Goal: Task Accomplishment & Management: Manage account settings

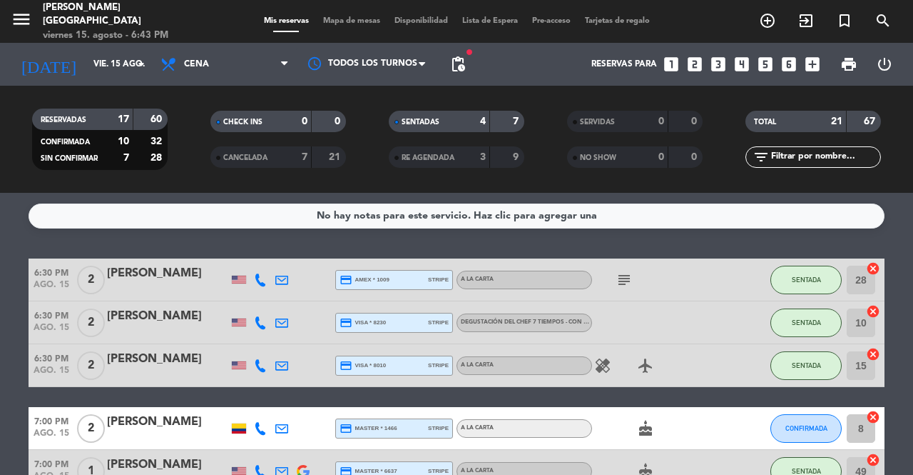
click at [268, 161] on span "CANCELADA" at bounding box center [245, 157] width 44 height 7
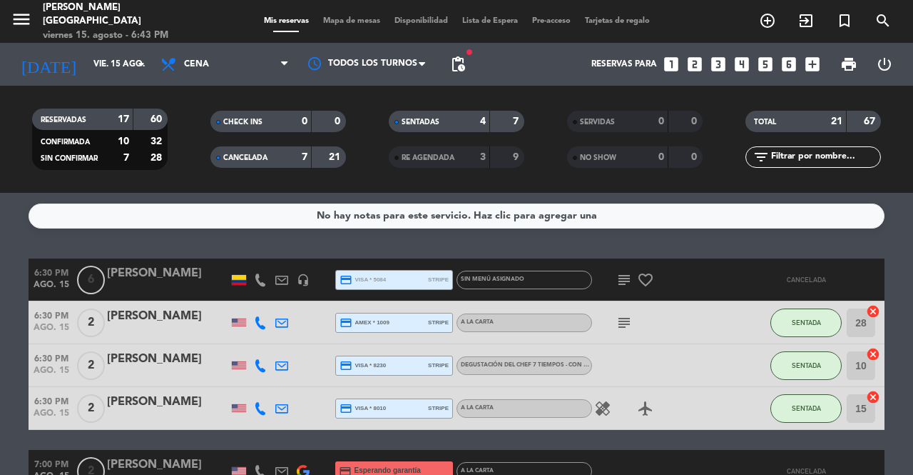
click at [260, 277] on icon at bounding box center [260, 279] width 13 height 13
click at [259, 283] on icon at bounding box center [260, 279] width 13 height 13
click at [257, 158] on span "CANCELADA" at bounding box center [245, 157] width 44 height 7
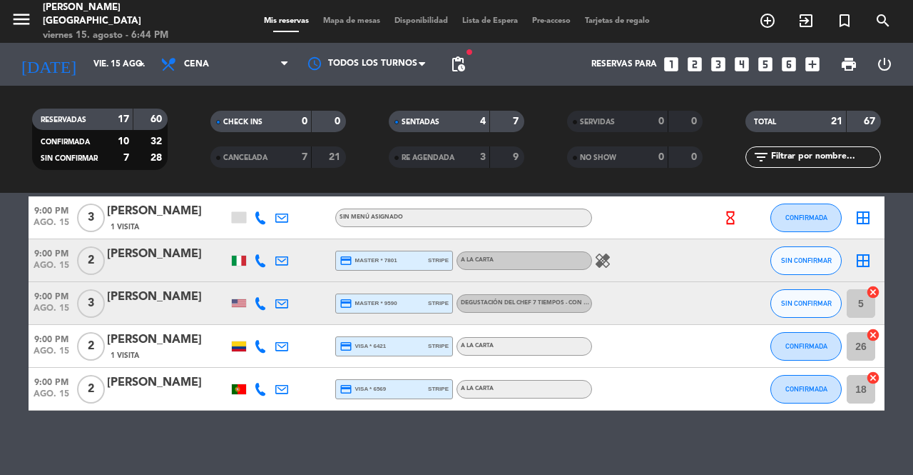
scroll to position [834, 0]
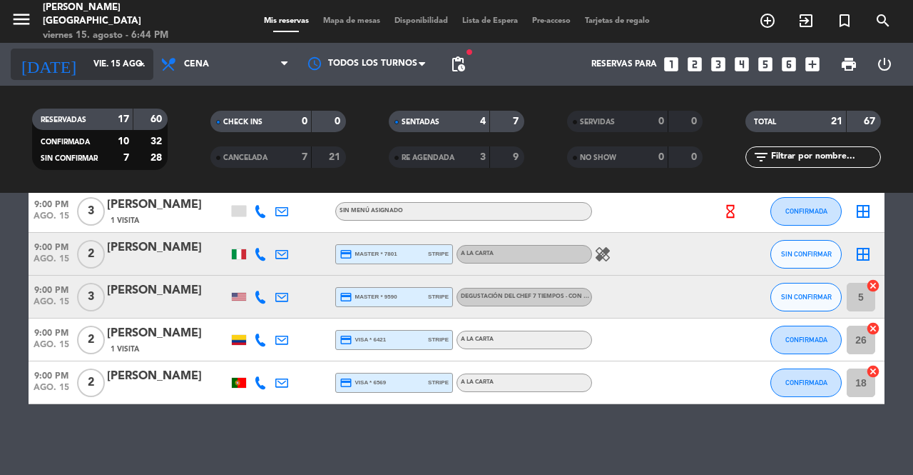
click at [86, 66] on input "vie. 15 ago." at bounding box center [142, 64] width 113 height 24
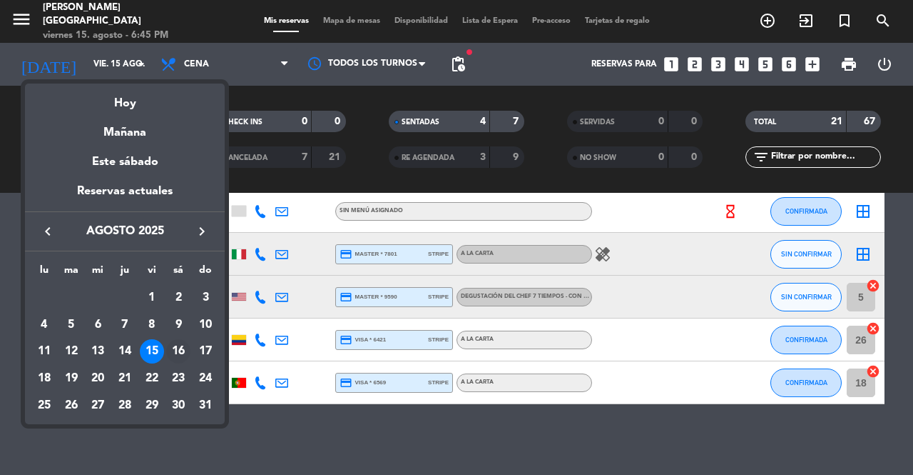
click at [177, 350] on div "16" at bounding box center [178, 351] width 24 height 24
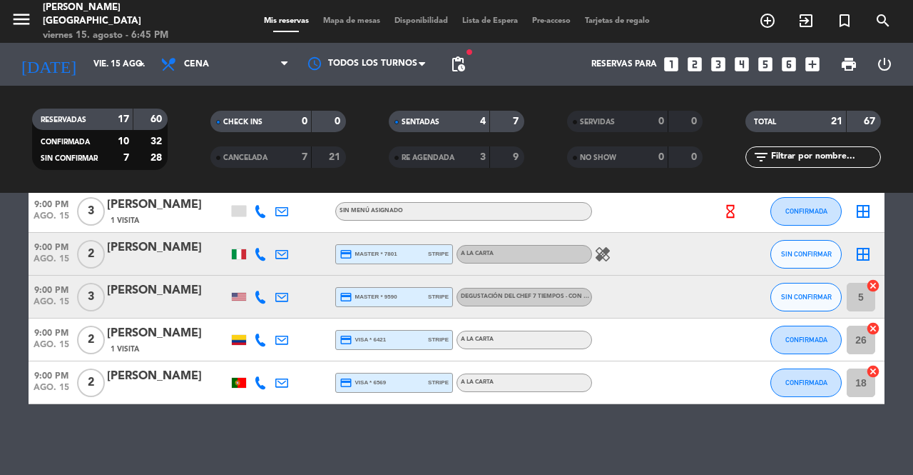
type input "sáb. 16 ago."
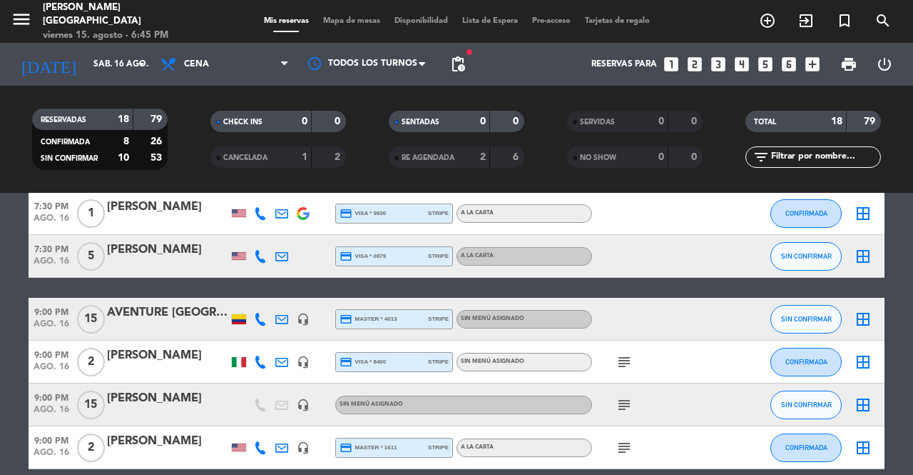
scroll to position [581, 0]
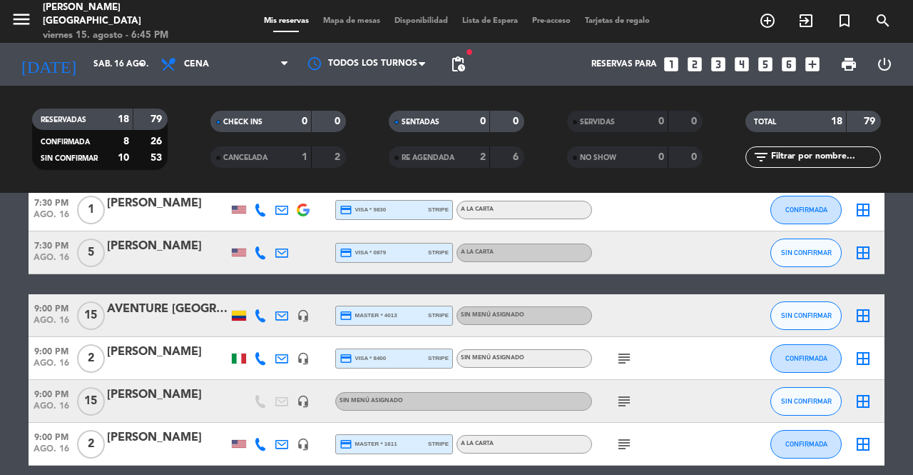
click at [158, 317] on div "AVENTURE [GEOGRAPHIC_DATA]" at bounding box center [167, 309] width 121 height 19
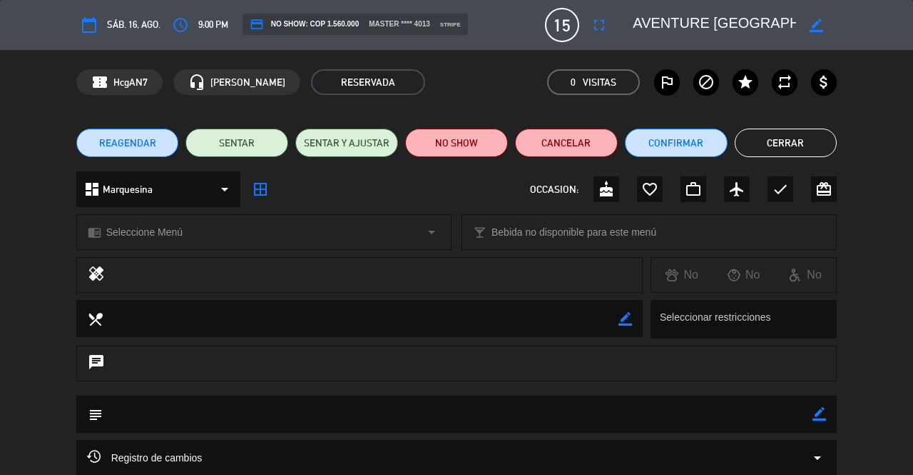
click at [597, 26] on icon "fullscreen" at bounding box center [599, 24] width 17 height 17
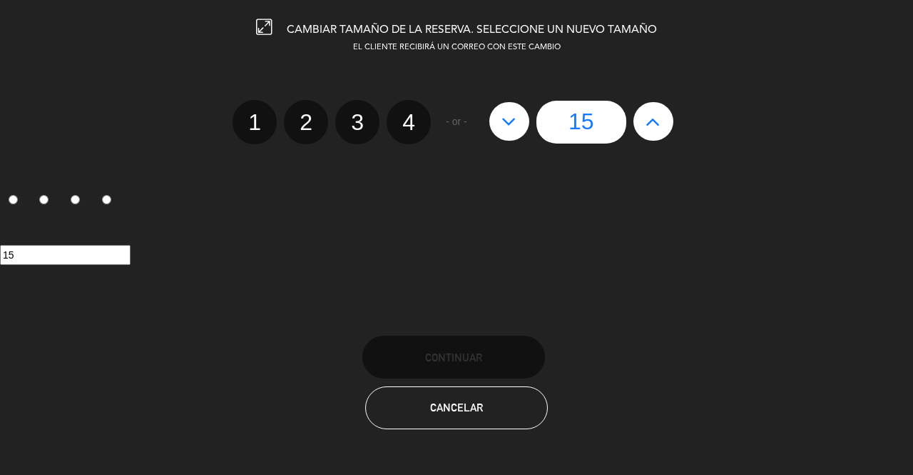
click at [516, 138] on button at bounding box center [510, 121] width 40 height 39
type input "14"
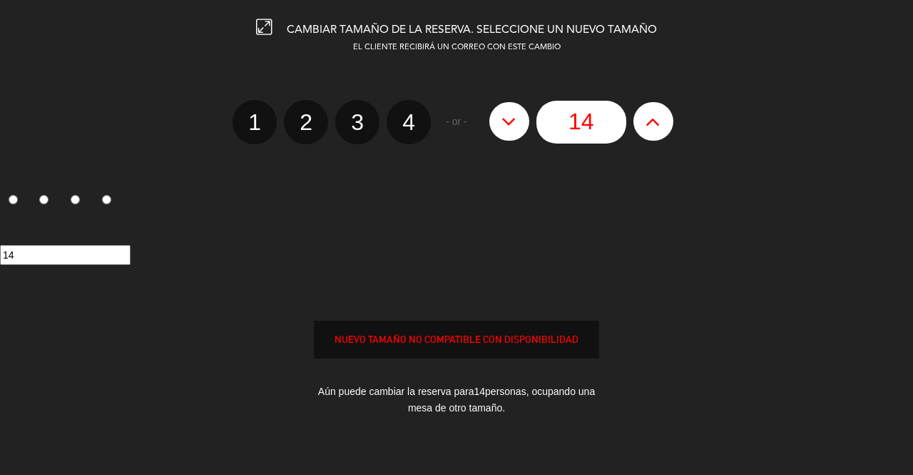
click at [507, 133] on button at bounding box center [510, 121] width 40 height 39
type input "13"
click at [498, 122] on button at bounding box center [510, 121] width 40 height 39
type input "12"
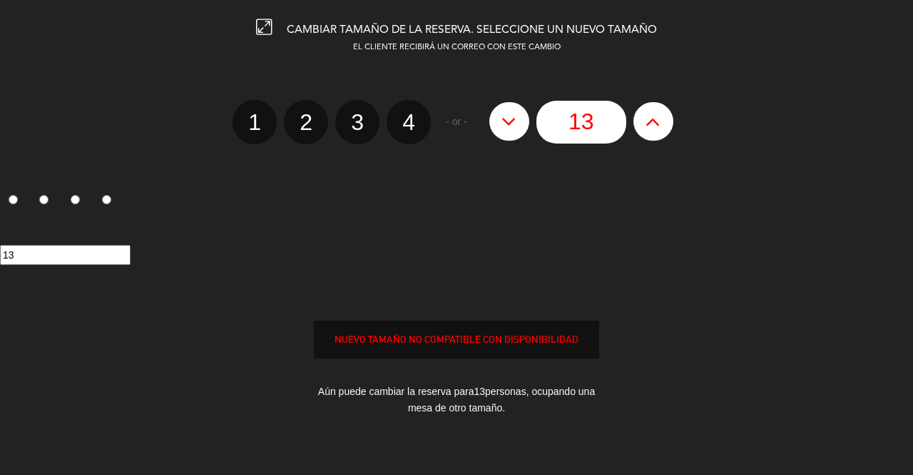
type input "12"
click at [507, 126] on icon at bounding box center [509, 121] width 15 height 23
type input "11"
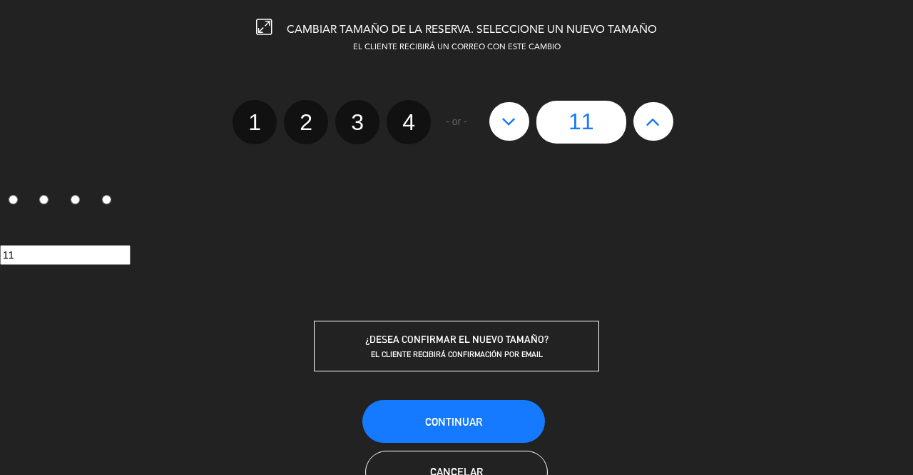
click at [527, 415] on button "Continuar" at bounding box center [454, 421] width 183 height 43
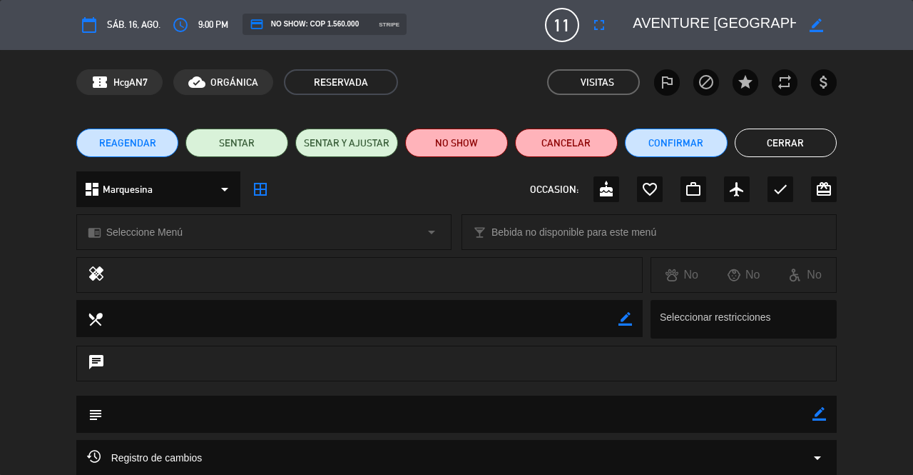
click at [749, 133] on button "Cerrar" at bounding box center [786, 142] width 103 height 29
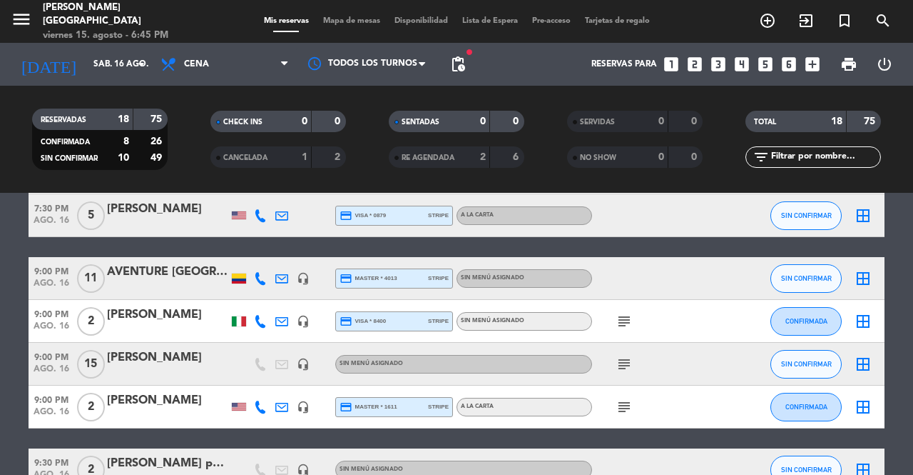
scroll to position [618, 0]
click at [86, 64] on input "sáb. 16 ago." at bounding box center [142, 64] width 113 height 24
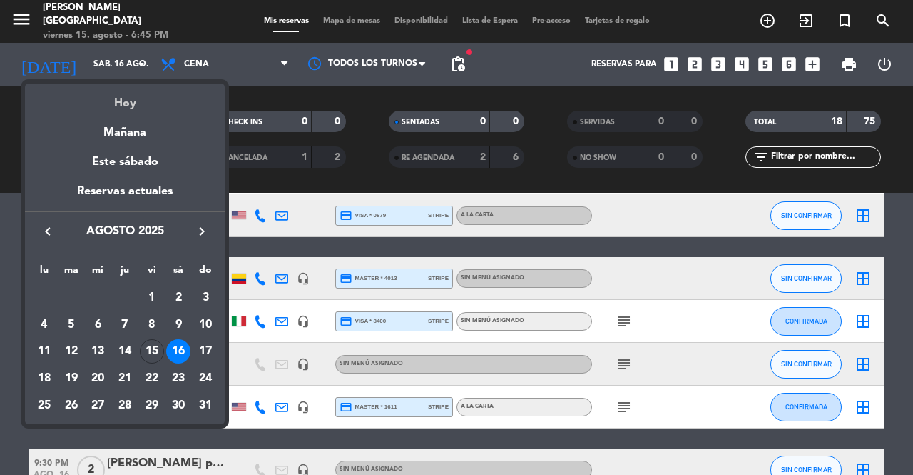
click at [84, 109] on div "Hoy" at bounding box center [125, 97] width 200 height 29
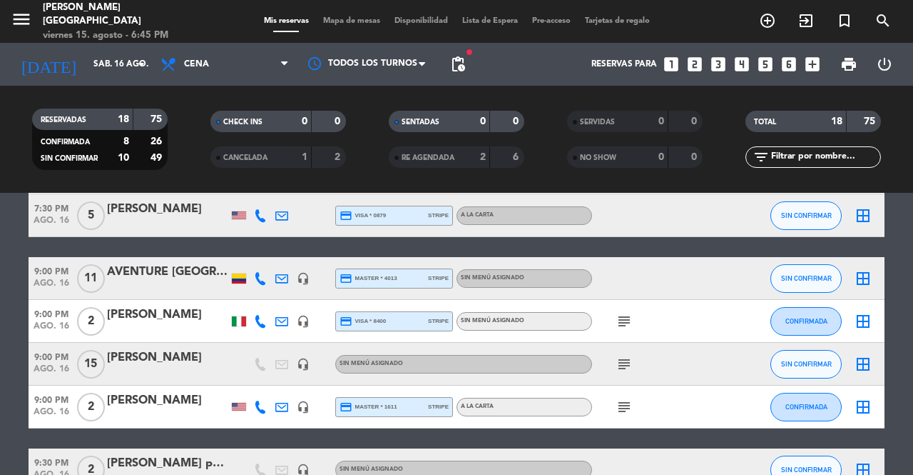
type input "vie. 15 ago."
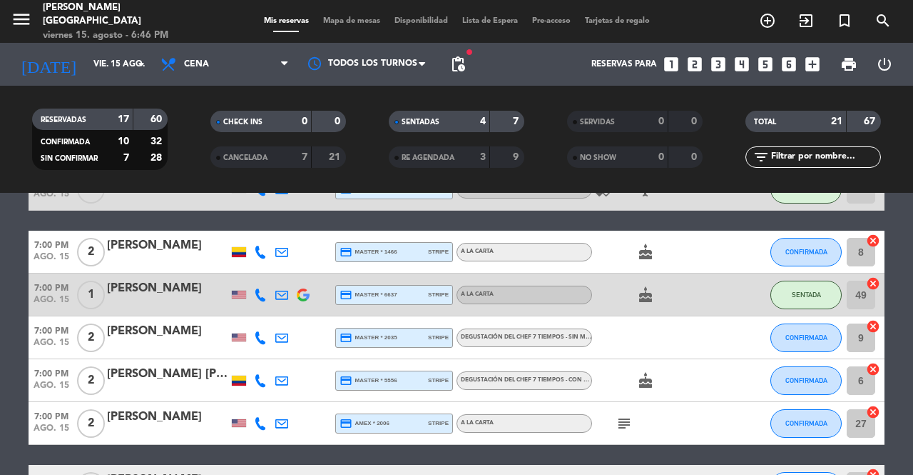
scroll to position [0, 0]
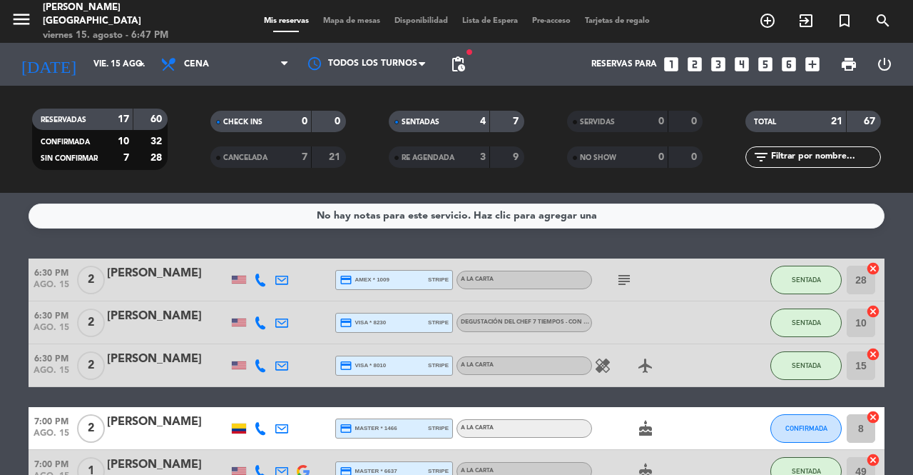
click at [321, 19] on span "Mapa de mesas" at bounding box center [351, 21] width 71 height 8
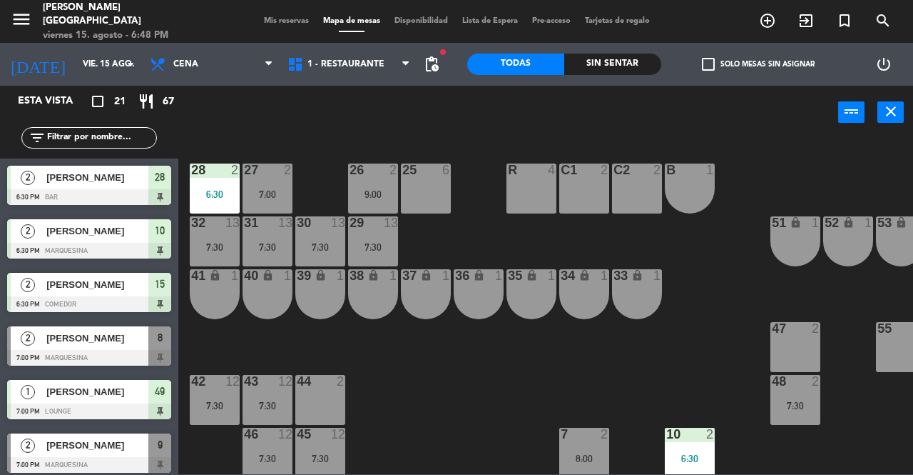
click at [220, 291] on div "41 lock 1" at bounding box center [215, 294] width 50 height 50
click at [247, 277] on div "1" at bounding box center [239, 276] width 24 height 14
click at [276, 21] on span "Mis reservas" at bounding box center [286, 21] width 59 height 8
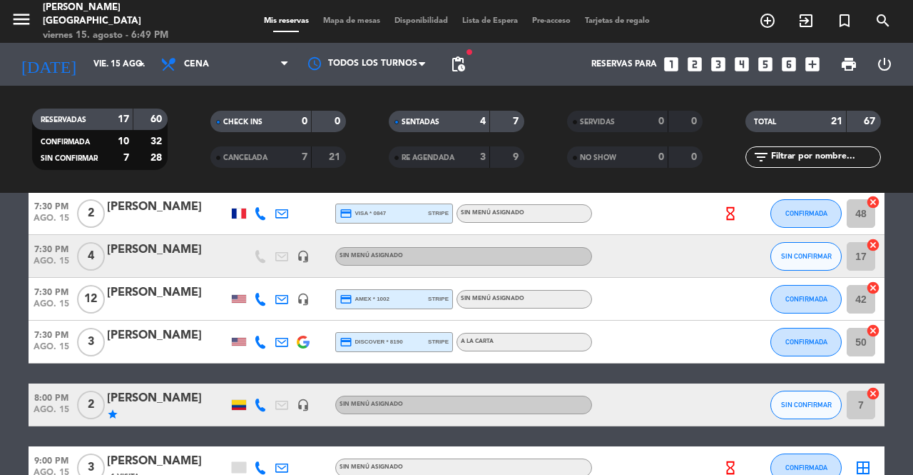
scroll to position [585, 0]
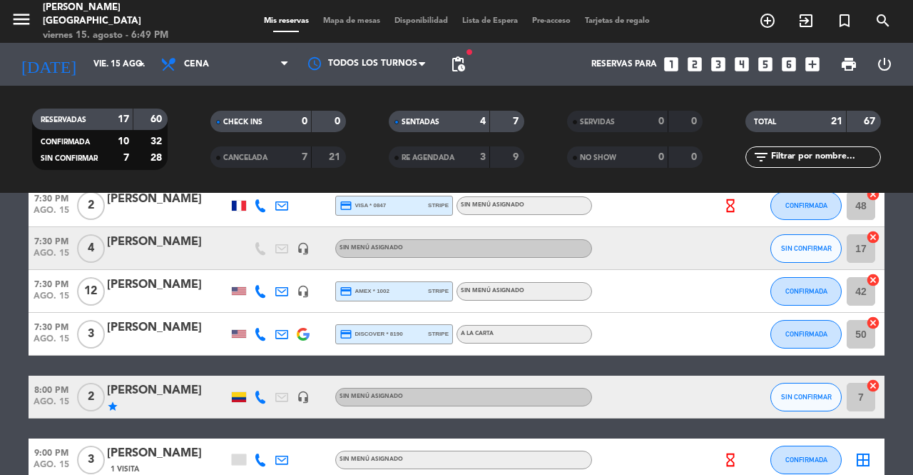
click at [321, 22] on span "Mapa de mesas" at bounding box center [351, 21] width 71 height 8
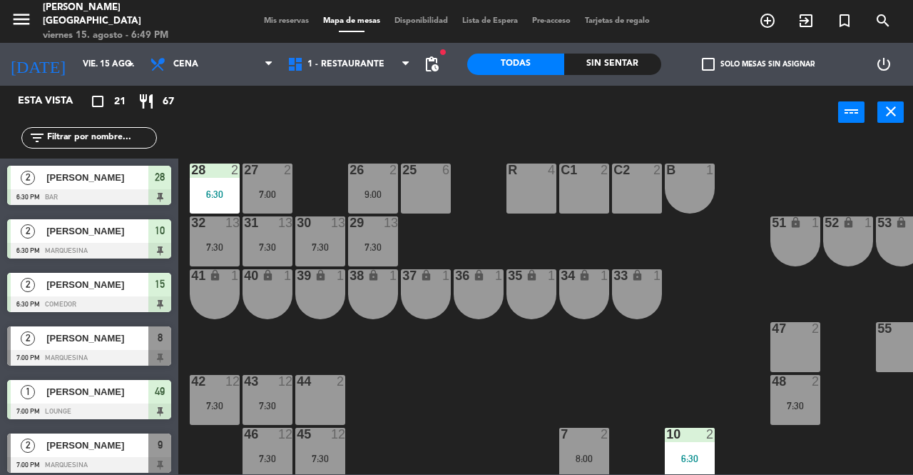
click at [218, 313] on div "41 lock 1" at bounding box center [215, 294] width 50 height 50
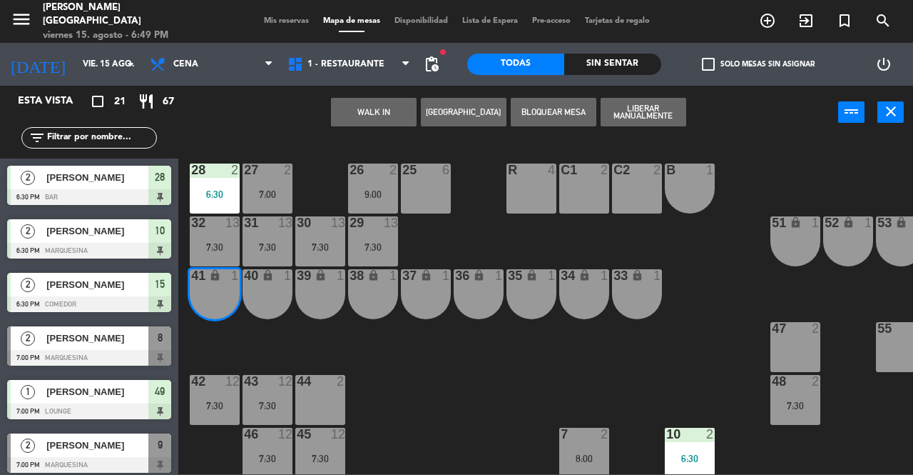
click at [253, 313] on div "40 lock 1" at bounding box center [268, 294] width 50 height 50
click at [363, 113] on button "WALK IN" at bounding box center [374, 112] width 86 height 29
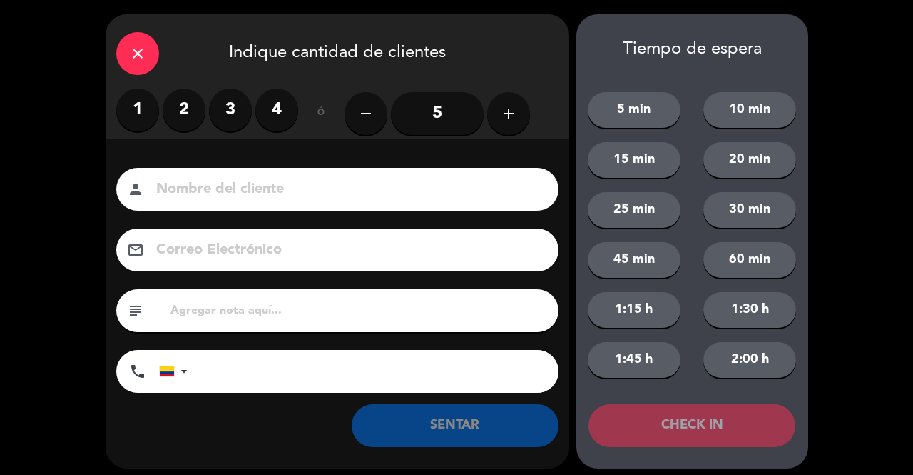
click at [191, 118] on label "2" at bounding box center [184, 109] width 43 height 43
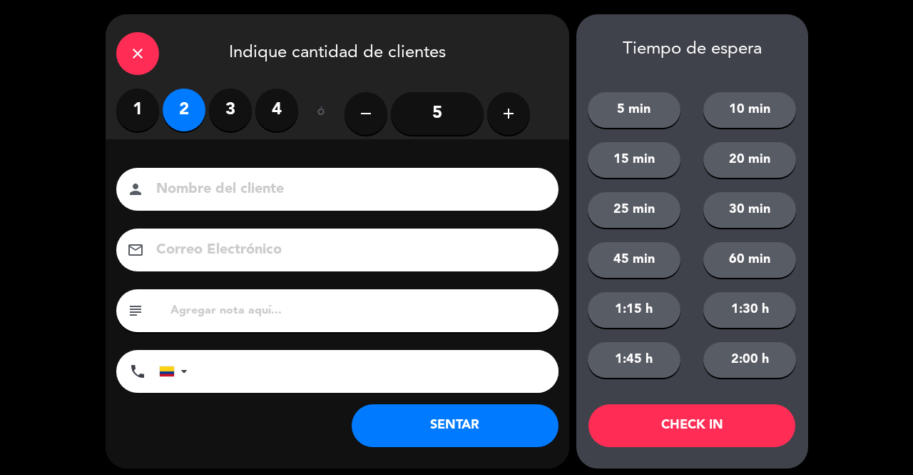
click at [233, 198] on input at bounding box center [347, 189] width 385 height 25
type input "SR LOC"
click at [492, 435] on button "SENTAR" at bounding box center [455, 425] width 207 height 43
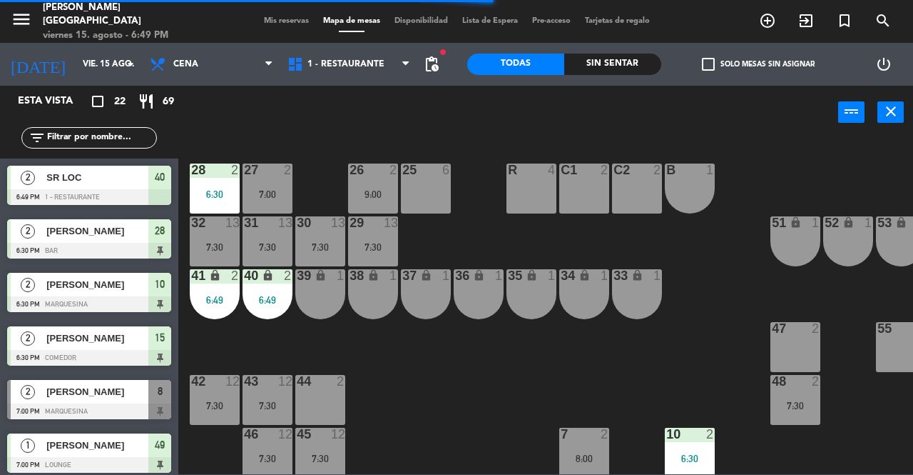
click at [369, 191] on div "9:00" at bounding box center [373, 194] width 50 height 10
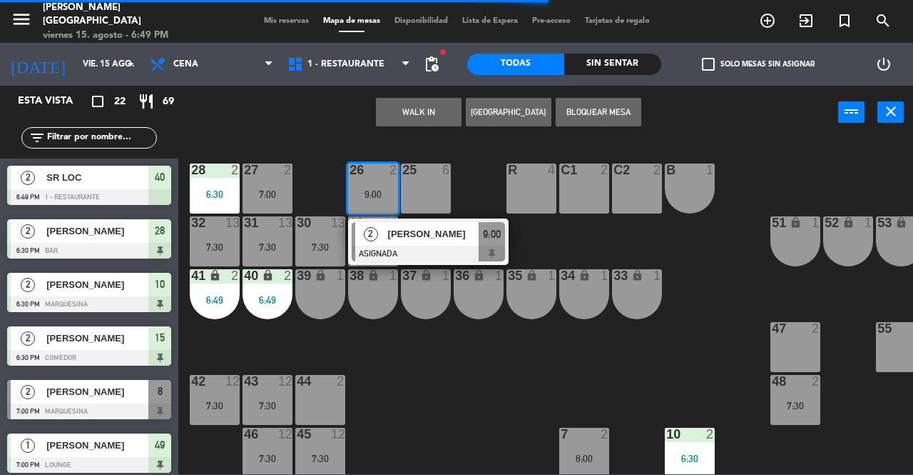
click at [795, 413] on div "48 2 7:30" at bounding box center [796, 400] width 50 height 50
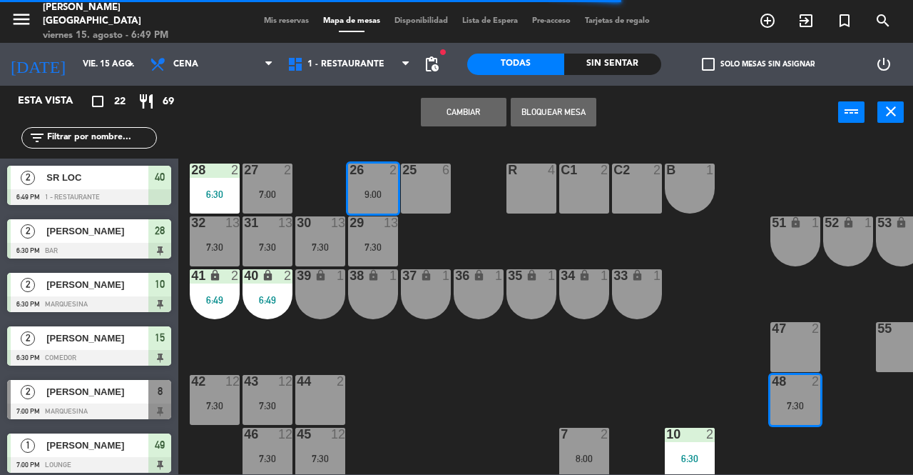
click at [466, 112] on button "Cambiar" at bounding box center [464, 112] width 86 height 29
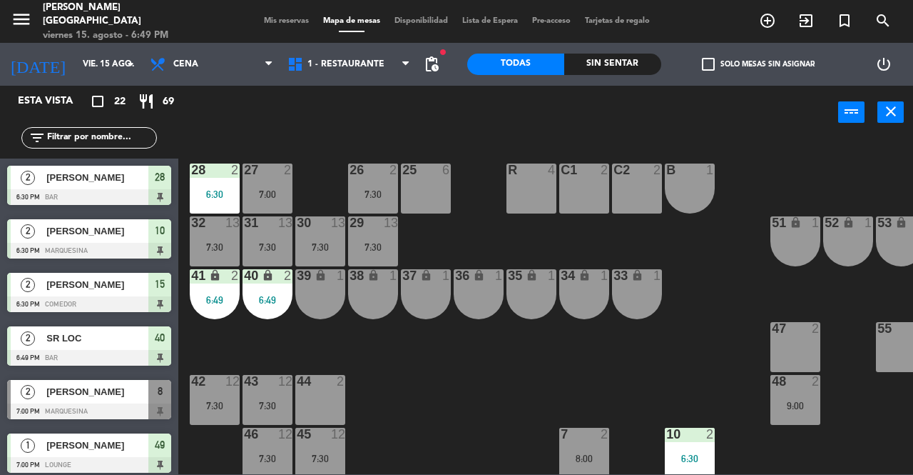
click at [278, 21] on span "Mis reservas" at bounding box center [286, 21] width 59 height 8
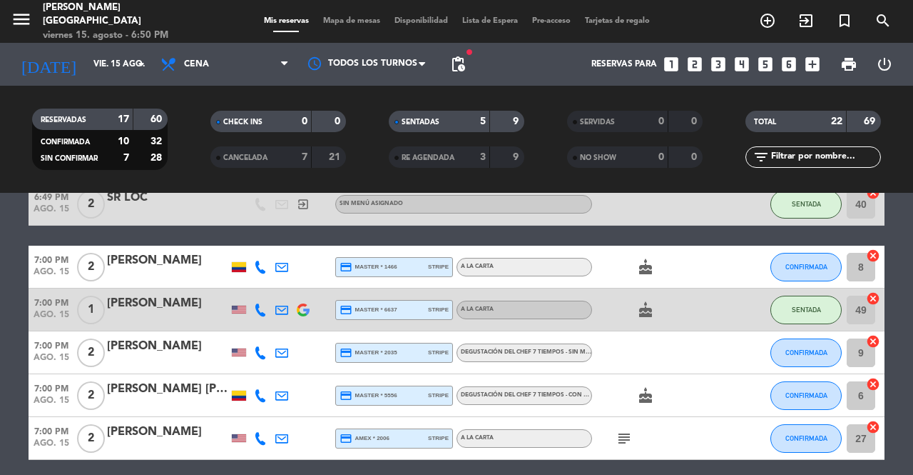
scroll to position [223, 0]
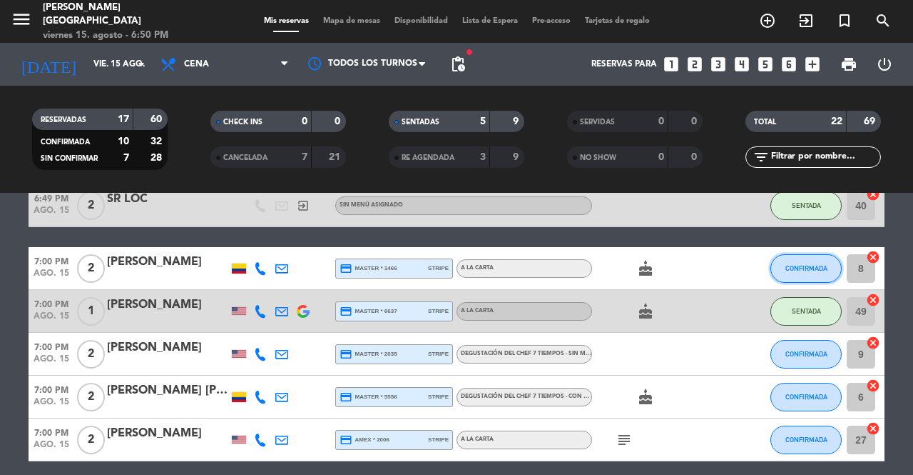
click at [806, 270] on span "CONFIRMADA" at bounding box center [807, 268] width 42 height 8
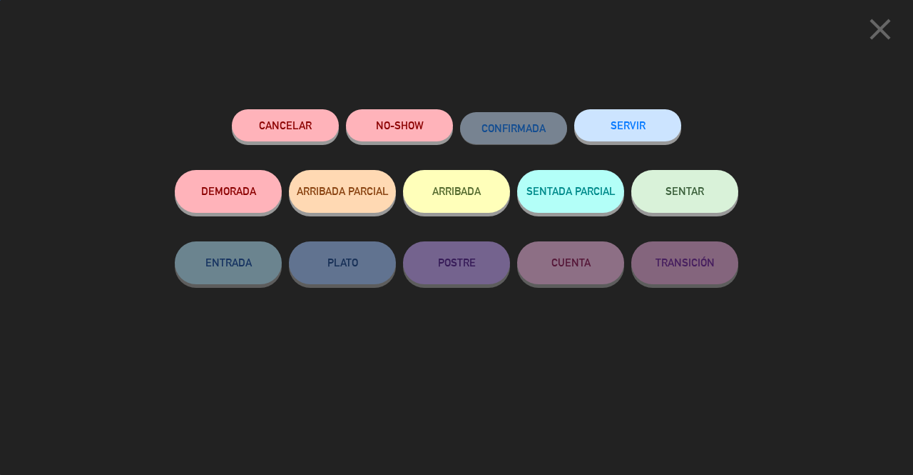
click at [699, 203] on button "SENTAR" at bounding box center [685, 191] width 107 height 43
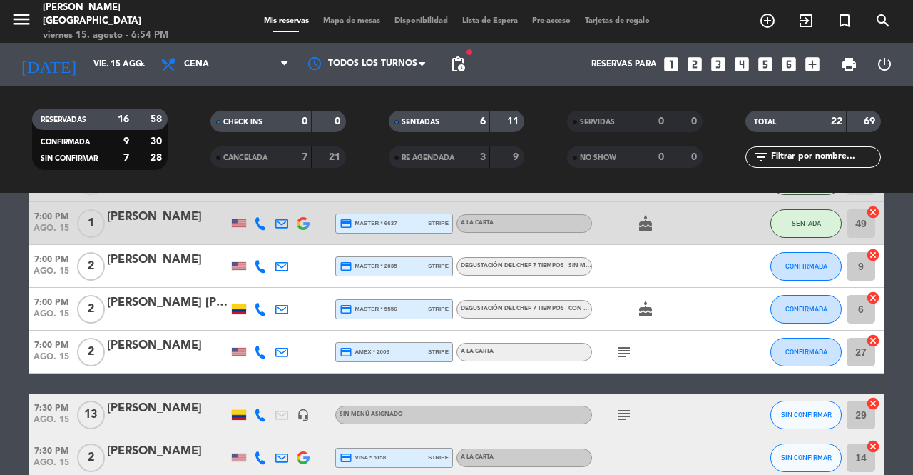
scroll to position [313, 0]
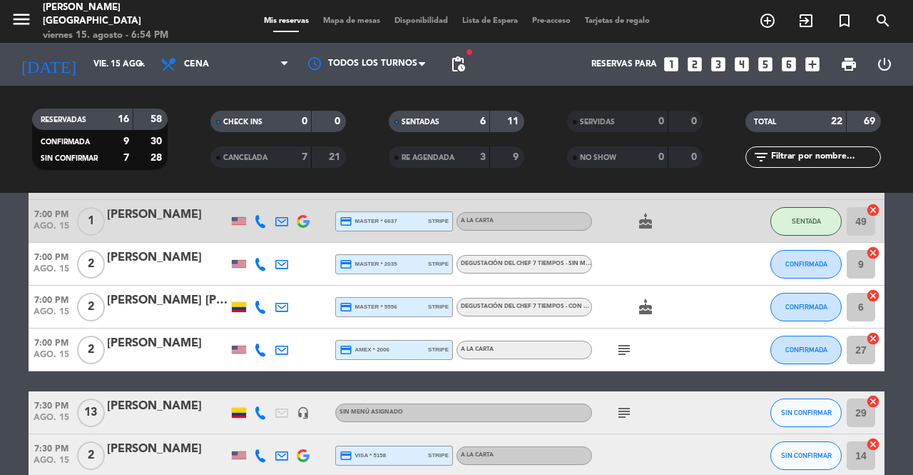
click at [804, 310] on span "CONFIRMADA" at bounding box center [807, 307] width 42 height 8
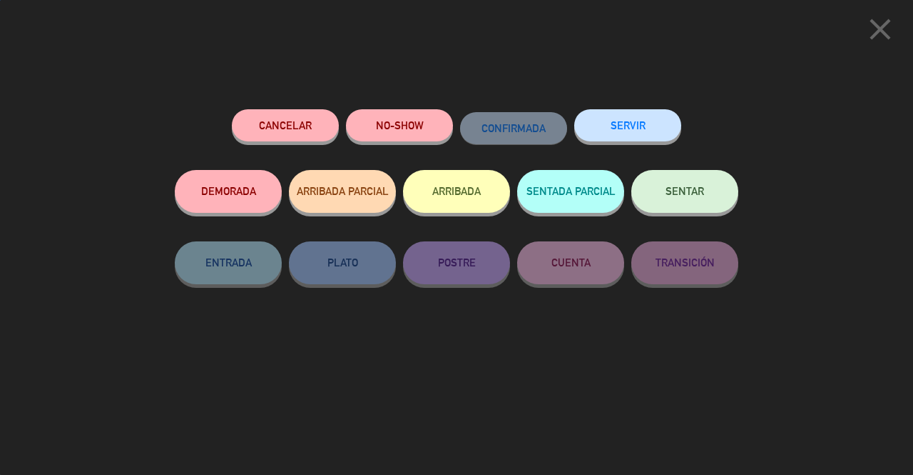
click at [679, 183] on button "SENTAR" at bounding box center [685, 191] width 107 height 43
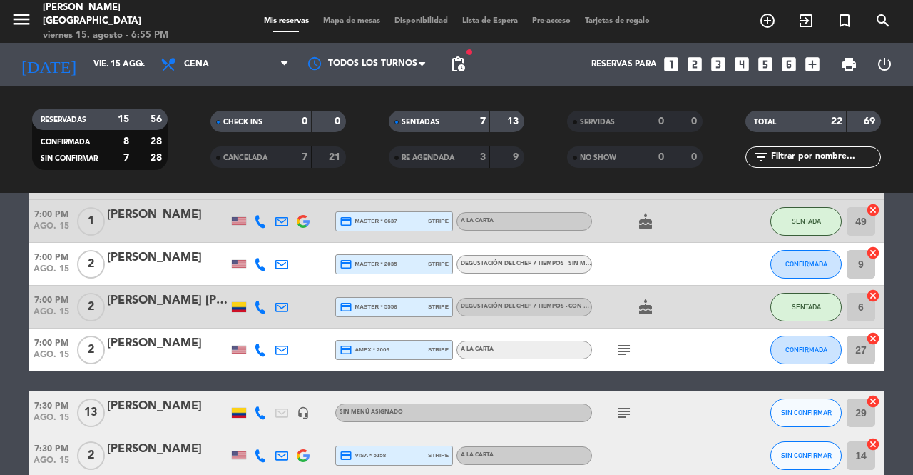
click at [136, 275] on div at bounding box center [167, 273] width 121 height 11
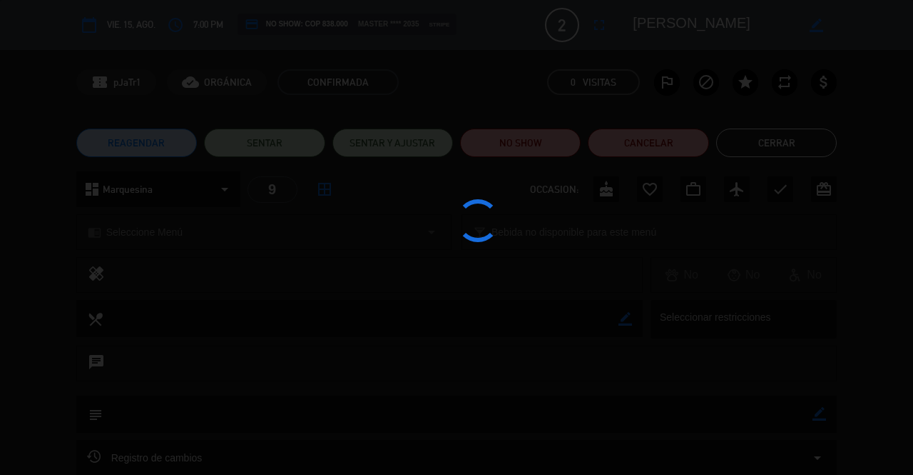
scroll to position [189, 0]
click at [746, 147] on div at bounding box center [456, 237] width 913 height 475
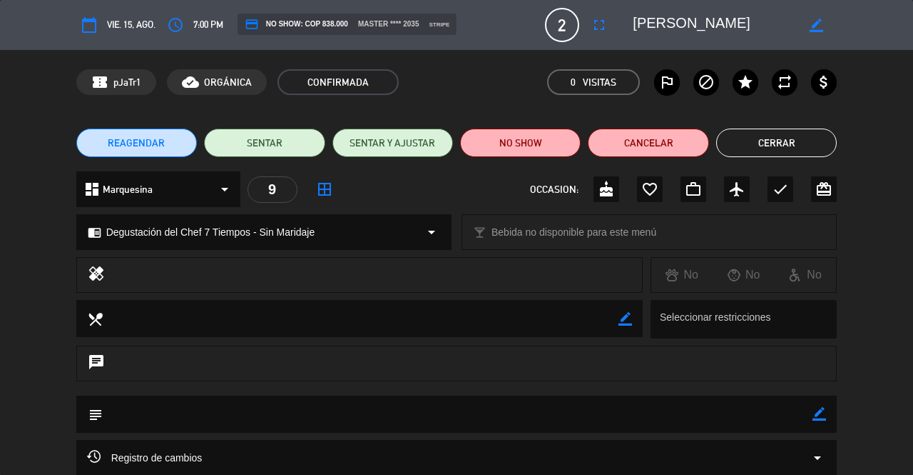
click at [789, 135] on button "Cerrar" at bounding box center [776, 142] width 121 height 29
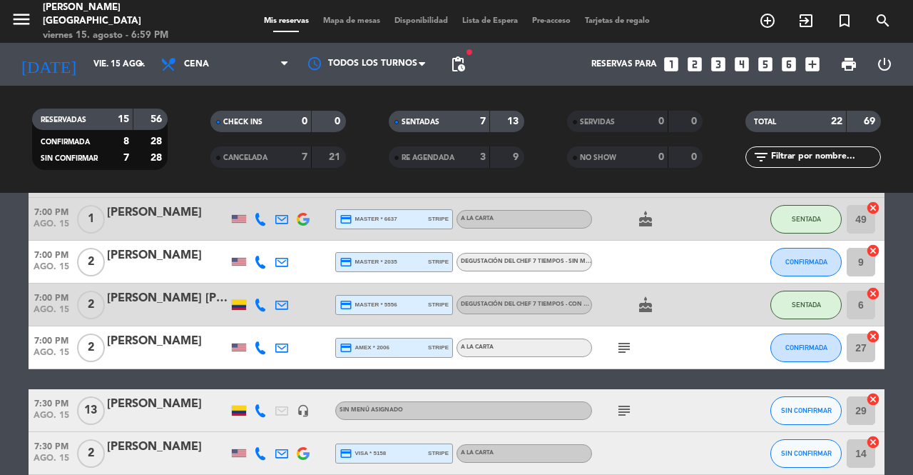
scroll to position [364, 0]
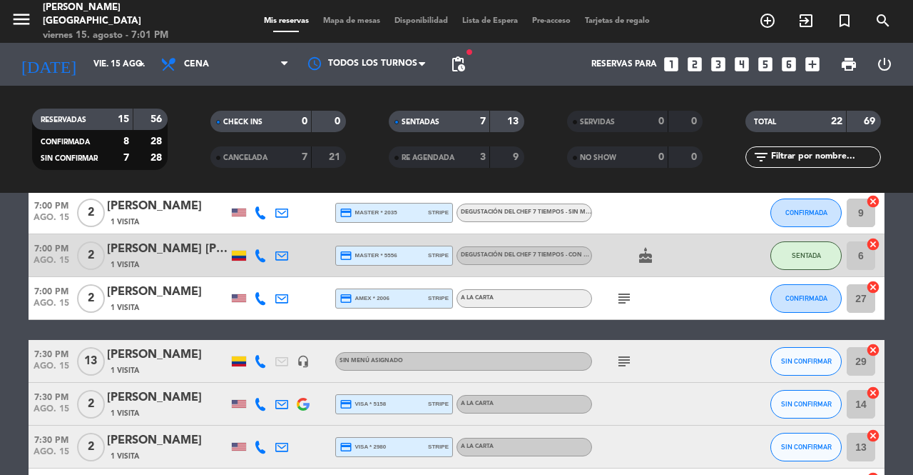
click at [622, 303] on icon "subject" at bounding box center [624, 298] width 17 height 17
click at [789, 300] on span "CONFIRMADA" at bounding box center [807, 298] width 42 height 8
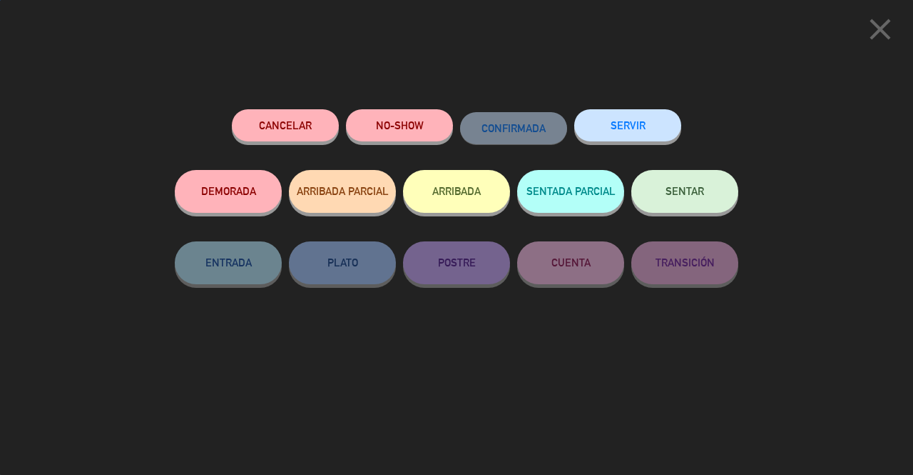
click at [719, 195] on button "SENTAR" at bounding box center [685, 191] width 107 height 43
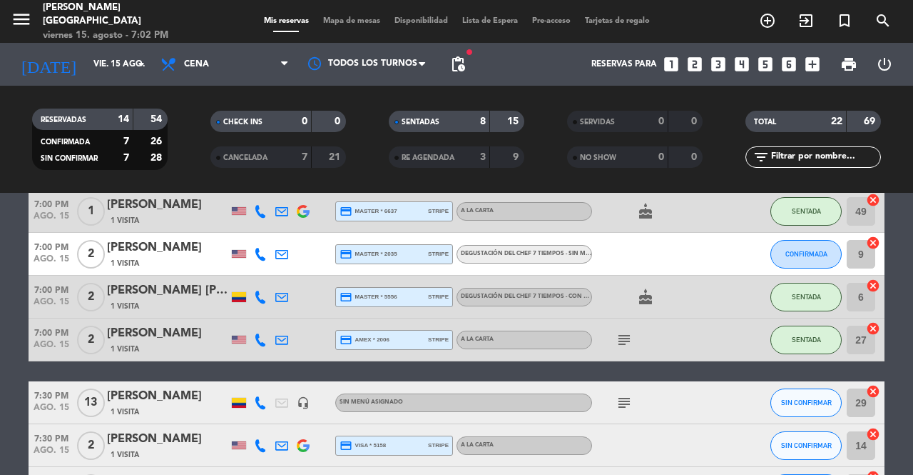
scroll to position [318, 0]
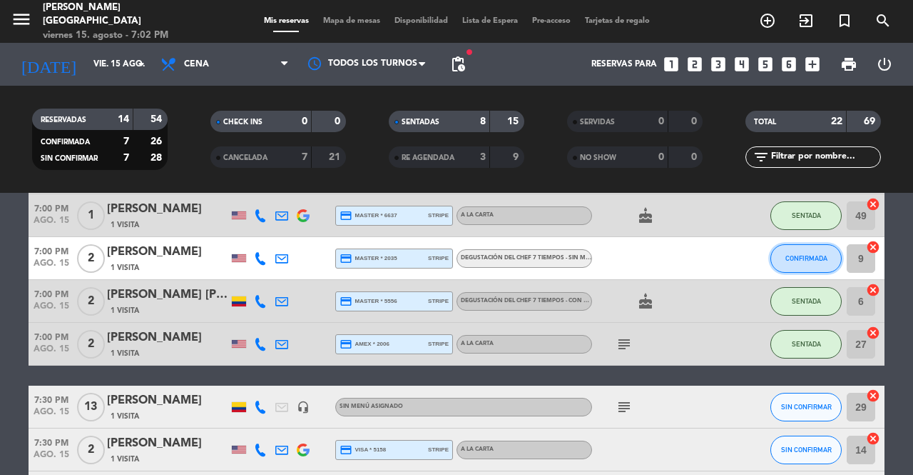
click at [799, 257] on span "CONFIRMADA" at bounding box center [807, 258] width 42 height 8
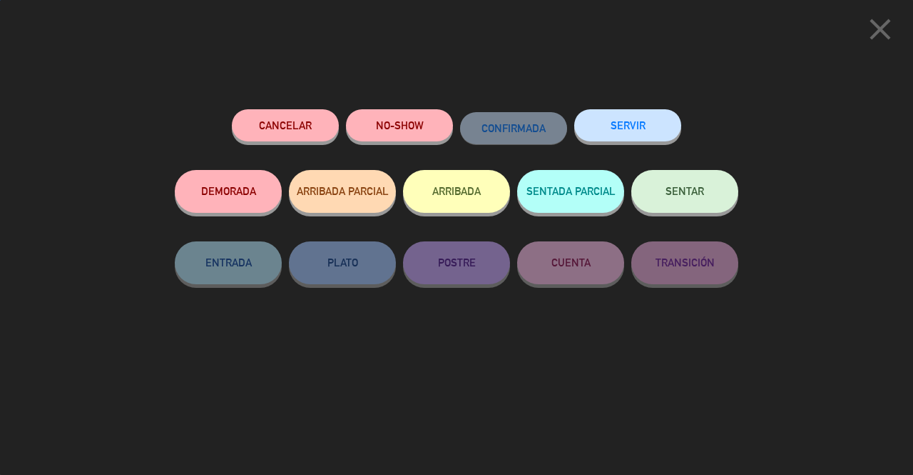
click at [674, 186] on button "SENTAR" at bounding box center [685, 191] width 107 height 43
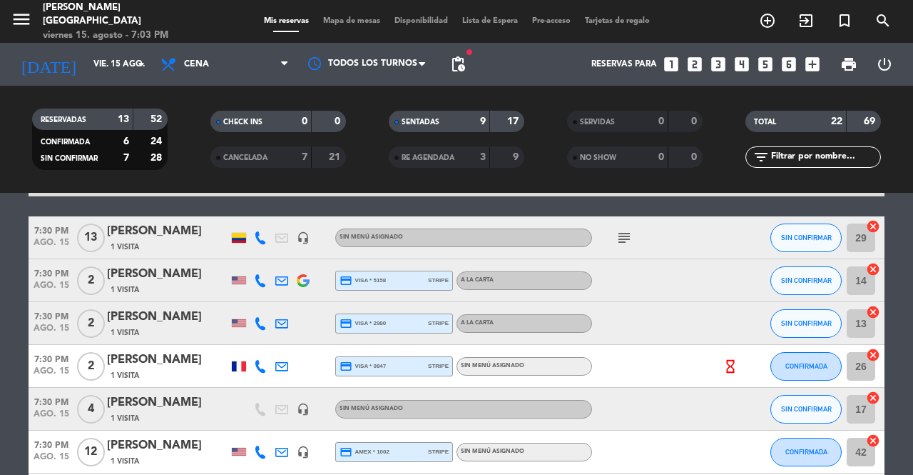
scroll to position [491, 0]
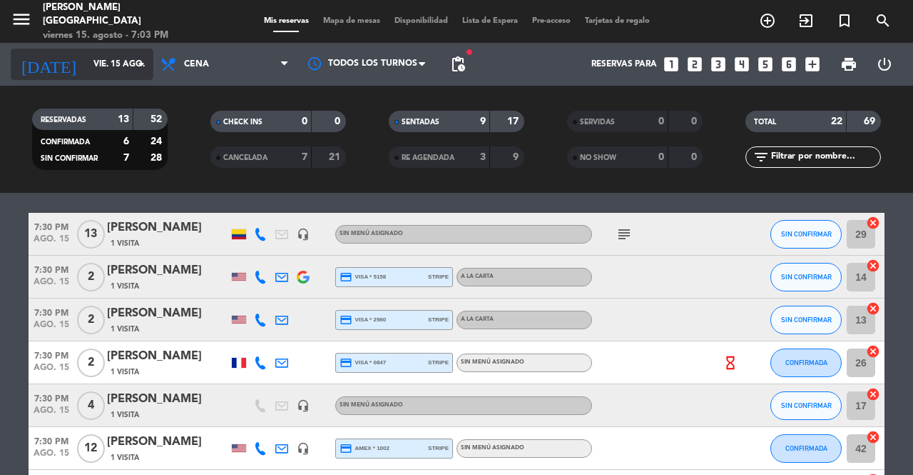
click at [86, 64] on input "vie. 15 ago." at bounding box center [142, 64] width 113 height 24
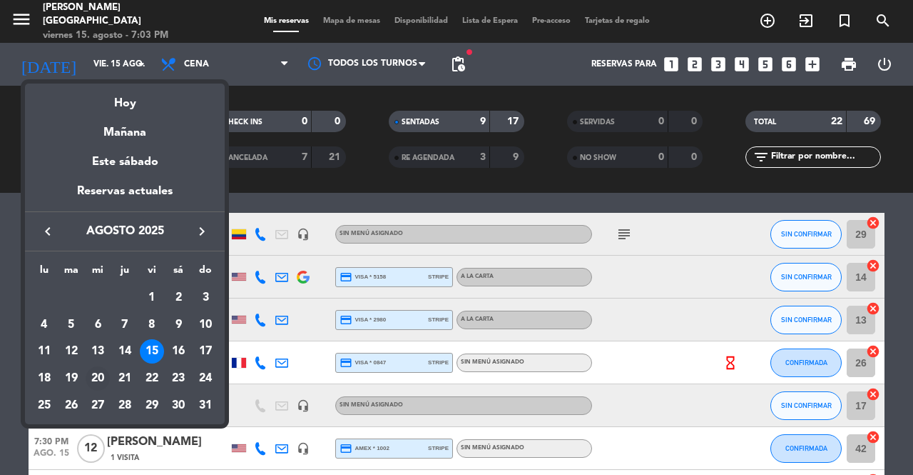
click at [101, 380] on div "20" at bounding box center [98, 378] width 24 height 24
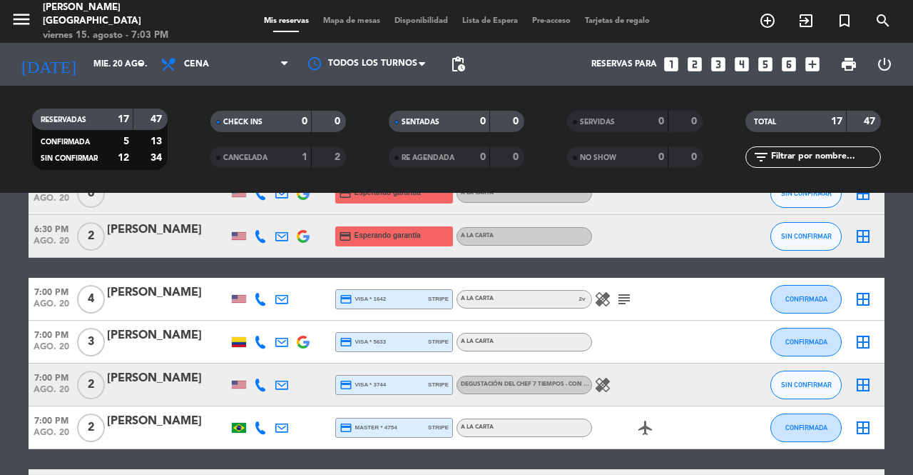
scroll to position [0, 0]
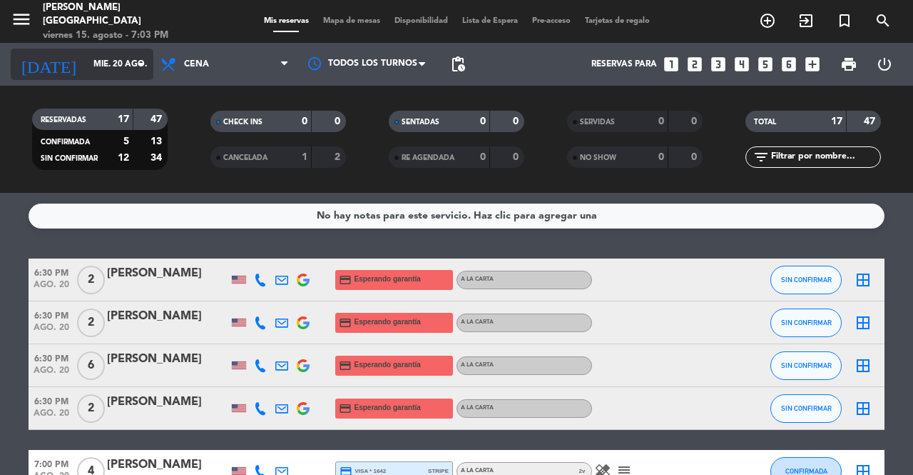
click at [120, 66] on input "mié. 20 ago." at bounding box center [142, 64] width 113 height 24
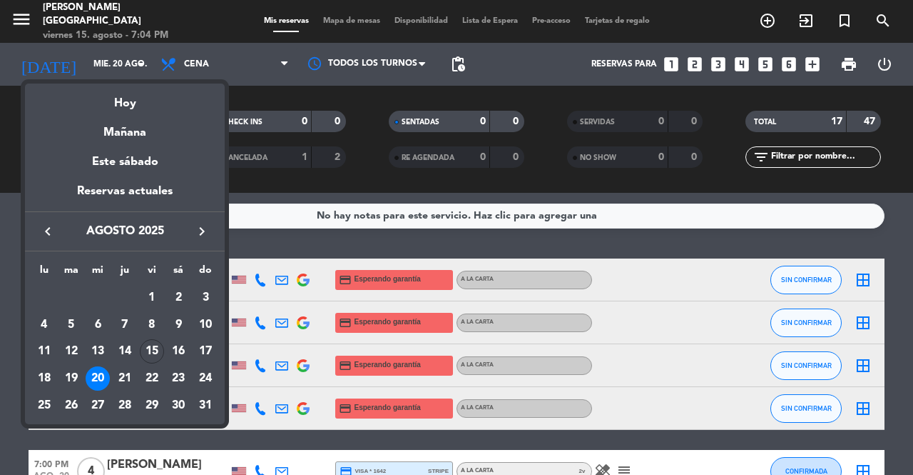
click at [908, 235] on div at bounding box center [456, 237] width 913 height 475
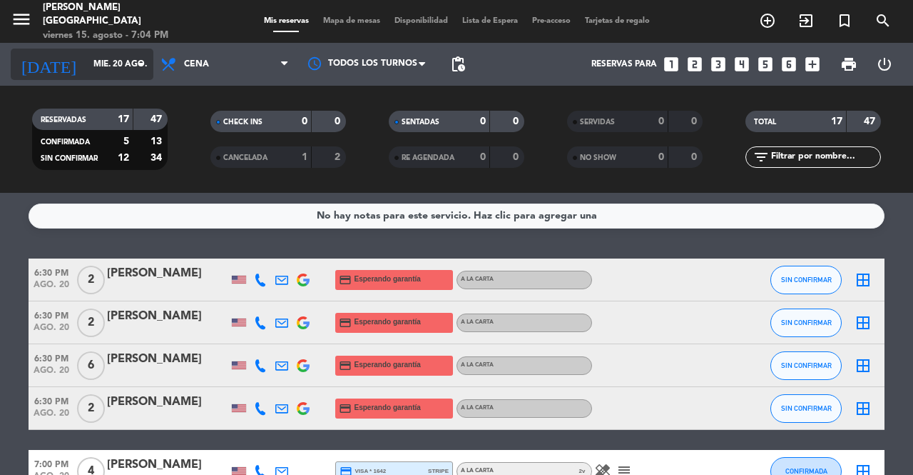
click at [103, 61] on input "mié. 20 ago." at bounding box center [142, 64] width 113 height 24
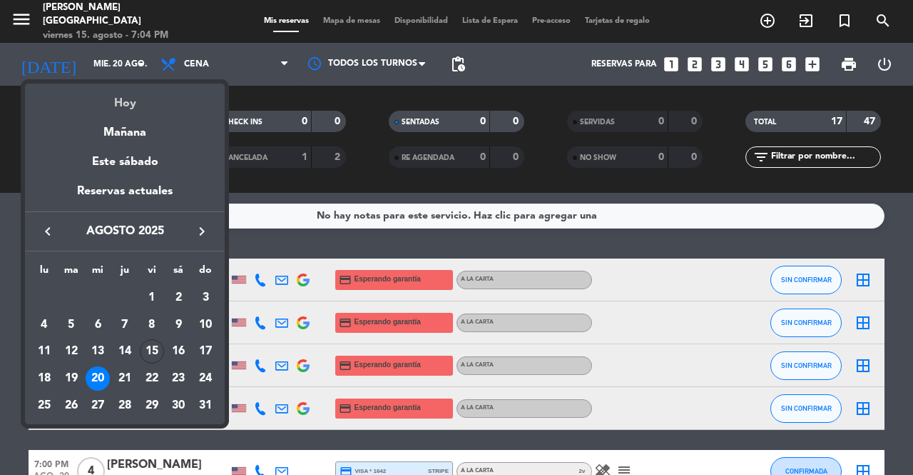
click at [141, 96] on div "Hoy" at bounding box center [125, 97] width 200 height 29
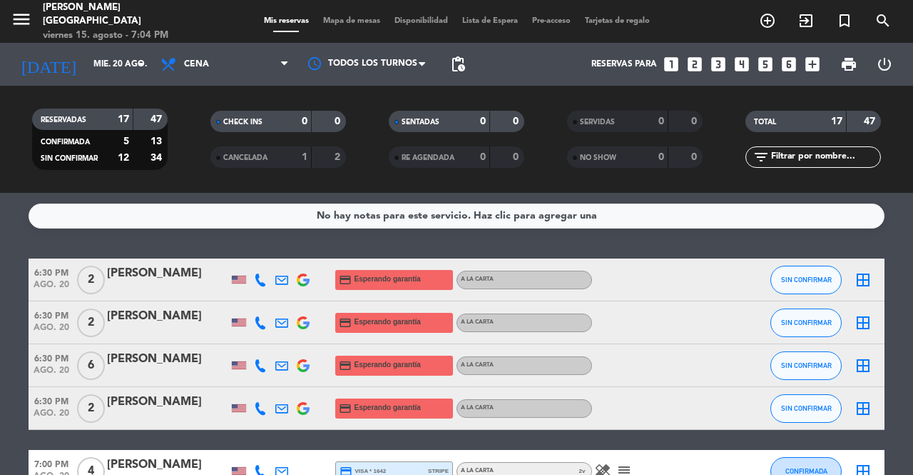
type input "vie. 15 ago."
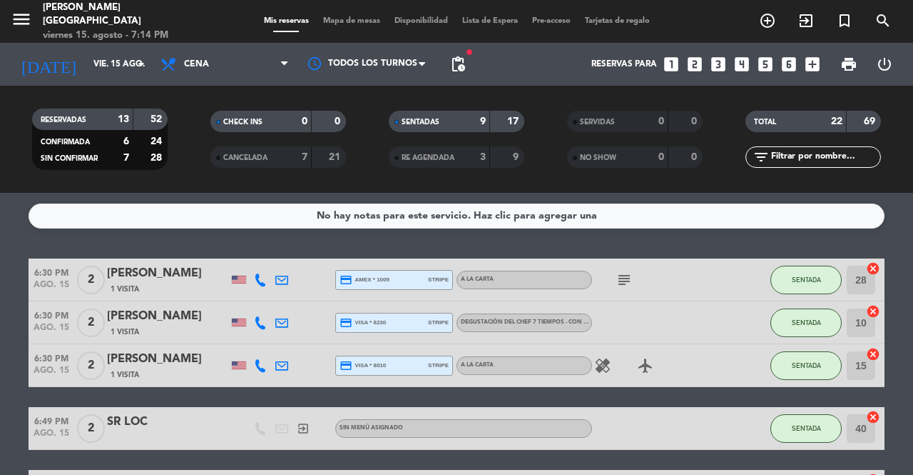
click at [358, 24] on span "Mapa de mesas" at bounding box center [351, 21] width 71 height 8
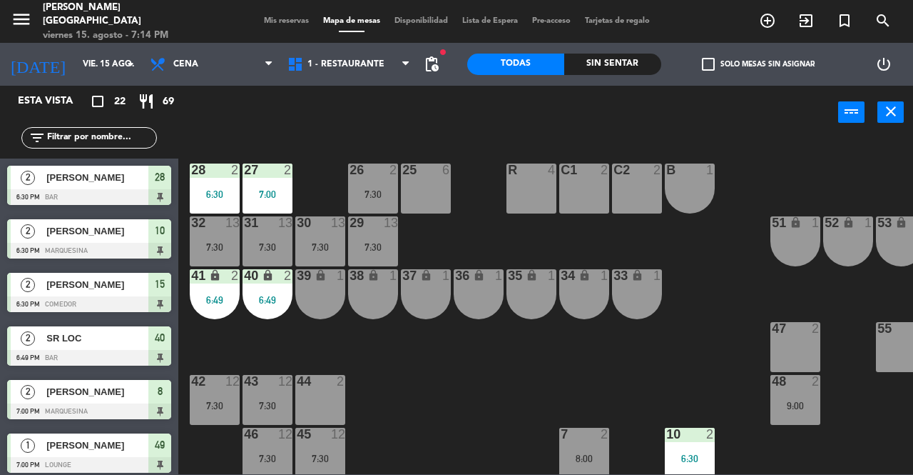
click at [326, 304] on div "39 lock 1" at bounding box center [320, 294] width 50 height 50
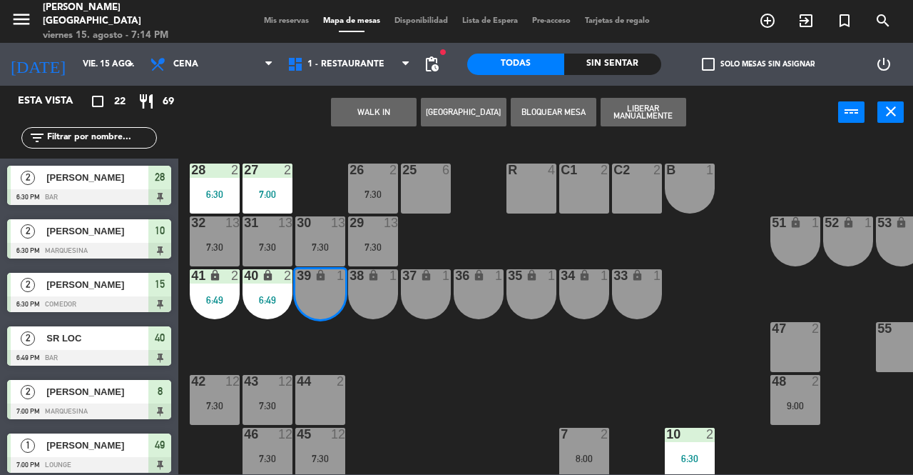
click at [368, 300] on div "38 lock 1" at bounding box center [373, 294] width 50 height 50
click at [362, 107] on button "WALK IN" at bounding box center [374, 112] width 86 height 29
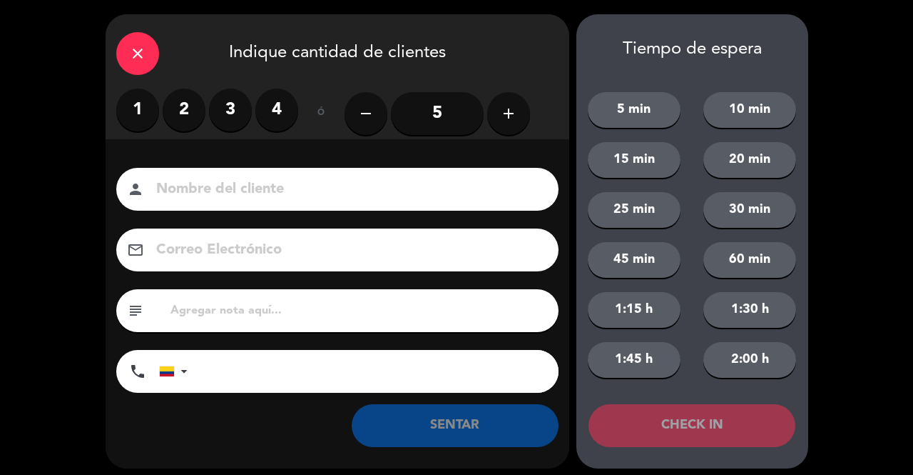
click at [183, 123] on label "2" at bounding box center [184, 109] width 43 height 43
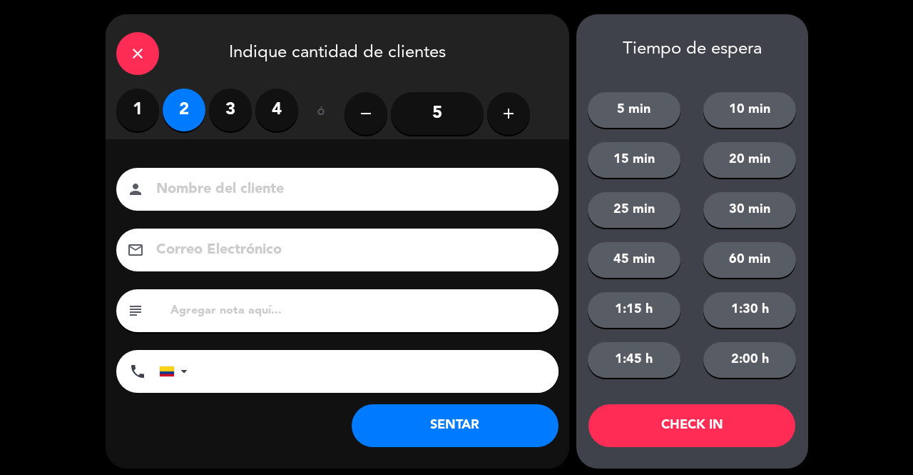
click at [229, 191] on input at bounding box center [347, 189] width 385 height 25
type input "SR EXT"
click at [461, 438] on button "SENTAR" at bounding box center [455, 425] width 207 height 43
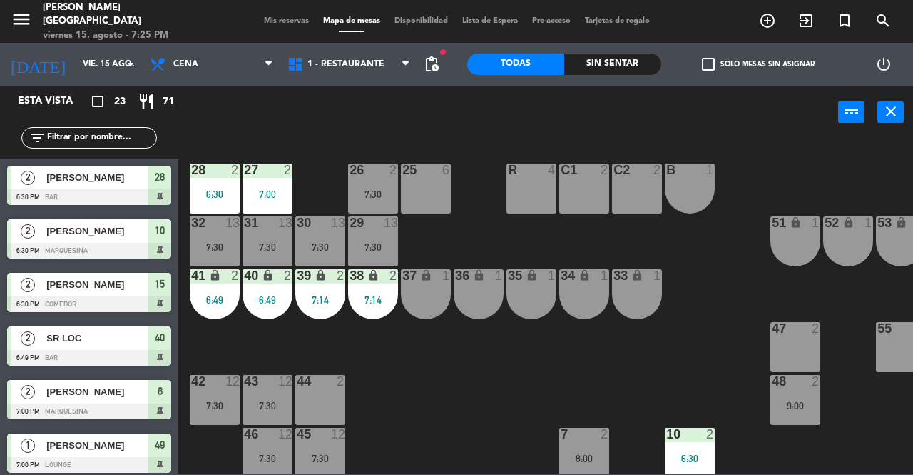
click at [265, 21] on span "Mis reservas" at bounding box center [286, 21] width 59 height 8
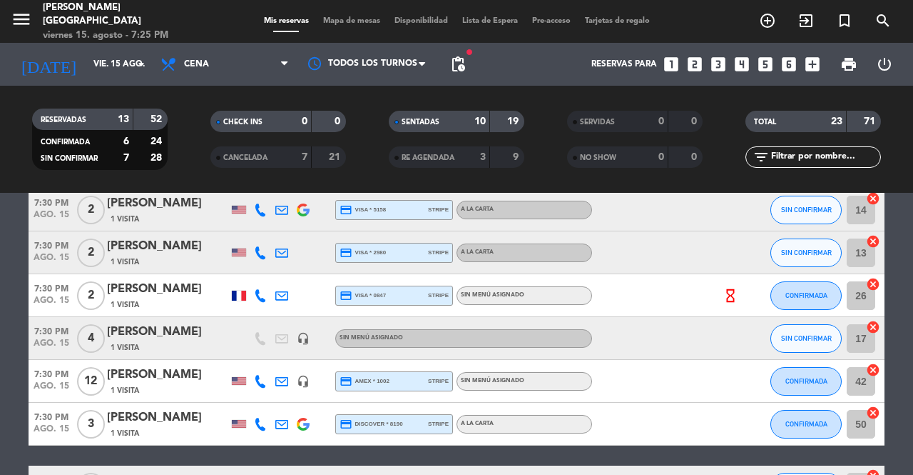
scroll to position [622, 0]
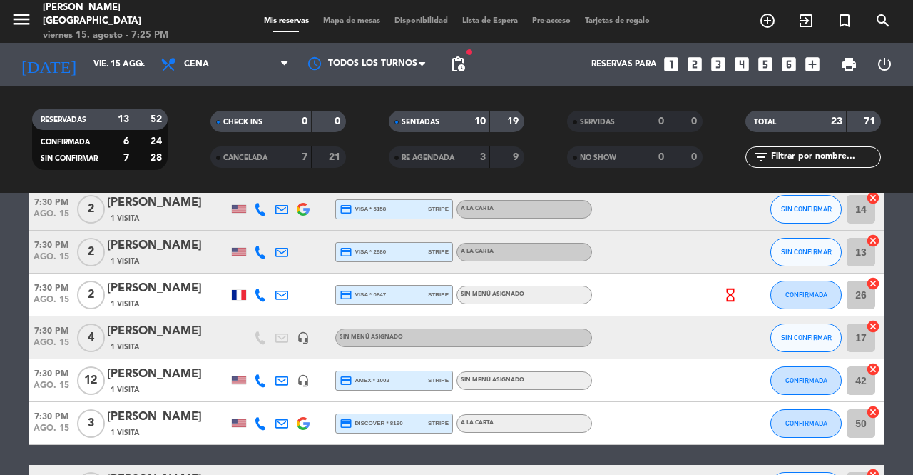
click at [790, 292] on span "CONFIRMADA" at bounding box center [807, 294] width 42 height 8
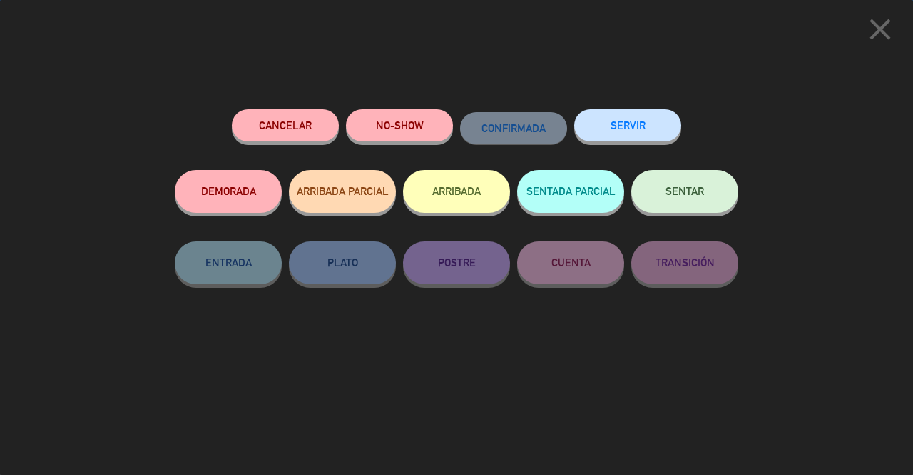
click at [697, 196] on span "SENTAR" at bounding box center [685, 191] width 39 height 12
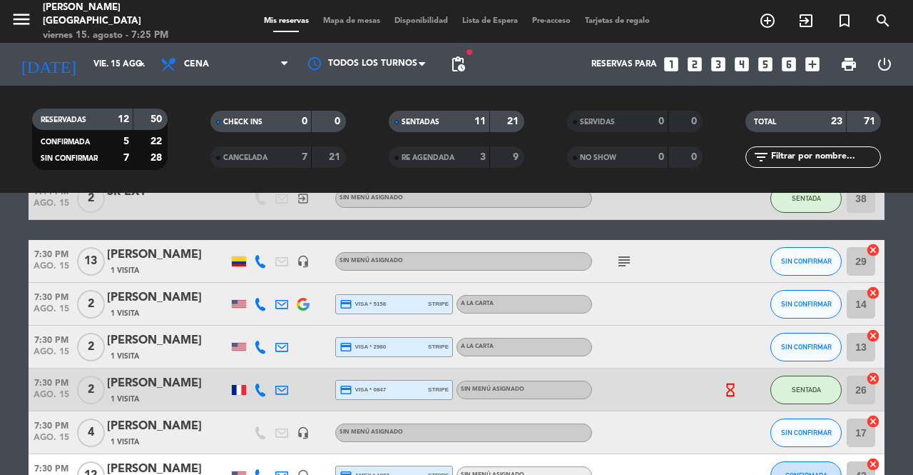
scroll to position [521, 0]
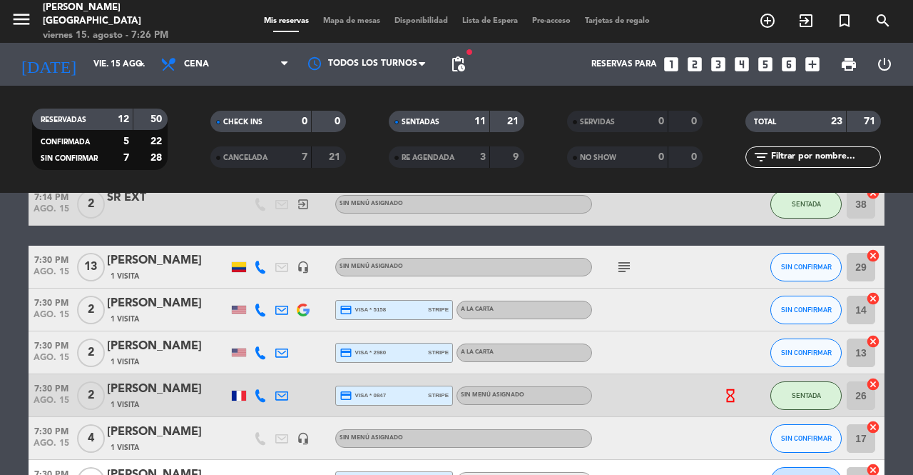
click at [805, 363] on button "SIN CONFIRMAR" at bounding box center [806, 352] width 71 height 29
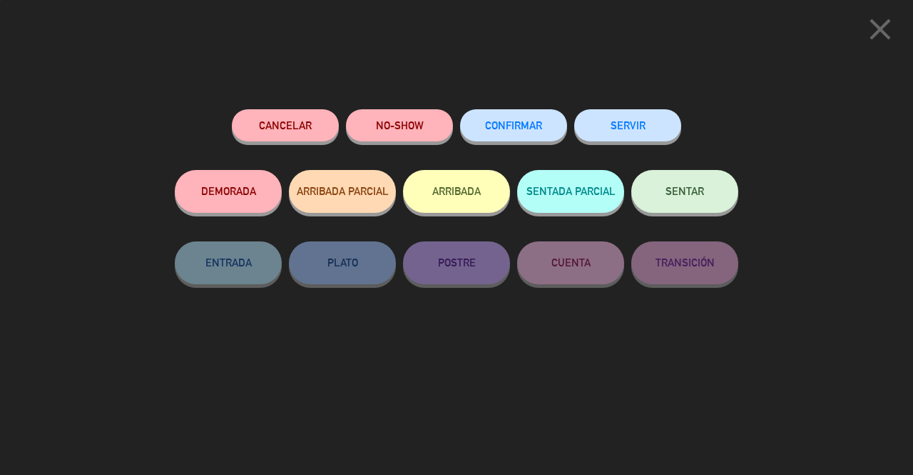
click at [681, 186] on button "SENTAR" at bounding box center [685, 191] width 107 height 43
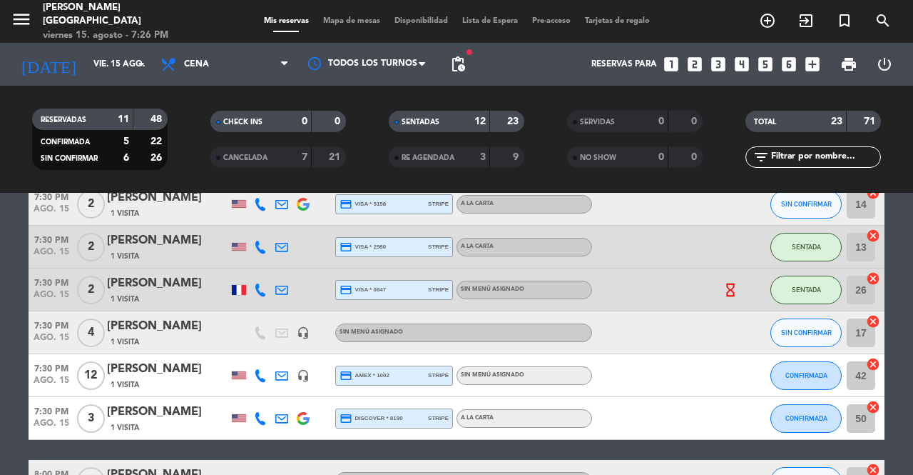
scroll to position [635, 0]
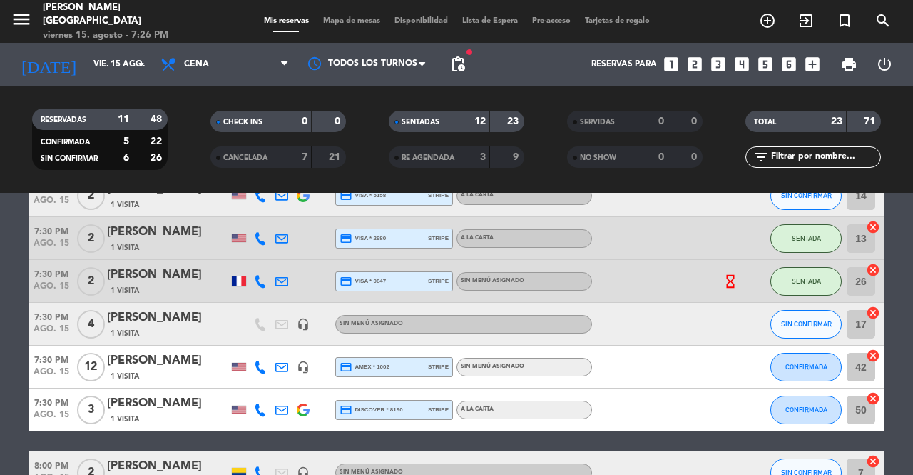
click at [805, 420] on button "CONFIRMADA" at bounding box center [806, 409] width 71 height 29
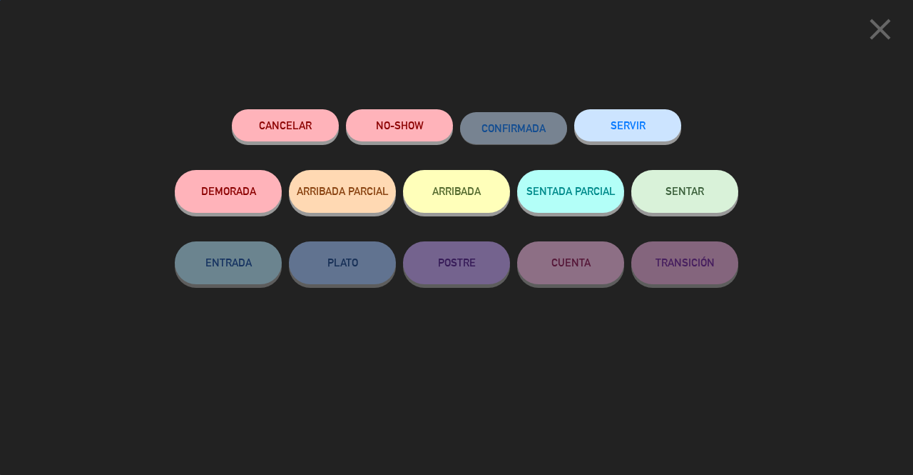
click at [715, 210] on button "SENTAR" at bounding box center [685, 191] width 107 height 43
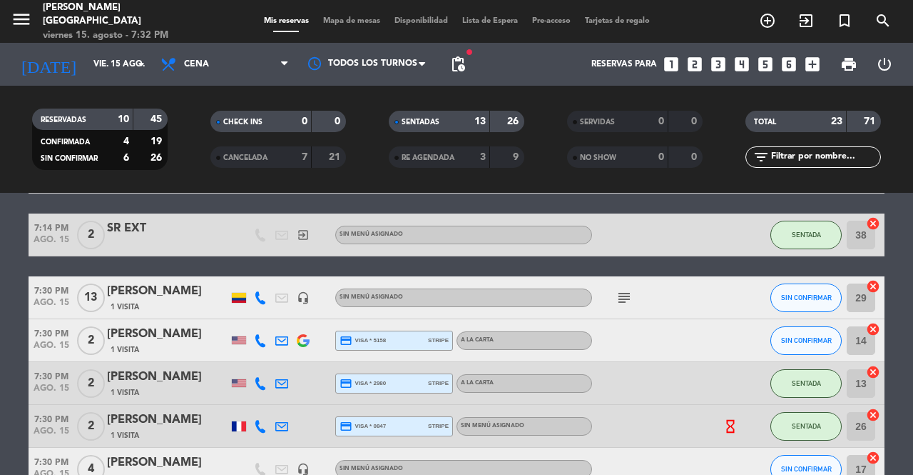
scroll to position [491, 0]
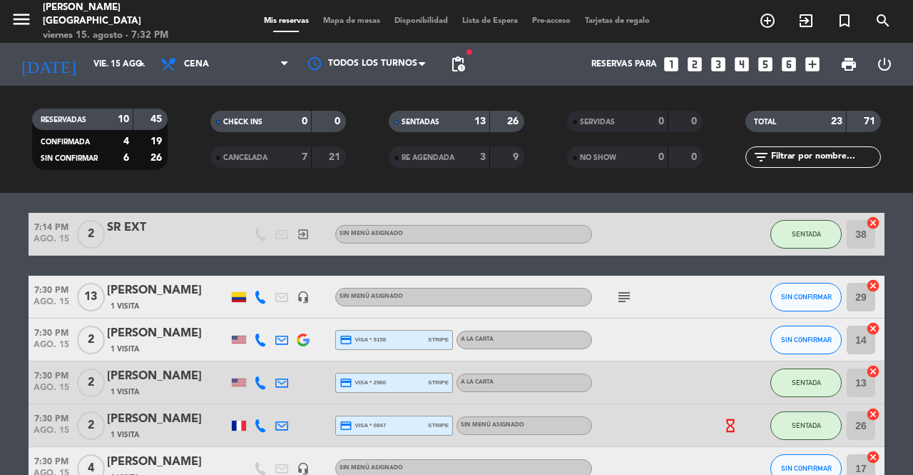
click at [776, 298] on button "SIN CONFIRMAR" at bounding box center [806, 297] width 71 height 29
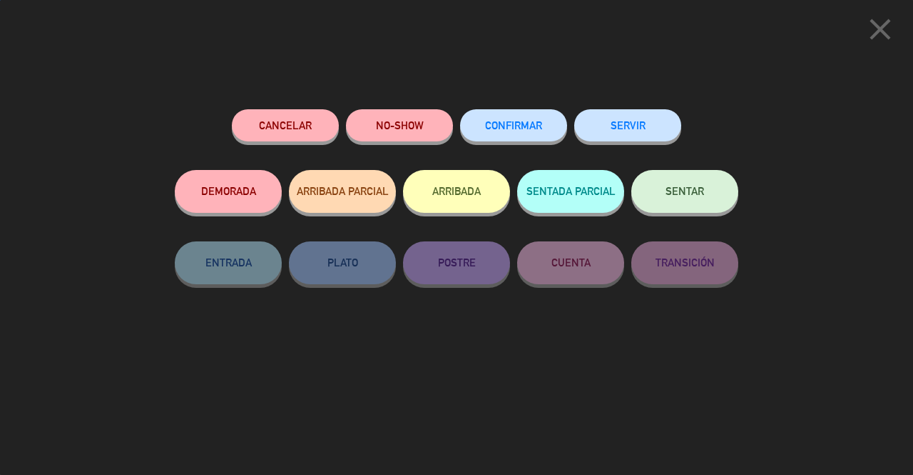
click at [694, 202] on button "SENTAR" at bounding box center [685, 191] width 107 height 43
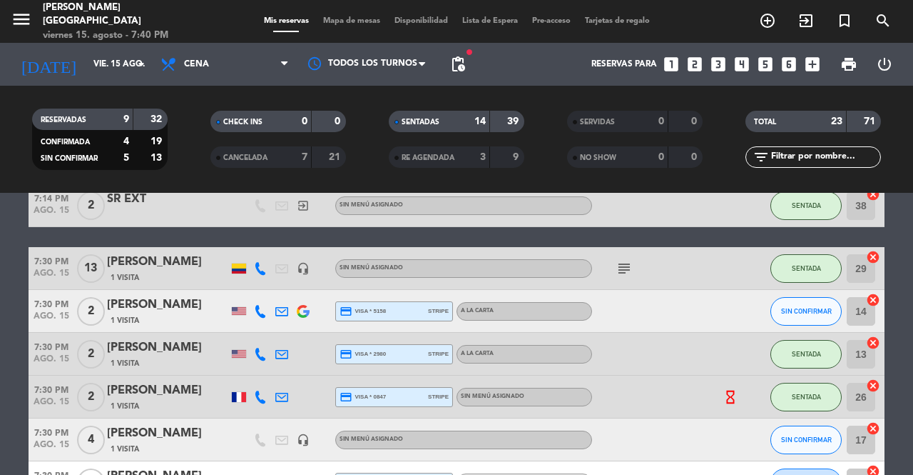
scroll to position [519, 0]
click at [496, 17] on span "Lista de Espera" at bounding box center [490, 21] width 70 height 8
click at [482, 19] on span "Lista de Espera" at bounding box center [490, 21] width 70 height 8
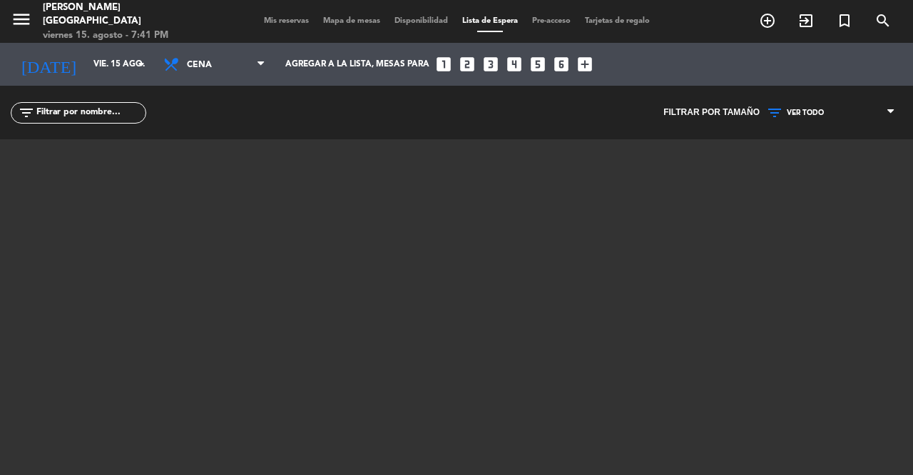
click at [268, 17] on span "Mis reservas" at bounding box center [286, 21] width 59 height 8
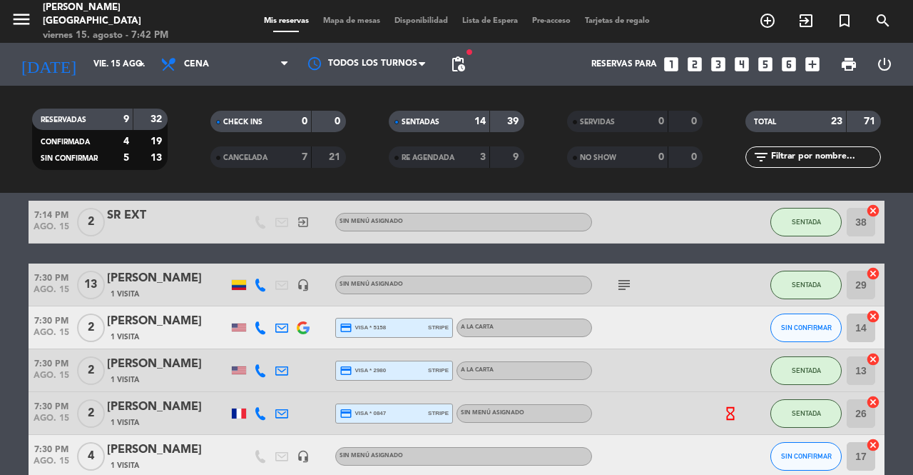
scroll to position [542, 0]
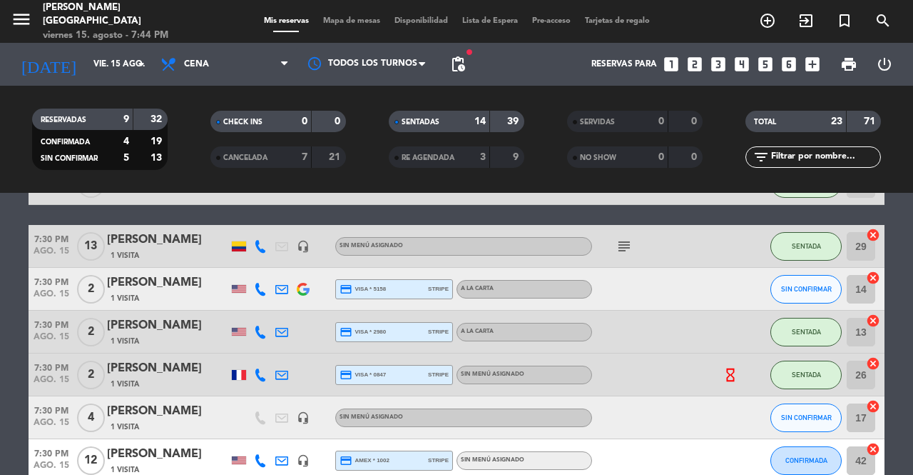
click at [343, 21] on span "Mapa de mesas" at bounding box center [351, 21] width 71 height 8
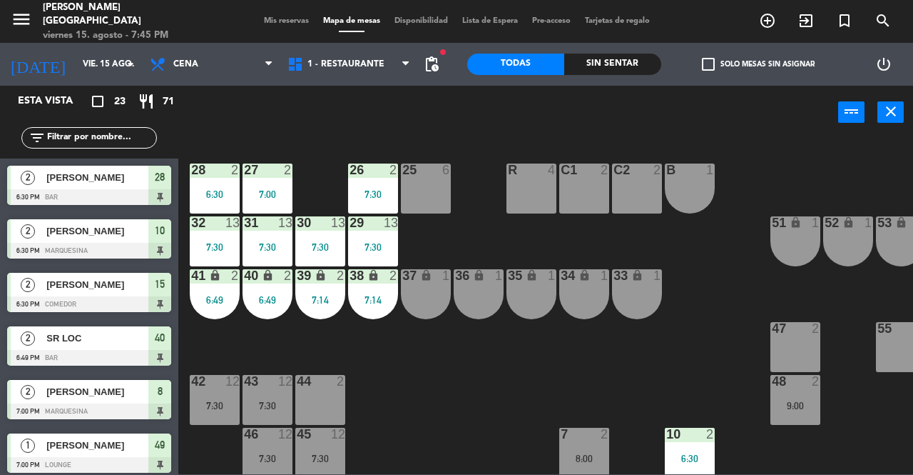
scroll to position [21, 0]
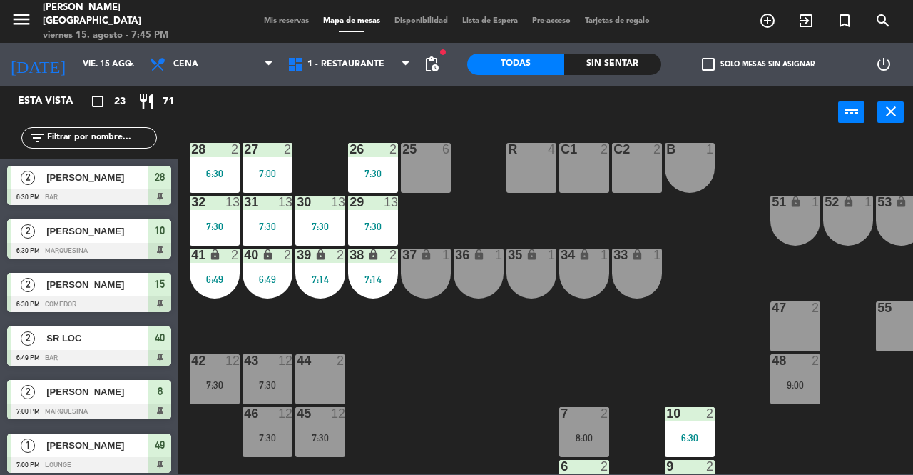
click at [428, 164] on div "25 6" at bounding box center [426, 168] width 50 height 50
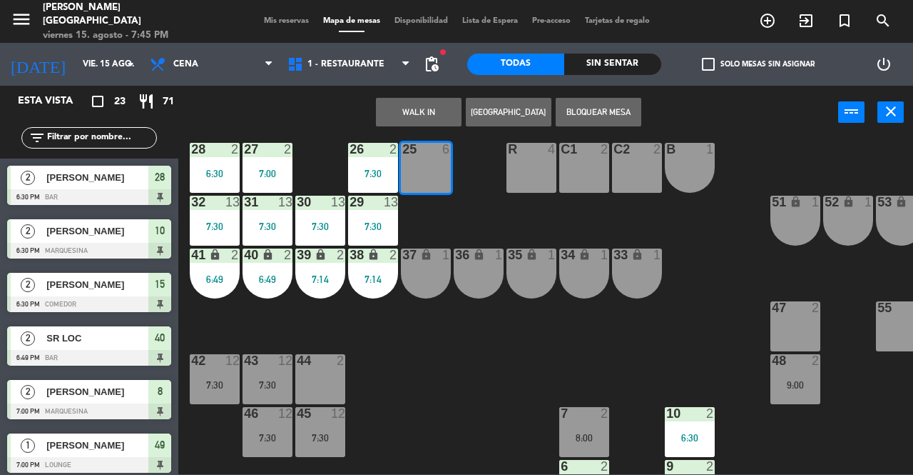
click at [401, 114] on button "WALK IN" at bounding box center [419, 112] width 86 height 29
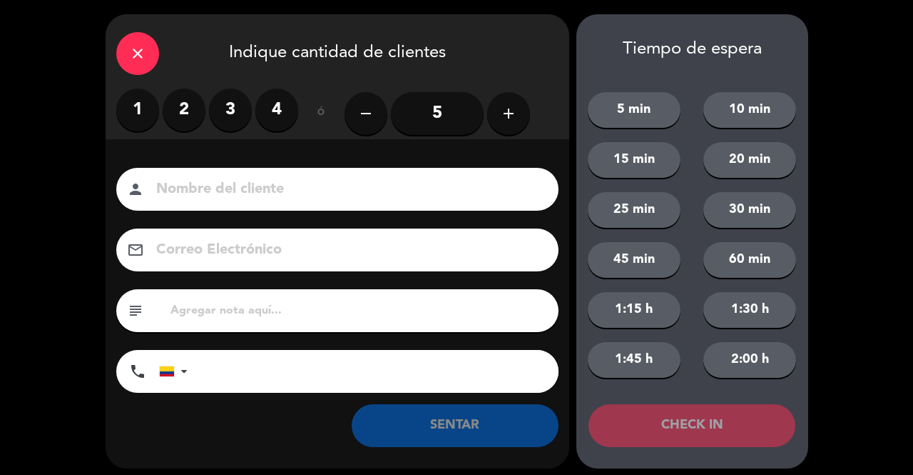
click at [232, 116] on label "3" at bounding box center [230, 109] width 43 height 43
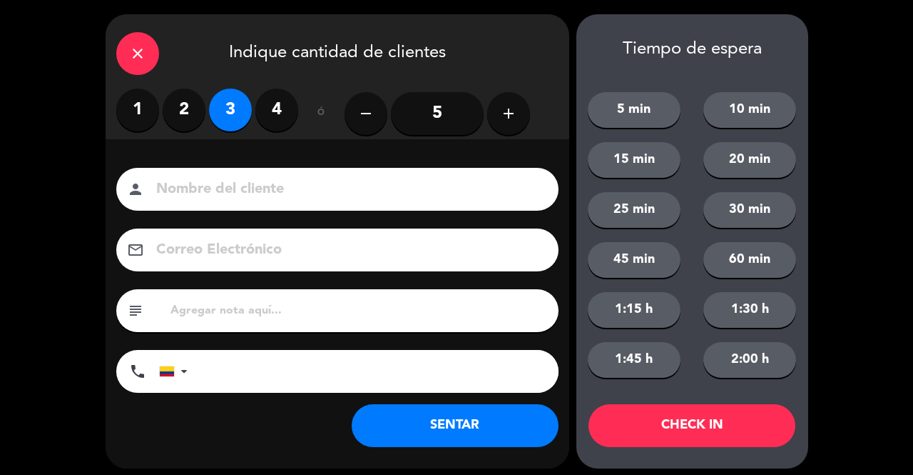
click at [508, 116] on icon "add" at bounding box center [508, 113] width 17 height 17
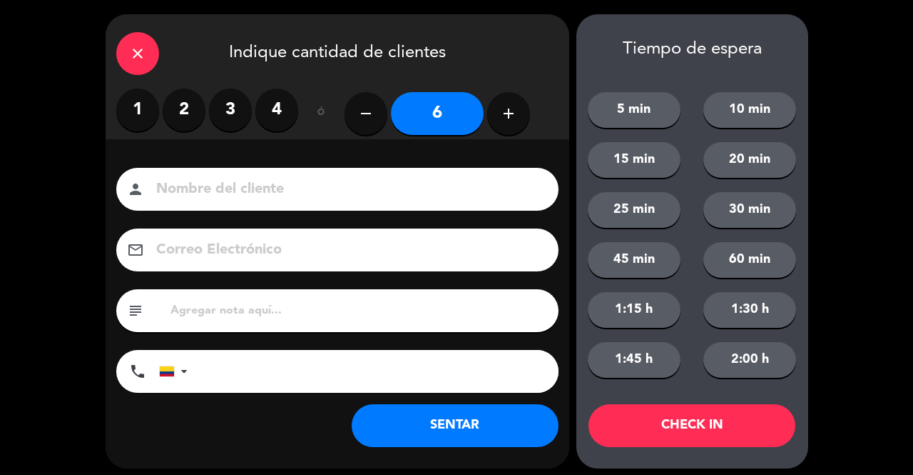
click at [441, 180] on input at bounding box center [347, 189] width 385 height 25
type input "SR EXT"
click at [500, 440] on button "SENTAR" at bounding box center [455, 425] width 207 height 43
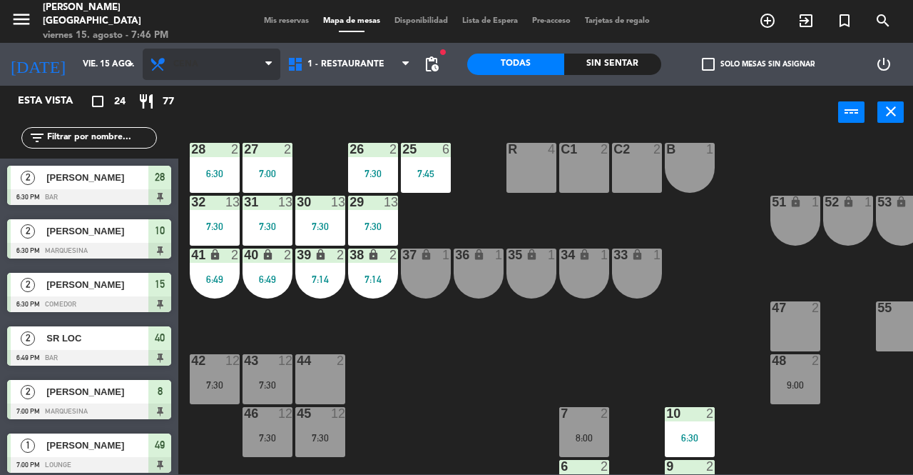
click at [267, 52] on span "Cena" at bounding box center [212, 64] width 138 height 31
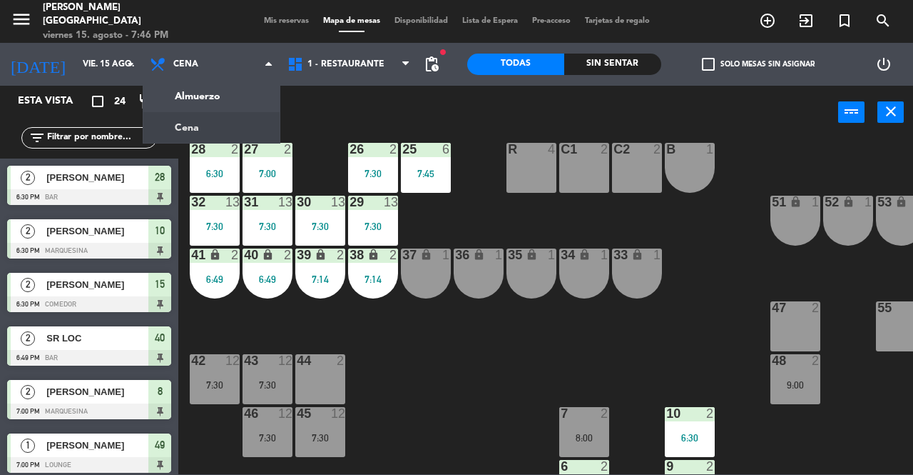
click at [260, 24] on span "Mis reservas" at bounding box center [286, 21] width 59 height 8
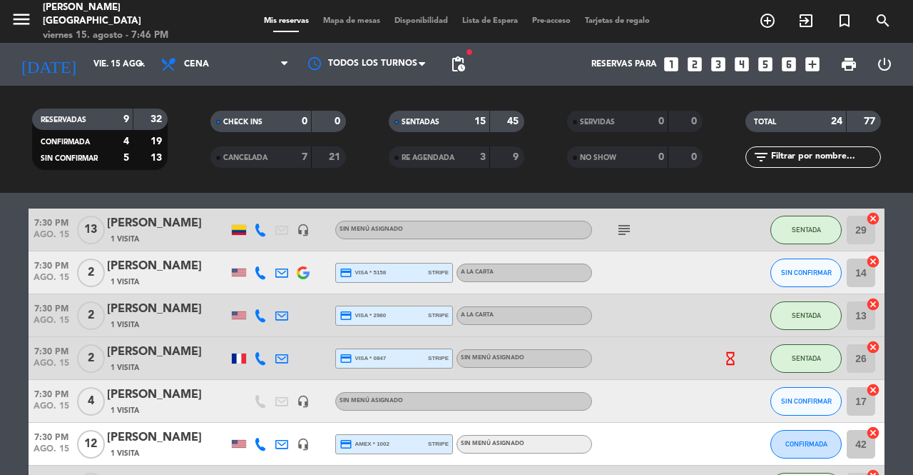
scroll to position [562, 0]
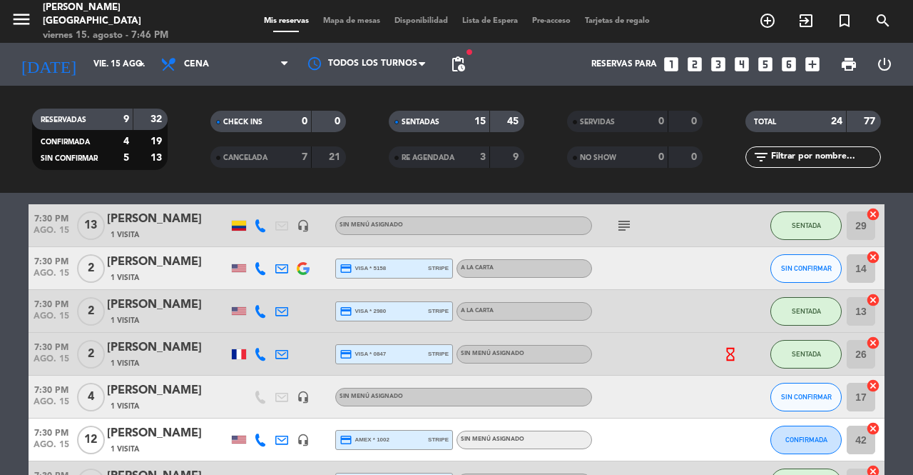
click at [260, 268] on icon at bounding box center [260, 268] width 13 height 13
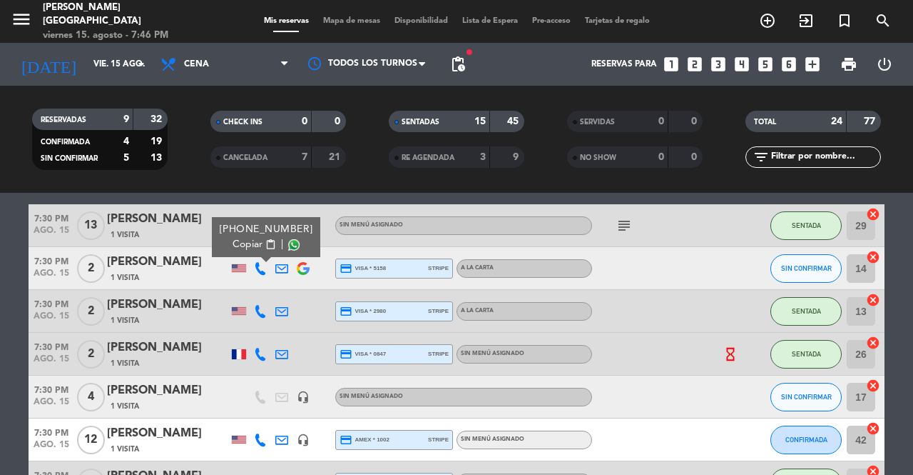
click at [802, 280] on button "SIN CONFIRMAR" at bounding box center [806, 268] width 71 height 29
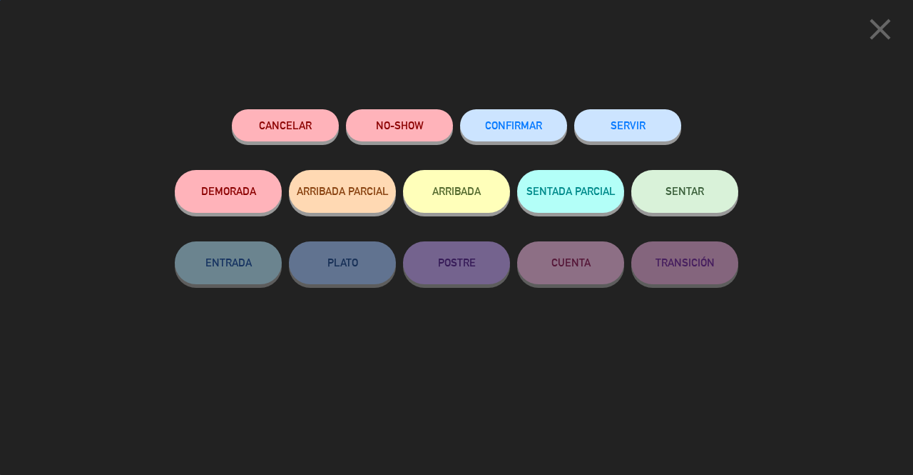
click at [705, 203] on button "SENTAR" at bounding box center [685, 191] width 107 height 43
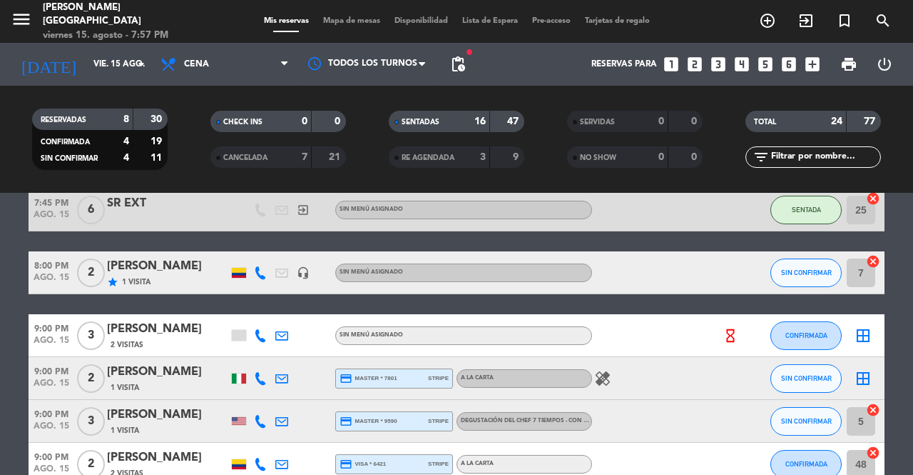
scroll to position [898, 0]
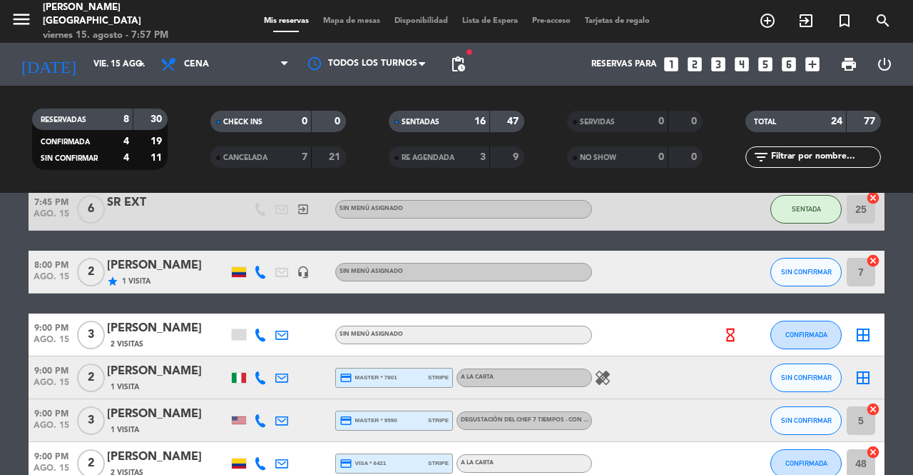
click at [260, 270] on icon at bounding box center [260, 271] width 13 height 13
click at [268, 249] on span "content_paste" at bounding box center [273, 248] width 11 height 11
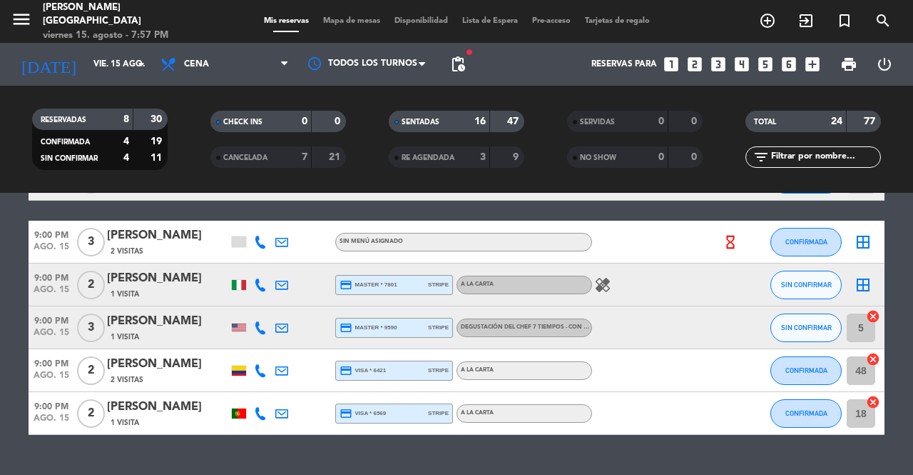
scroll to position [991, 0]
click at [86, 63] on input "vie. 15 ago." at bounding box center [142, 64] width 113 height 24
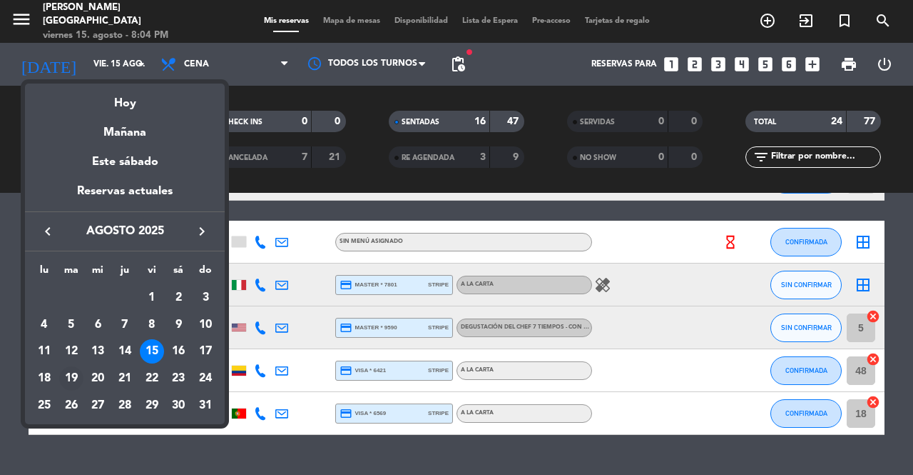
click at [74, 375] on div "19" at bounding box center [71, 378] width 24 height 24
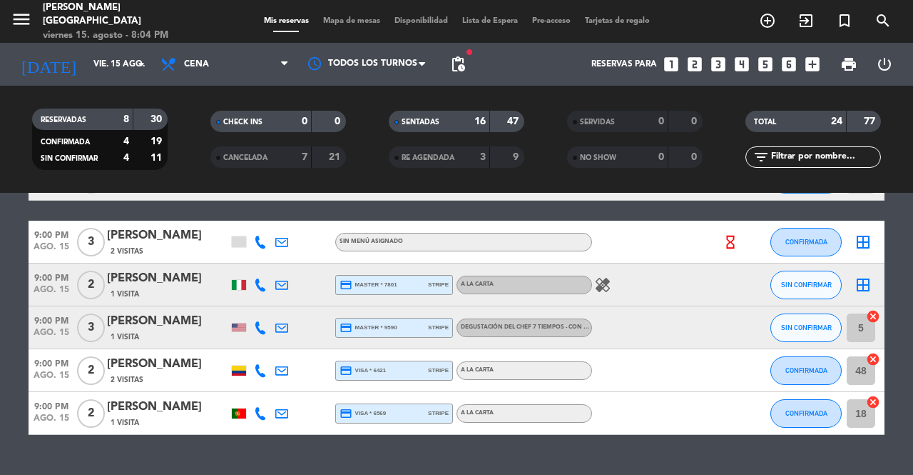
type input "[DATE] ago."
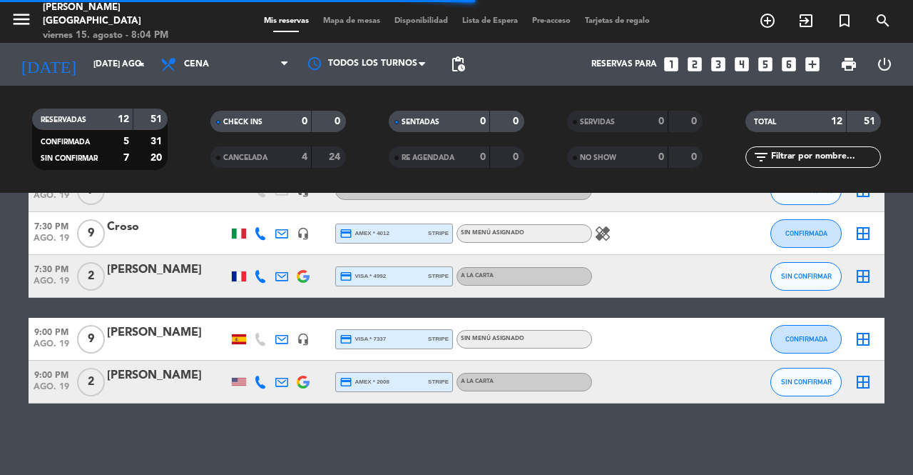
scroll to position [428, 0]
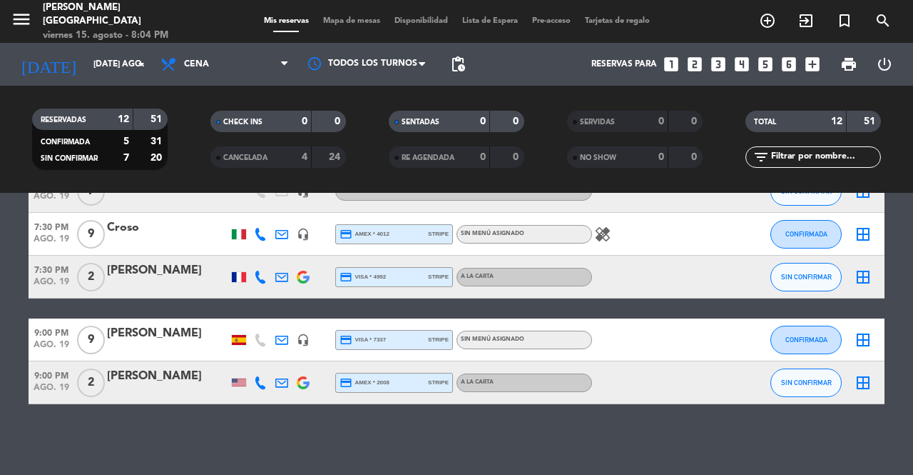
click at [885, 358] on bookings-row "6:30 PM ago. 19 2 [PERSON_NAME] credit_card visa * 7895 stripe A la carta subje…" at bounding box center [456, 117] width 913 height 574
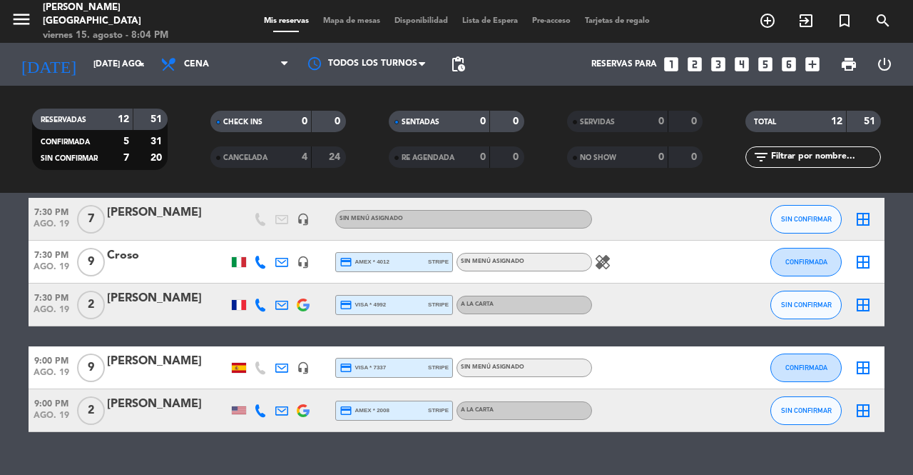
scroll to position [402, 0]
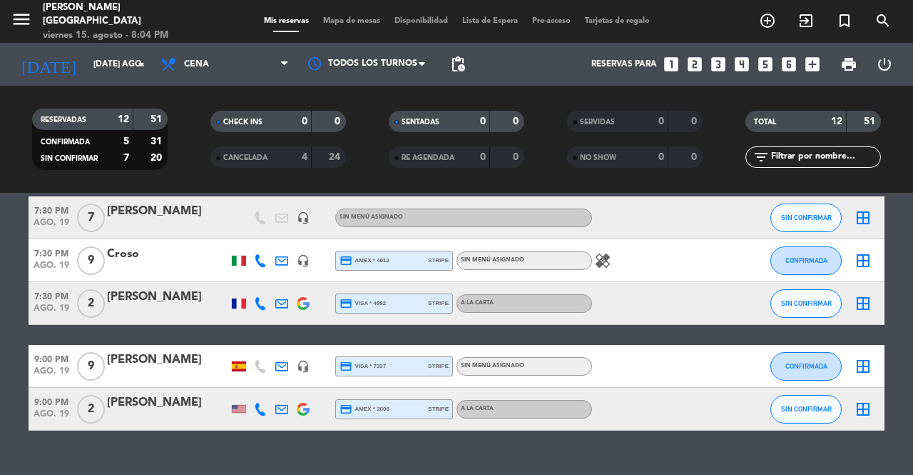
click at [100, 273] on div "9" at bounding box center [90, 260] width 33 height 42
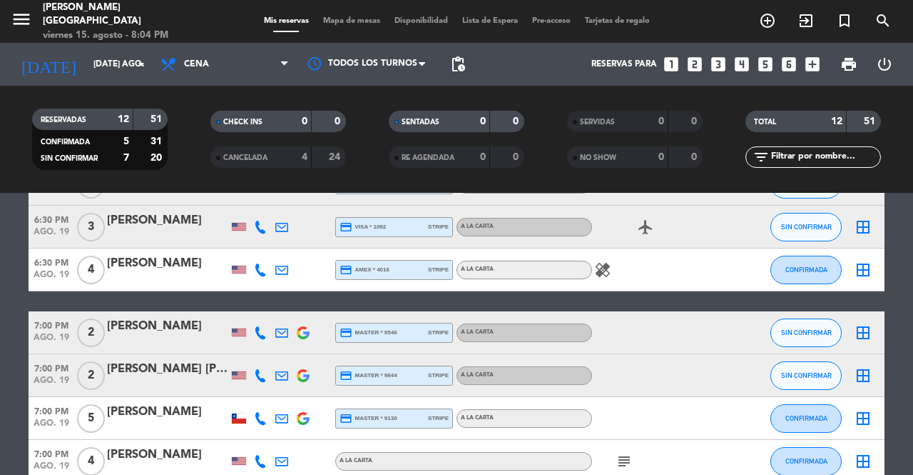
scroll to position [97, 0]
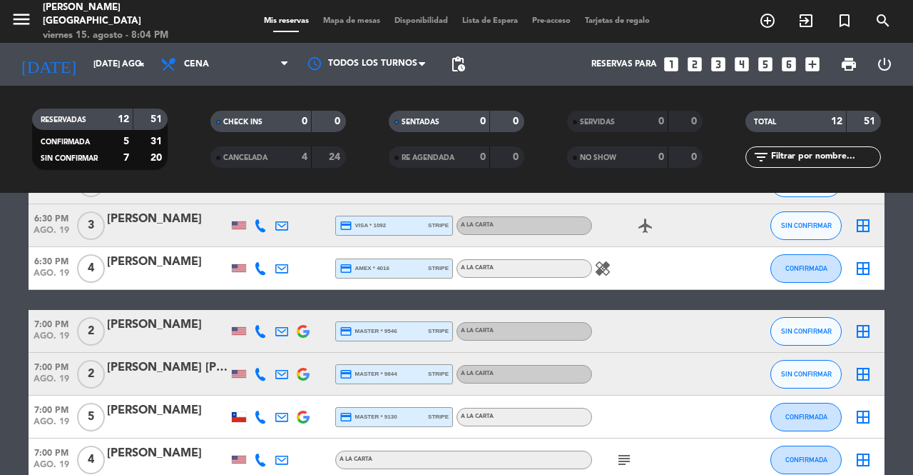
click at [695, 61] on icon "looks_two" at bounding box center [695, 64] width 19 height 19
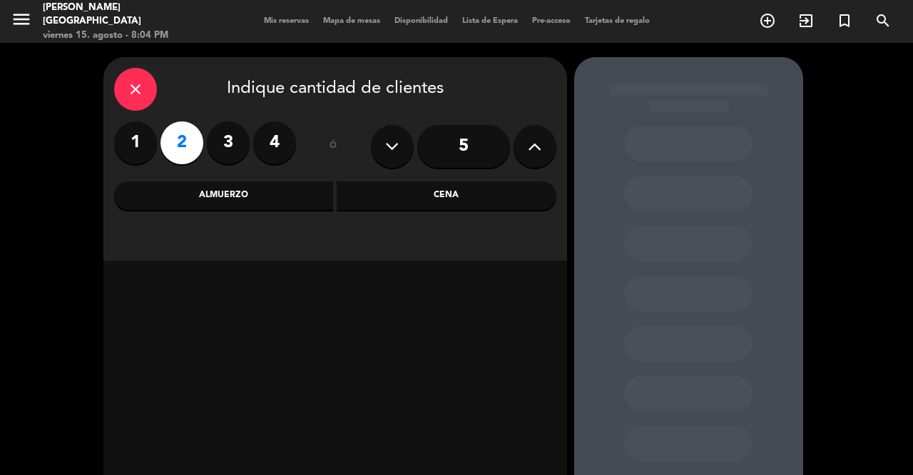
click at [495, 196] on div "Cena" at bounding box center [447, 195] width 220 height 29
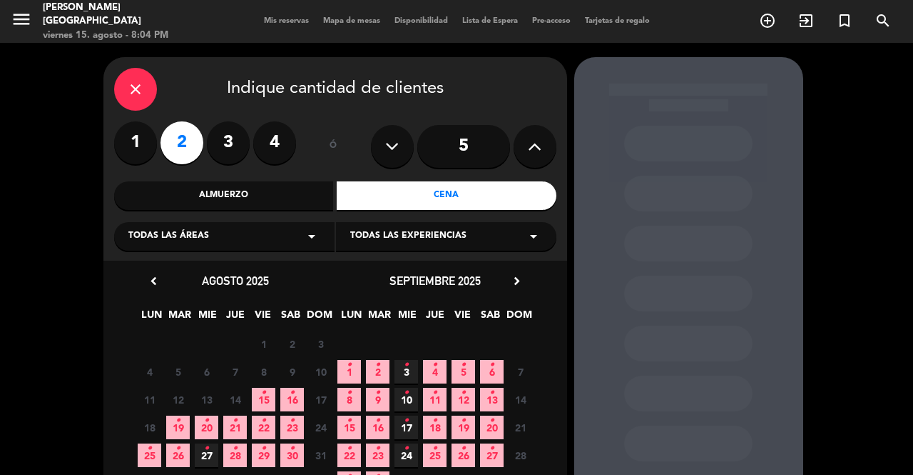
click at [177, 422] on icon "•" at bounding box center [178, 420] width 5 height 23
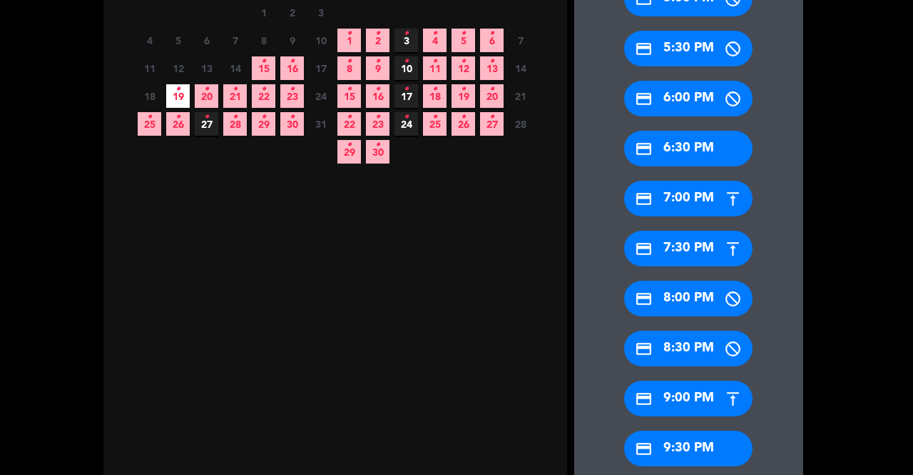
scroll to position [332, 0]
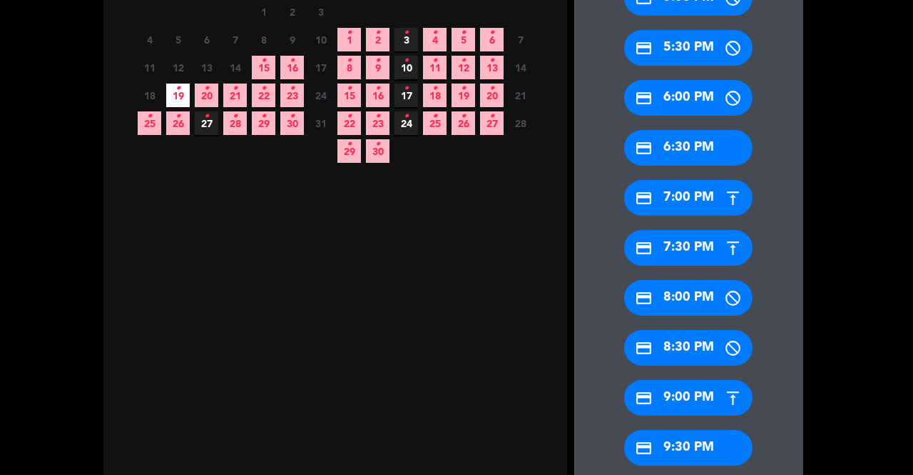
click at [675, 250] on div "credit_card 7:30 PM" at bounding box center [688, 248] width 128 height 36
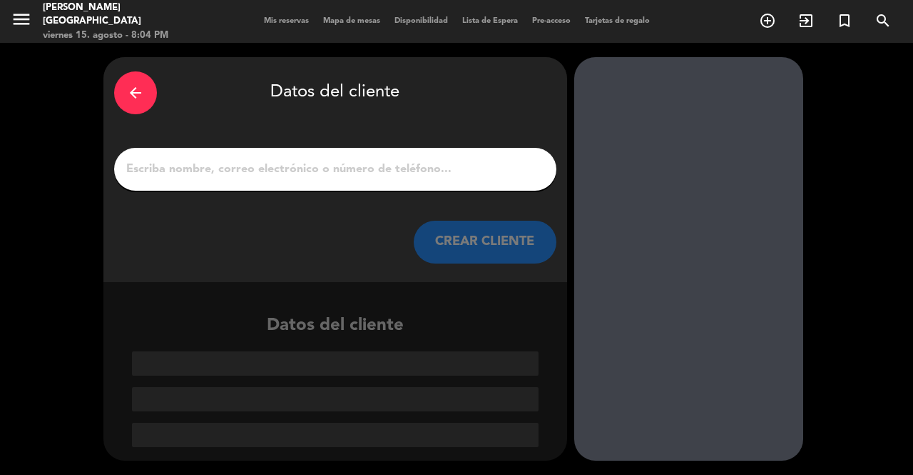
scroll to position [0, 0]
click at [410, 195] on div "arrow_back Datos del cliente CREAR CLIENTE" at bounding box center [335, 169] width 464 height 225
click at [268, 161] on input "1" at bounding box center [335, 169] width 421 height 20
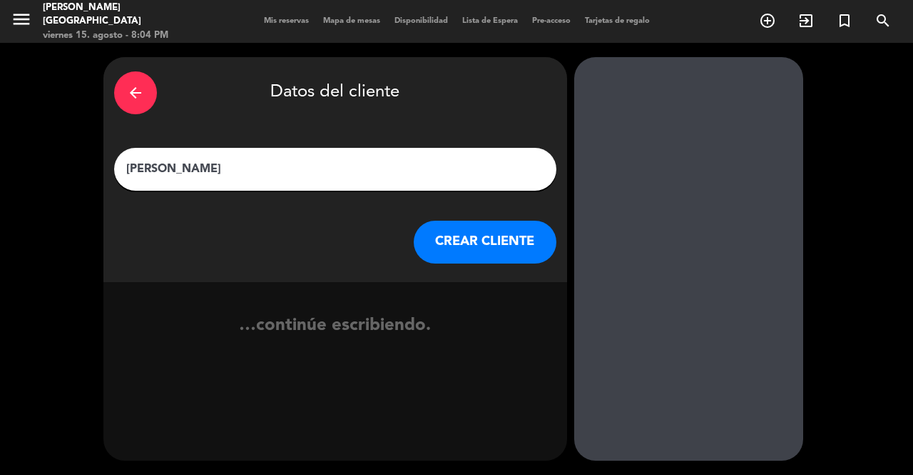
type input "[PERSON_NAME]"
click at [487, 226] on button "CREAR CLIENTE" at bounding box center [485, 242] width 143 height 43
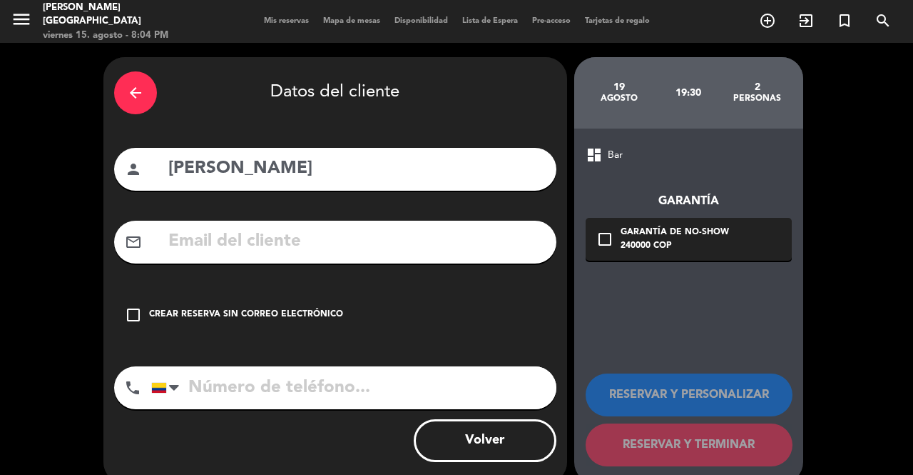
click at [297, 381] on input "tel" at bounding box center [353, 387] width 405 height 43
type input "[PHONE_NUMBER]"
click at [138, 320] on icon "check_box_outline_blank" at bounding box center [133, 314] width 17 height 17
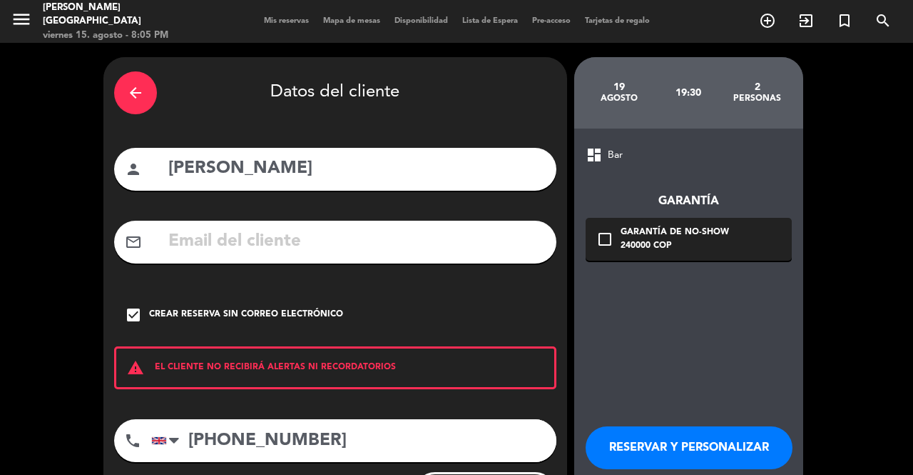
scroll to position [76, 0]
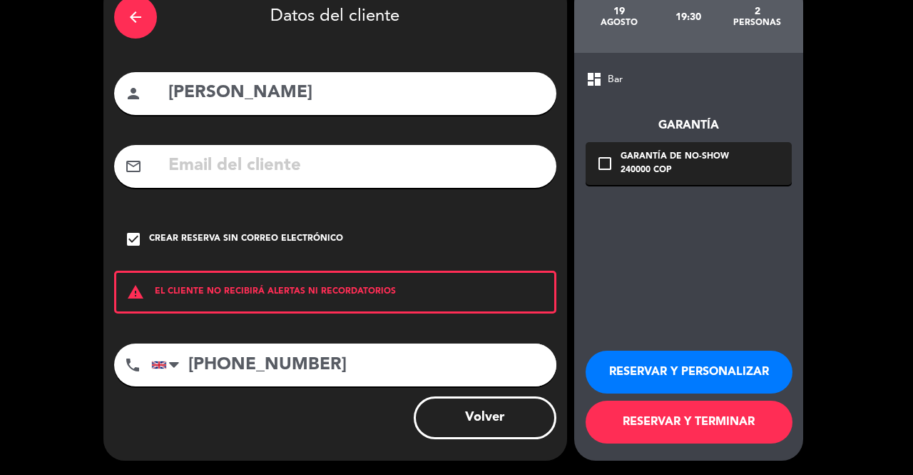
click at [699, 425] on button "RESERVAR Y TERMINAR" at bounding box center [689, 421] width 207 height 43
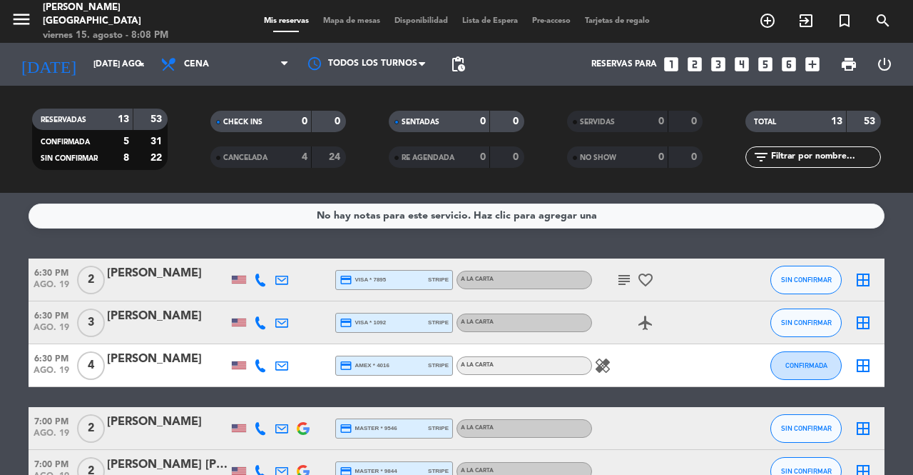
click at [776, 27] on icon "exit_to_app" at bounding box center [767, 20] width 17 height 17
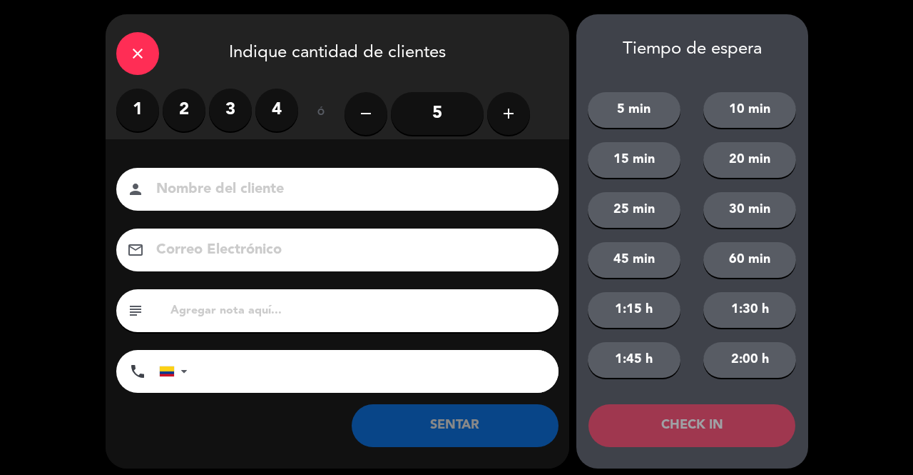
click at [231, 109] on label "3" at bounding box center [230, 109] width 43 height 43
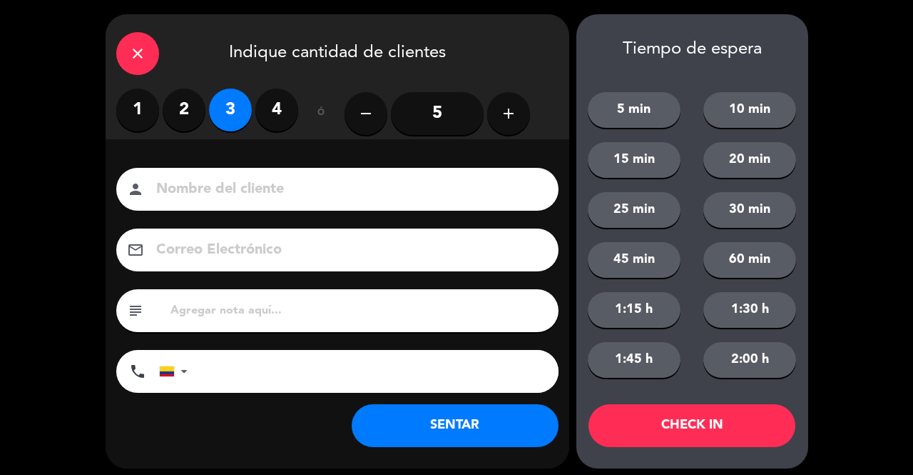
click at [270, 188] on input at bounding box center [347, 189] width 385 height 25
type input "SR EXT"
click at [384, 427] on button "SENTAR" at bounding box center [455, 425] width 207 height 43
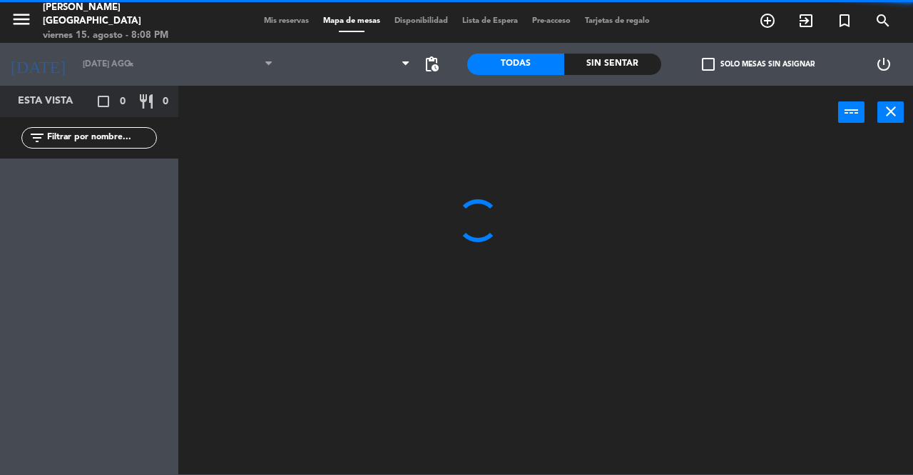
type input "vie. 15 ago."
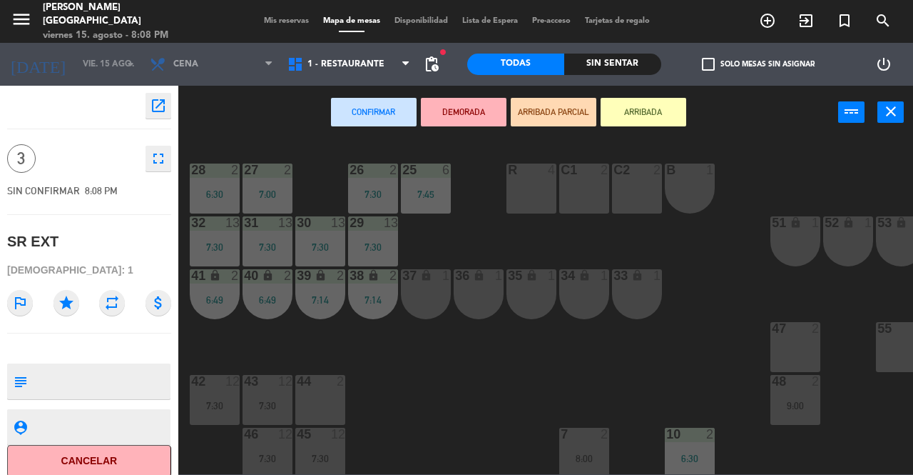
click at [422, 293] on div "37 lock 1" at bounding box center [426, 294] width 50 height 50
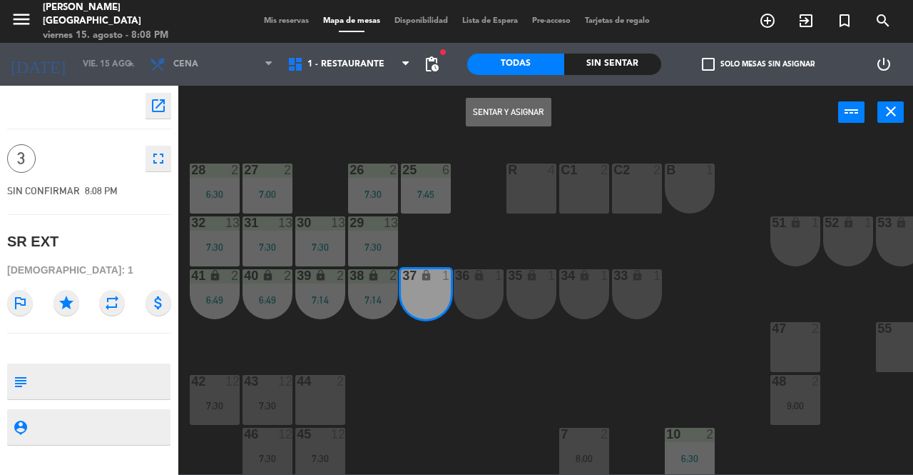
click at [494, 107] on button "Sentar y Asignar" at bounding box center [509, 112] width 86 height 29
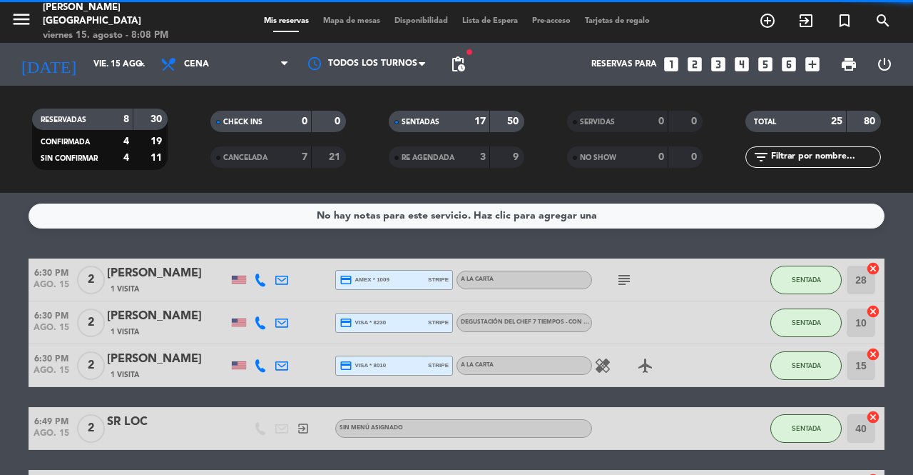
click at [776, 26] on icon "exit_to_app" at bounding box center [767, 20] width 17 height 17
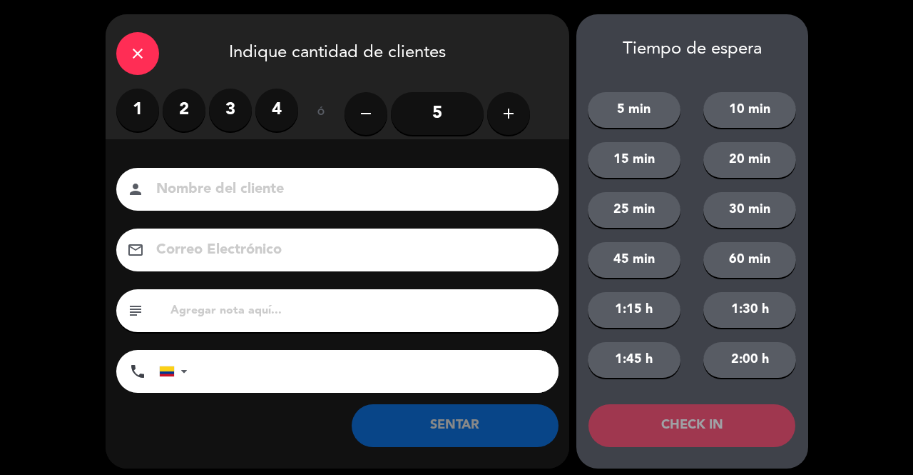
click at [182, 113] on label "2" at bounding box center [184, 109] width 43 height 43
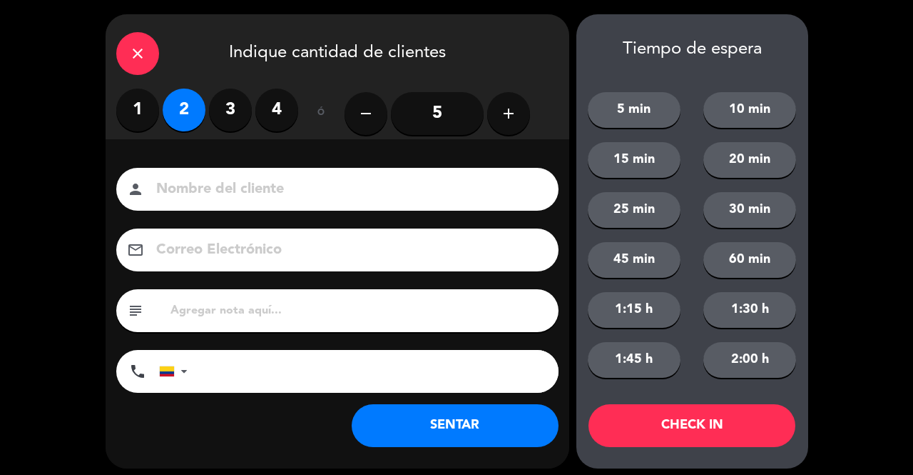
click at [219, 184] on input at bounding box center [347, 189] width 385 height 25
type input "1 LOC 1 EXT"
click at [440, 419] on button "SENTAR" at bounding box center [455, 425] width 207 height 43
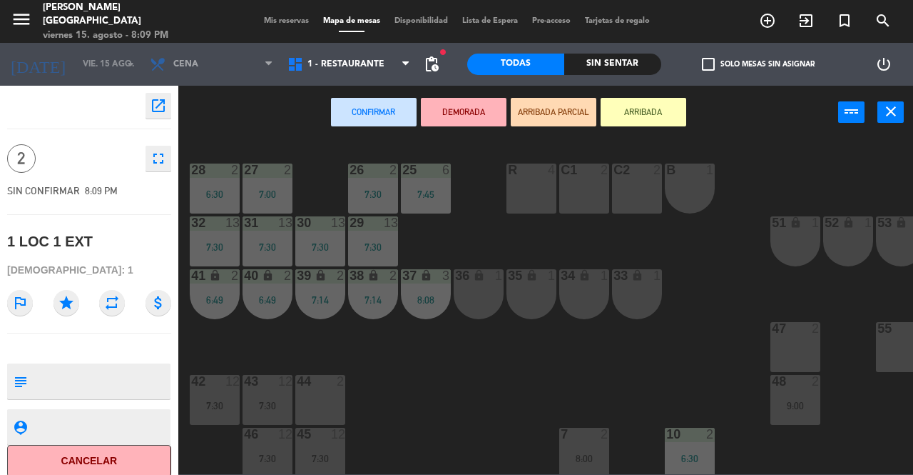
click at [471, 293] on div "36 lock 1" at bounding box center [479, 294] width 50 height 50
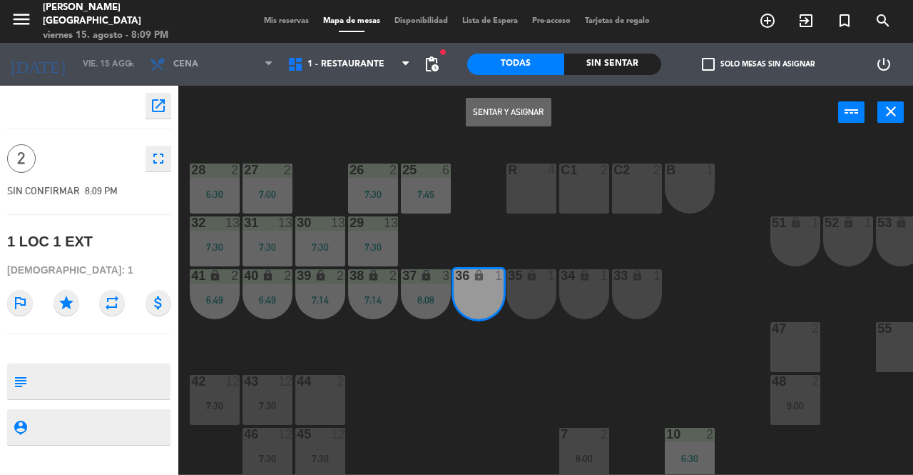
click at [505, 114] on button "Sentar y Asignar" at bounding box center [509, 112] width 86 height 29
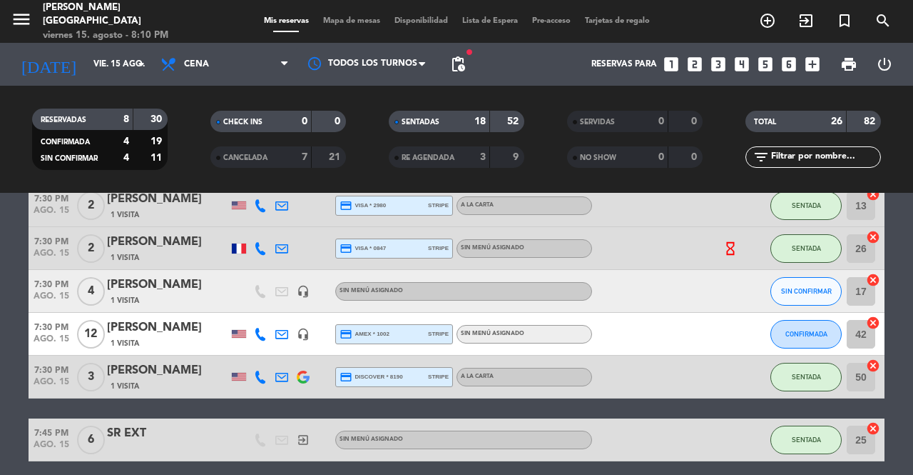
scroll to position [673, 0]
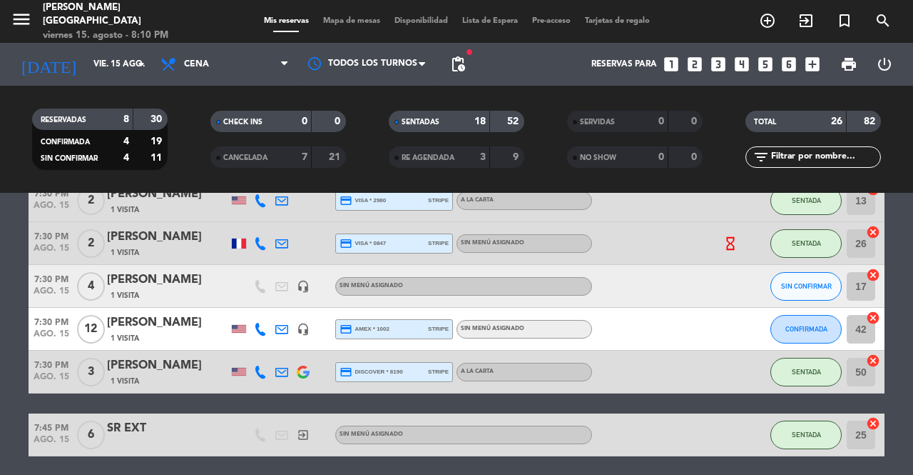
click at [816, 295] on button "SIN CONFIRMAR" at bounding box center [806, 286] width 71 height 29
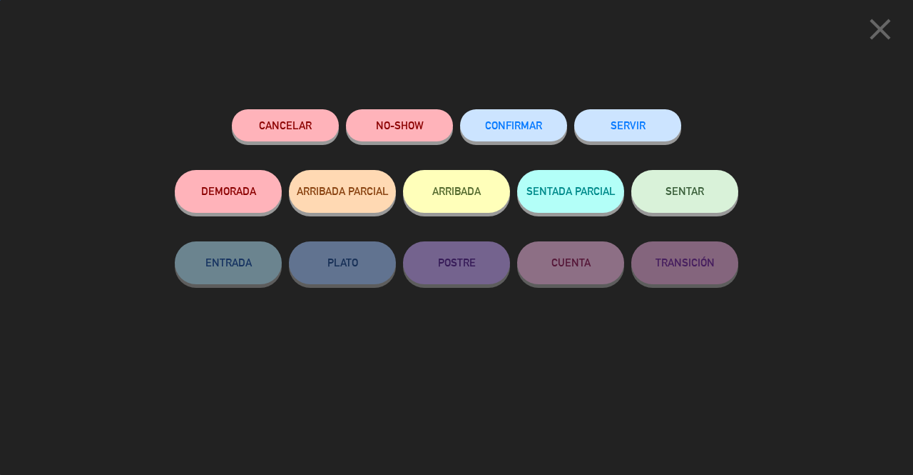
click at [698, 194] on span "SENTAR" at bounding box center [685, 191] width 39 height 12
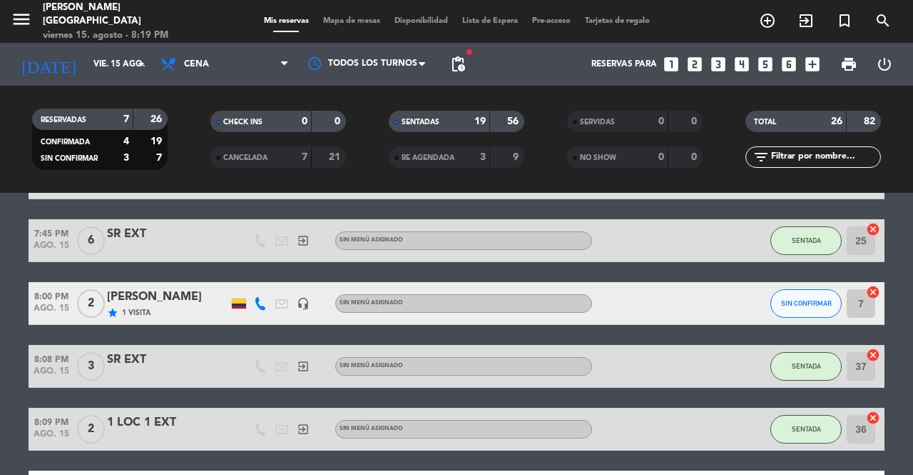
scroll to position [785, 0]
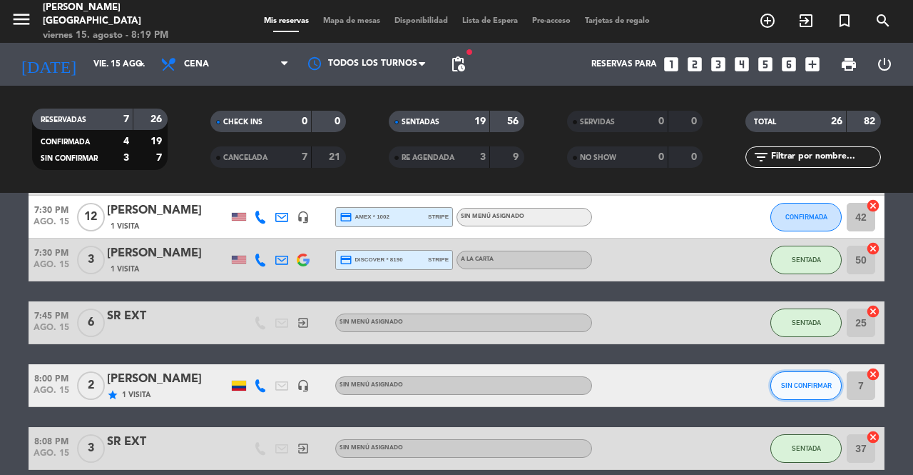
click at [799, 380] on button "SIN CONFIRMAR" at bounding box center [806, 385] width 71 height 29
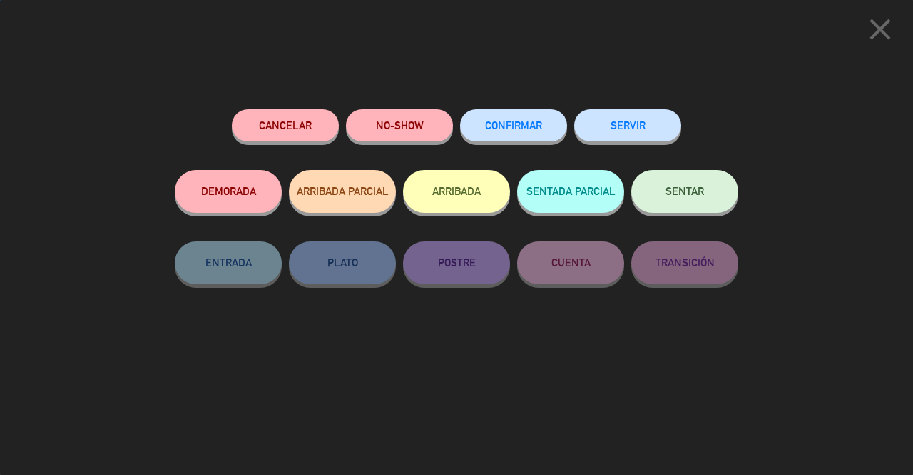
click at [677, 193] on span "SENTAR" at bounding box center [685, 191] width 39 height 12
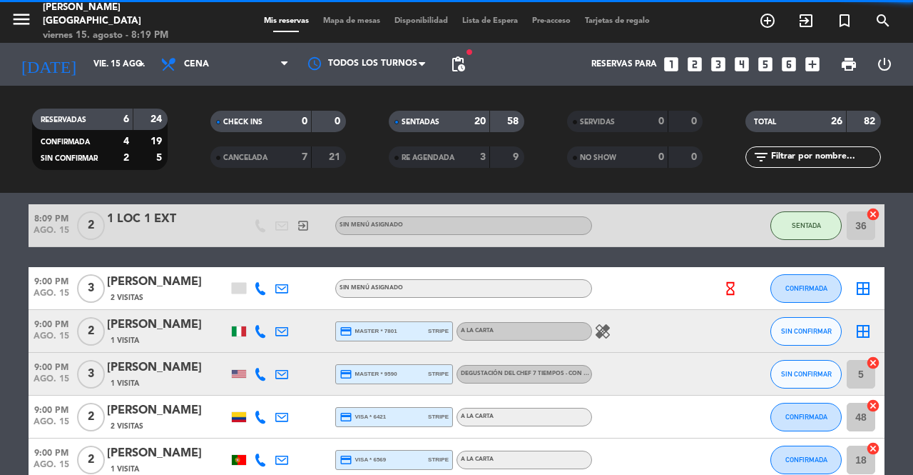
scroll to position [1148, 0]
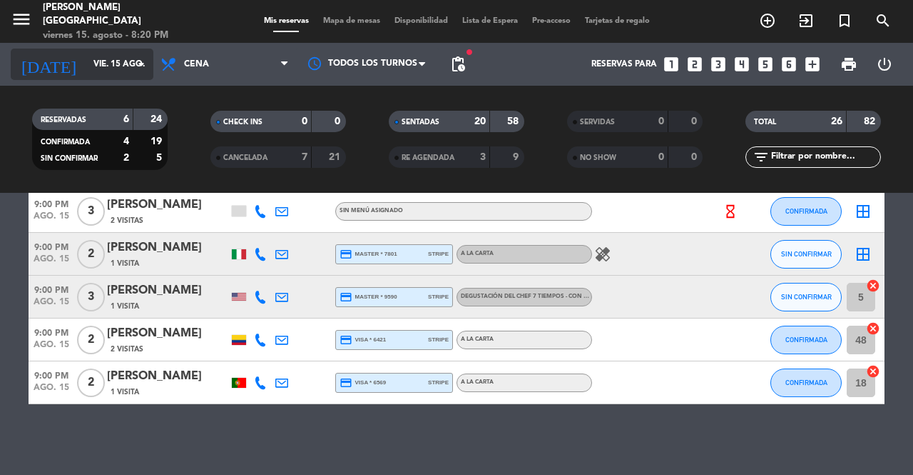
click at [106, 56] on input "vie. 15 ago." at bounding box center [142, 64] width 113 height 24
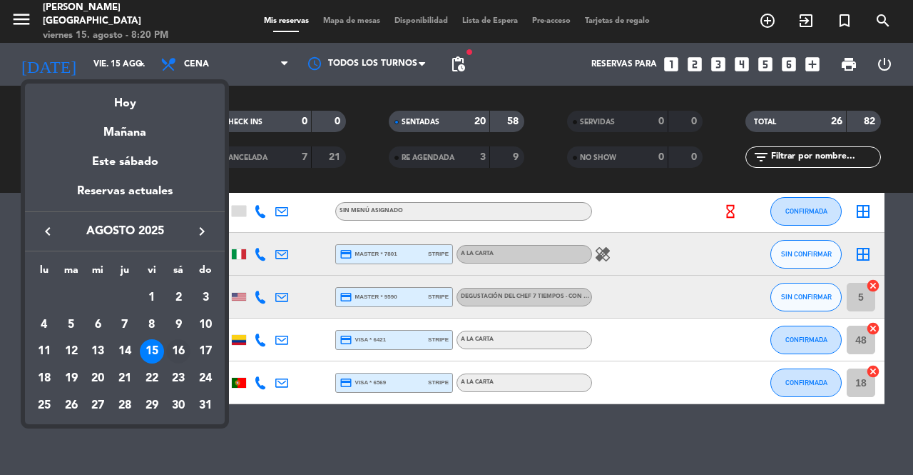
click at [184, 345] on div "16" at bounding box center [178, 351] width 24 height 24
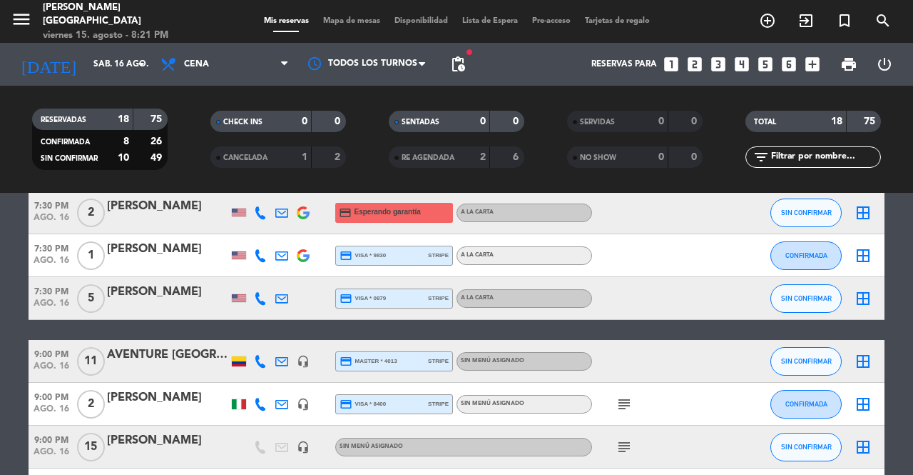
scroll to position [491, 0]
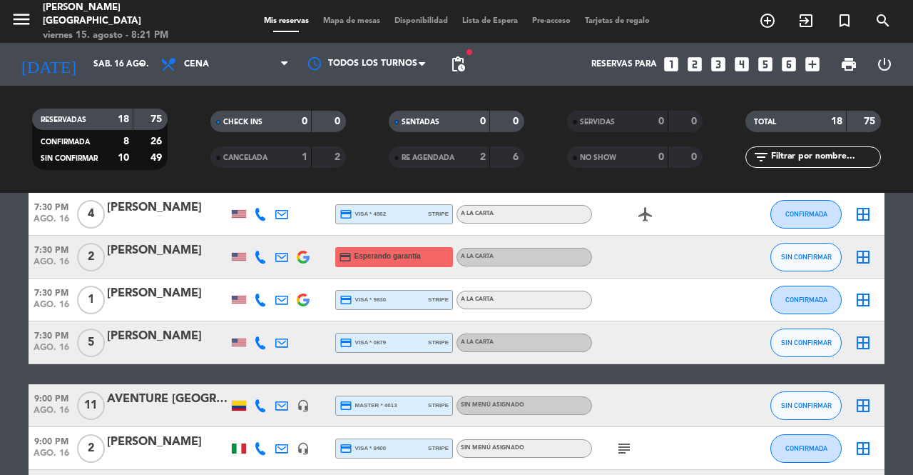
click at [263, 253] on icon at bounding box center [260, 256] width 13 height 13
click at [258, 236] on button "Copiar content_paste" at bounding box center [255, 233] width 44 height 15
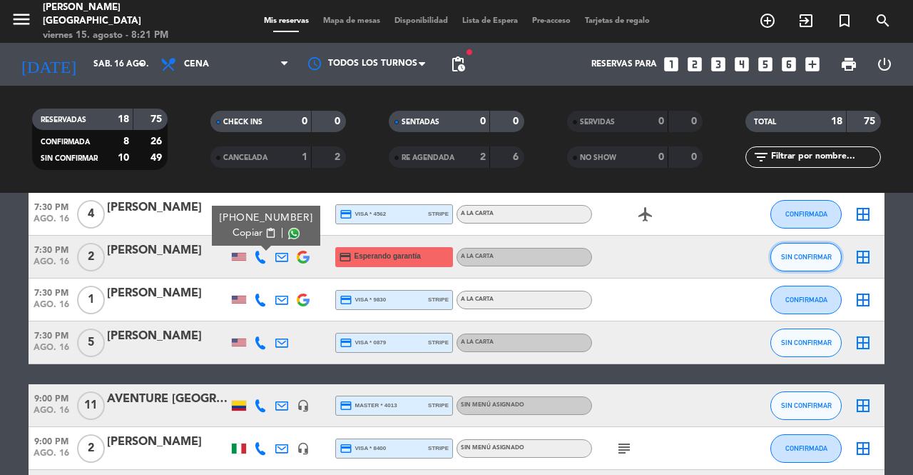
click at [825, 248] on button "SIN CONFIRMAR" at bounding box center [806, 257] width 71 height 29
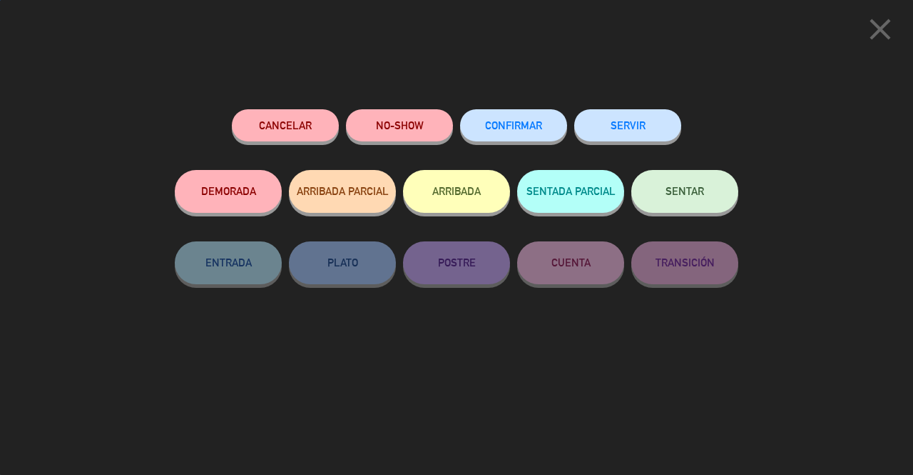
click at [307, 122] on button "Cancelar" at bounding box center [285, 125] width 107 height 32
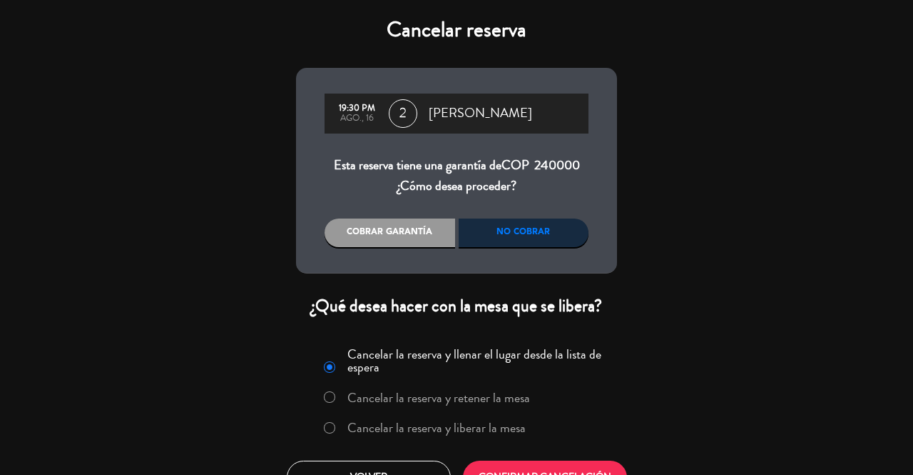
click at [509, 430] on label "Cancelar la reserva y liberar la mesa" at bounding box center [437, 427] width 178 height 13
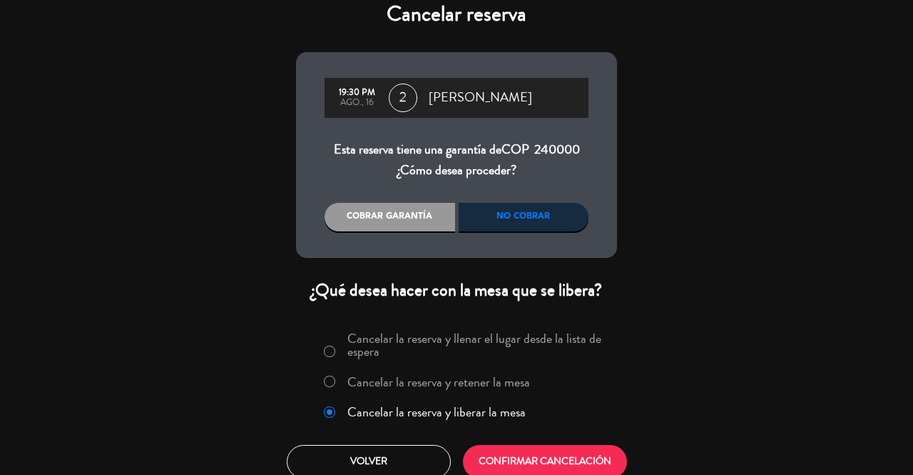
scroll to position [29, 0]
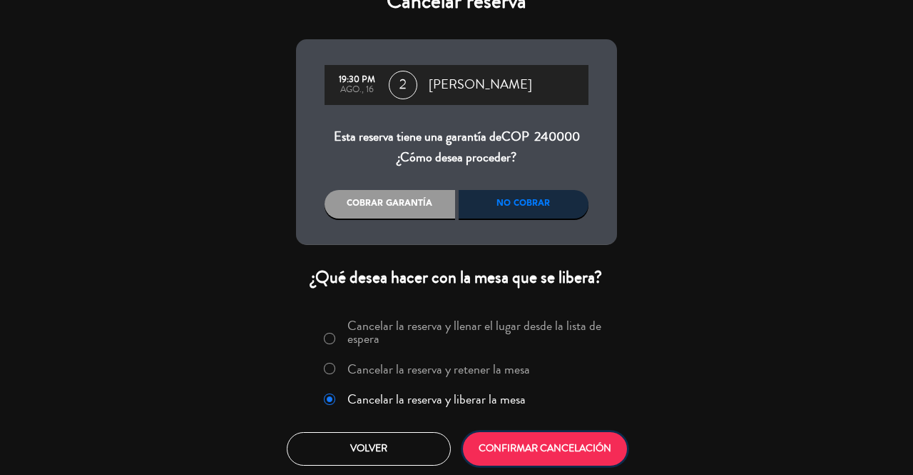
click at [532, 448] on button "CONFIRMAR CANCELACIÓN" at bounding box center [545, 449] width 164 height 34
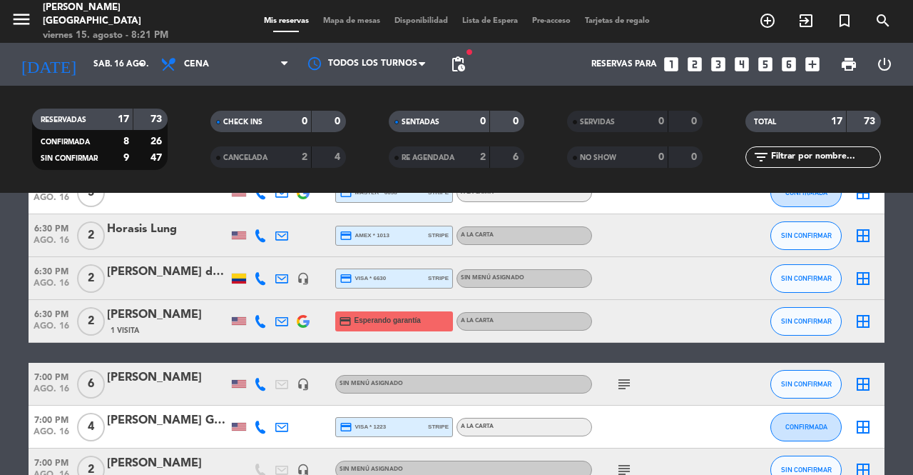
scroll to position [143, 0]
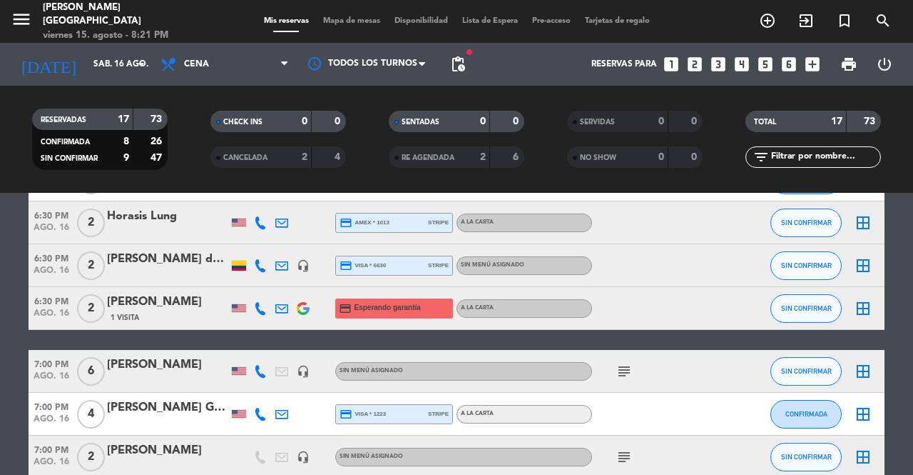
click at [258, 295] on div at bounding box center [260, 308] width 21 height 42
click at [258, 298] on div at bounding box center [260, 308] width 21 height 42
click at [263, 305] on icon at bounding box center [260, 308] width 13 height 13
click at [256, 285] on span "Copiar" at bounding box center [248, 284] width 30 height 15
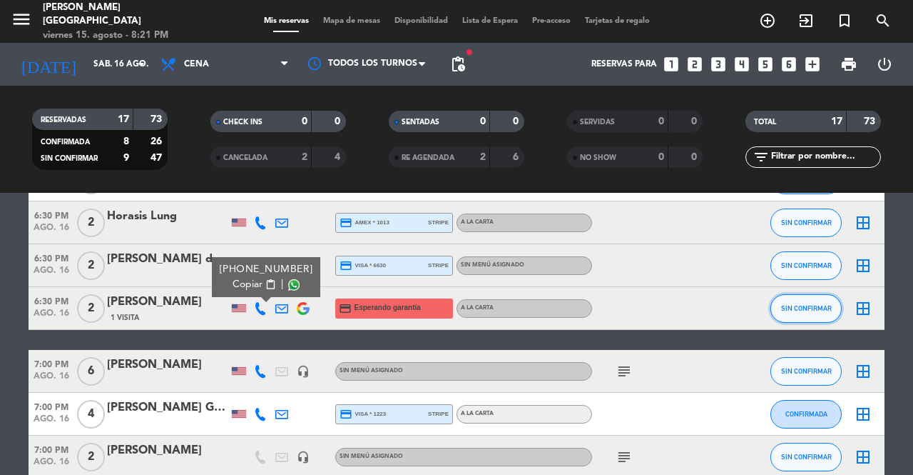
click at [824, 308] on span "SIN CONFIRMAR" at bounding box center [806, 308] width 51 height 8
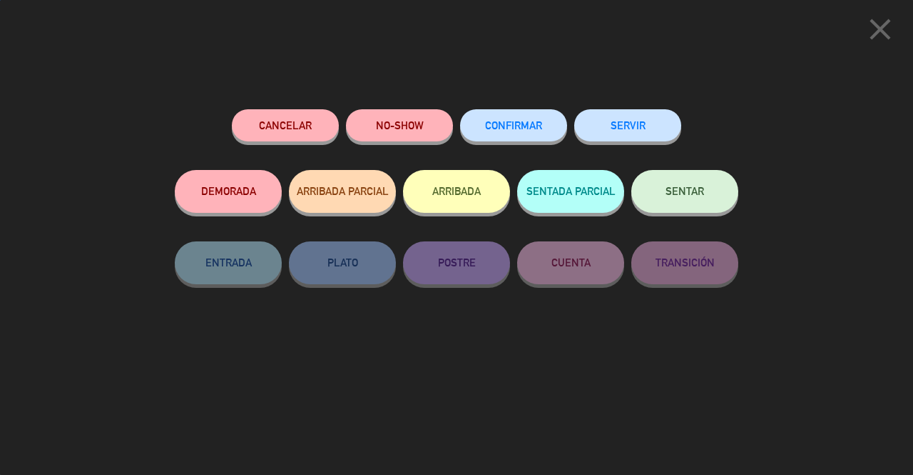
click at [311, 119] on button "Cancelar" at bounding box center [285, 125] width 107 height 32
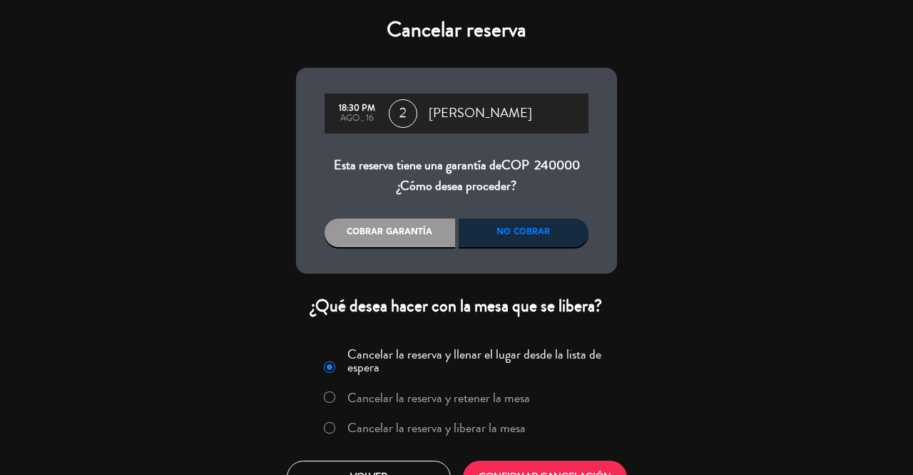
click at [516, 429] on label "Cancelar la reserva y liberar la mesa" at bounding box center [437, 427] width 178 height 13
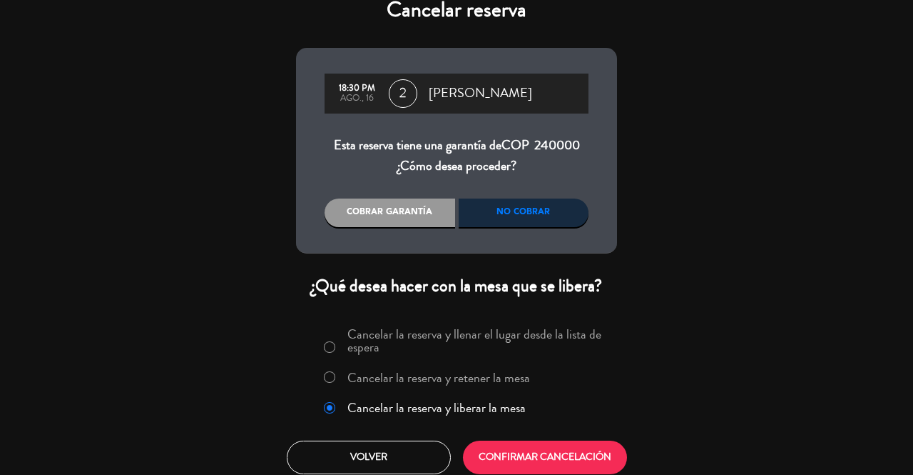
scroll to position [29, 0]
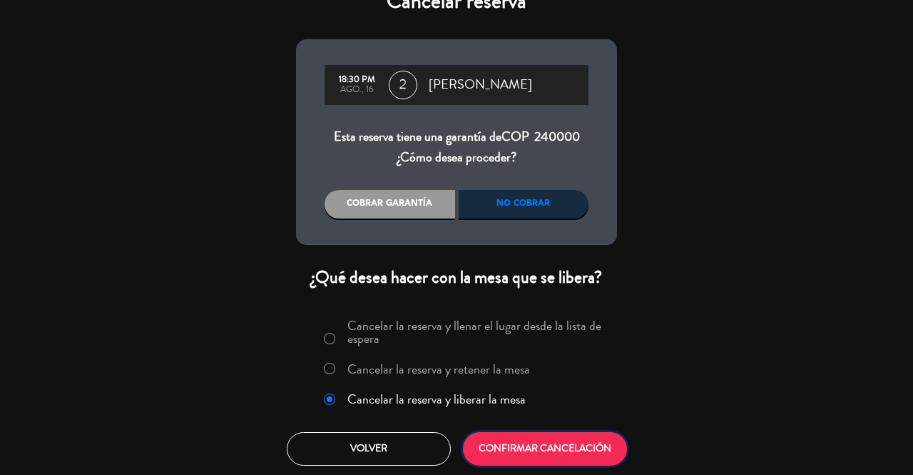
click at [559, 440] on button "CONFIRMAR CANCELACIÓN" at bounding box center [545, 449] width 164 height 34
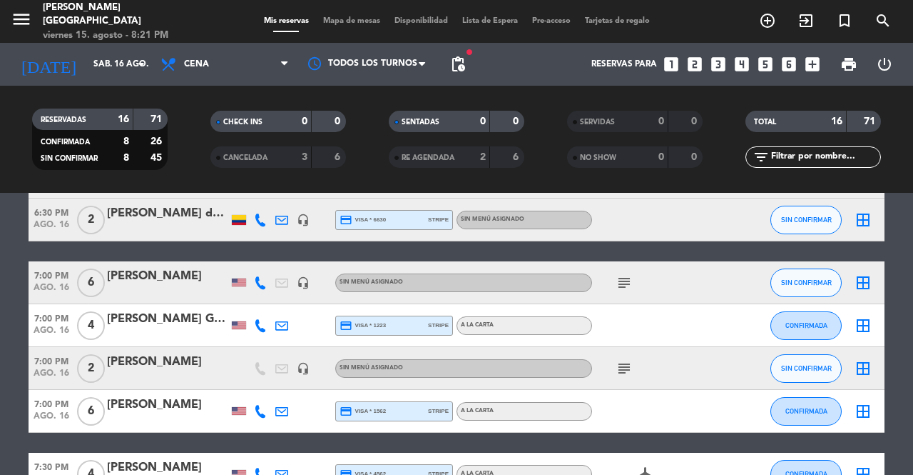
scroll to position [214, 0]
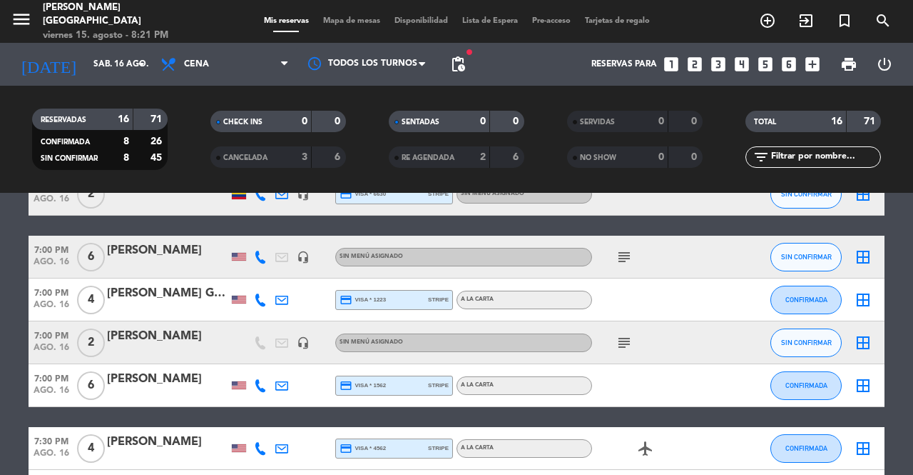
click at [629, 258] on icon "subject" at bounding box center [624, 256] width 17 height 17
click at [625, 343] on icon "subject" at bounding box center [624, 342] width 17 height 17
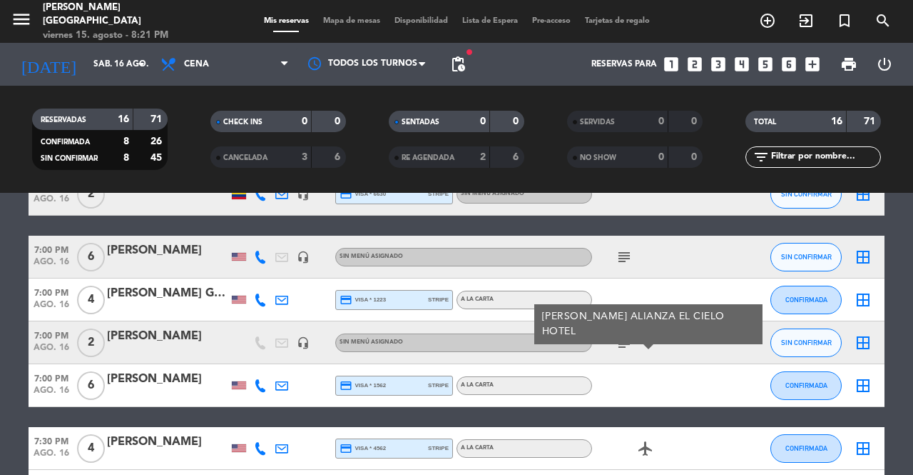
click at [45, 344] on span "ago. 16" at bounding box center [52, 351] width 46 height 16
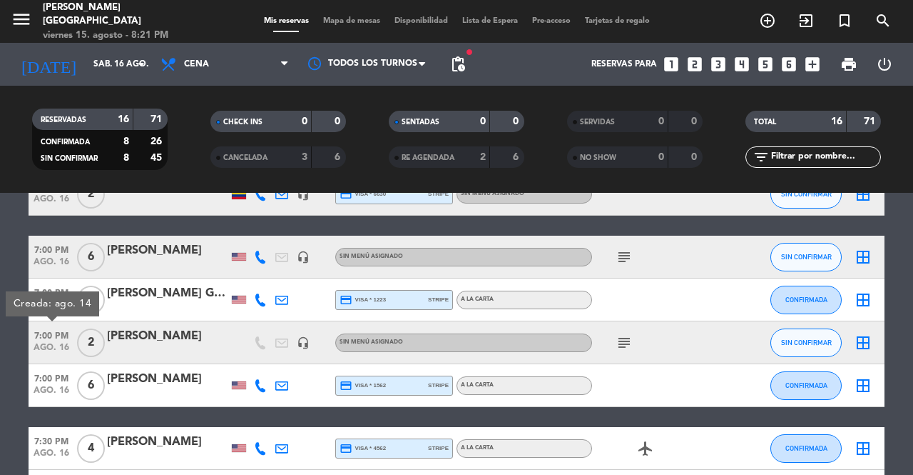
click at [305, 345] on icon "headset_mic" at bounding box center [303, 342] width 13 height 13
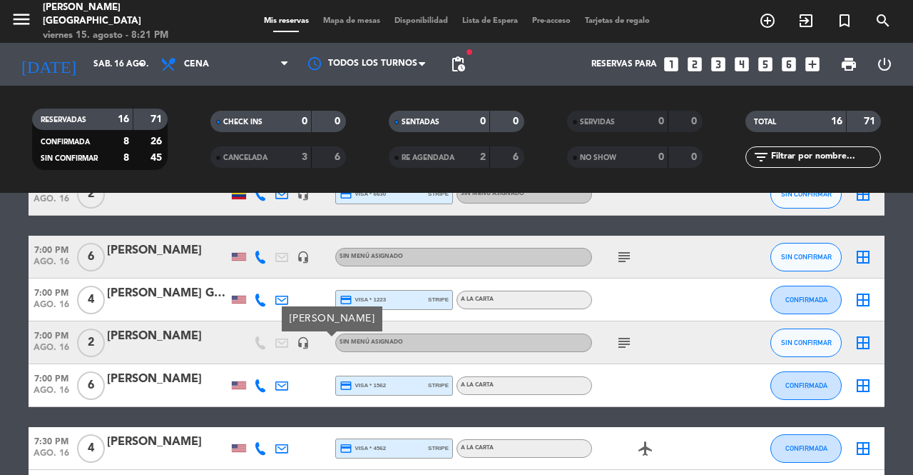
click at [624, 345] on icon "subject" at bounding box center [624, 342] width 17 height 17
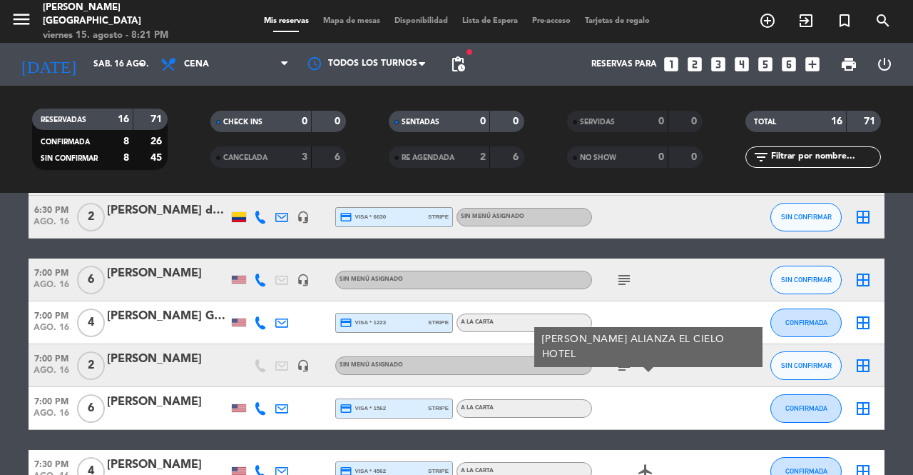
scroll to position [120, 0]
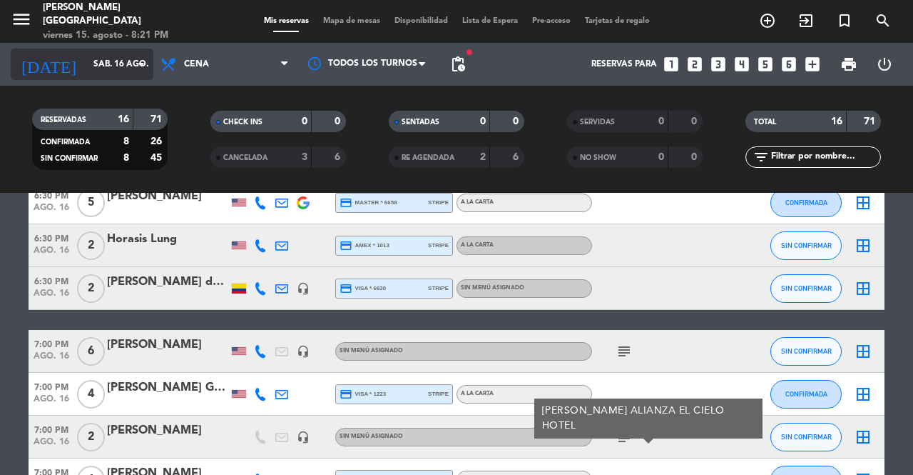
click at [125, 59] on input "sáb. 16 ago." at bounding box center [142, 64] width 113 height 24
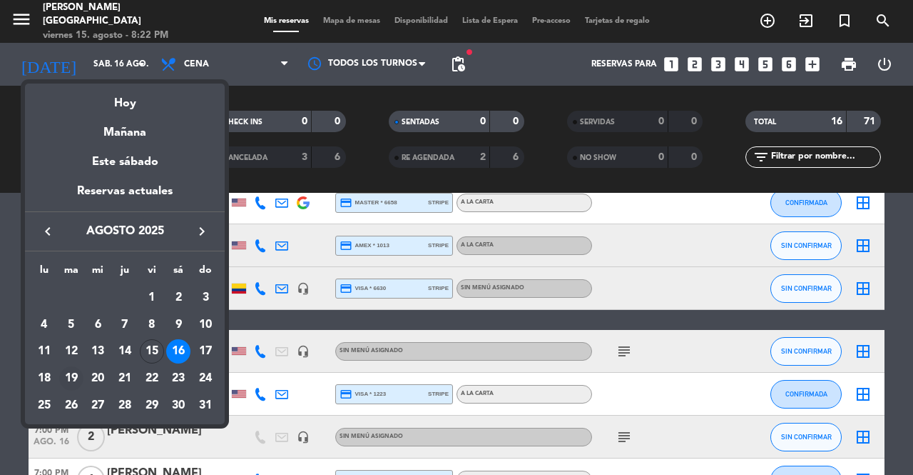
click at [73, 375] on div "19" at bounding box center [71, 378] width 24 height 24
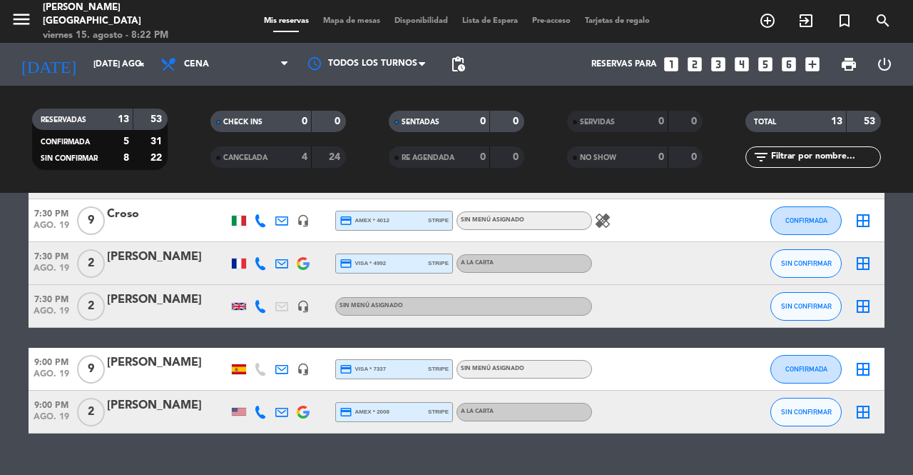
scroll to position [471, 0]
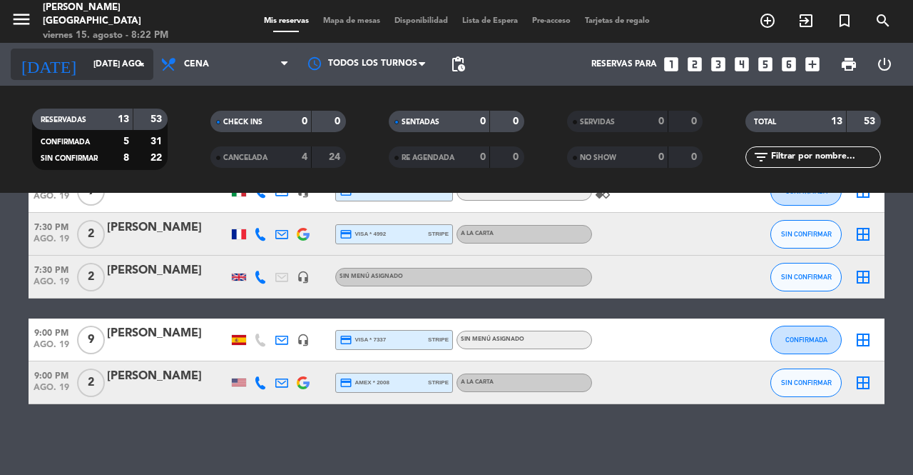
click at [101, 61] on input "[DATE] ago." at bounding box center [142, 64] width 113 height 24
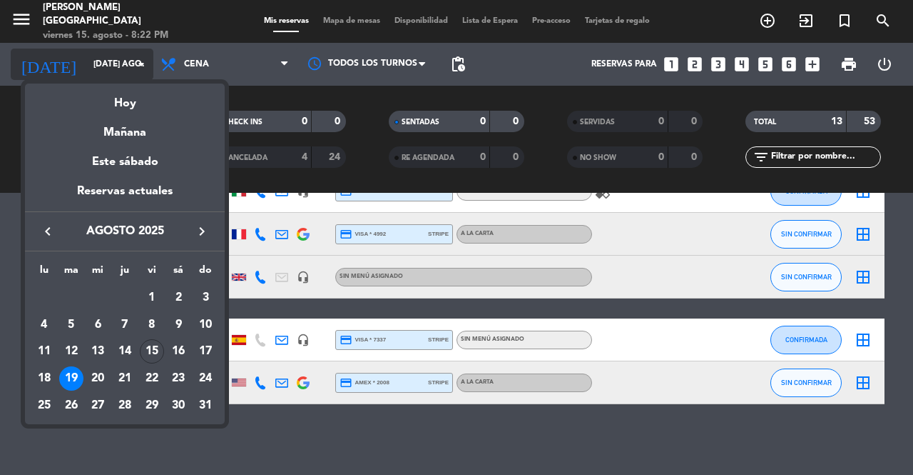
click at [121, 104] on div "Hoy" at bounding box center [125, 97] width 200 height 29
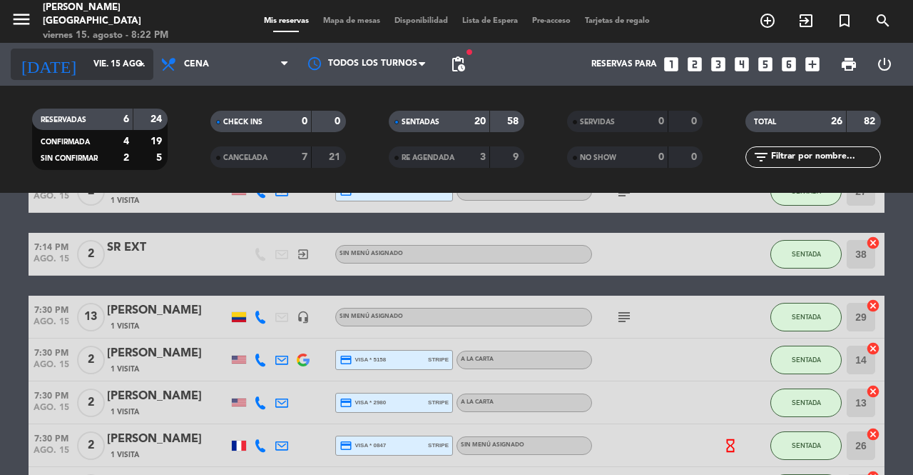
click at [86, 78] on div "[DATE] vie. 15 ago. arrow_drop_down" at bounding box center [82, 64] width 143 height 31
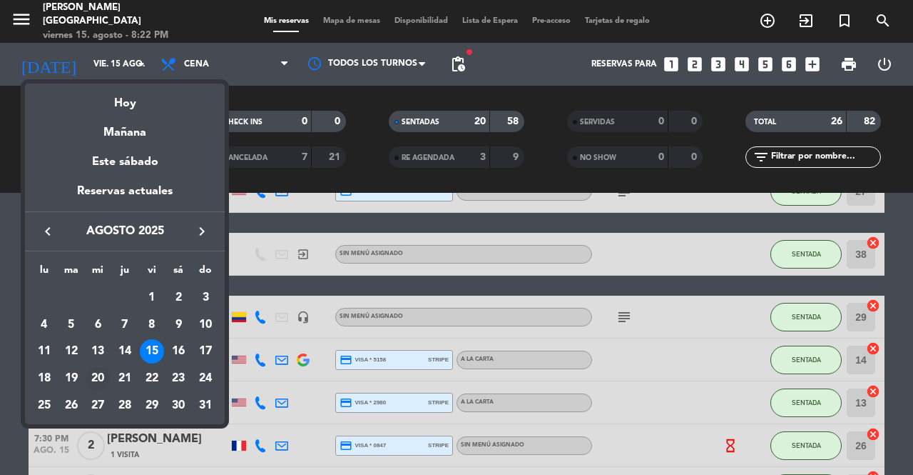
click at [97, 378] on div "20" at bounding box center [98, 378] width 24 height 24
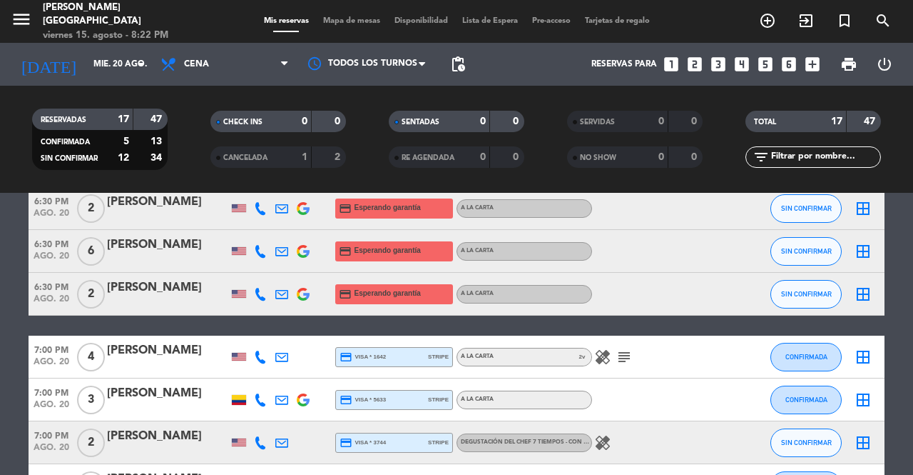
scroll to position [0, 0]
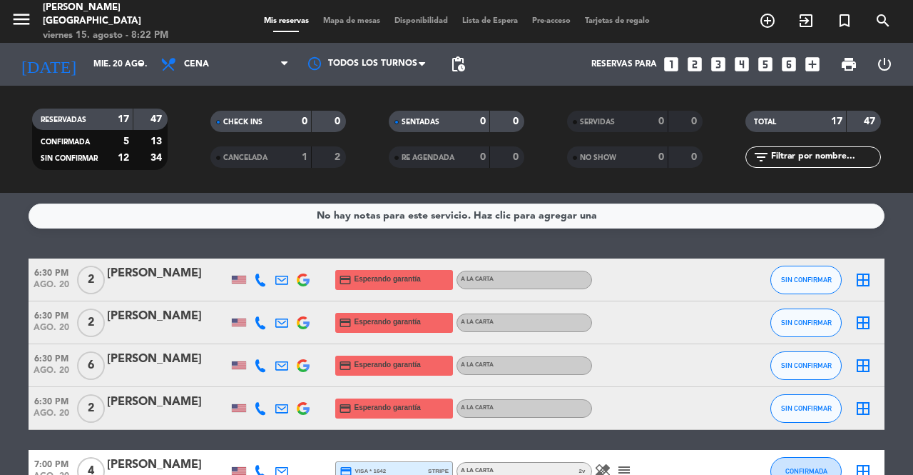
click at [261, 275] on icon at bounding box center [260, 279] width 13 height 13
click at [268, 248] on div "[PHONE_NUMBER]" at bounding box center [266, 240] width 93 height 15
click at [268, 250] on span "content_paste" at bounding box center [270, 255] width 11 height 11
click at [806, 272] on button "SIN CONFIRMAR" at bounding box center [806, 279] width 71 height 29
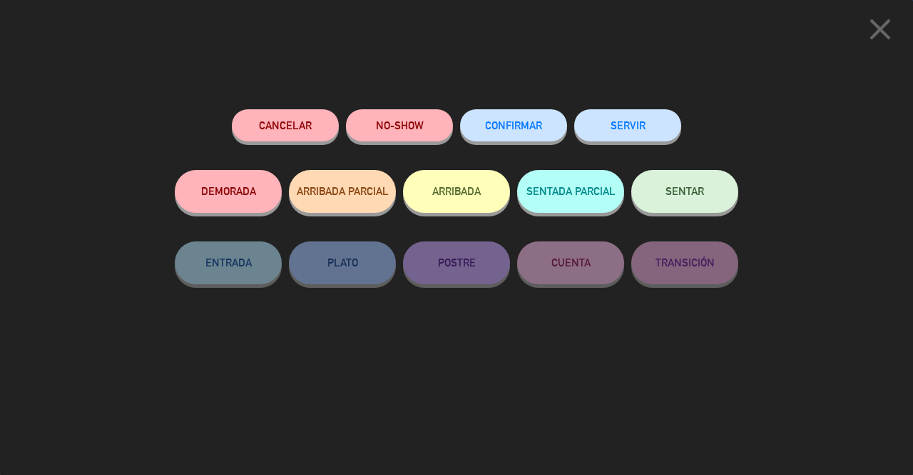
click at [304, 128] on button "Cancelar" at bounding box center [285, 125] width 107 height 32
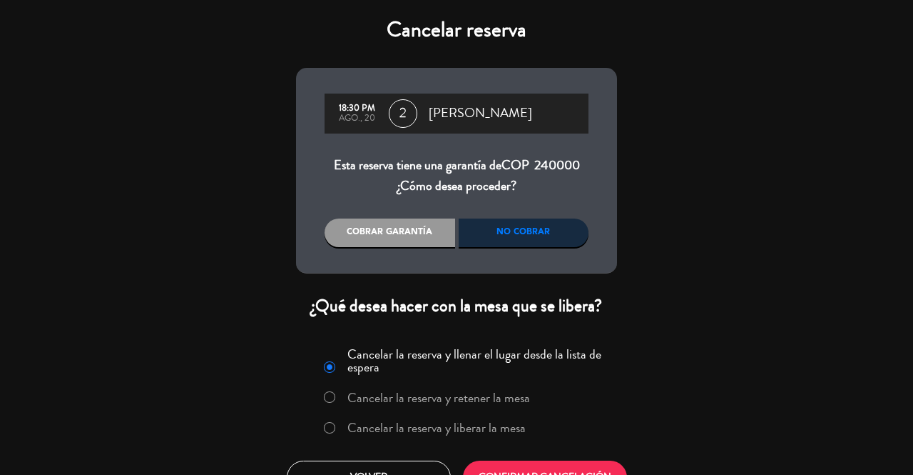
click at [482, 430] on label "Cancelar la reserva y liberar la mesa" at bounding box center [437, 427] width 178 height 13
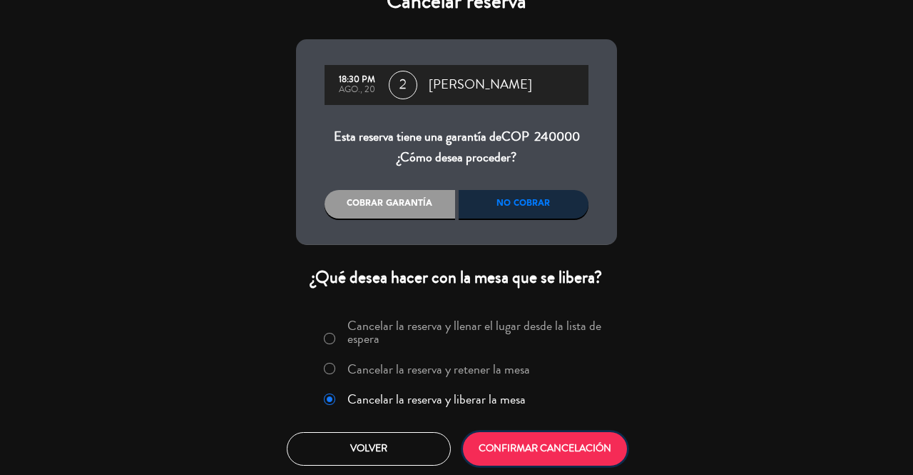
click at [559, 445] on button "CONFIRMAR CANCELACIÓN" at bounding box center [545, 449] width 164 height 34
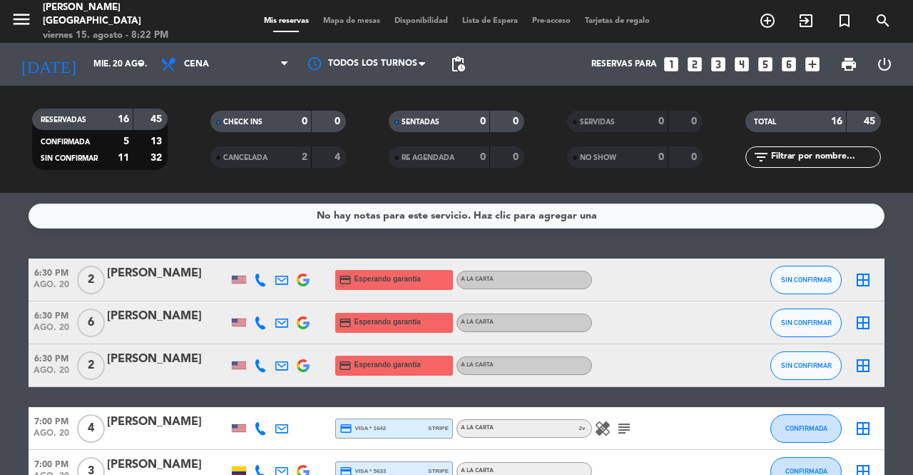
click at [260, 273] on icon at bounding box center [260, 279] width 13 height 13
click at [258, 252] on button "Copiar content_paste" at bounding box center [255, 255] width 44 height 15
click at [821, 289] on button "SIN CONFIRMAR" at bounding box center [806, 279] width 71 height 29
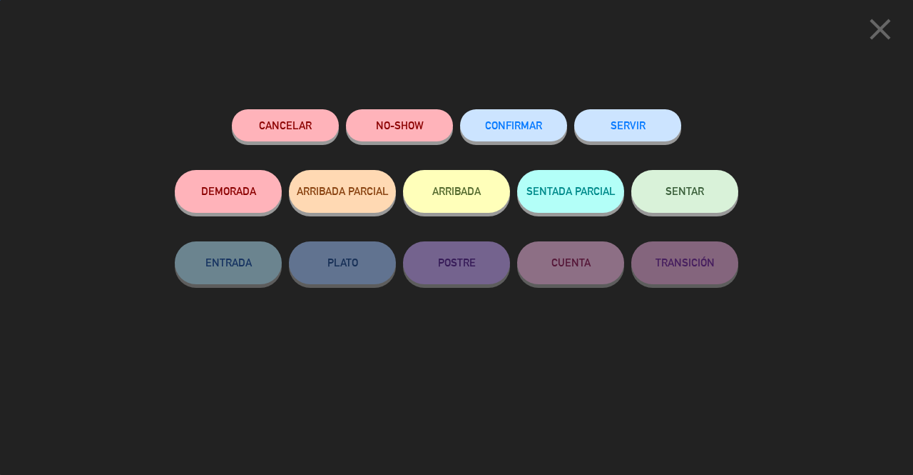
click at [307, 132] on button "Cancelar" at bounding box center [285, 125] width 107 height 32
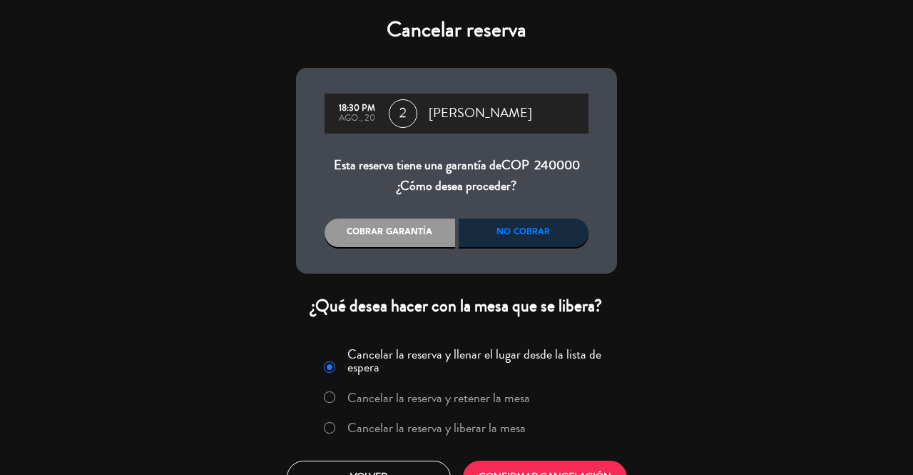
click at [485, 434] on label "Cancelar la reserva y liberar la mesa" at bounding box center [437, 427] width 178 height 13
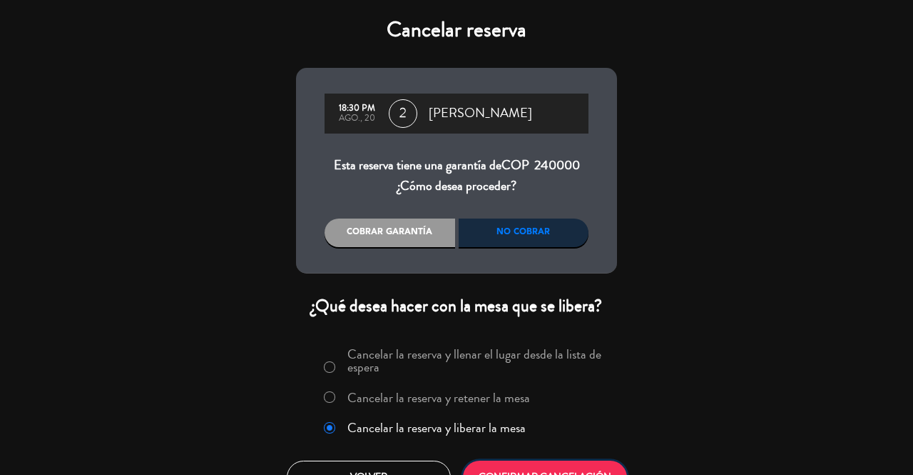
click at [563, 470] on button "CONFIRMAR CANCELACIÓN" at bounding box center [545, 477] width 164 height 34
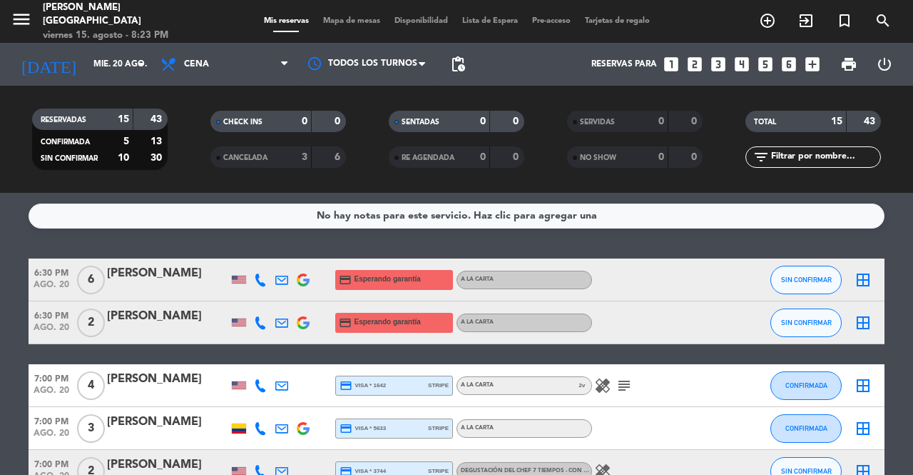
click at [256, 280] on icon at bounding box center [260, 279] width 13 height 13
click at [257, 250] on button "Copiar content_paste" at bounding box center [255, 255] width 44 height 15
click at [263, 318] on icon at bounding box center [260, 322] width 13 height 13
click at [257, 295] on button "Copiar content_paste" at bounding box center [255, 298] width 44 height 15
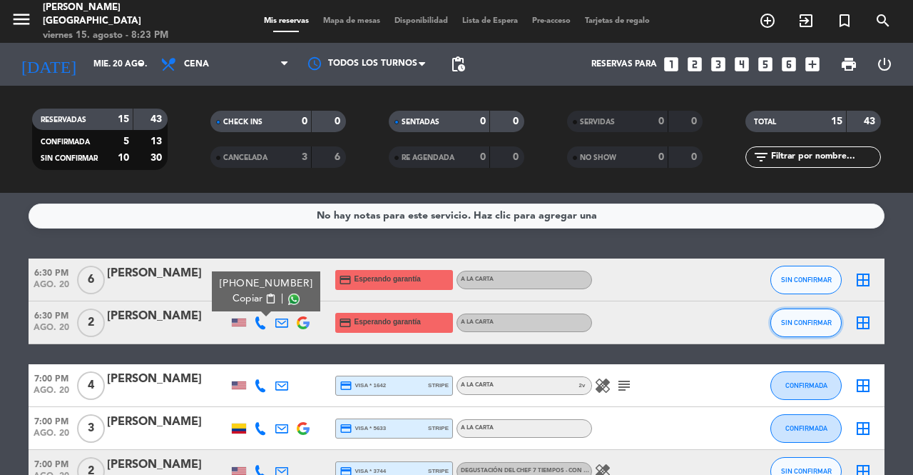
click at [821, 335] on button "SIN CONFIRMAR" at bounding box center [806, 322] width 71 height 29
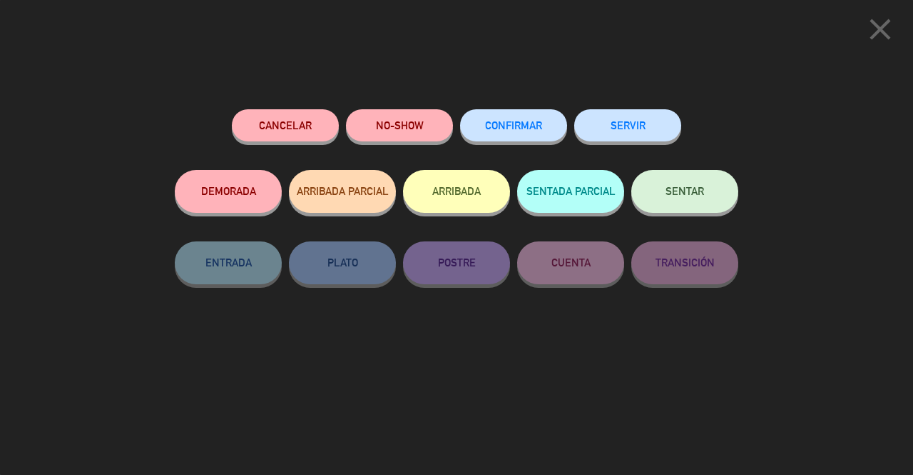
click at [267, 111] on button "Cancelar" at bounding box center [285, 125] width 107 height 32
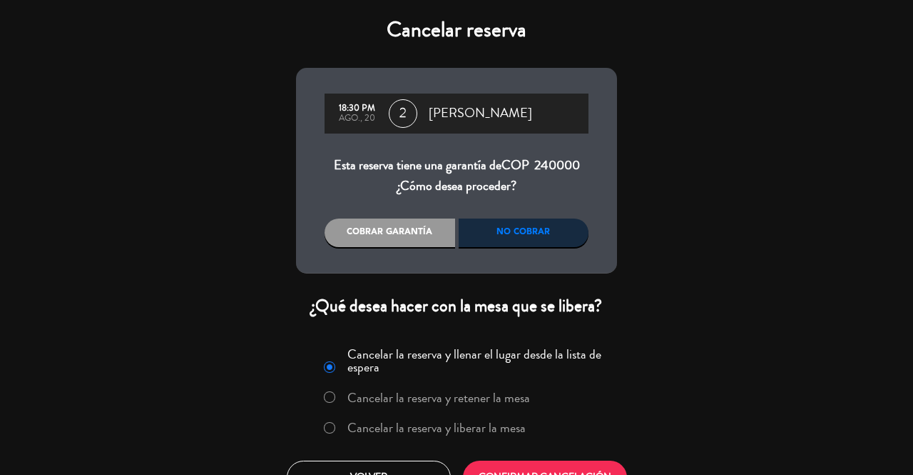
click at [486, 427] on label "Cancelar la reserva y liberar la mesa" at bounding box center [437, 427] width 178 height 13
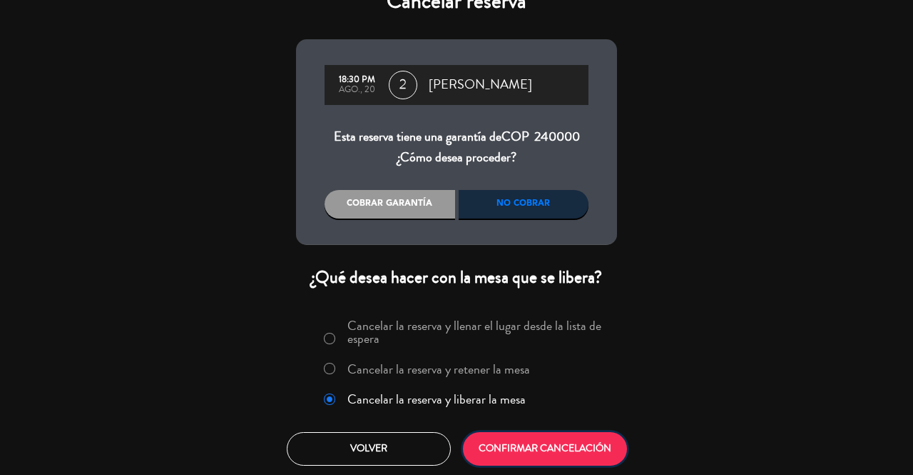
click at [548, 438] on button "CONFIRMAR CANCELACIÓN" at bounding box center [545, 449] width 164 height 34
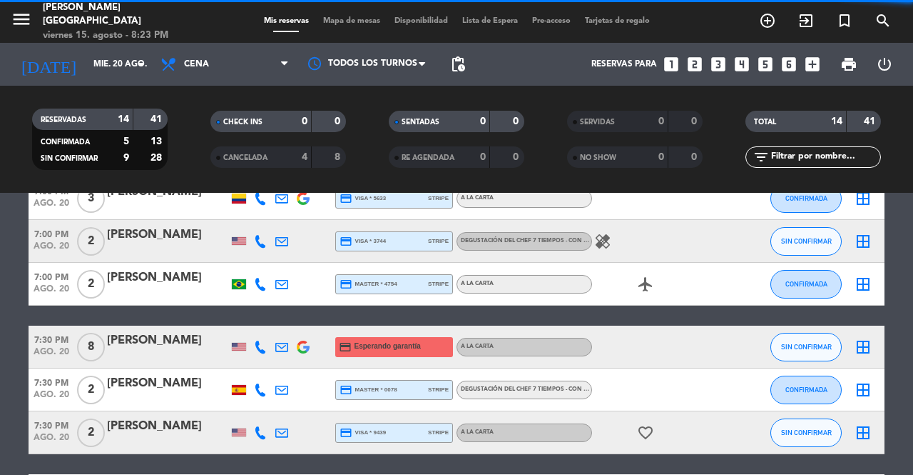
scroll to position [285, 0]
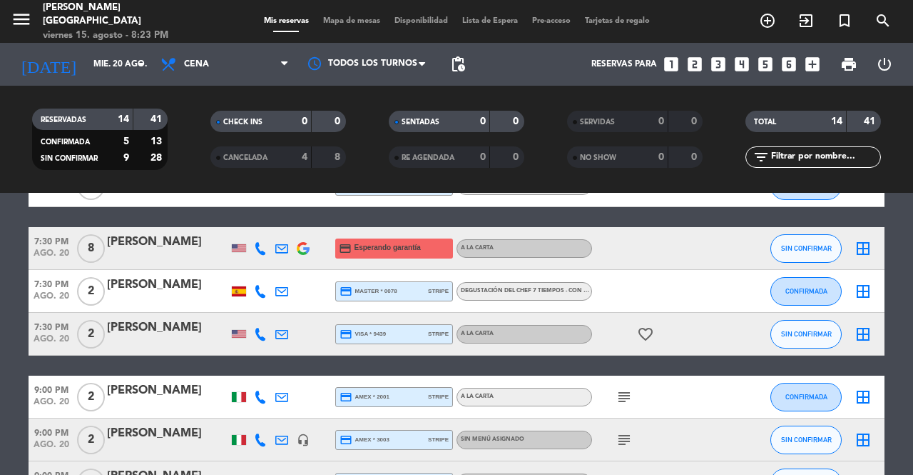
click at [265, 247] on icon at bounding box center [260, 248] width 13 height 13
click at [260, 218] on button "Copiar content_paste" at bounding box center [255, 224] width 44 height 15
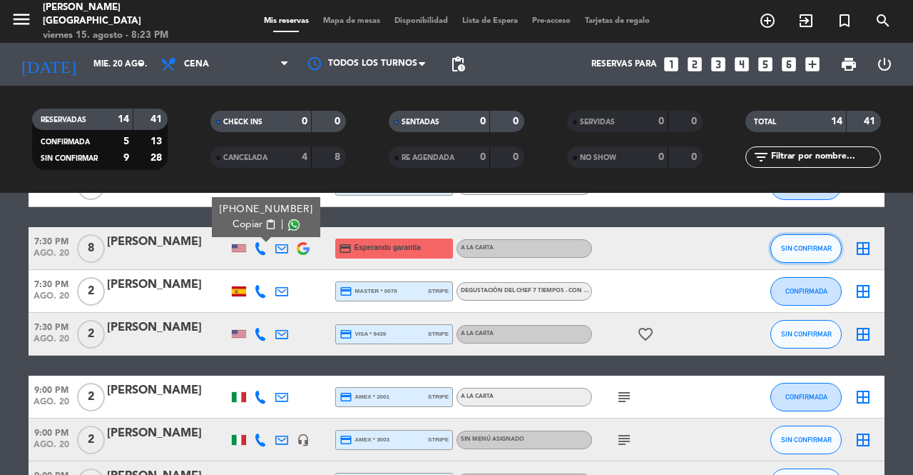
click at [799, 243] on button "SIN CONFIRMAR" at bounding box center [806, 248] width 71 height 29
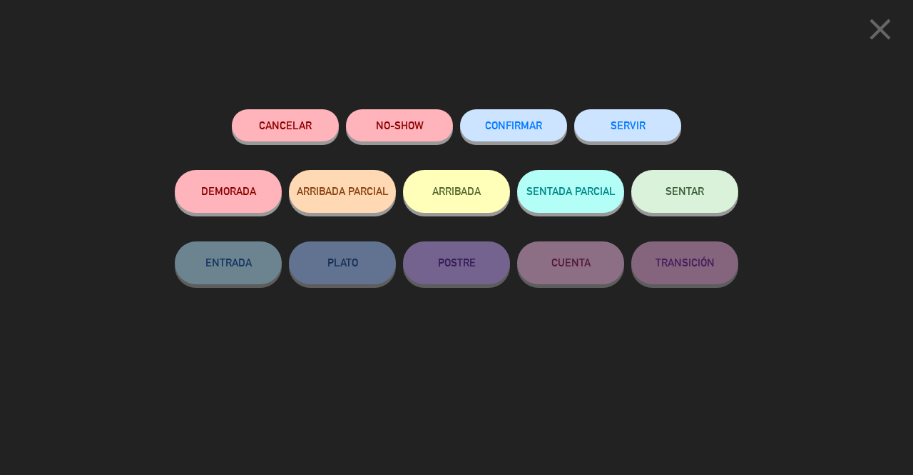
click at [288, 116] on button "Cancelar" at bounding box center [285, 125] width 107 height 32
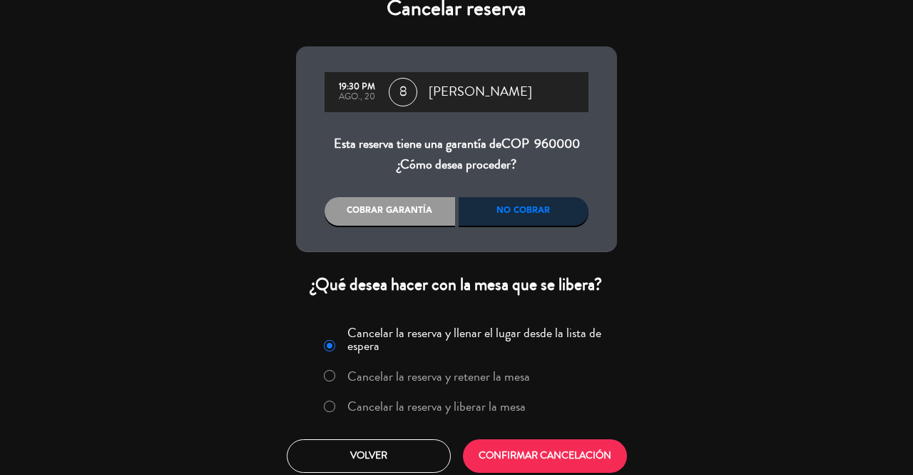
scroll to position [29, 0]
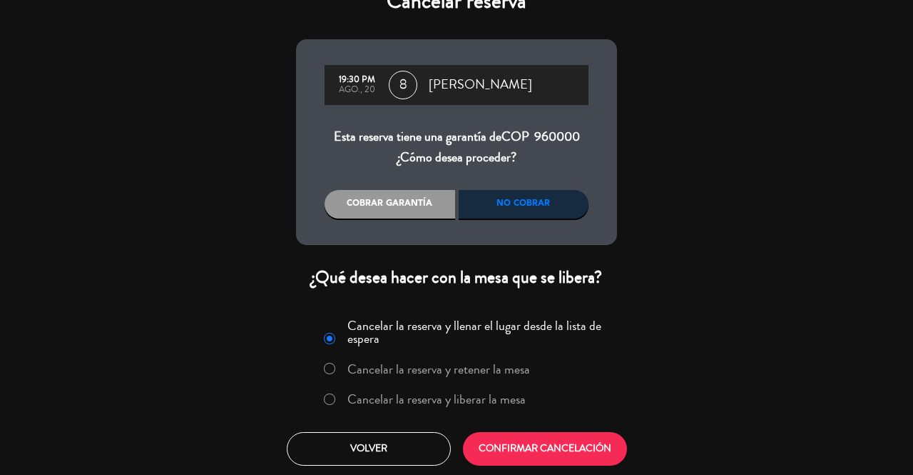
click at [495, 396] on label "Cancelar la reserva y liberar la mesa" at bounding box center [437, 398] width 178 height 13
click at [558, 430] on div "Cancelar la reserva y llenar el lugar desde la lista de espera Cancelar la rese…" at bounding box center [456, 389] width 343 height 173
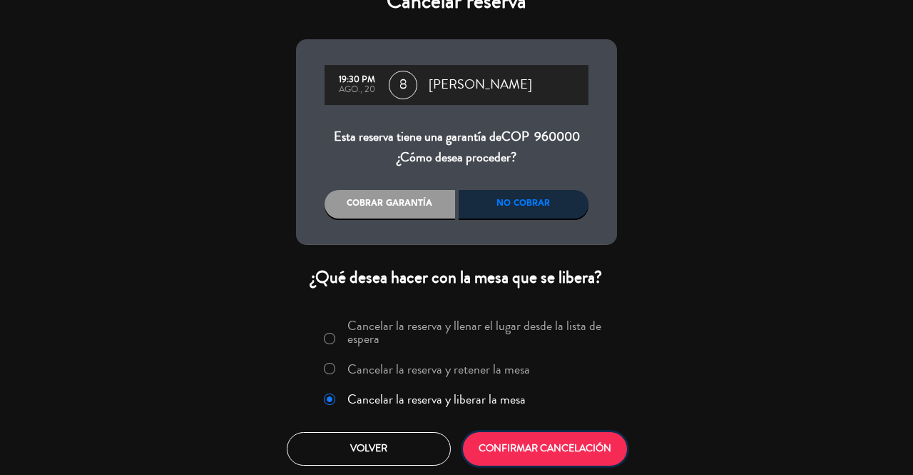
click at [559, 446] on button "CONFIRMAR CANCELACIÓN" at bounding box center [545, 449] width 164 height 34
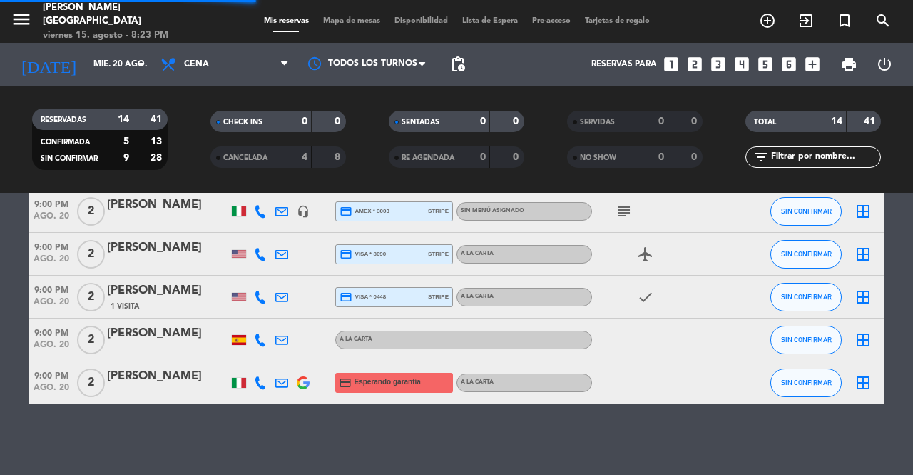
scroll to position [471, 0]
click at [260, 378] on icon at bounding box center [260, 382] width 13 height 13
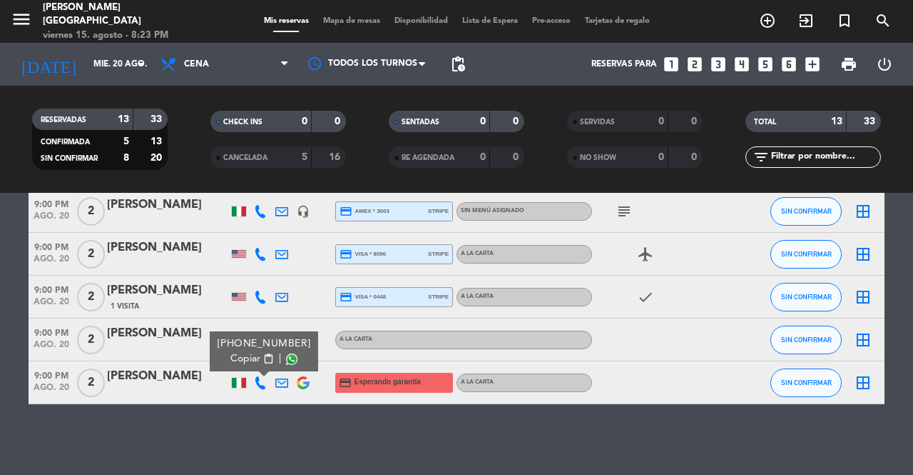
click at [259, 355] on button "Copiar content_paste" at bounding box center [252, 358] width 44 height 15
click at [812, 372] on button "SIN CONFIRMAR" at bounding box center [806, 382] width 71 height 29
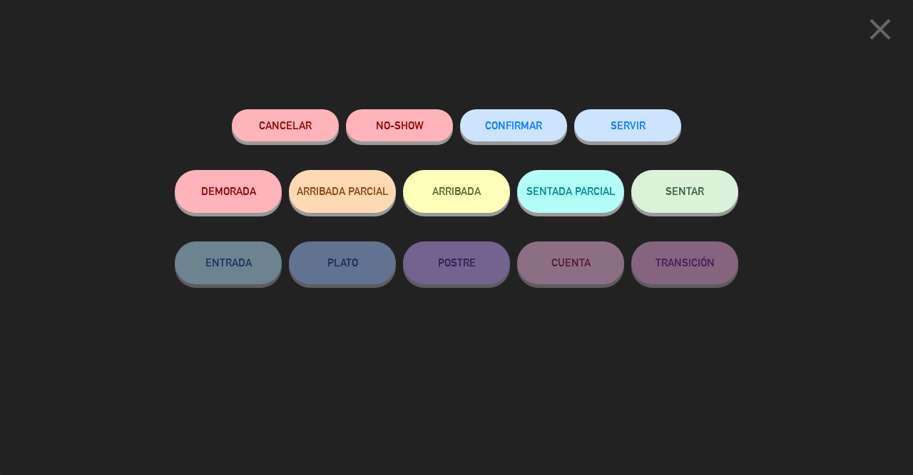
click at [288, 115] on button "Cancelar" at bounding box center [285, 125] width 107 height 32
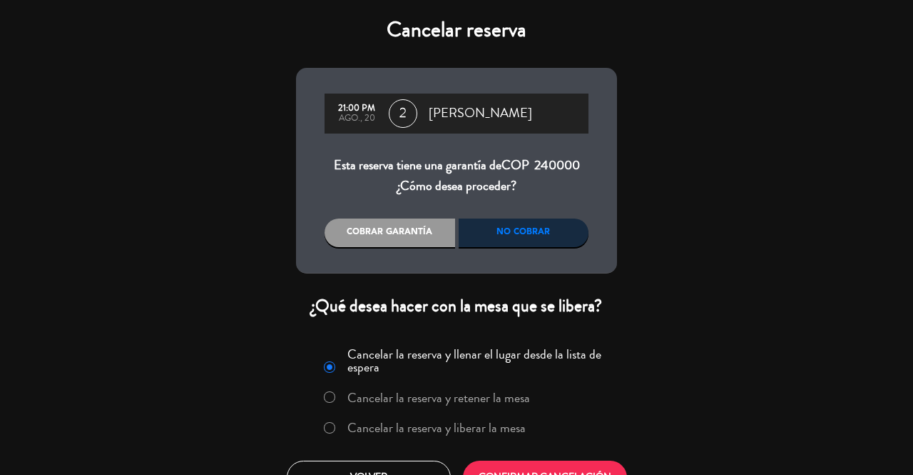
click at [495, 428] on label "Cancelar la reserva y liberar la mesa" at bounding box center [437, 427] width 178 height 13
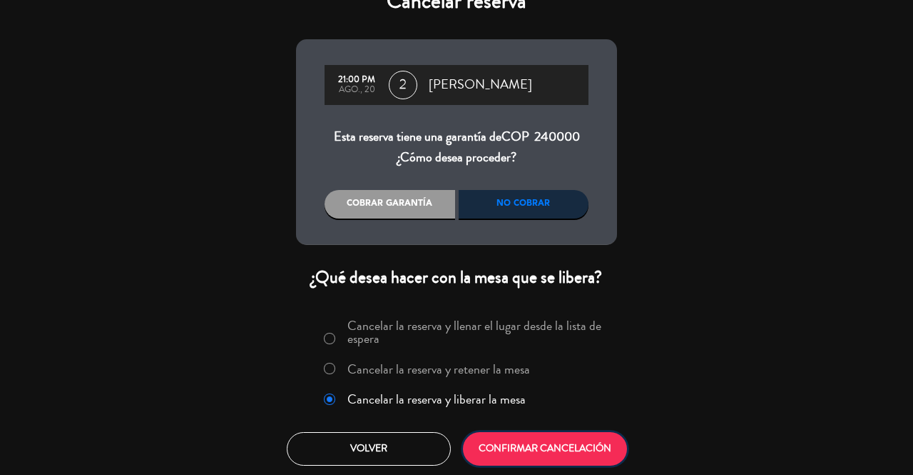
click at [538, 443] on button "CONFIRMAR CANCELACIÓN" at bounding box center [545, 449] width 164 height 34
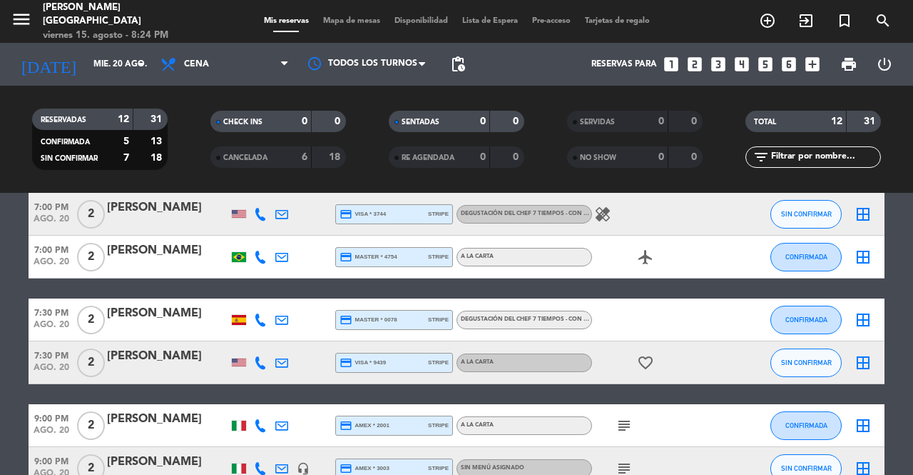
scroll to position [0, 0]
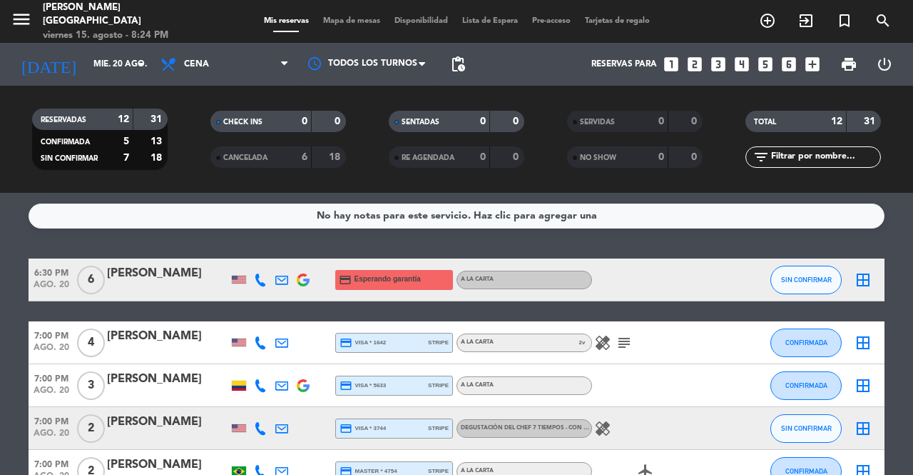
click at [84, 41] on div "menu [PERSON_NAME][GEOGRAPHIC_DATA] viernes 15. agosto - 8:24 PM Mis reservas M…" at bounding box center [456, 21] width 913 height 43
click at [100, 78] on div "[DATE] mié. 20 ago. arrow_drop_down" at bounding box center [82, 64] width 143 height 31
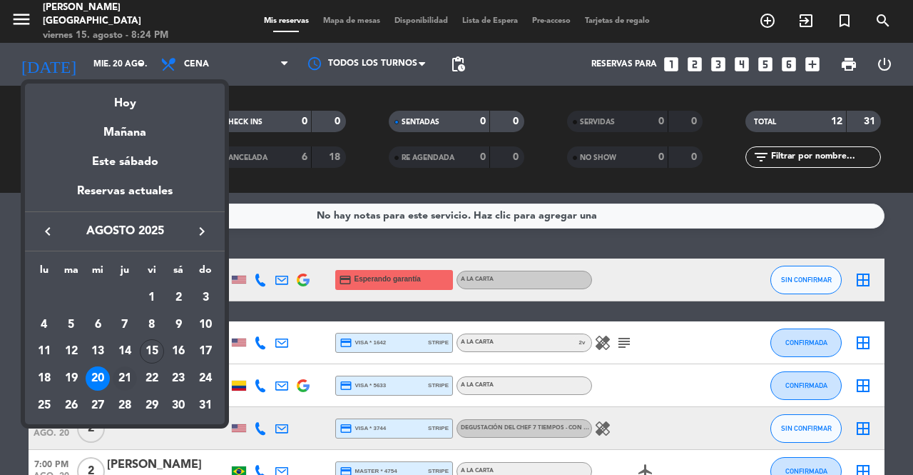
click at [126, 385] on div "21" at bounding box center [125, 378] width 24 height 24
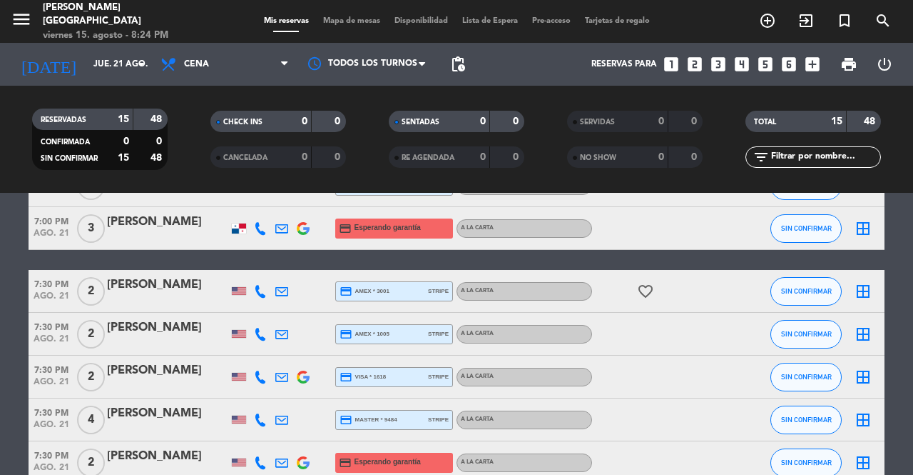
drag, startPoint x: 262, startPoint y: 323, endPoint x: 1, endPoint y: 372, distance: 265.7
click at [0, 372] on bookings-row "6:30 PM ago. 21 5 [PERSON_NAME] credit_card visa * 1430 stripe A la carta SIN C…" at bounding box center [456, 324] width 913 height 702
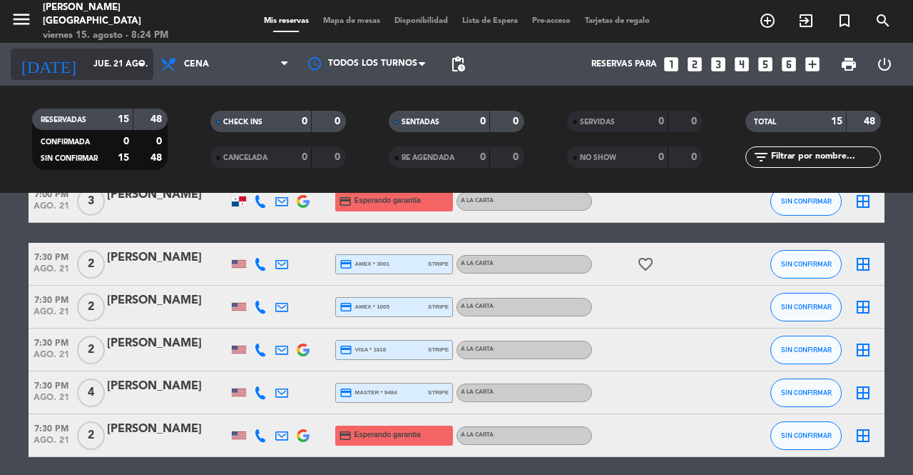
scroll to position [271, 0]
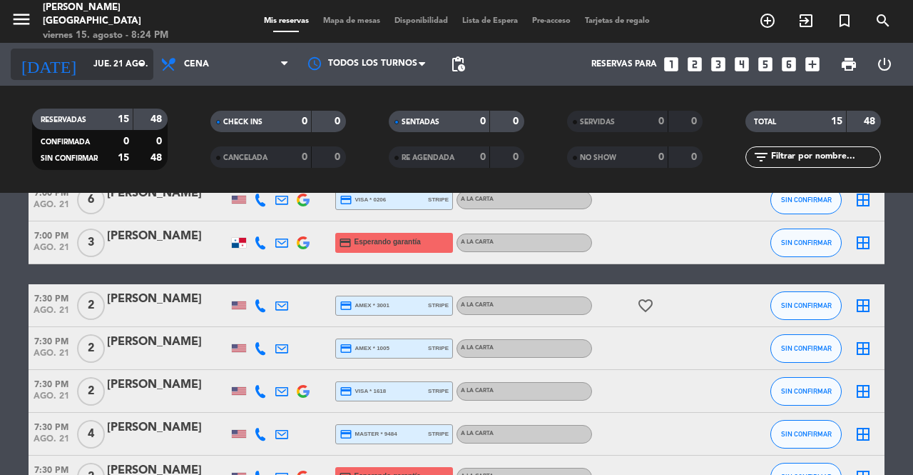
click at [115, 64] on input "jue. 21 ago." at bounding box center [142, 64] width 113 height 24
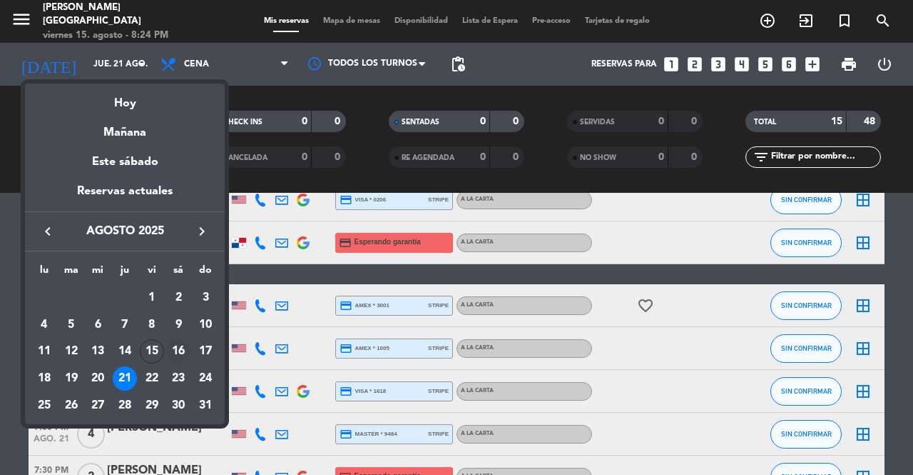
click at [181, 346] on div "16" at bounding box center [178, 351] width 24 height 24
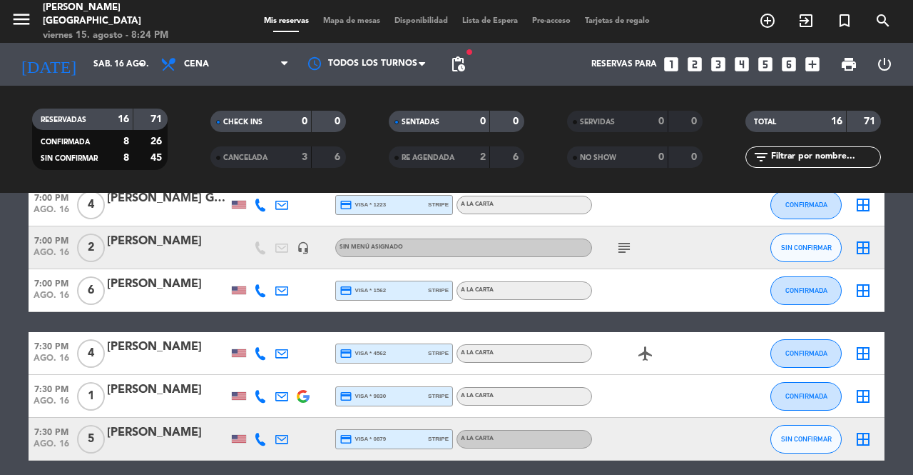
scroll to position [200, 0]
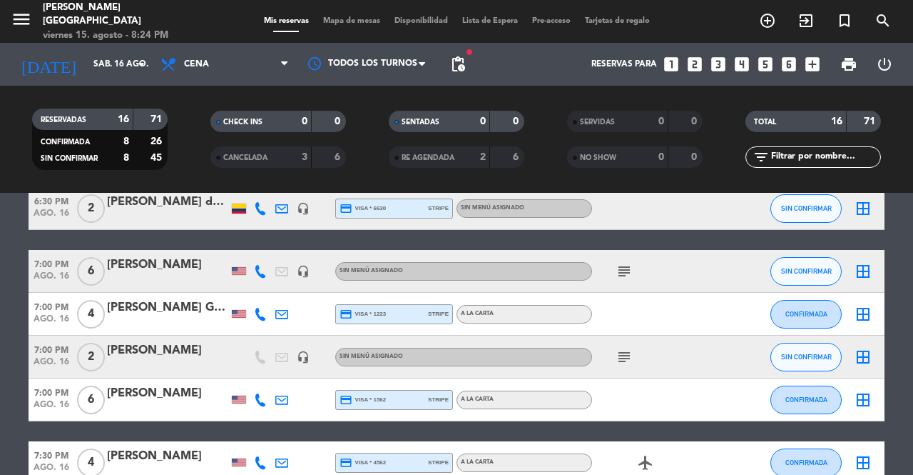
click at [624, 358] on icon "subject" at bounding box center [624, 356] width 17 height 17
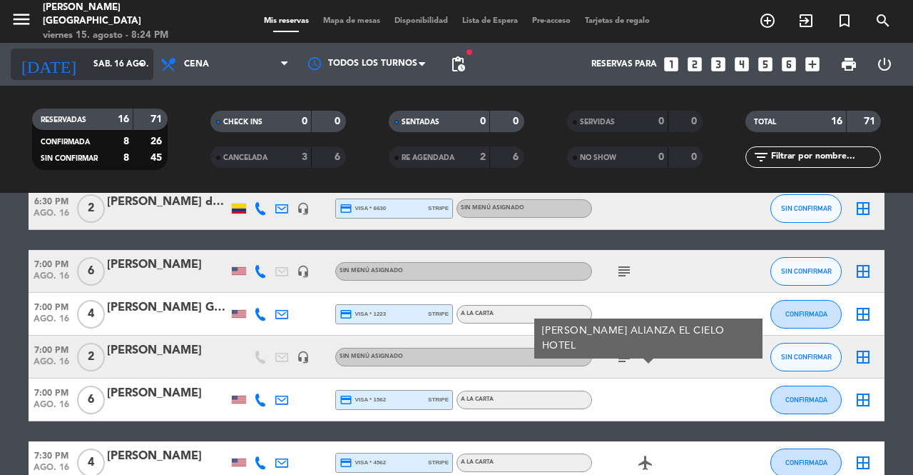
click at [132, 65] on input "sáb. 16 ago." at bounding box center [142, 64] width 113 height 24
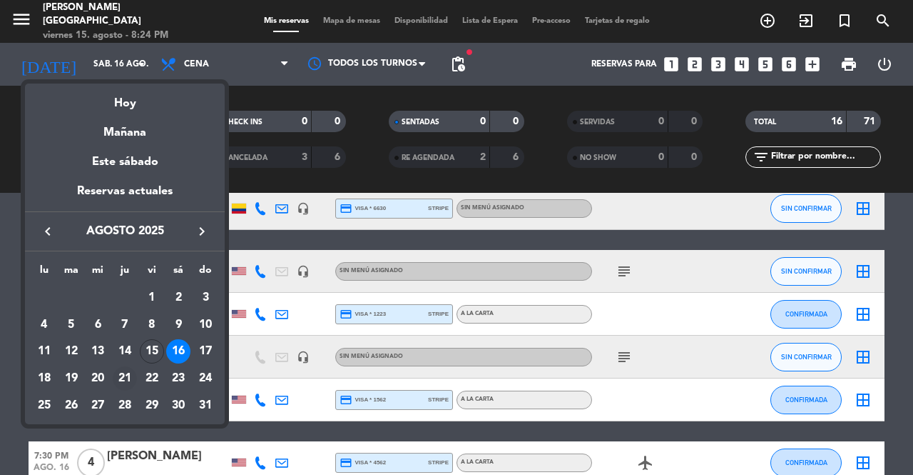
click at [124, 375] on div "21" at bounding box center [125, 378] width 24 height 24
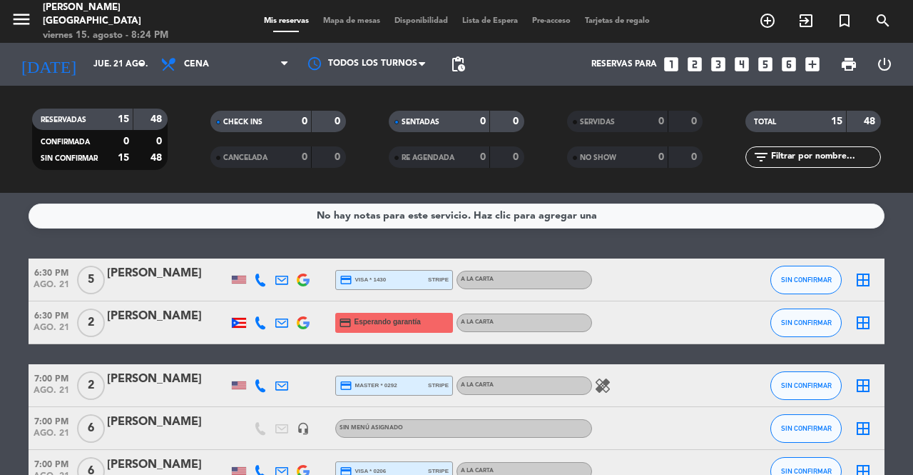
scroll to position [285, 0]
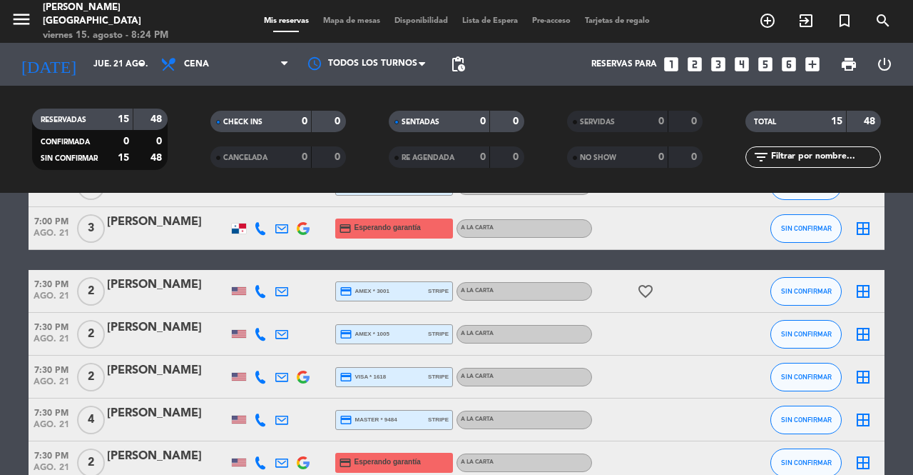
click at [257, 226] on icon at bounding box center [260, 228] width 13 height 13
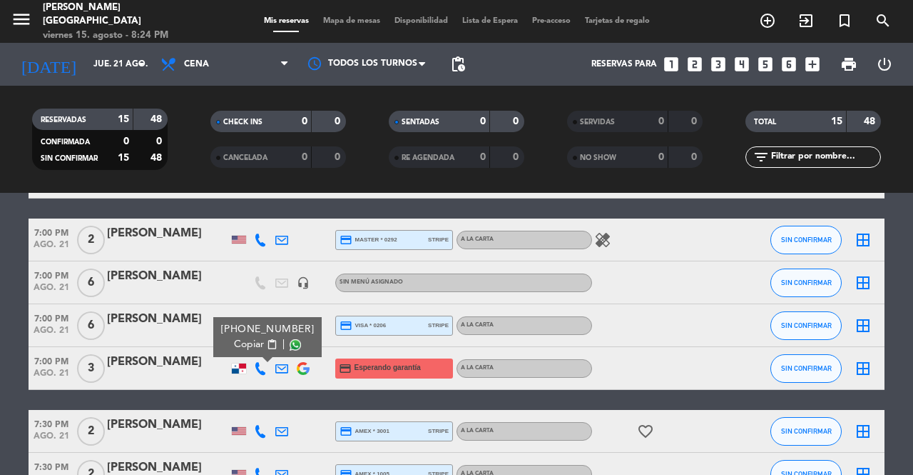
scroll to position [143, 0]
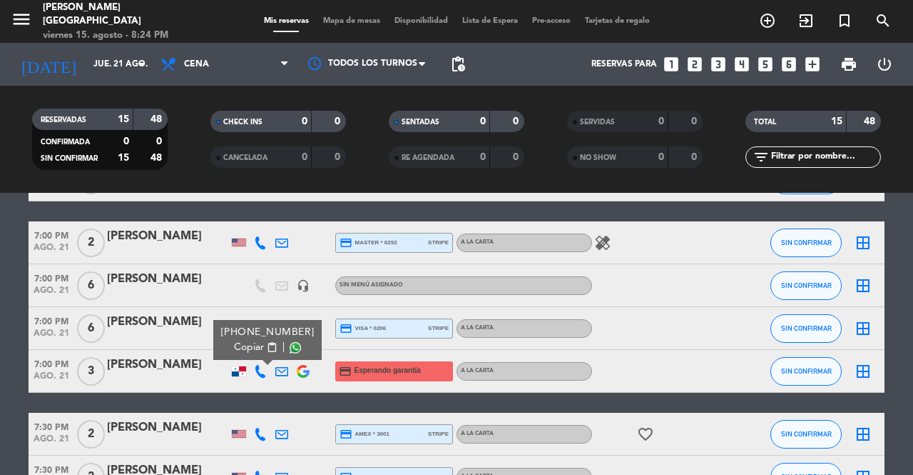
click at [267, 346] on span "content_paste" at bounding box center [272, 347] width 11 height 11
click at [103, 71] on input "jue. 21 ago." at bounding box center [142, 64] width 113 height 24
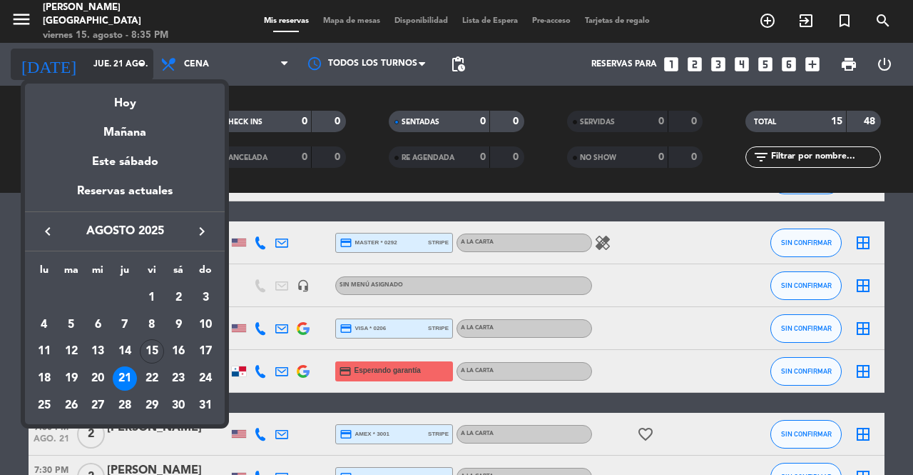
click at [121, 88] on div "Hoy" at bounding box center [125, 97] width 200 height 29
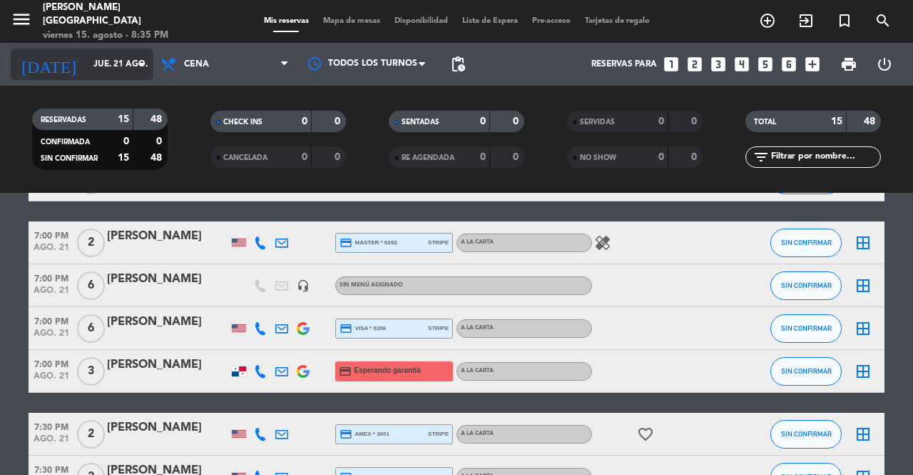
type input "vie. 15 ago."
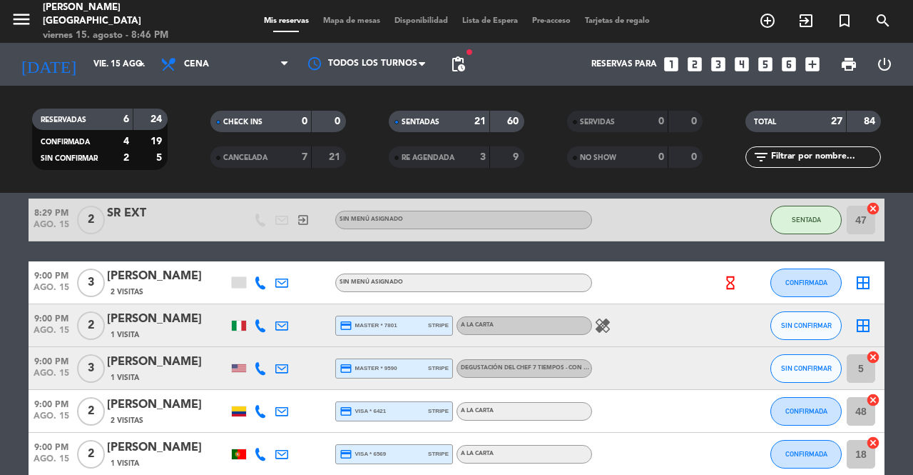
scroll to position [1210, 0]
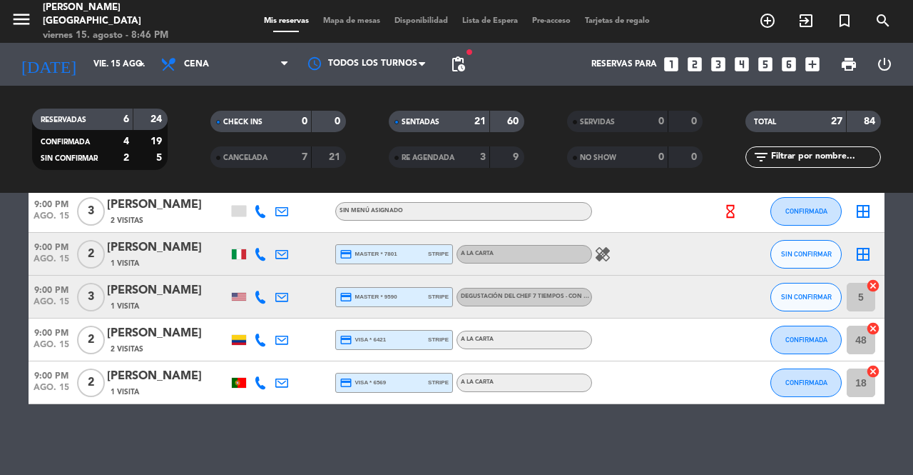
click at [360, 19] on span "Mapa de mesas" at bounding box center [351, 21] width 71 height 8
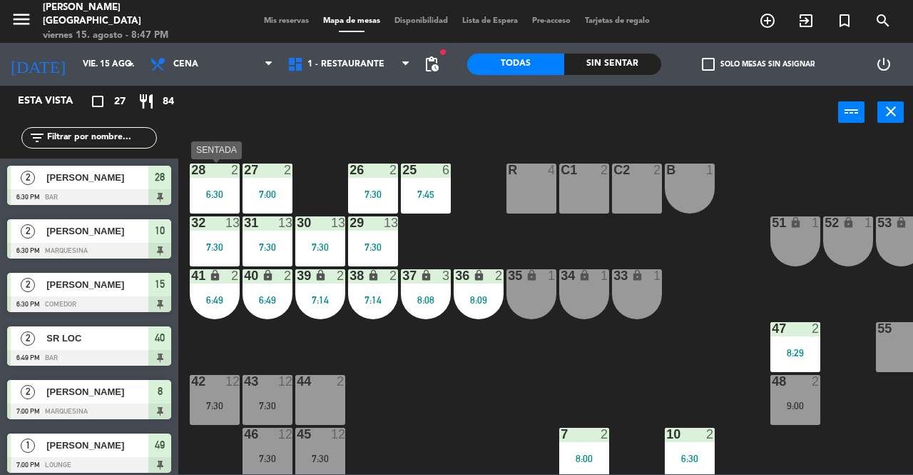
click at [201, 202] on div "28 2 6:30" at bounding box center [215, 188] width 50 height 50
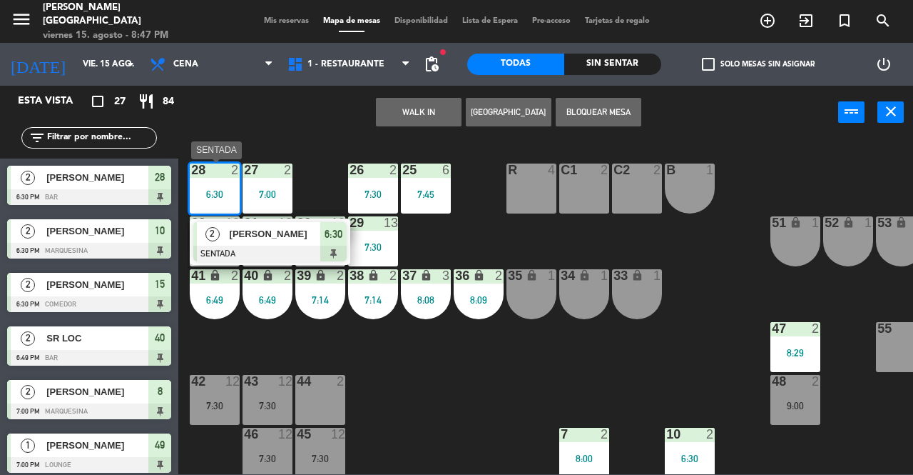
click at [267, 236] on span "[PERSON_NAME]" at bounding box center [275, 233] width 91 height 15
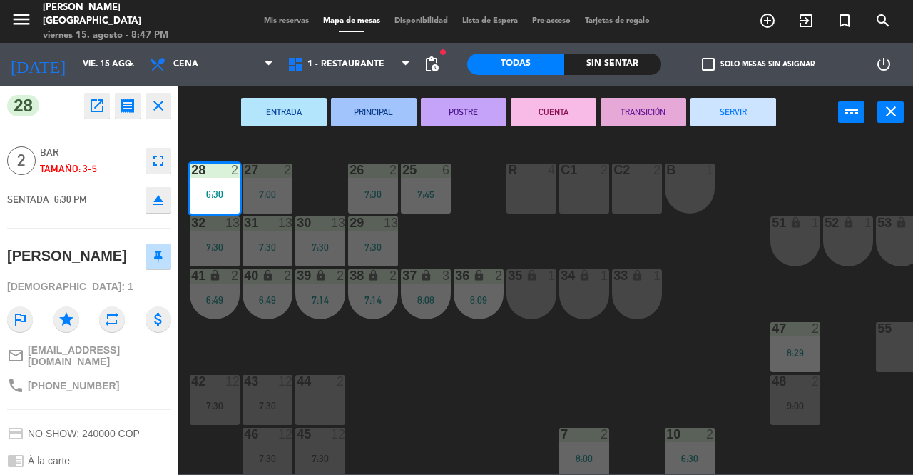
click at [759, 103] on button "SERVIR" at bounding box center [734, 112] width 86 height 29
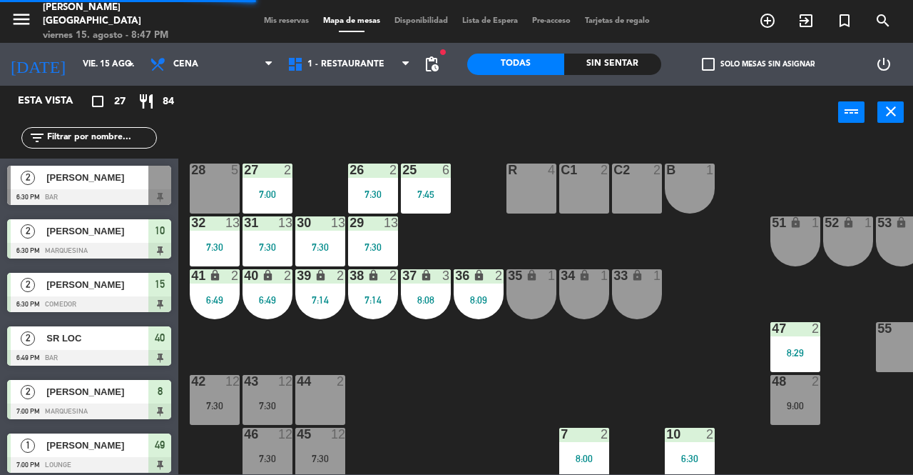
click at [790, 400] on div "9:00" at bounding box center [796, 405] width 50 height 10
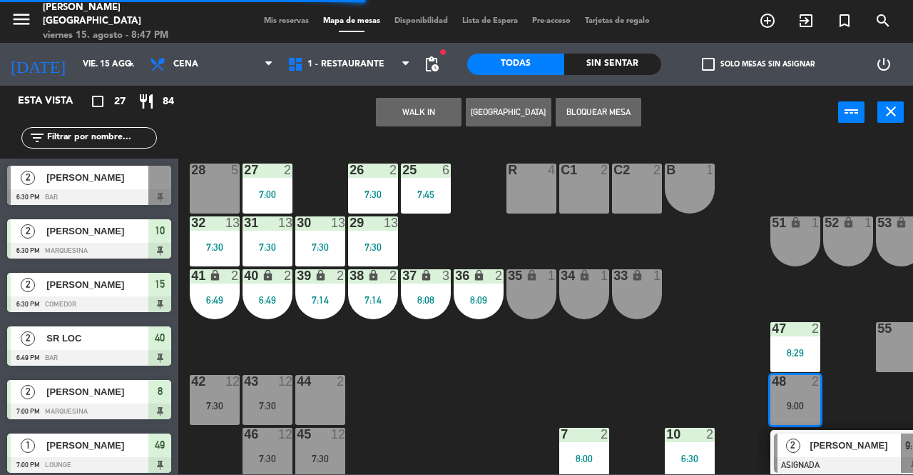
click at [204, 165] on div at bounding box center [215, 169] width 24 height 13
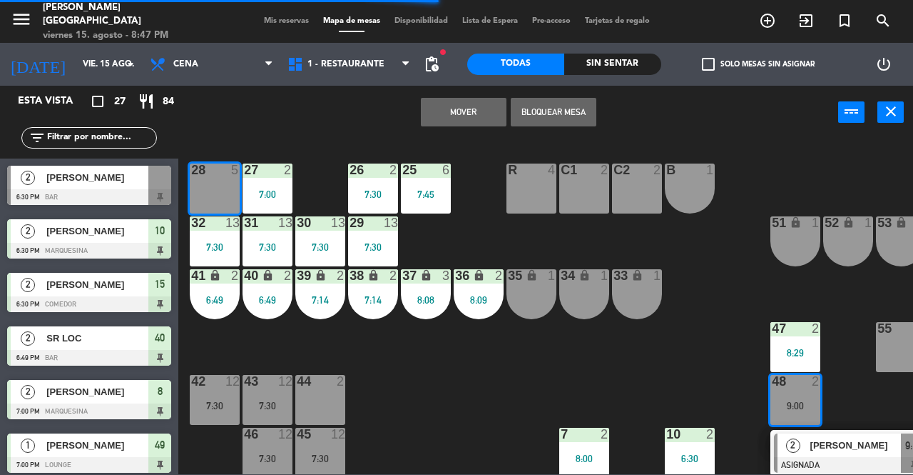
click at [467, 111] on button "Mover" at bounding box center [464, 112] width 86 height 29
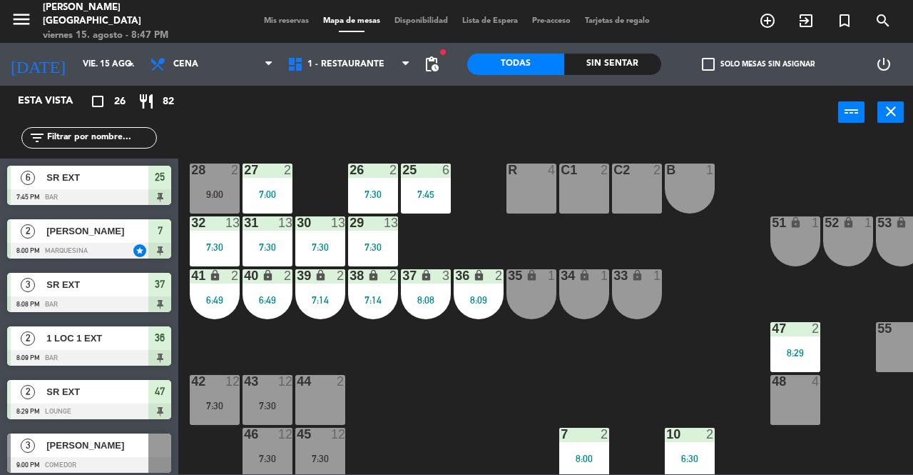
scroll to position [1076, 0]
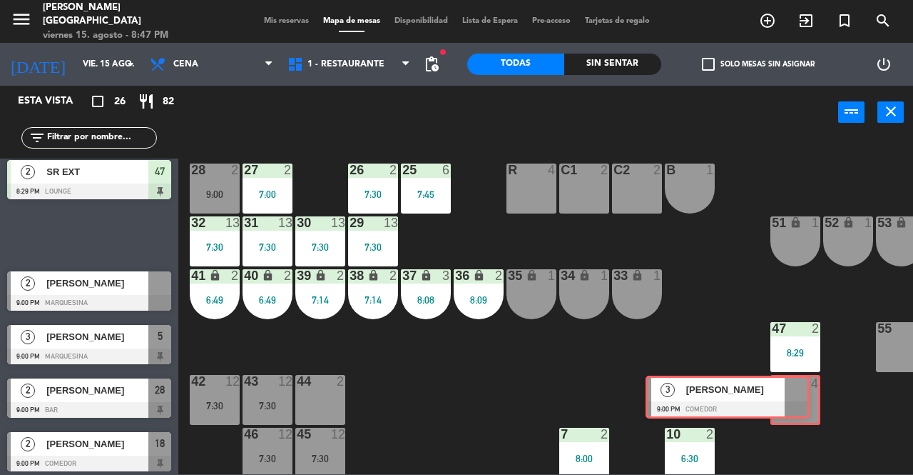
drag, startPoint x: 157, startPoint y: 232, endPoint x: 796, endPoint y: 395, distance: 659.1
click at [796, 395] on div "Esta vista crop_square 26 restaurant 82 filter_list 2 [PERSON_NAME] 6:30 PM Mar…" at bounding box center [456, 280] width 913 height 388
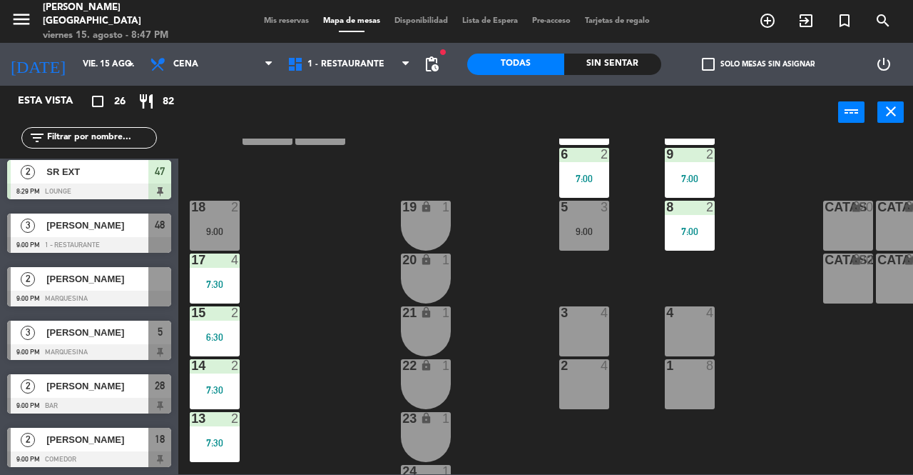
scroll to position [310, 0]
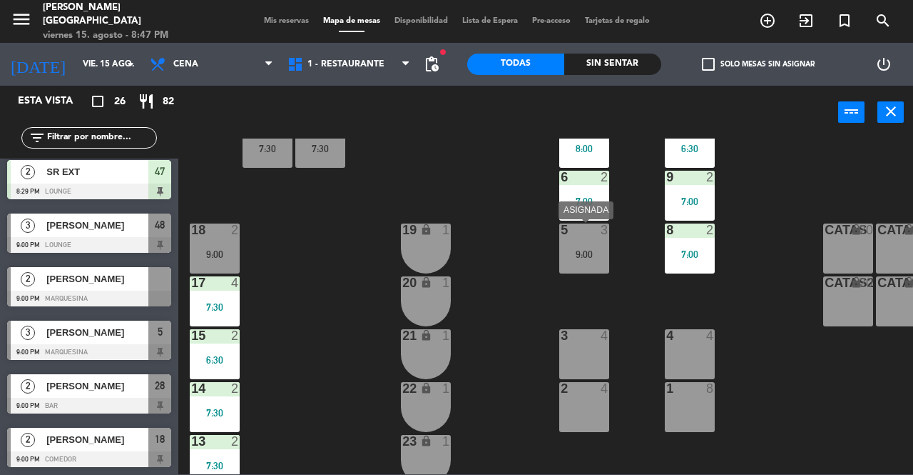
click at [591, 257] on div "9:00" at bounding box center [584, 254] width 50 height 10
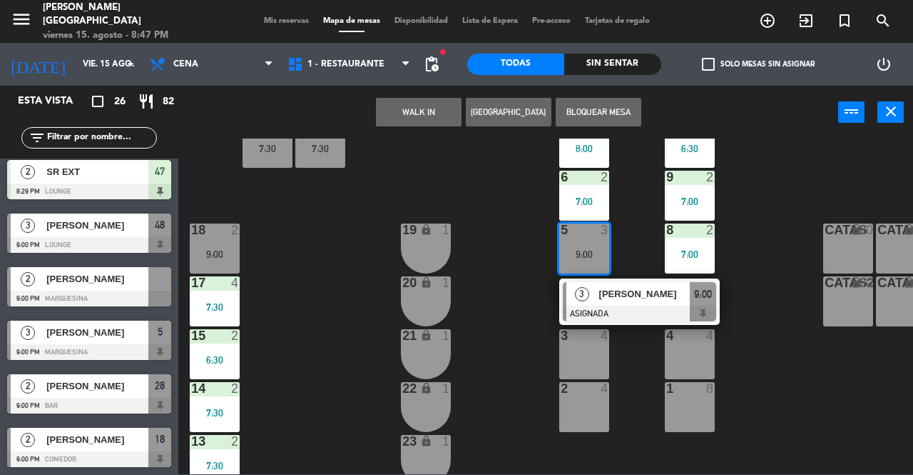
click at [530, 290] on div "25 6 7:45 26 2 7:30 27 2 7:00 28 2 9:00 R 4 C1 2 C2 2 B 1 29 13 7:30 30 13 7:30…" at bounding box center [551, 305] width 726 height 335
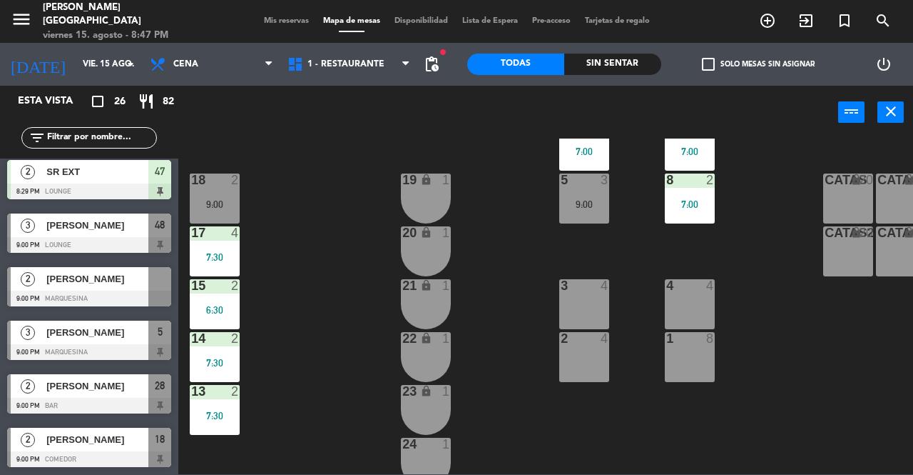
scroll to position [381, 0]
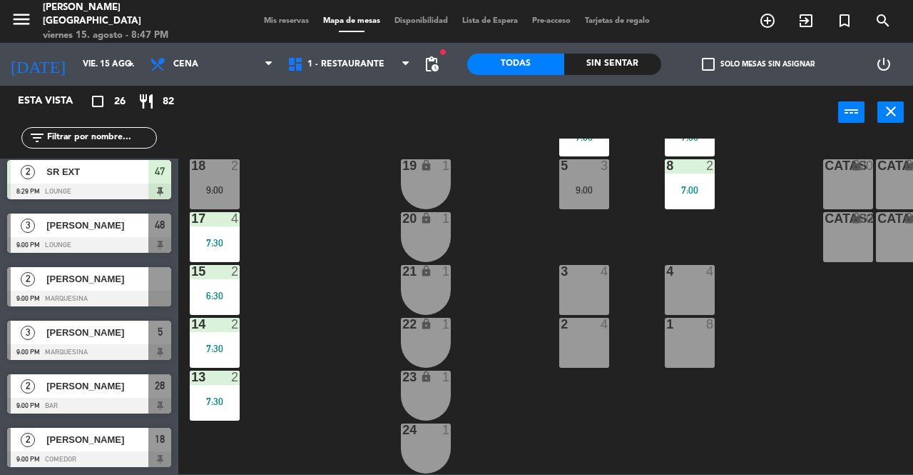
click at [226, 332] on div "14 2 7:30" at bounding box center [215, 343] width 50 height 50
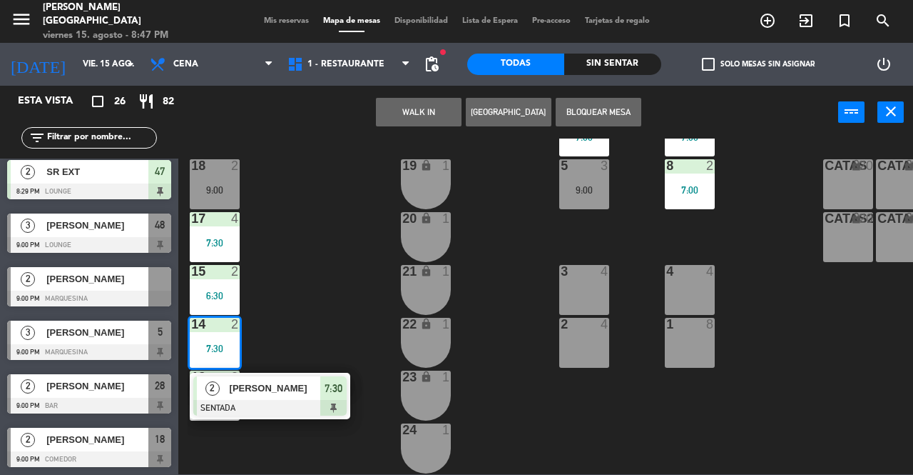
click at [315, 315] on div "25 6 7:45 26 2 7:30 27 2 7:00 28 2 9:00 R 4 C1 2 C2 2 B 1 29 13 7:30 30 13 7:30…" at bounding box center [551, 305] width 726 height 335
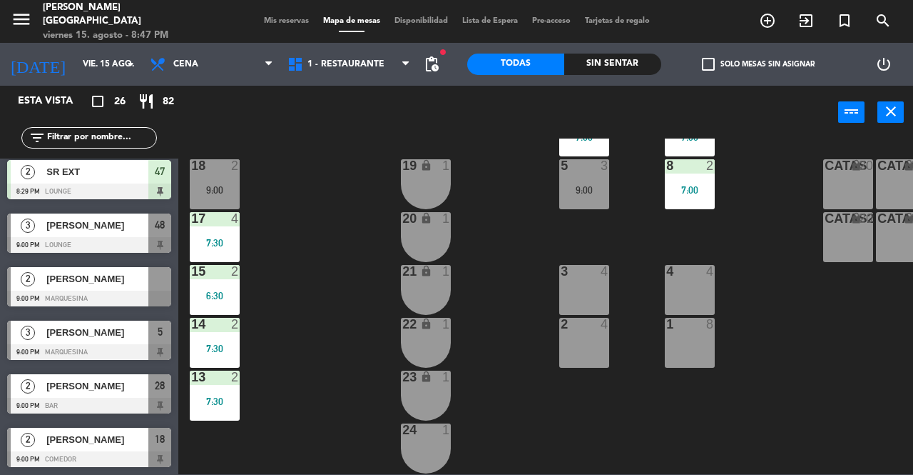
click at [233, 376] on div "13 2" at bounding box center [215, 377] width 50 height 14
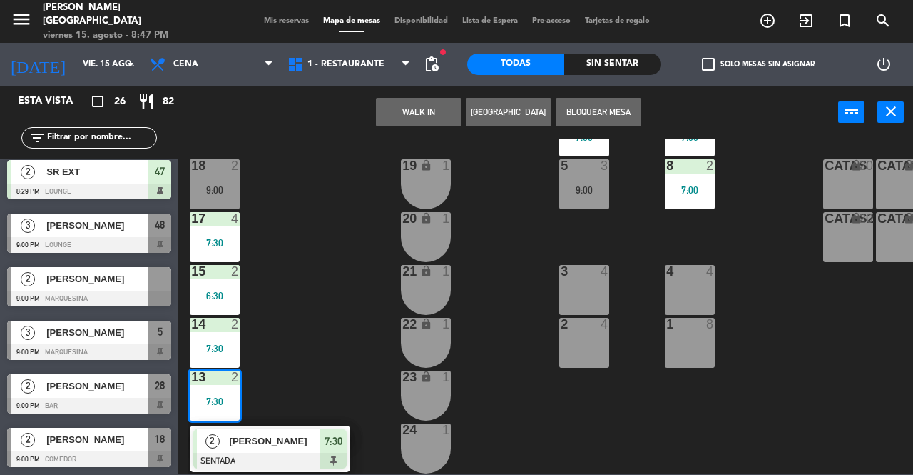
click at [264, 433] on span "[PERSON_NAME]" at bounding box center [275, 440] width 91 height 15
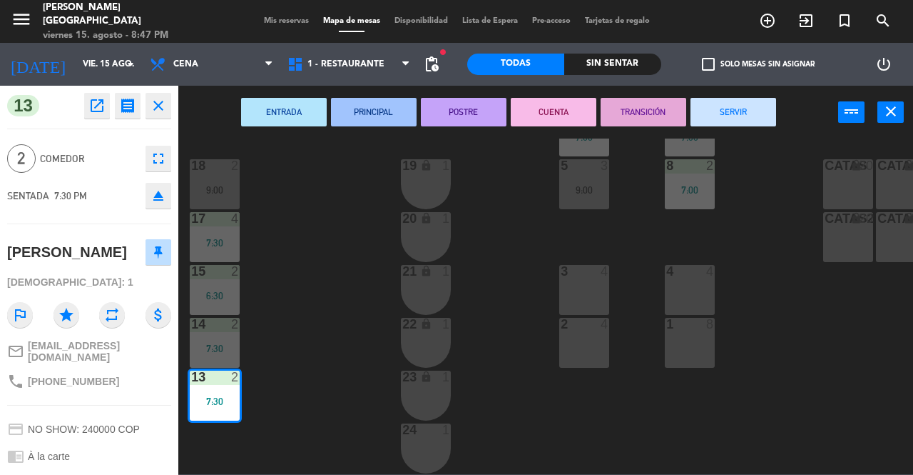
click at [345, 349] on div "25 6 7:45 26 2 7:30 27 2 7:00 28 2 9:00 R 4 C1 2 C2 2 B 1 29 13 7:30 30 13 7:30…" at bounding box center [551, 305] width 726 height 335
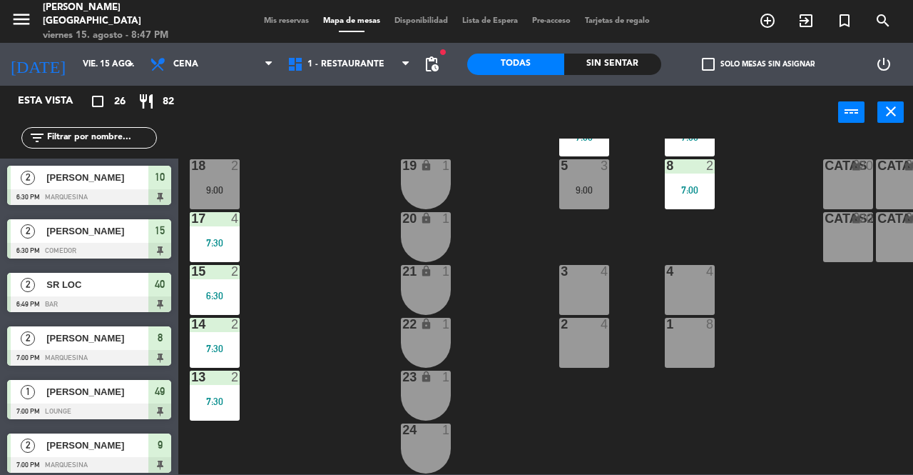
scroll to position [0, 0]
click at [228, 293] on div "15 2 6:30" at bounding box center [215, 290] width 50 height 50
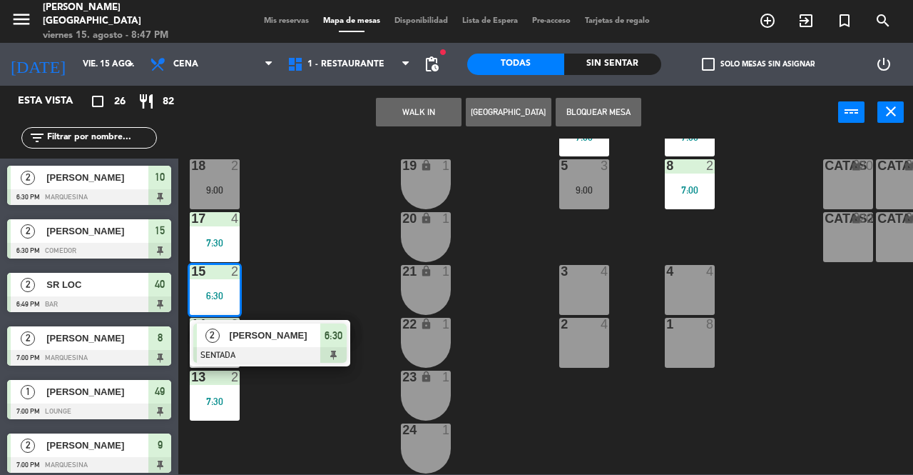
click at [256, 278] on div "25 6 7:45 26 2 7:30 27 2 7:00 28 2 9:00 R 4 C1 2 C2 2 B 1 29 13 7:30 30 13 7:30…" at bounding box center [551, 305] width 726 height 335
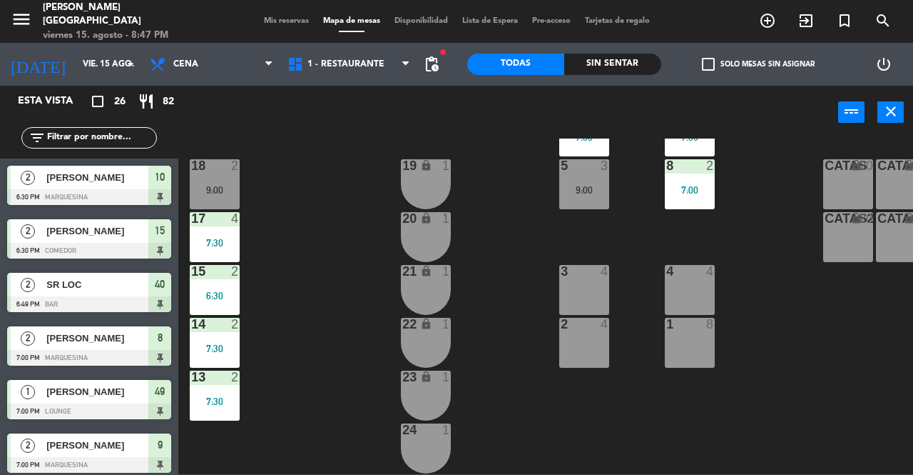
click at [220, 343] on div "7:30" at bounding box center [215, 348] width 50 height 10
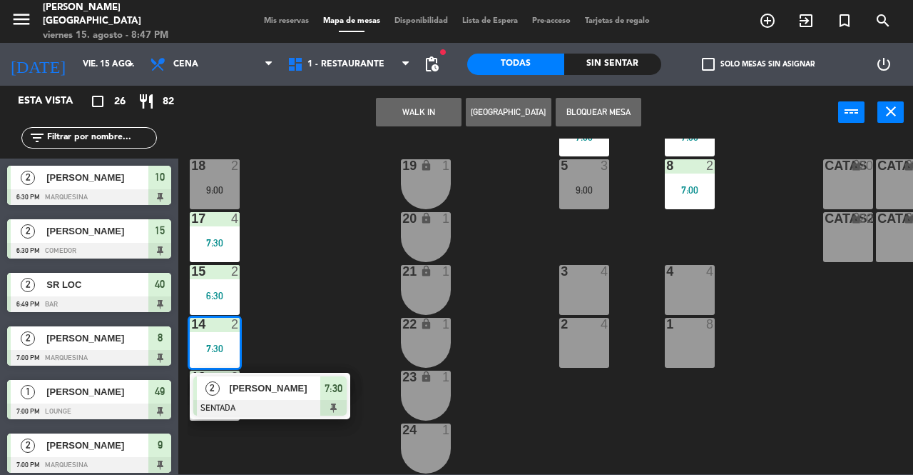
click at [280, 298] on div "25 6 7:45 26 2 7:30 27 2 7:00 28 2 9:00 R 4 C1 2 C2 2 B 1 29 13 7:30 30 13 7:30…" at bounding box center [551, 305] width 726 height 335
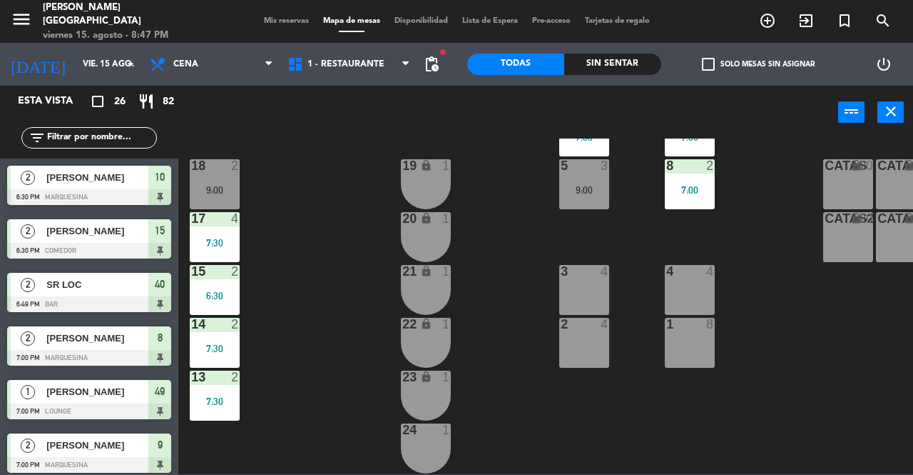
click at [218, 278] on div "15 2 6:30" at bounding box center [215, 290] width 50 height 50
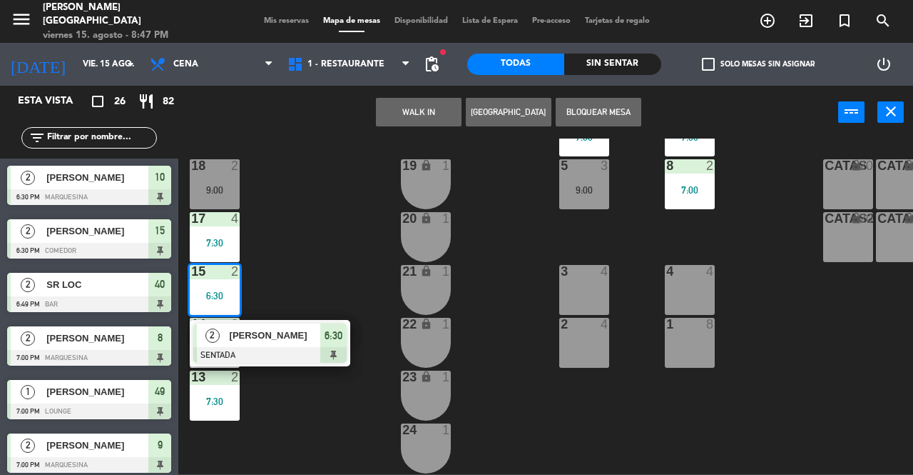
click at [300, 283] on div "25 6 7:45 26 2 7:30 27 2 7:00 28 2 9:00 R 4 C1 2 C2 2 B 1 29 13 7:30 30 13 7:30…" at bounding box center [551, 305] width 726 height 335
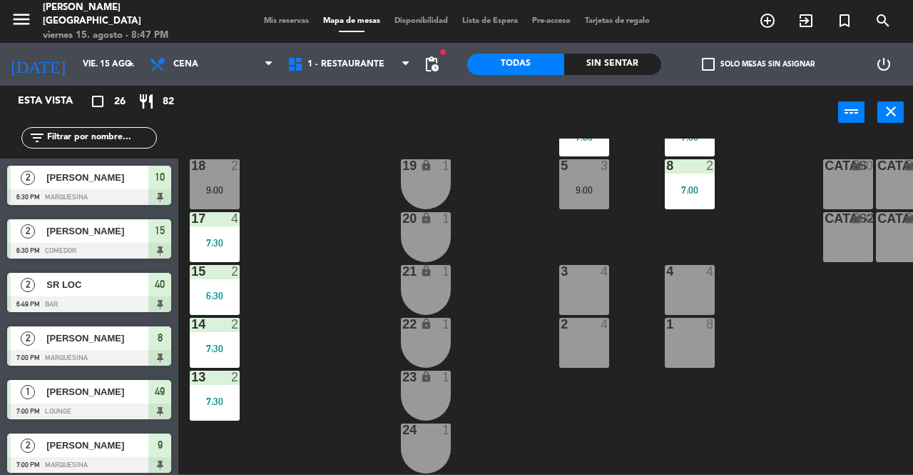
click at [236, 328] on div "14 2 7:30" at bounding box center [215, 343] width 50 height 50
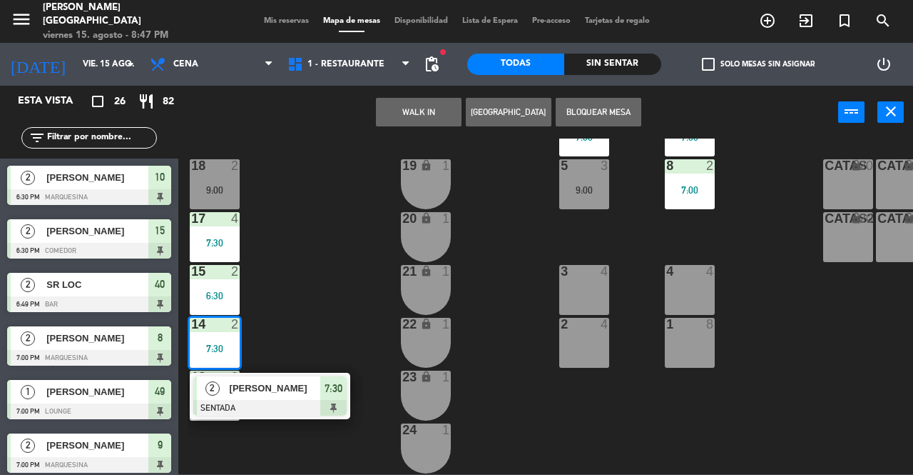
click at [278, 400] on div at bounding box center [269, 408] width 153 height 16
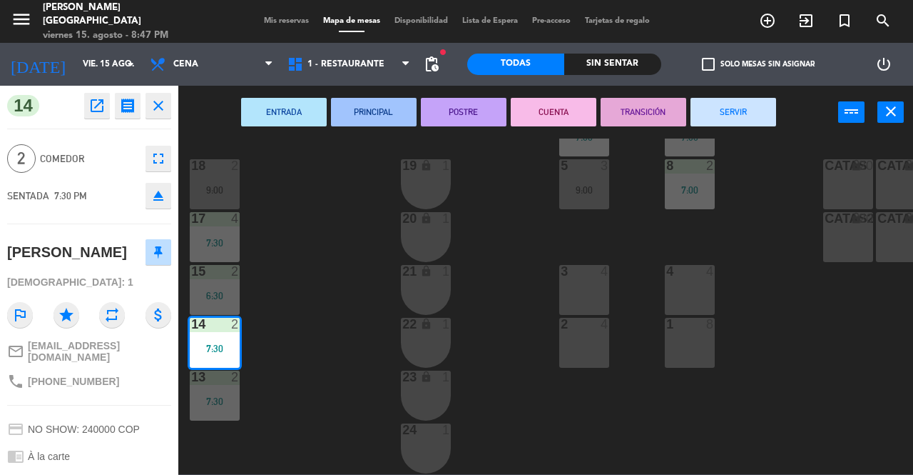
click at [738, 105] on button "SERVIR" at bounding box center [734, 112] width 86 height 29
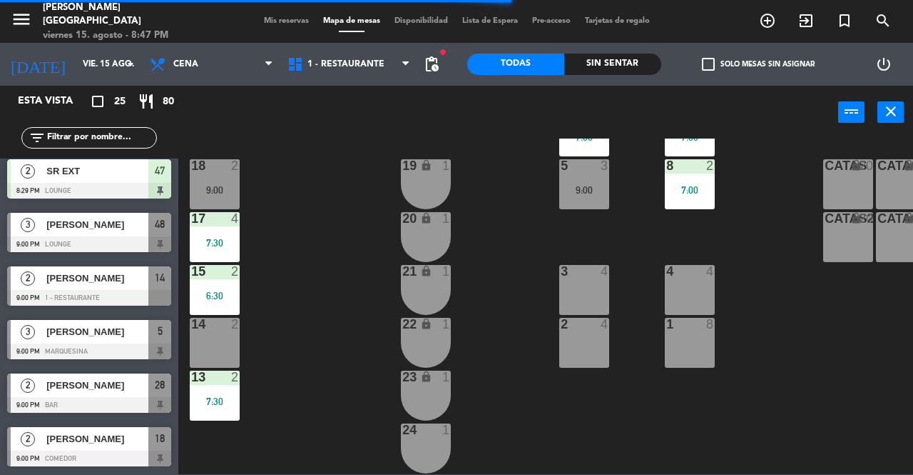
scroll to position [1023, 0]
click at [264, 20] on span "Mis reservas" at bounding box center [286, 21] width 59 height 8
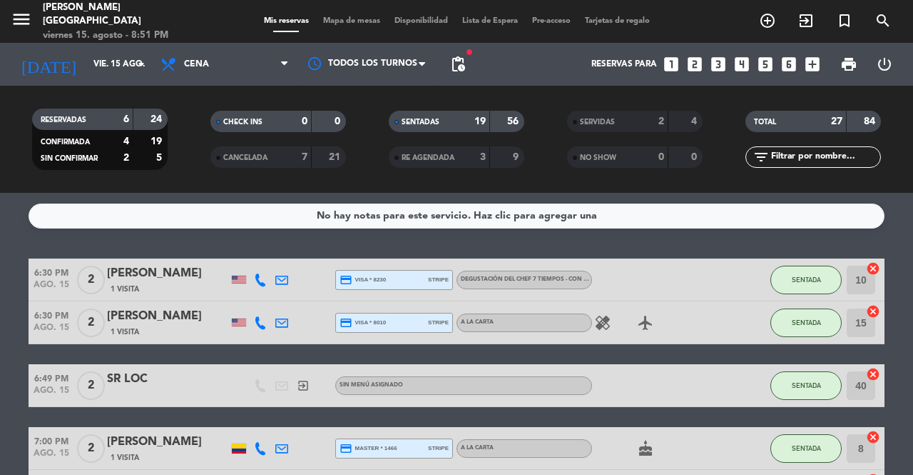
drag, startPoint x: 354, startPoint y: 9, endPoint x: 362, endPoint y: 29, distance: 20.8
click at [359, 21] on div "menu [PERSON_NAME][GEOGRAPHIC_DATA] viernes 15. agosto - 8:51 PM Mis reservas M…" at bounding box center [456, 21] width 913 height 43
click at [362, 29] on div "menu [PERSON_NAME][GEOGRAPHIC_DATA] viernes 15. agosto - 8:51 PM Mis reservas M…" at bounding box center [456, 21] width 913 height 43
click at [360, 22] on span "Mapa de mesas" at bounding box center [351, 21] width 71 height 8
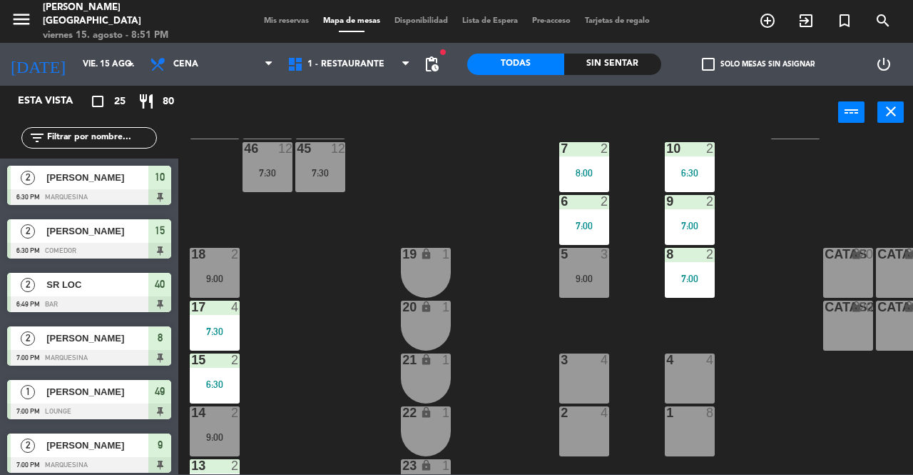
scroll to position [381, 0]
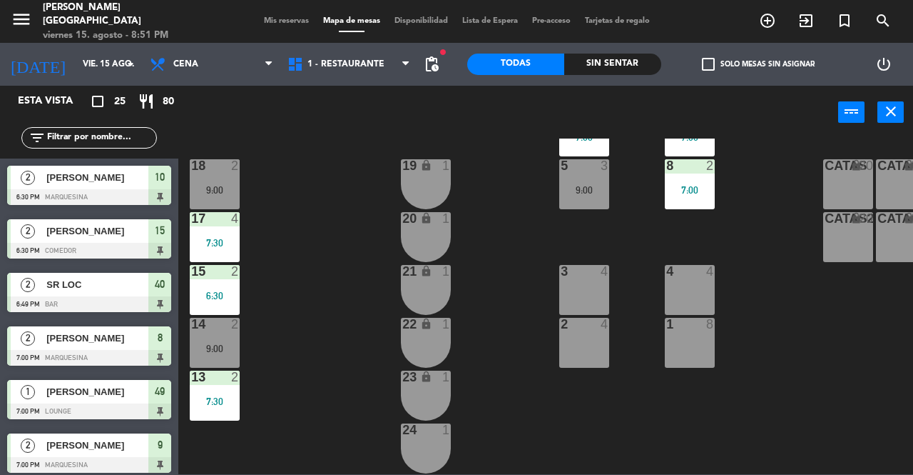
click at [435, 181] on div "19 lock 1" at bounding box center [426, 184] width 50 height 50
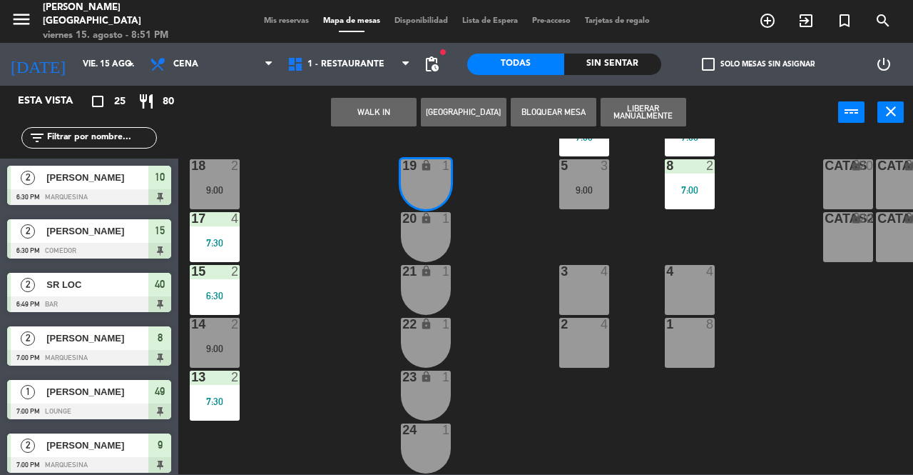
click at [430, 240] on div "20 lock 1" at bounding box center [426, 237] width 50 height 50
click at [391, 113] on button "WALK IN" at bounding box center [374, 112] width 86 height 29
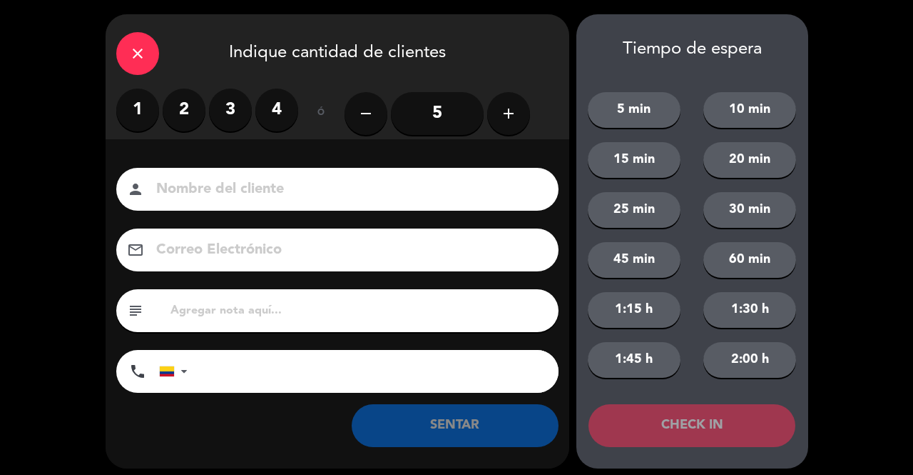
click at [181, 116] on label "2" at bounding box center [184, 109] width 43 height 43
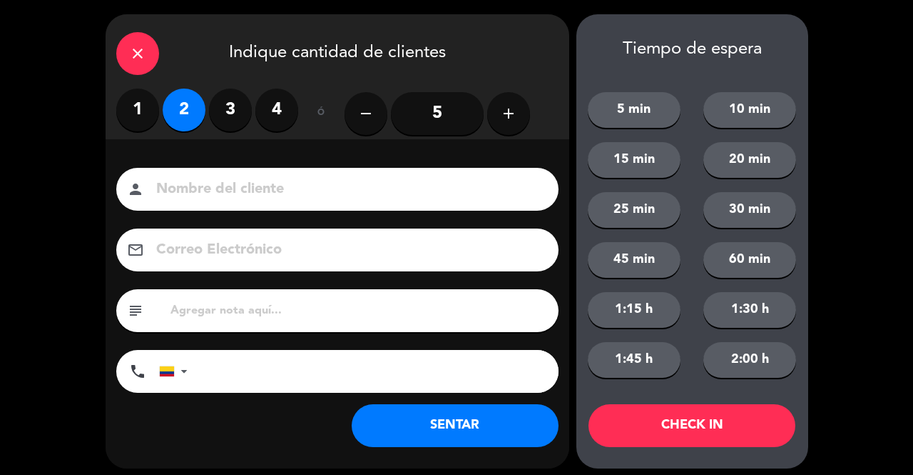
click at [223, 176] on div "person" at bounding box center [337, 189] width 442 height 43
click at [228, 186] on input at bounding box center [347, 189] width 385 height 25
type input "SR LOC"
click at [482, 422] on button "SENTAR" at bounding box center [455, 425] width 207 height 43
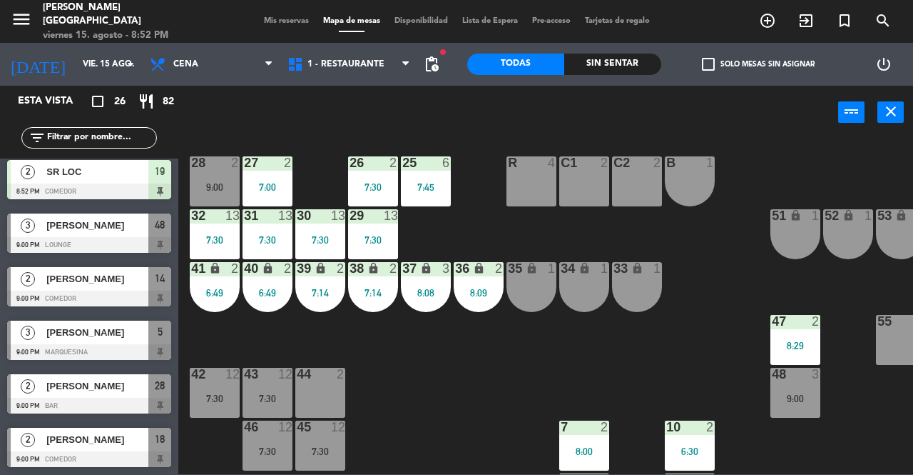
scroll to position [0, 0]
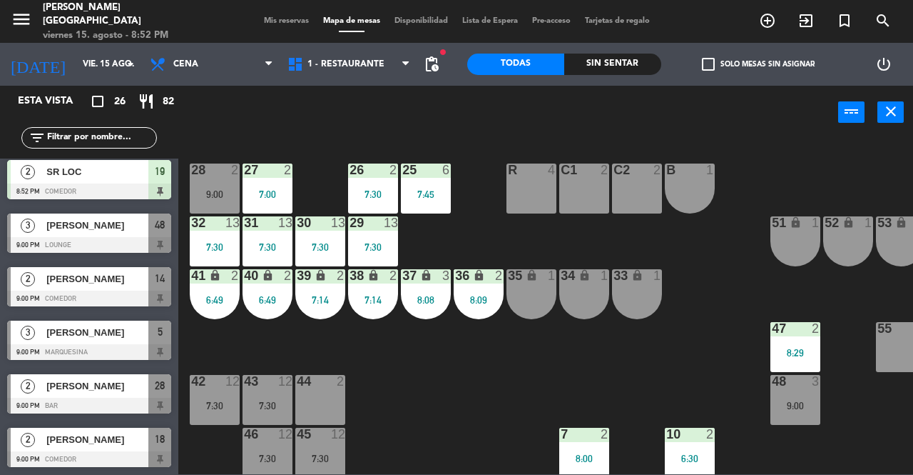
click at [268, 20] on span "Mis reservas" at bounding box center [286, 21] width 59 height 8
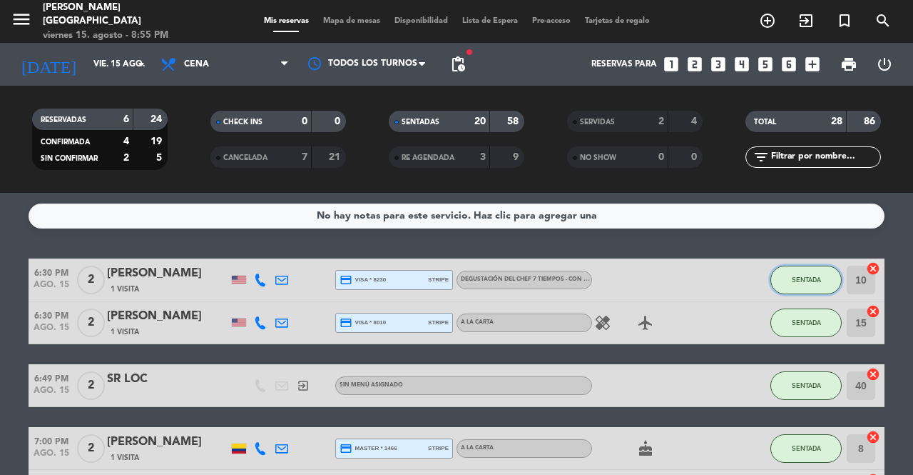
click at [794, 281] on span "SENTADA" at bounding box center [806, 279] width 29 height 8
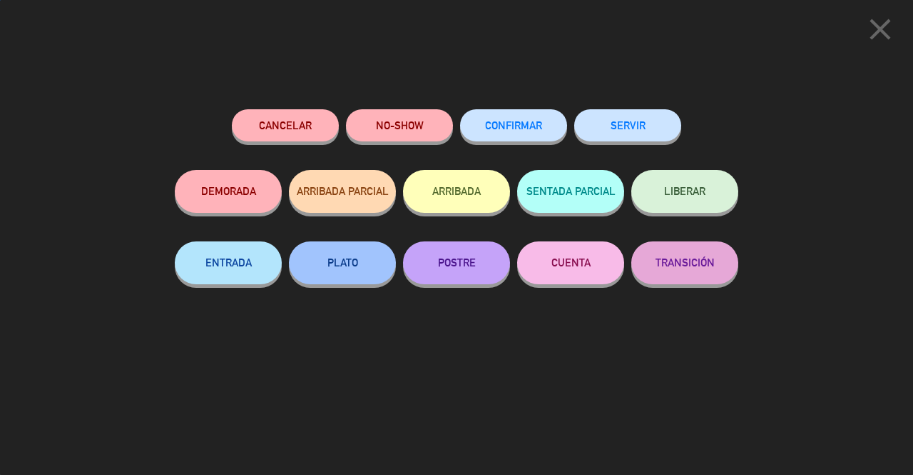
click at [665, 126] on button "SERVIR" at bounding box center [627, 125] width 107 height 32
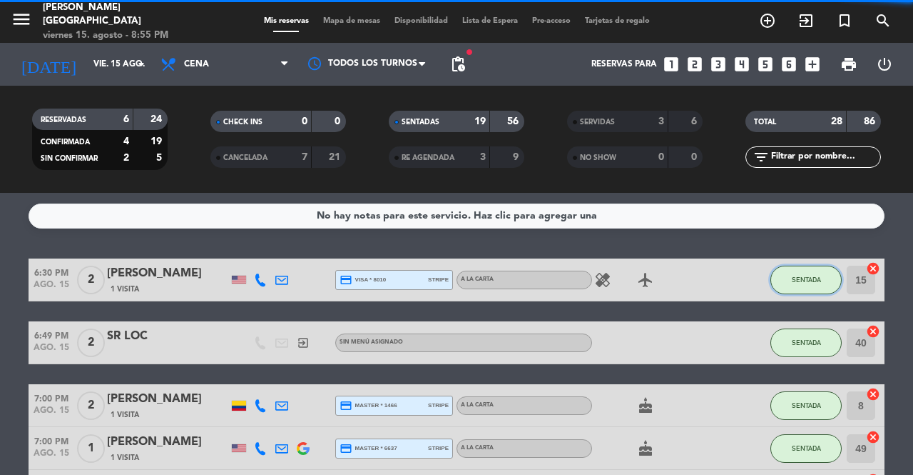
click at [809, 278] on span "SENTADA" at bounding box center [806, 279] width 29 height 8
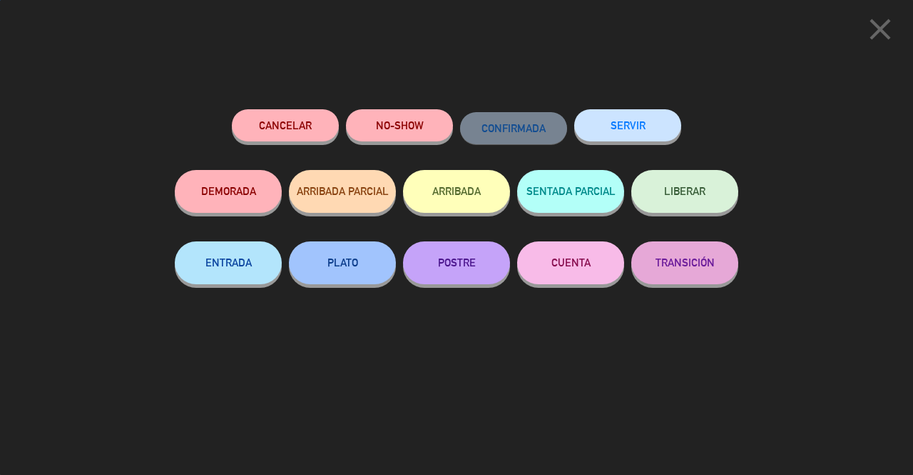
click at [671, 139] on button "SERVIR" at bounding box center [627, 125] width 107 height 32
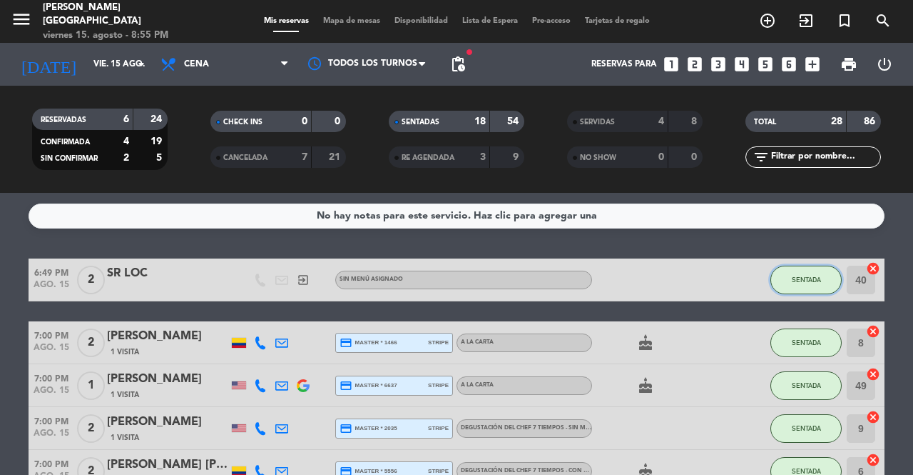
click at [805, 280] on span "SENTADA" at bounding box center [806, 279] width 29 height 8
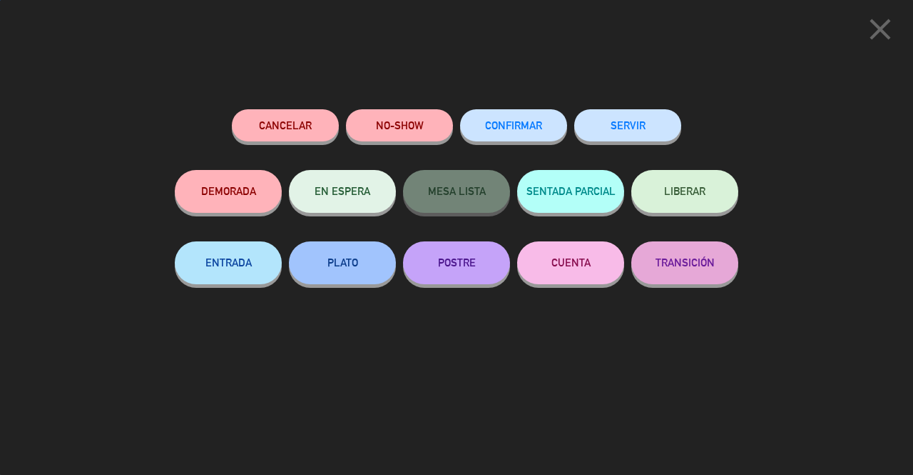
click at [658, 130] on button "SERVIR" at bounding box center [627, 125] width 107 height 32
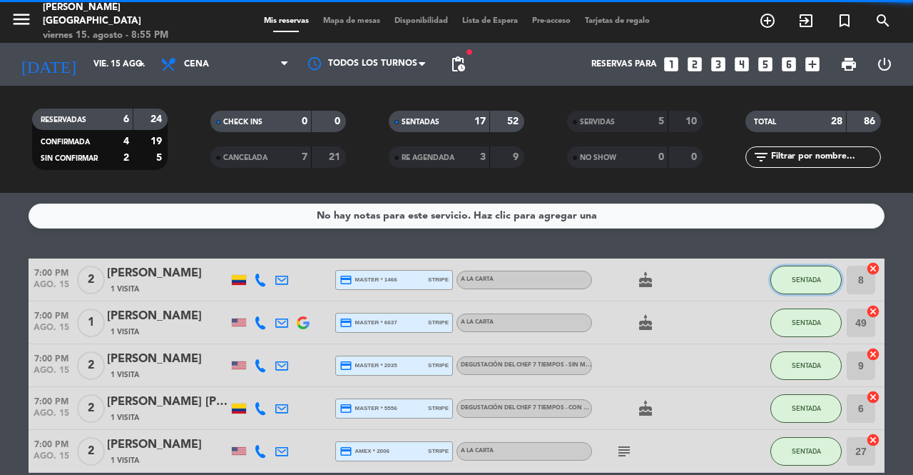
click at [800, 275] on span "SENTADA" at bounding box center [806, 279] width 29 height 8
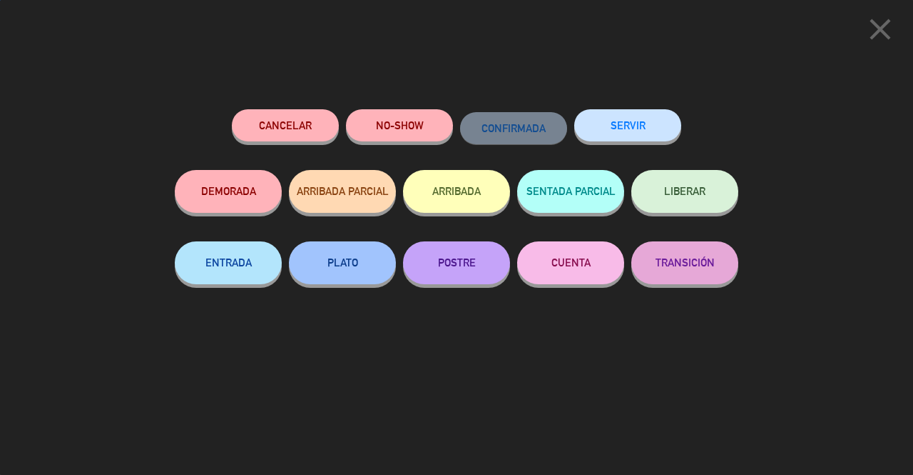
click at [662, 128] on button "SERVIR" at bounding box center [627, 125] width 107 height 32
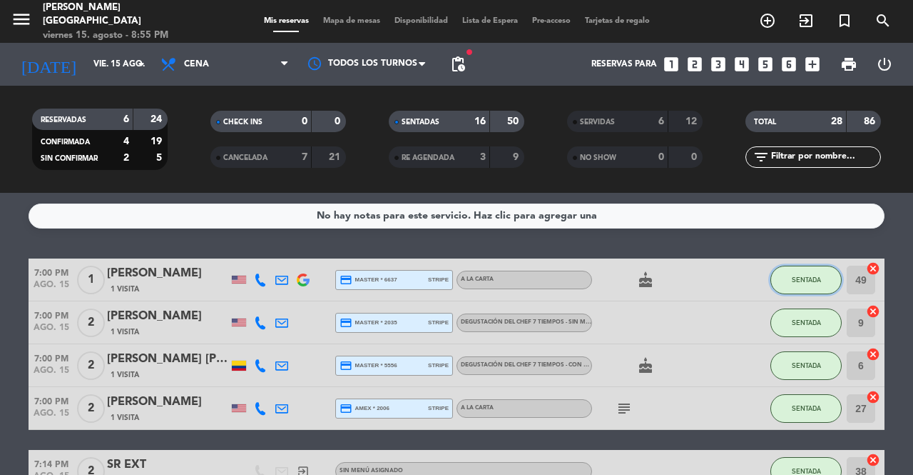
click at [821, 285] on button "SENTADA" at bounding box center [806, 279] width 71 height 29
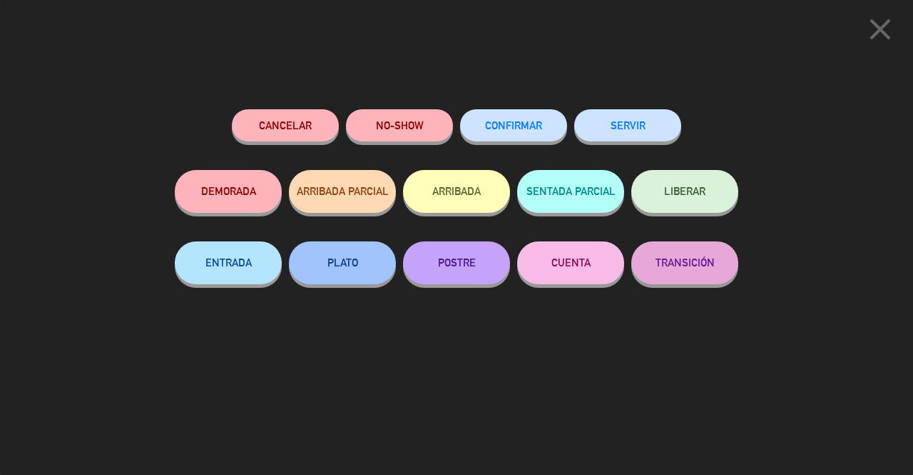
click at [657, 126] on button "SERVIR" at bounding box center [627, 125] width 107 height 32
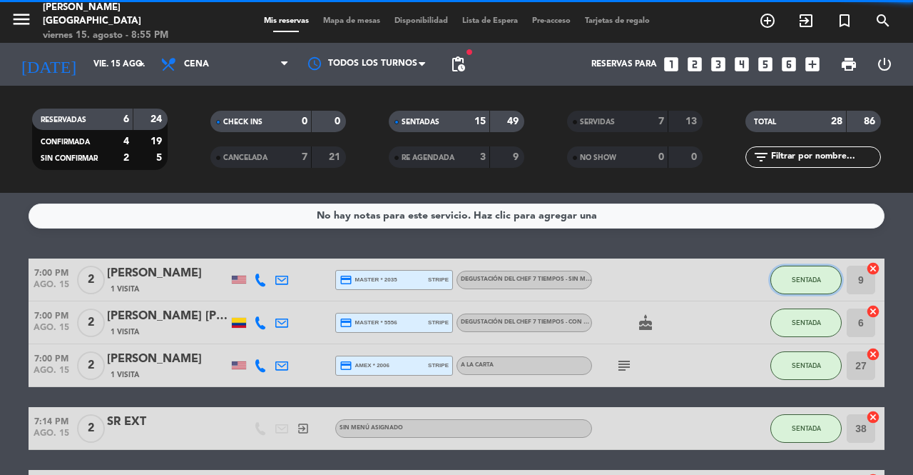
click at [804, 273] on button "SENTADA" at bounding box center [806, 279] width 71 height 29
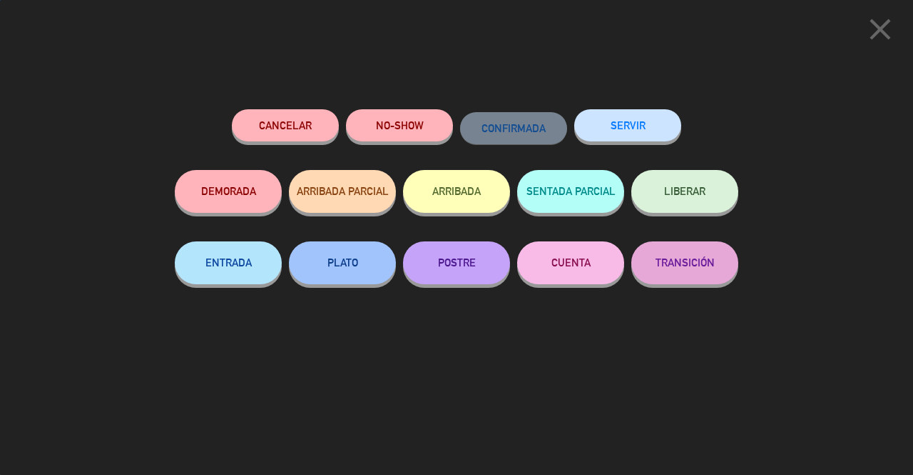
click at [630, 129] on button "SERVIR" at bounding box center [627, 125] width 107 height 32
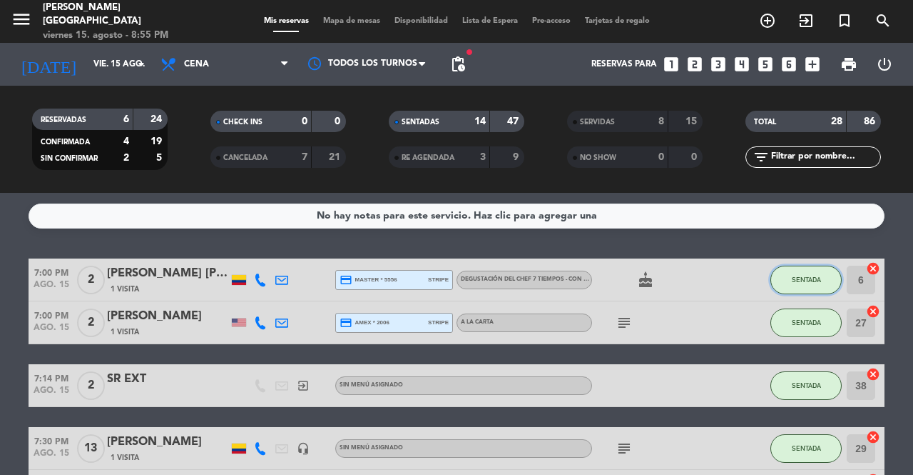
click at [807, 288] on button "SENTADA" at bounding box center [806, 279] width 71 height 29
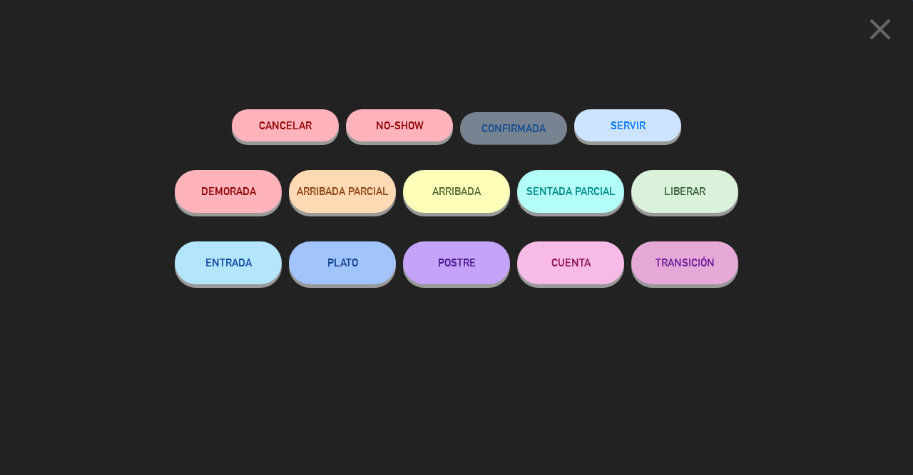
click at [634, 121] on button "SERVIR" at bounding box center [627, 125] width 107 height 32
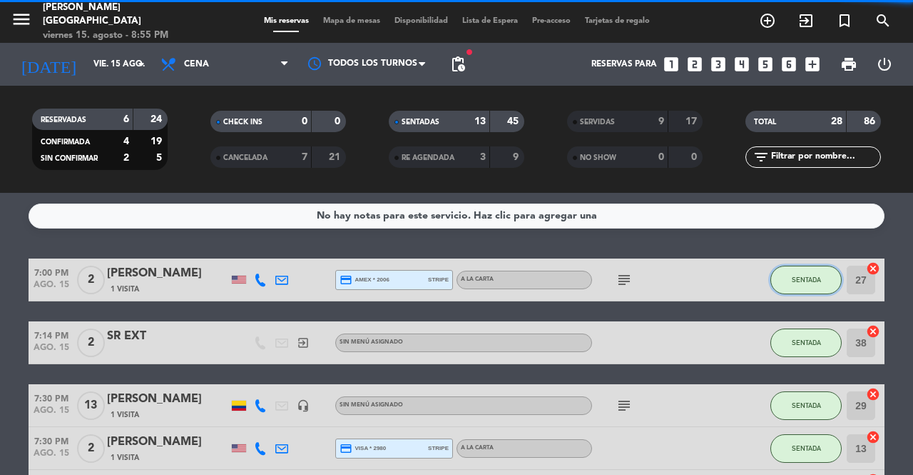
click at [798, 280] on span "SENTADA" at bounding box center [806, 279] width 29 height 8
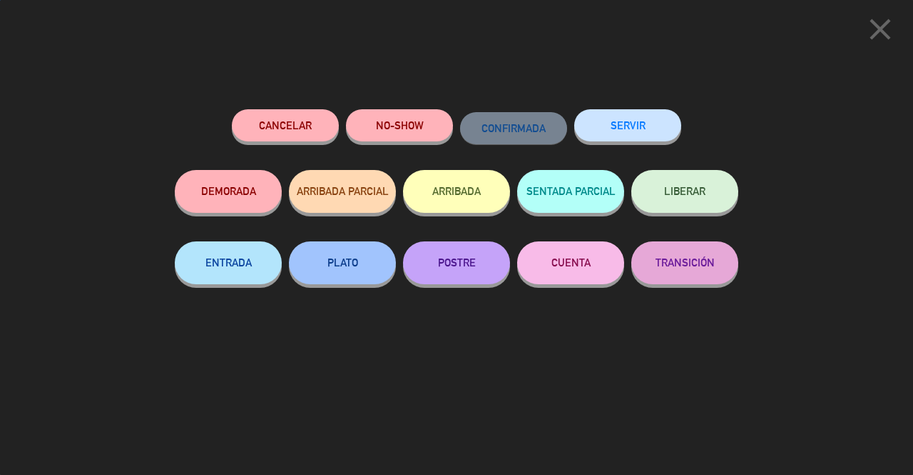
click at [669, 132] on button "SERVIR" at bounding box center [627, 125] width 107 height 32
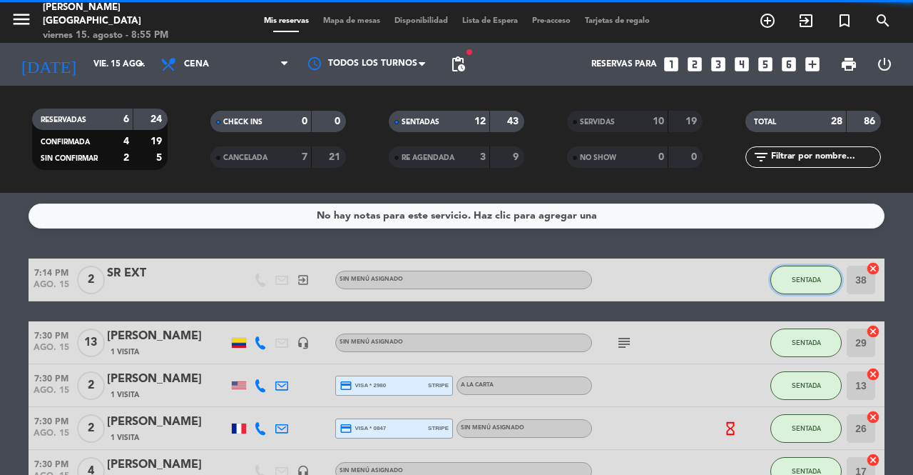
click at [804, 270] on button "SENTADA" at bounding box center [806, 279] width 71 height 29
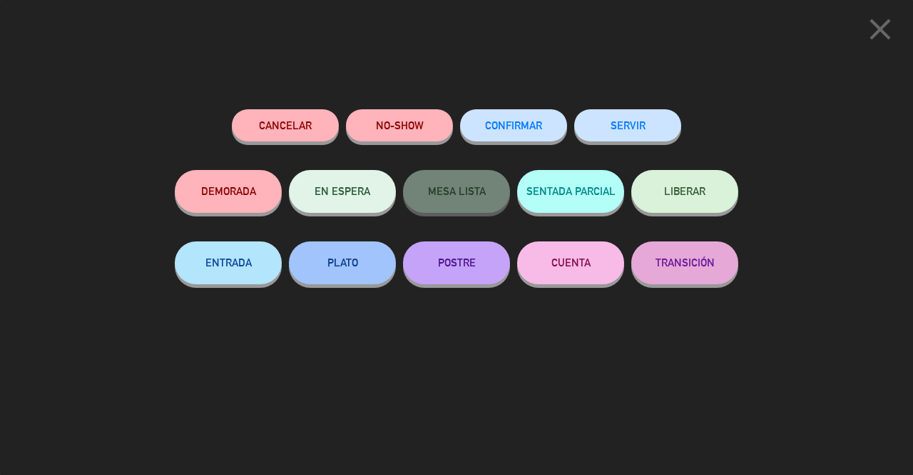
click at [639, 135] on button "SERVIR" at bounding box center [627, 125] width 107 height 32
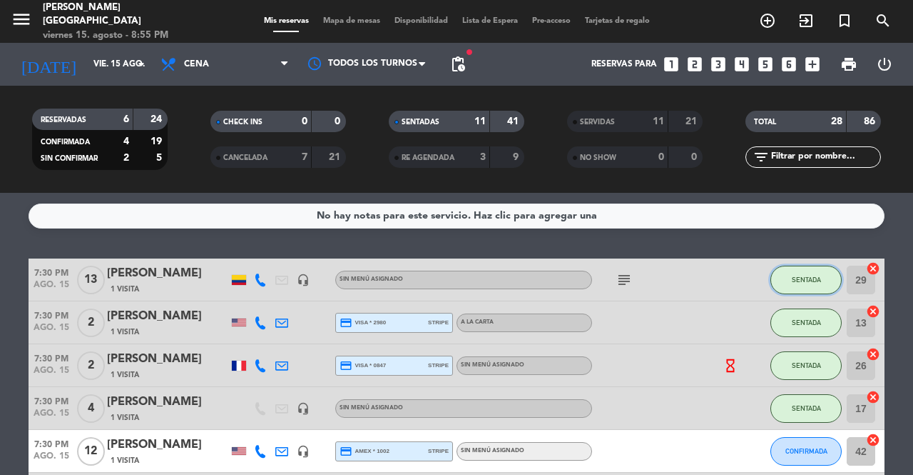
click at [806, 278] on span "SENTADA" at bounding box center [806, 279] width 29 height 8
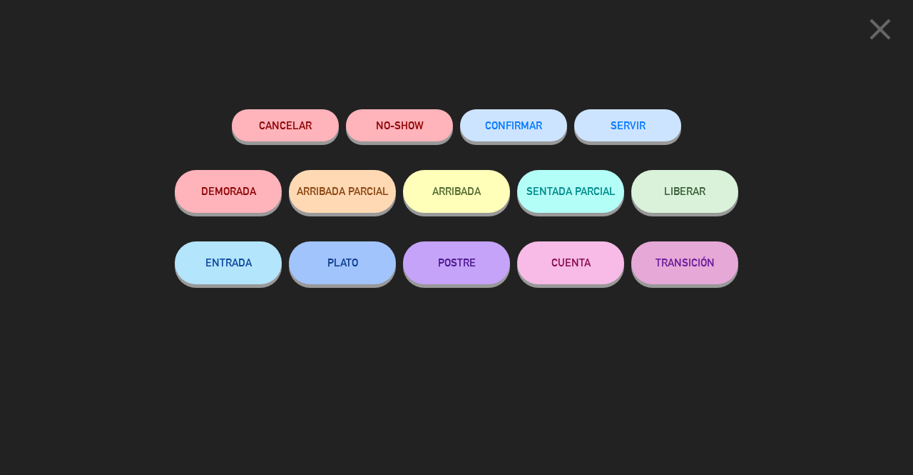
click at [627, 130] on button "SERVIR" at bounding box center [627, 125] width 107 height 32
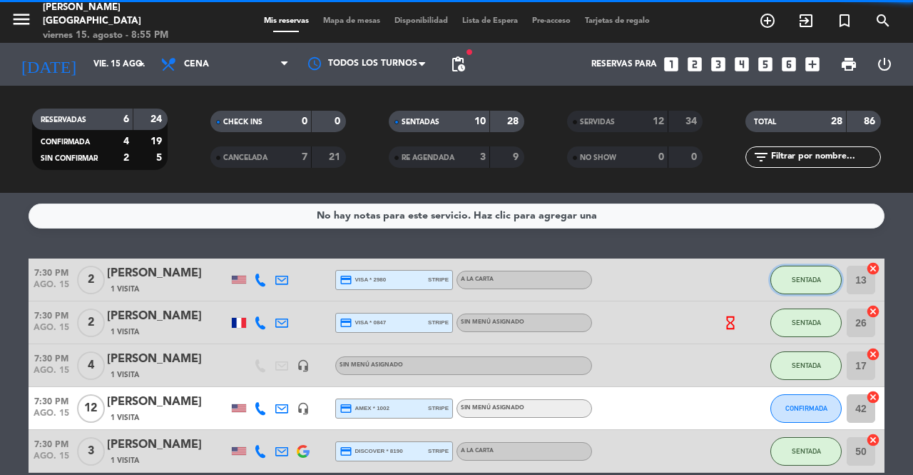
click at [794, 288] on button "SENTADA" at bounding box center [806, 279] width 71 height 29
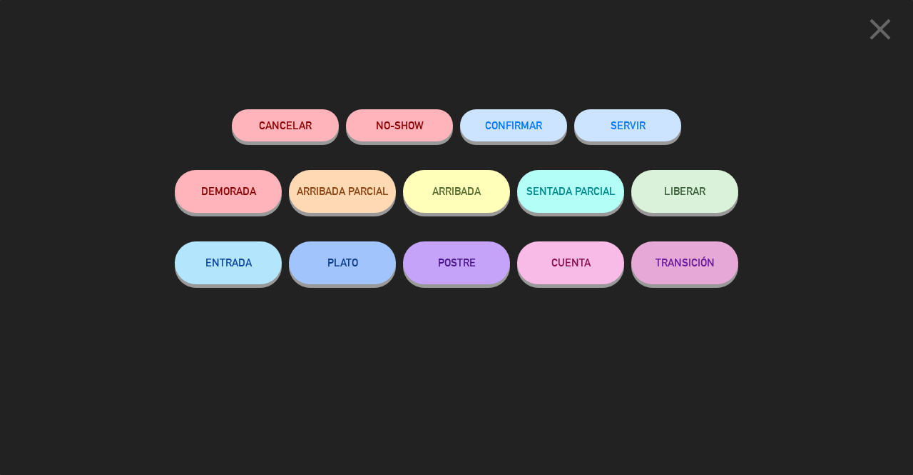
click at [622, 92] on div "close Cancelar NO-SHOW CONFIRMAR SERVIR DEMORADA ARRIBADA PARCIAL ARRIBADA SENT…" at bounding box center [456, 237] width 913 height 475
click at [636, 123] on button "SERVIR" at bounding box center [627, 125] width 107 height 32
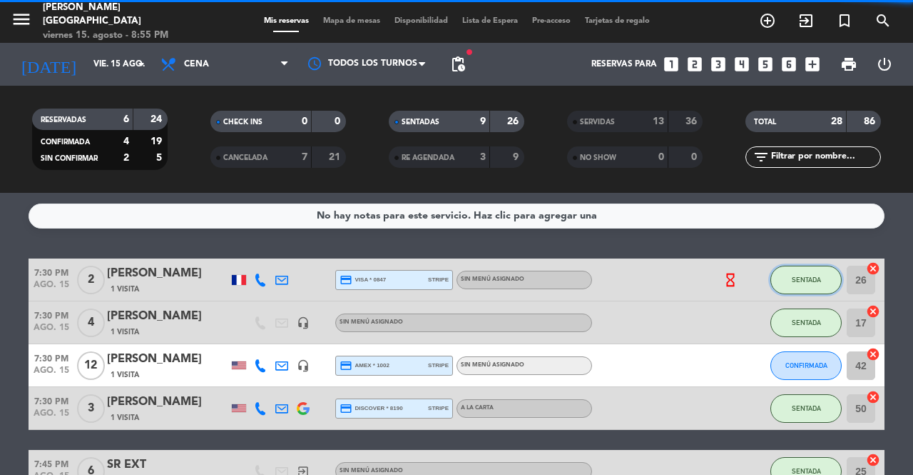
click at [809, 278] on span "SENTADA" at bounding box center [806, 279] width 29 height 8
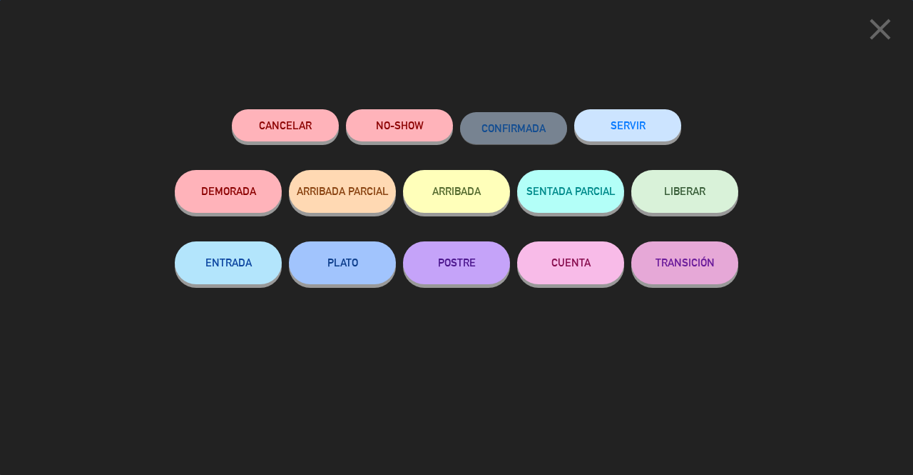
click at [647, 115] on button "SERVIR" at bounding box center [627, 125] width 107 height 32
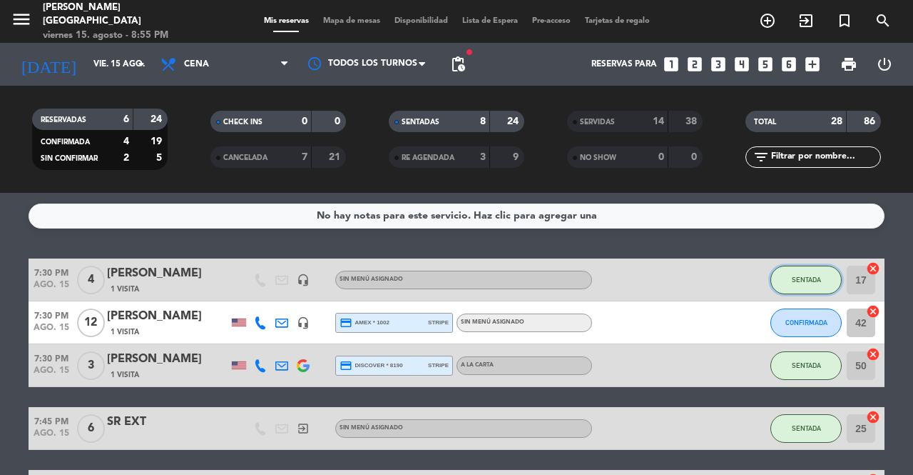
click at [805, 270] on button "SENTADA" at bounding box center [806, 279] width 71 height 29
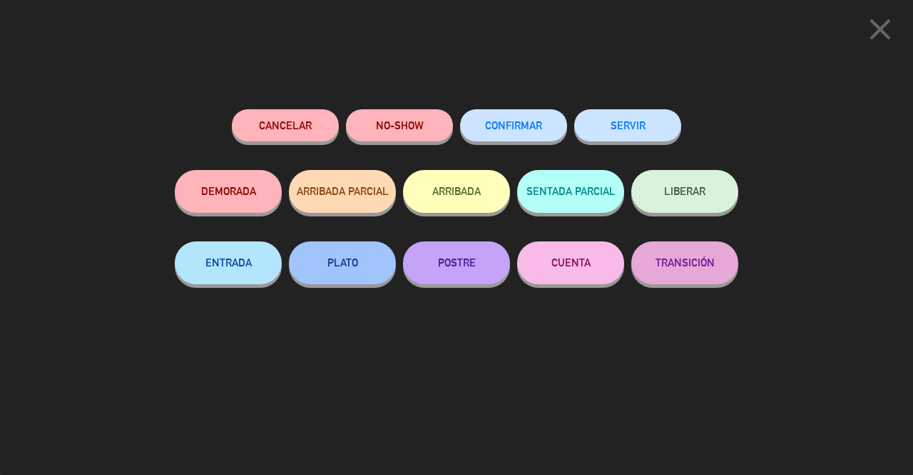
click at [637, 116] on button "SERVIR" at bounding box center [627, 125] width 107 height 32
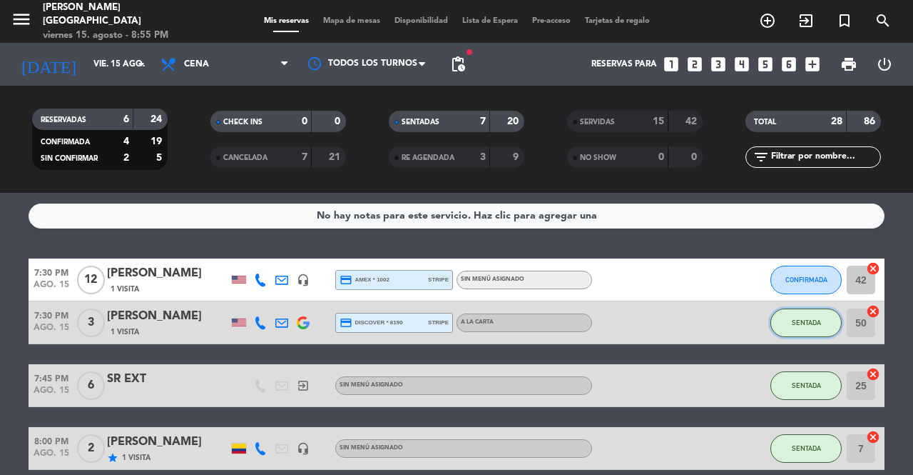
click at [811, 320] on span "SENTADA" at bounding box center [806, 322] width 29 height 8
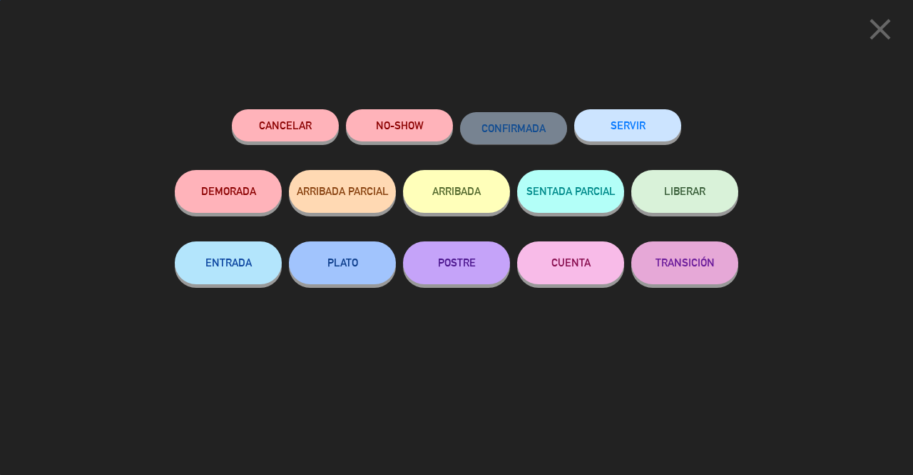
click at [617, 122] on button "SERVIR" at bounding box center [627, 125] width 107 height 32
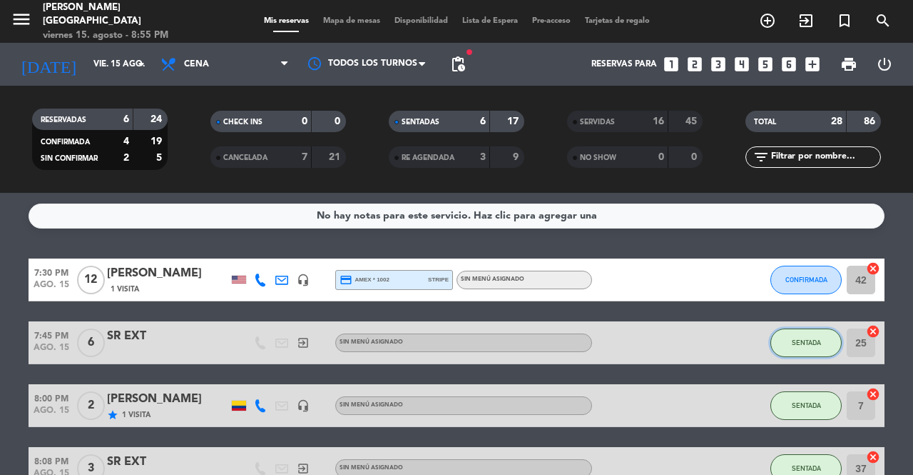
click at [804, 333] on button "SENTADA" at bounding box center [806, 342] width 71 height 29
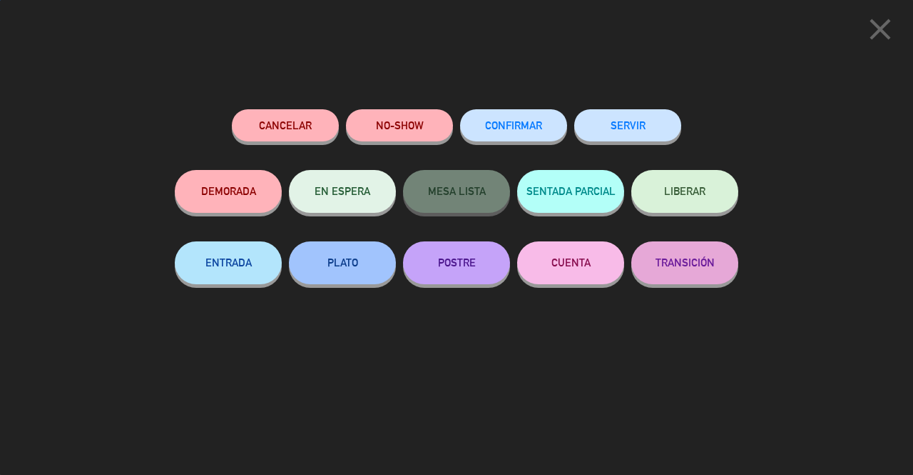
click at [659, 126] on button "SERVIR" at bounding box center [627, 125] width 107 height 32
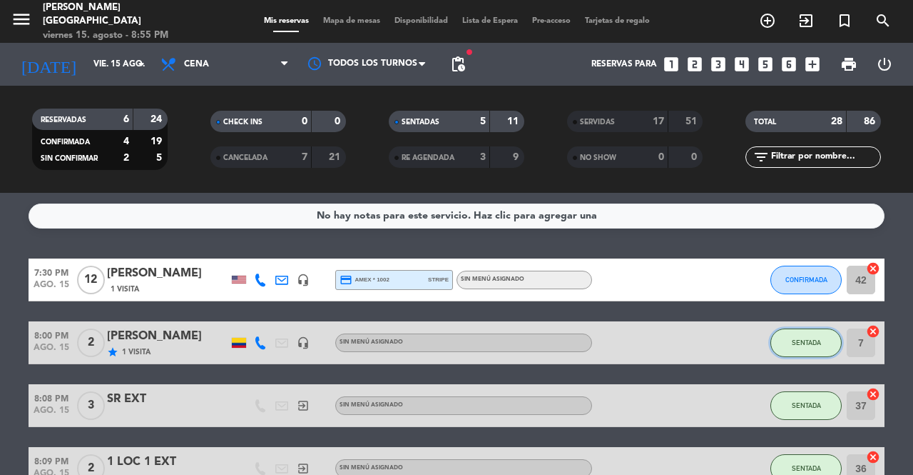
click at [794, 336] on button "SENTADA" at bounding box center [806, 342] width 71 height 29
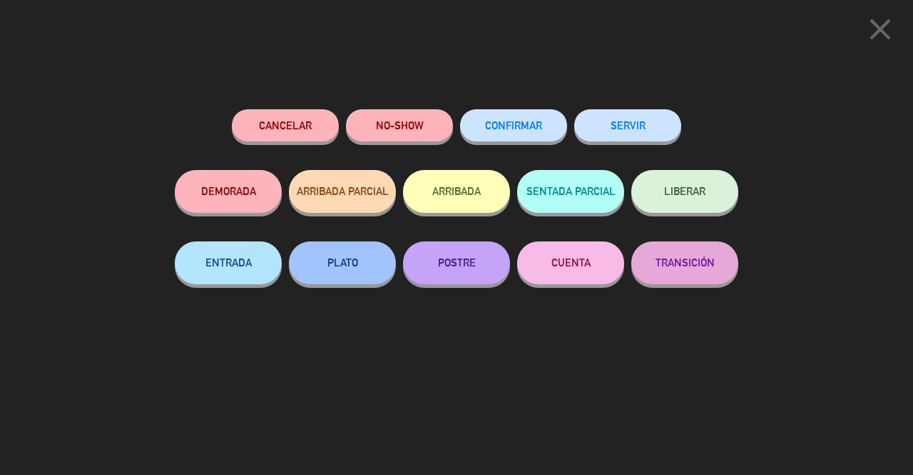
click at [609, 138] on button "SERVIR" at bounding box center [627, 125] width 107 height 32
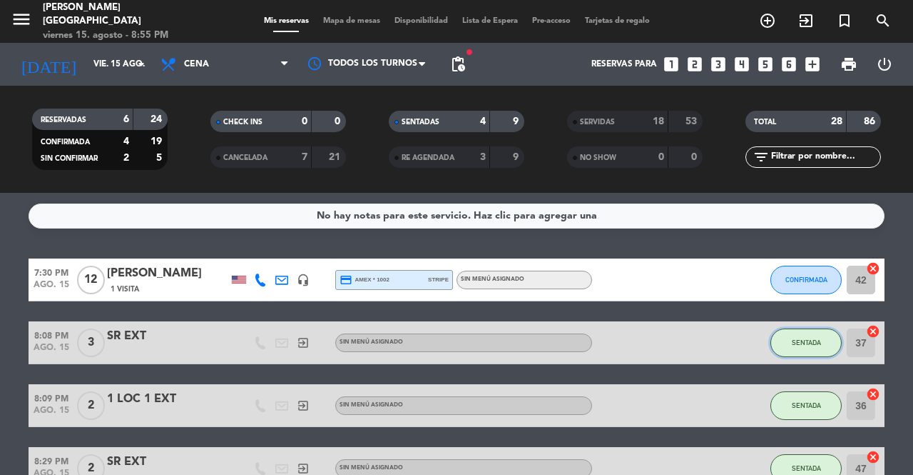
click at [809, 339] on span "SENTADA" at bounding box center [806, 342] width 29 height 8
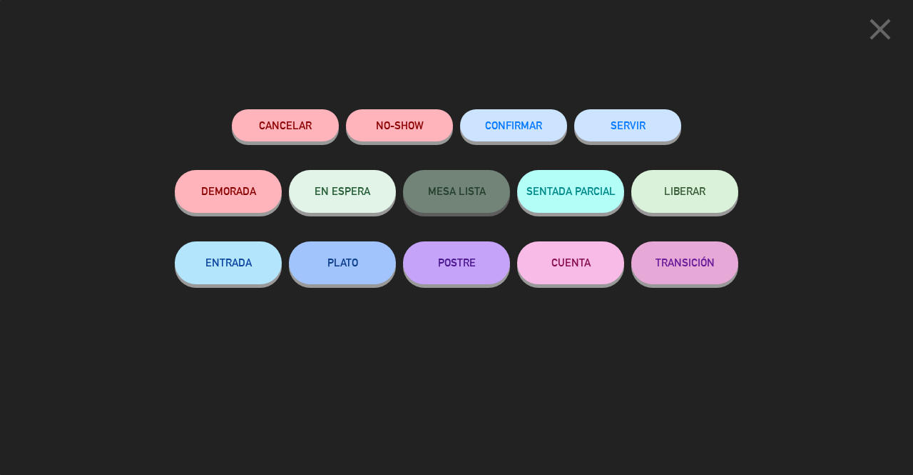
click at [644, 118] on button "SERVIR" at bounding box center [627, 125] width 107 height 32
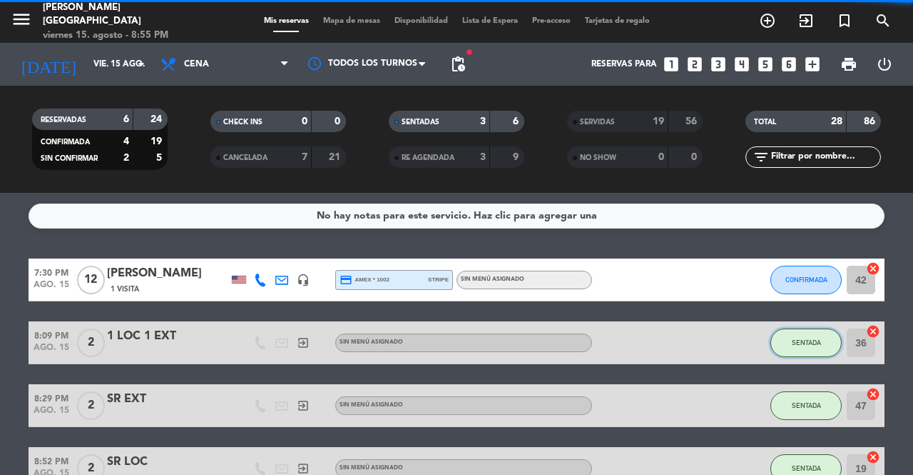
click at [798, 345] on span "SENTADA" at bounding box center [806, 342] width 29 height 8
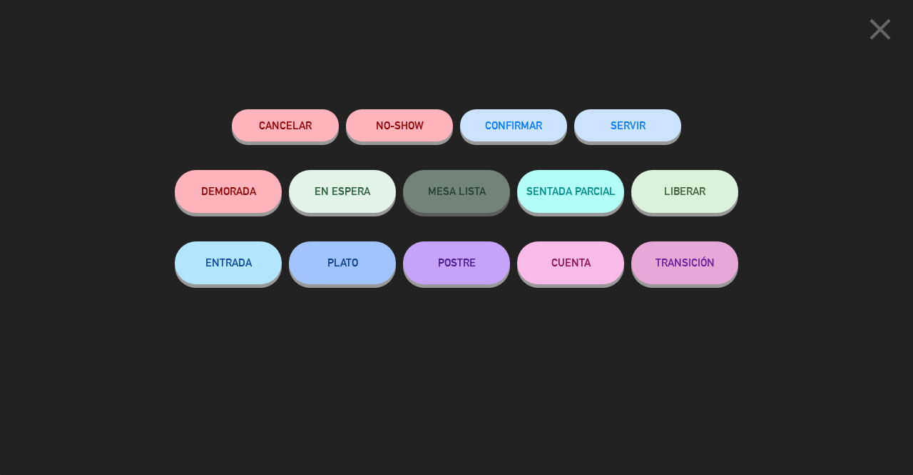
click at [624, 128] on button "SERVIR" at bounding box center [627, 125] width 107 height 32
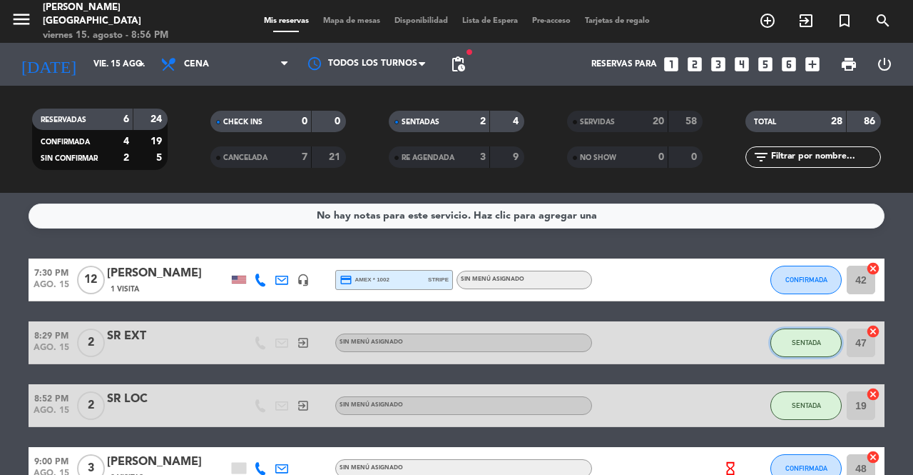
click at [802, 339] on span "SENTADA" at bounding box center [806, 342] width 29 height 8
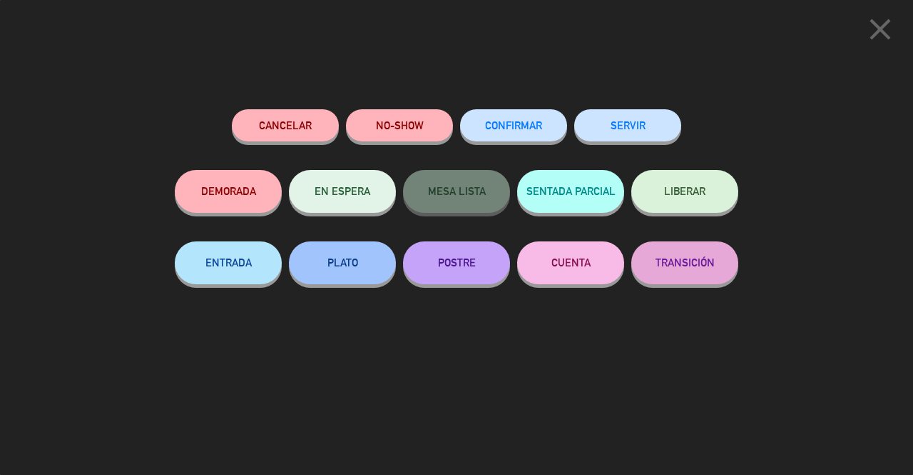
click at [607, 124] on button "SERVIR" at bounding box center [627, 125] width 107 height 32
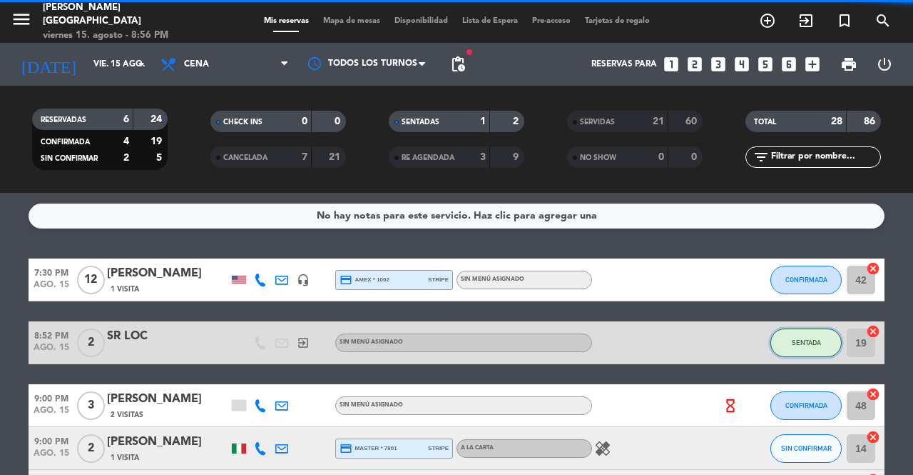
click at [803, 335] on button "SENTADA" at bounding box center [806, 342] width 71 height 29
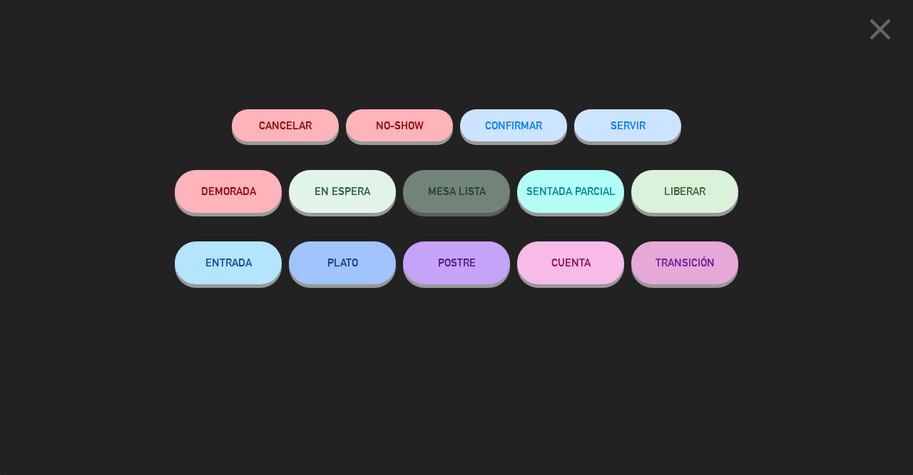
click at [638, 103] on div "Cancelar NO-SHOW CONFIRMAR SERVIR DEMORADA EN ESPERA MESA LISTA SENTADA PARCIAL…" at bounding box center [457, 286] width 584 height 375
click at [638, 124] on button "SERVIR" at bounding box center [627, 125] width 107 height 32
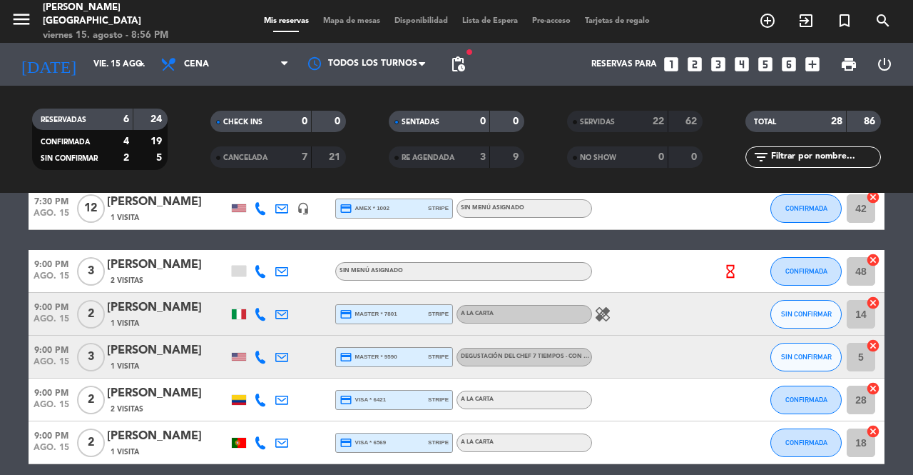
scroll to position [131, 0]
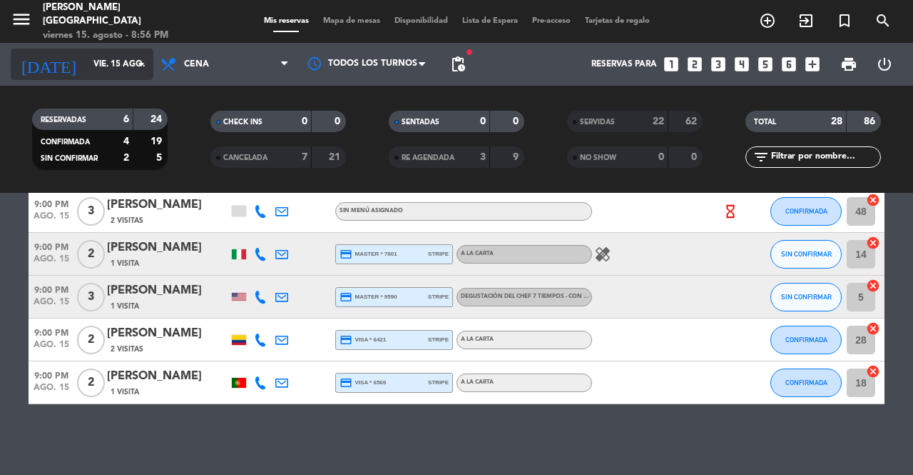
click at [103, 70] on input "vie. 15 ago." at bounding box center [142, 64] width 113 height 24
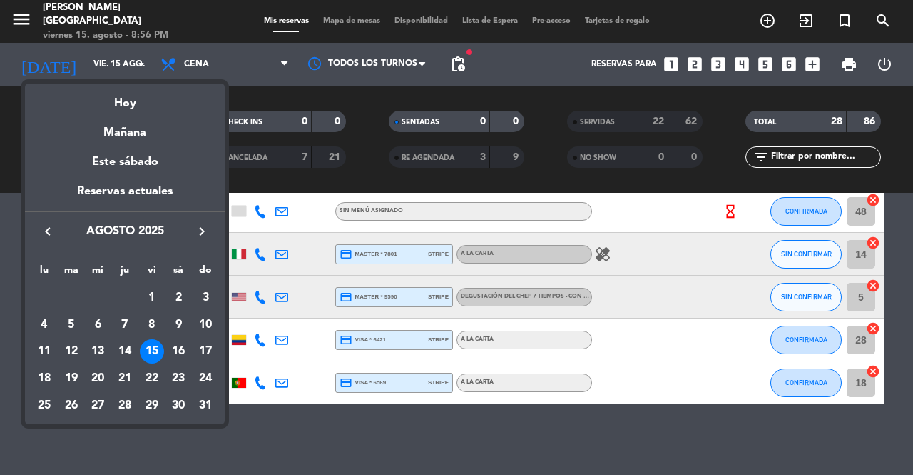
click at [427, 189] on div at bounding box center [456, 237] width 913 height 475
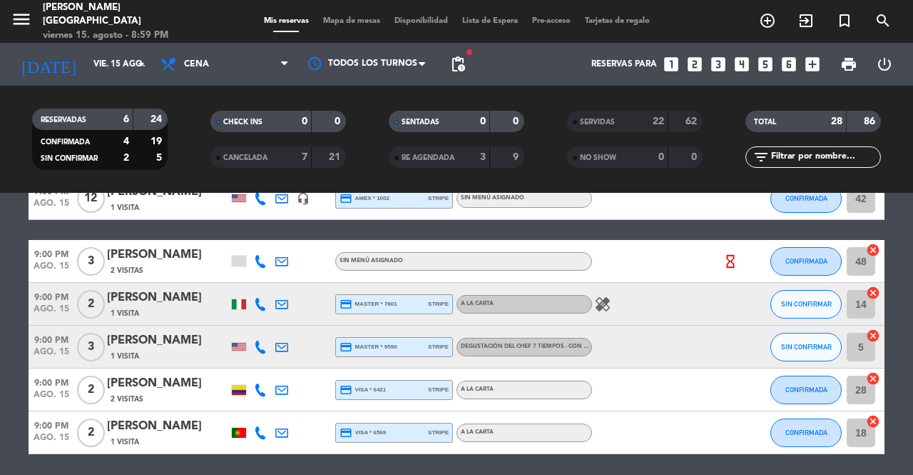
scroll to position [60, 0]
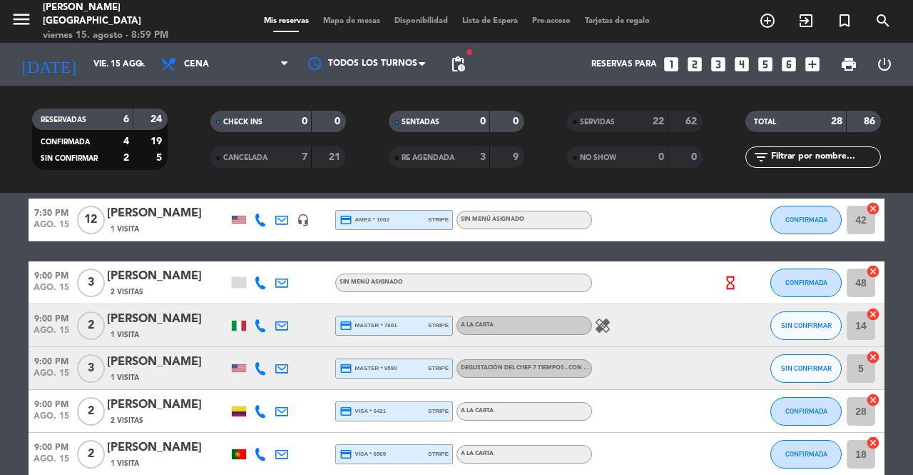
click at [606, 319] on icon "healing" at bounding box center [602, 325] width 17 height 17
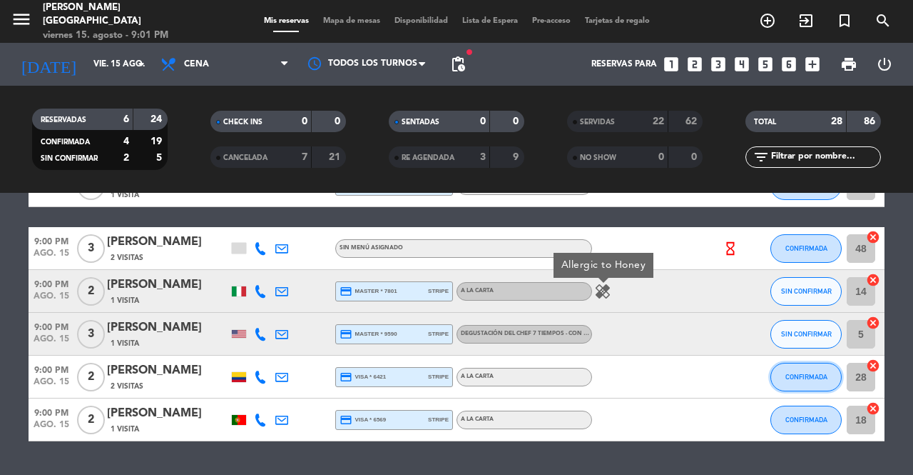
click at [796, 378] on span "CONFIRMADA" at bounding box center [807, 377] width 42 height 8
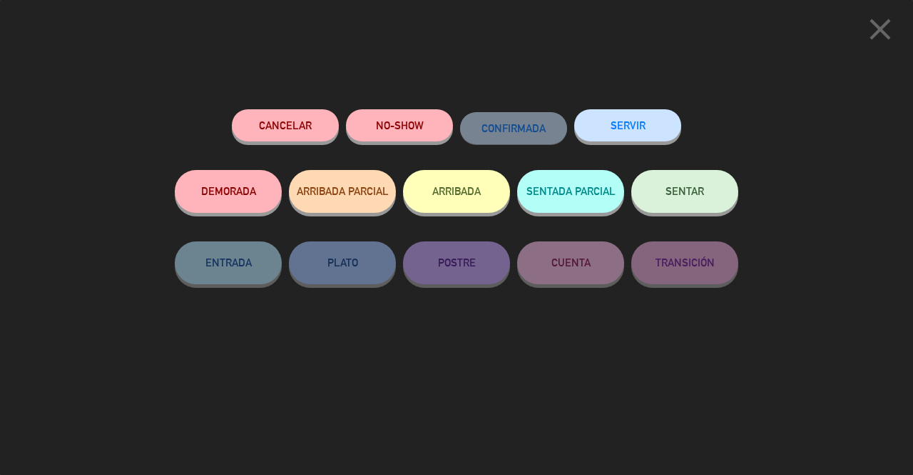
click at [696, 184] on button "SENTAR" at bounding box center [685, 191] width 107 height 43
click at [0, 0] on div at bounding box center [0, 0] width 0 height 0
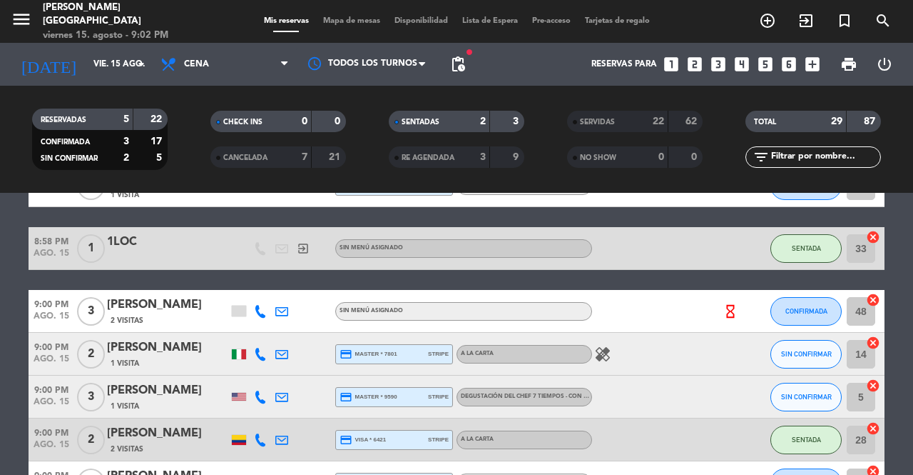
scroll to position [0, 0]
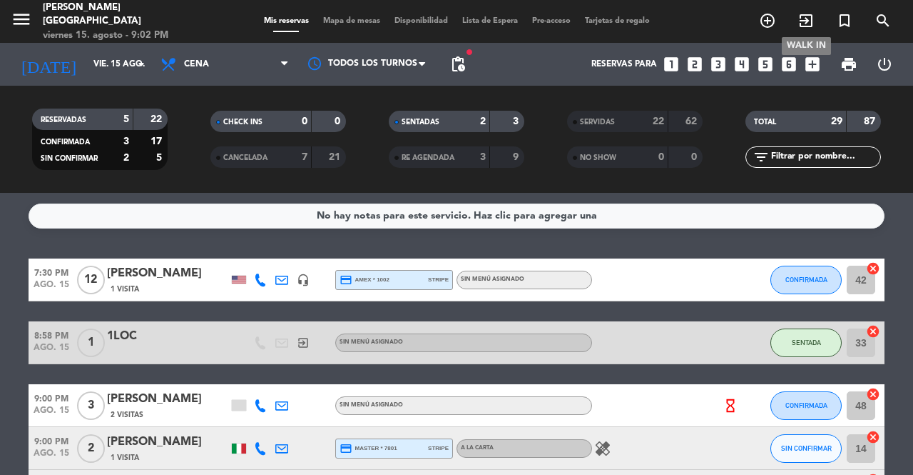
click at [787, 32] on span "exit_to_app" at bounding box center [806, 21] width 39 height 24
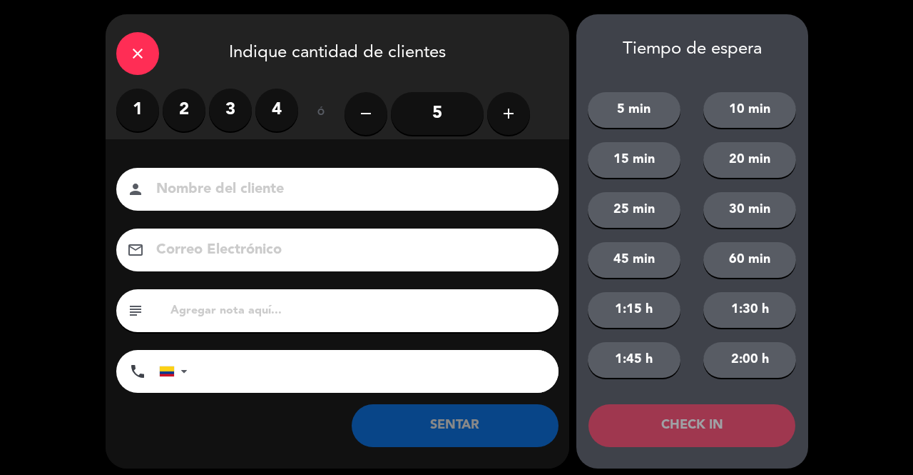
click at [145, 51] on icon "close" at bounding box center [137, 53] width 17 height 17
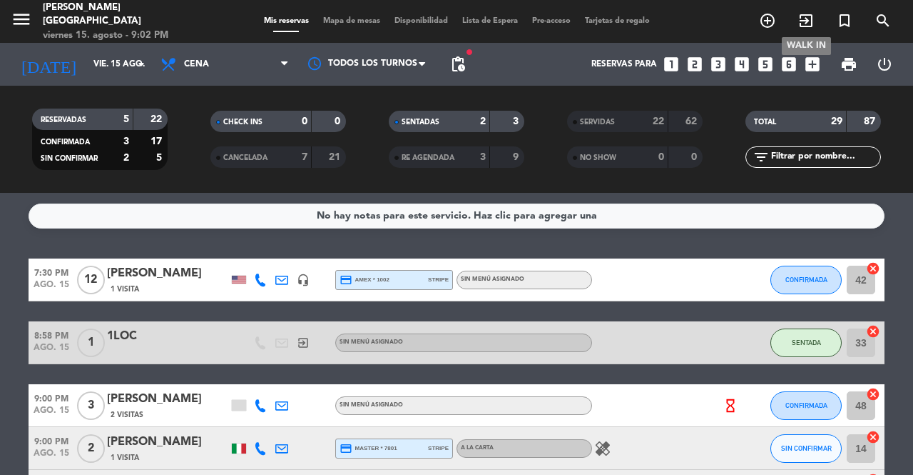
click at [812, 20] on icon "exit_to_app" at bounding box center [806, 20] width 17 height 17
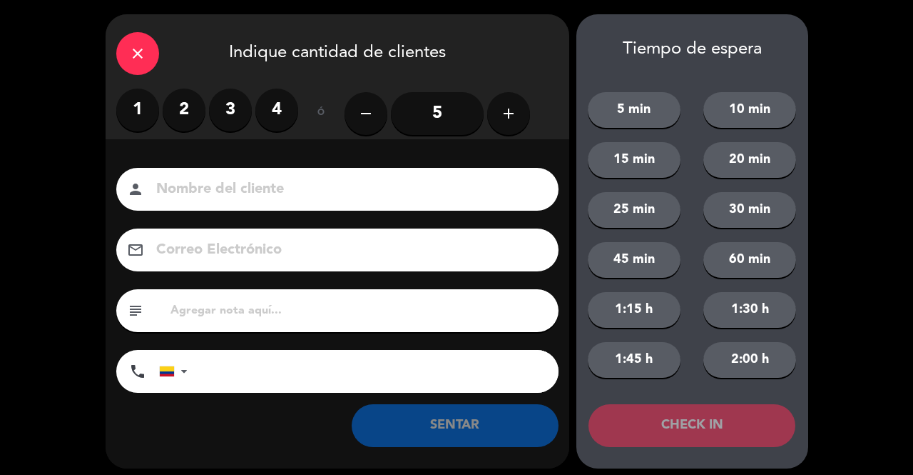
click at [190, 101] on label "2" at bounding box center [184, 109] width 43 height 43
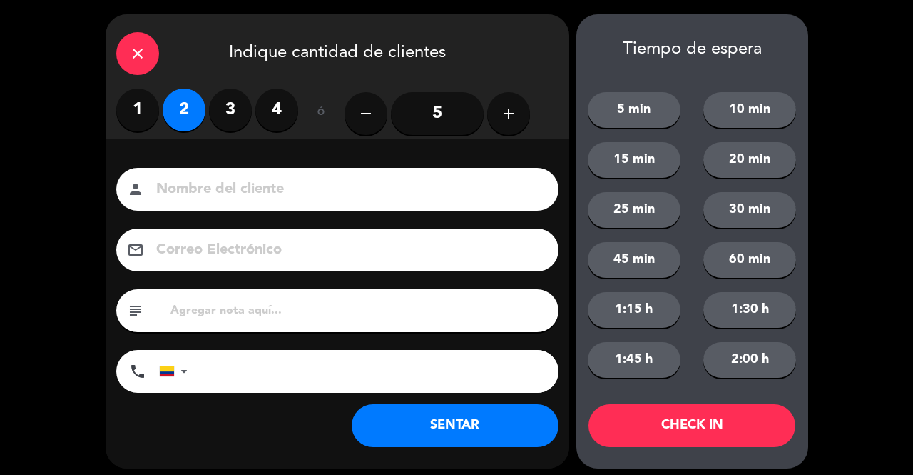
click at [204, 175] on div "person" at bounding box center [337, 189] width 442 height 43
click at [204, 194] on input at bounding box center [347, 189] width 385 height 25
type input "2EXT"
click at [434, 425] on button "SENTAR" at bounding box center [455, 425] width 207 height 43
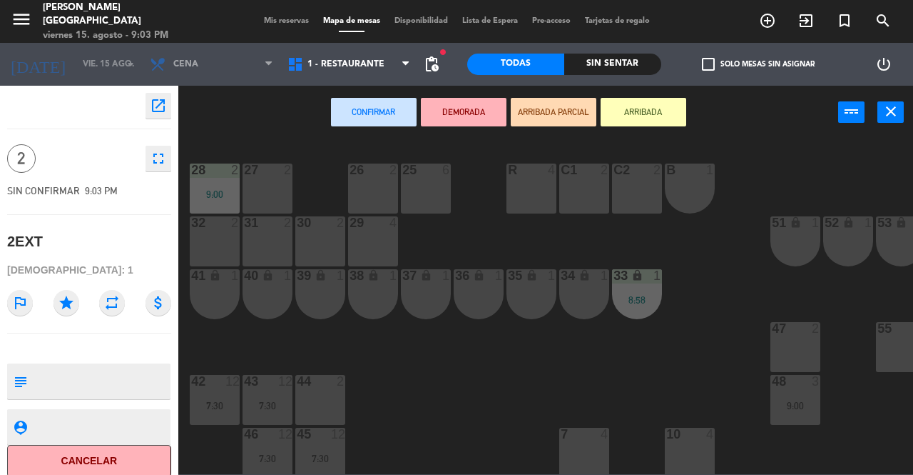
click at [795, 335] on div at bounding box center [796, 328] width 24 height 13
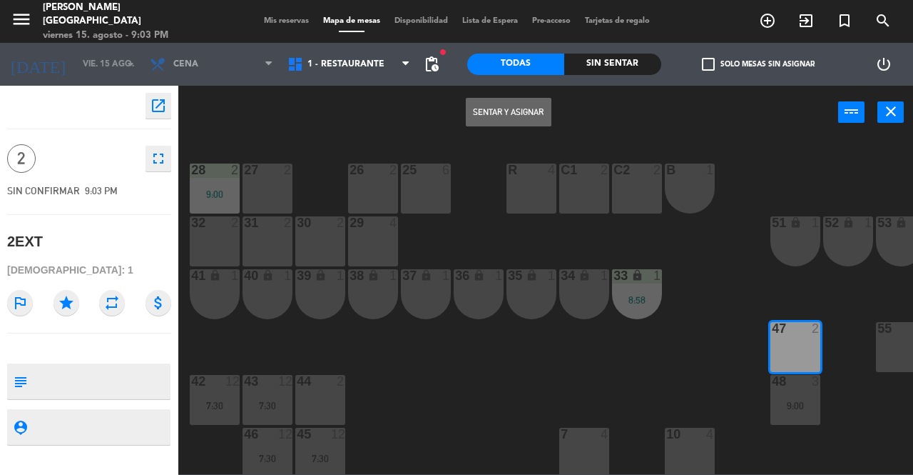
click at [505, 112] on button "Sentar y Asignar" at bounding box center [509, 112] width 86 height 29
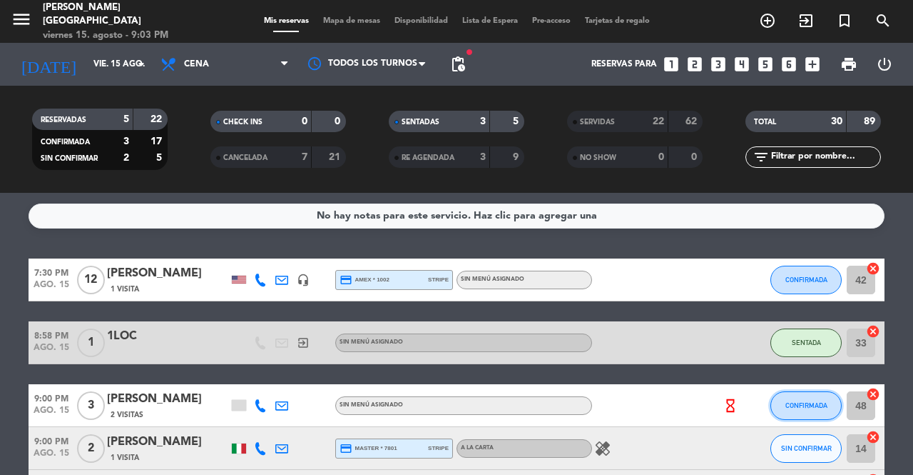
click at [811, 405] on span "CONFIRMADA" at bounding box center [807, 405] width 42 height 8
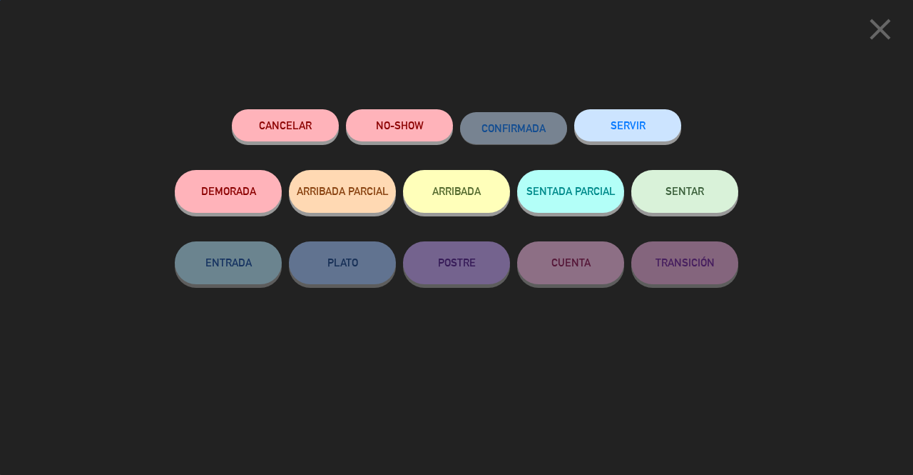
click at [712, 191] on button "SENTAR" at bounding box center [685, 191] width 107 height 43
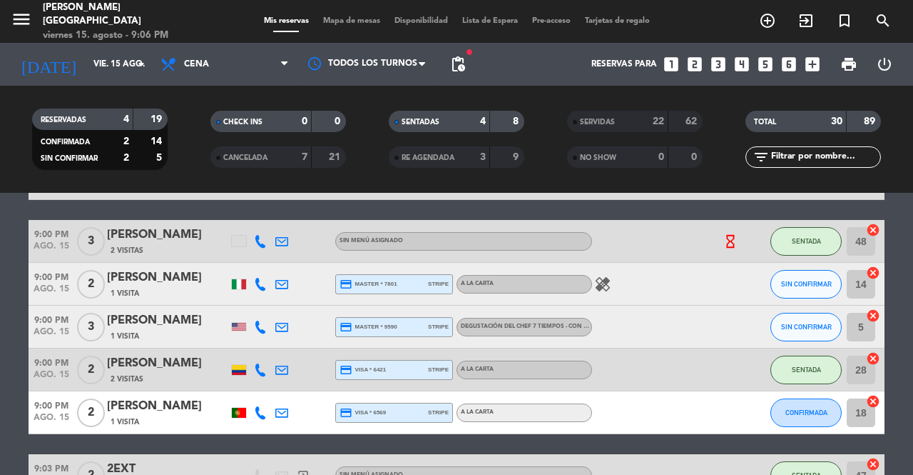
scroll to position [153, 0]
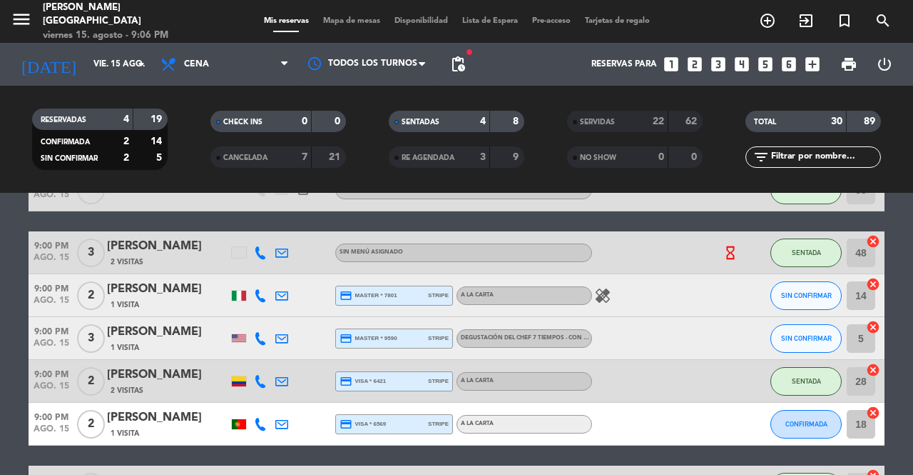
click at [807, 337] on span "SIN CONFIRMAR" at bounding box center [806, 338] width 51 height 8
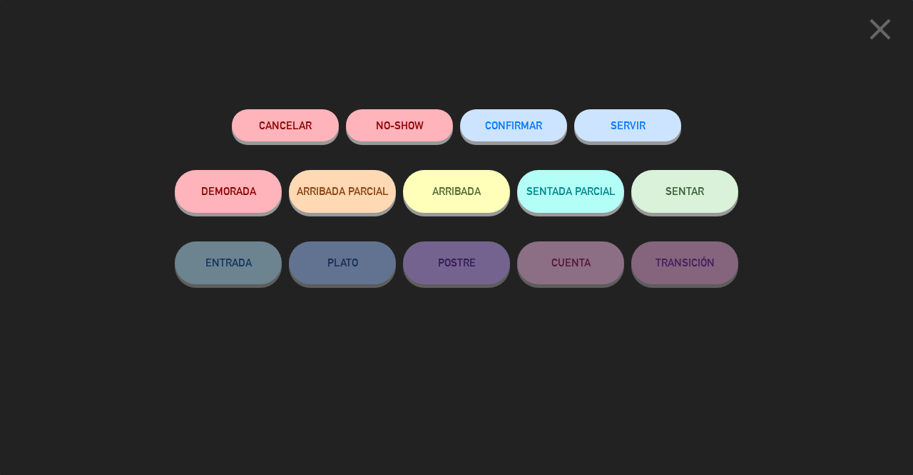
click at [705, 209] on button "SENTAR" at bounding box center [685, 191] width 107 height 43
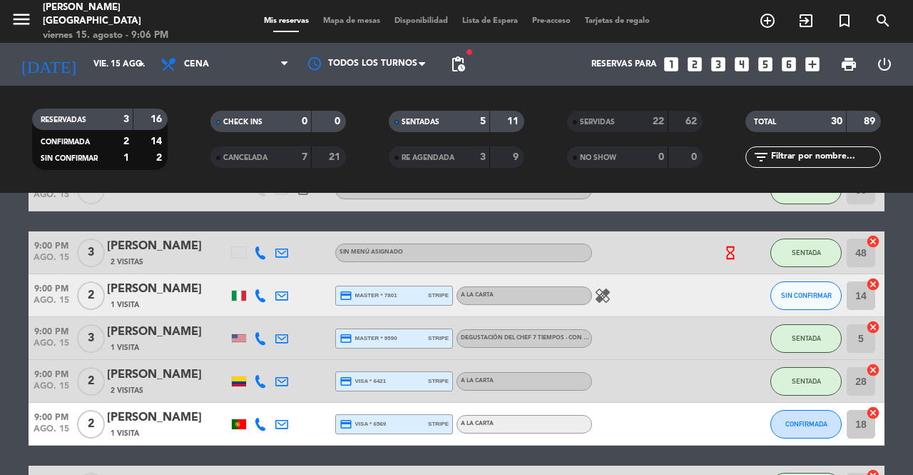
scroll to position [257, 0]
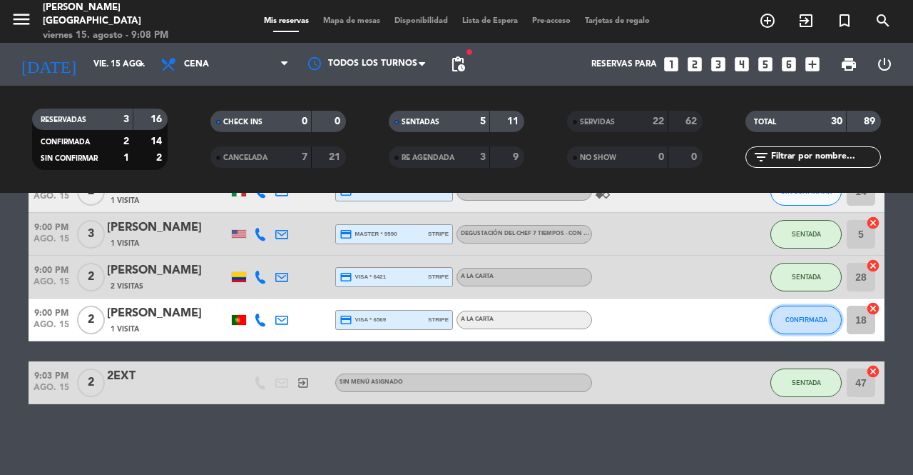
click at [795, 320] on span "CONFIRMADA" at bounding box center [807, 319] width 42 height 8
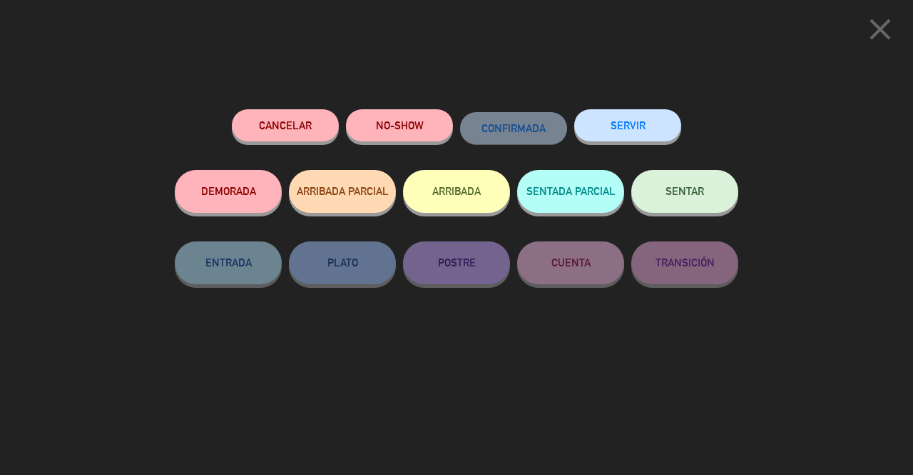
click at [712, 200] on button "SENTAR" at bounding box center [685, 191] width 107 height 43
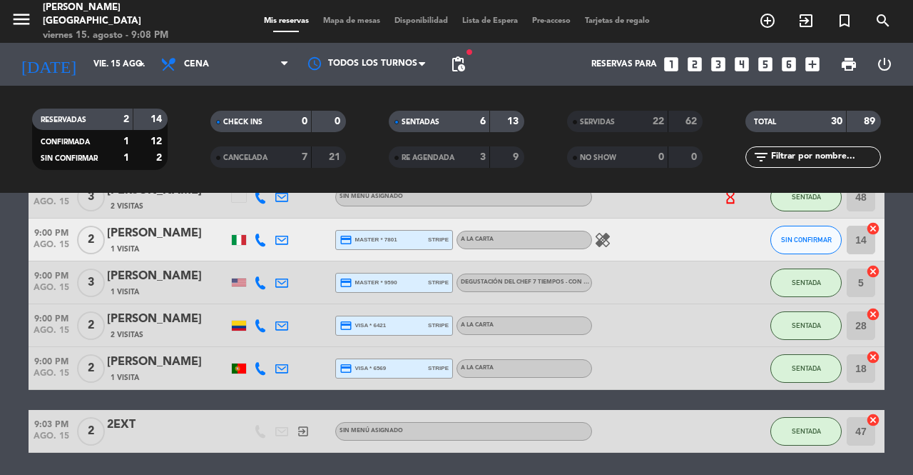
scroll to position [186, 0]
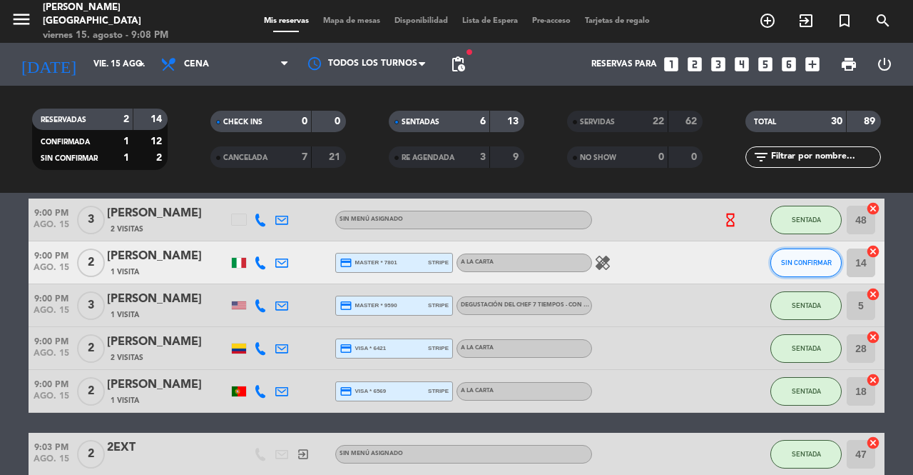
click at [830, 261] on span "SIN CONFIRMAR" at bounding box center [806, 262] width 51 height 8
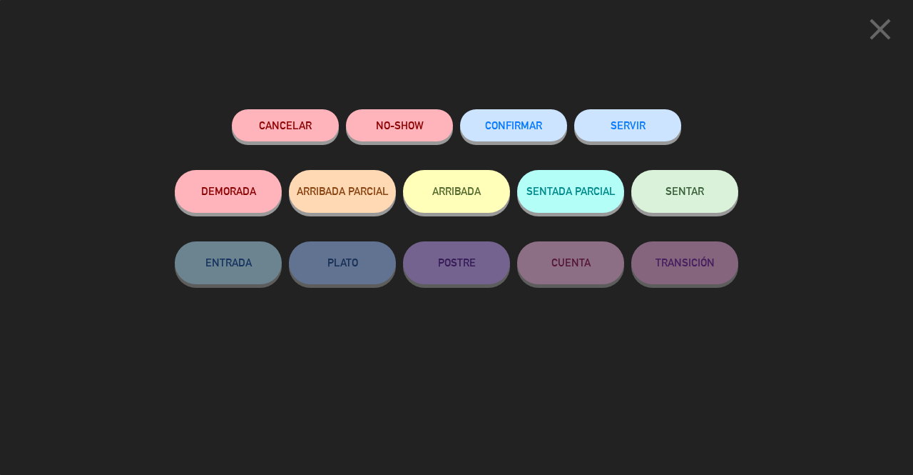
click at [708, 193] on button "SENTAR" at bounding box center [685, 191] width 107 height 43
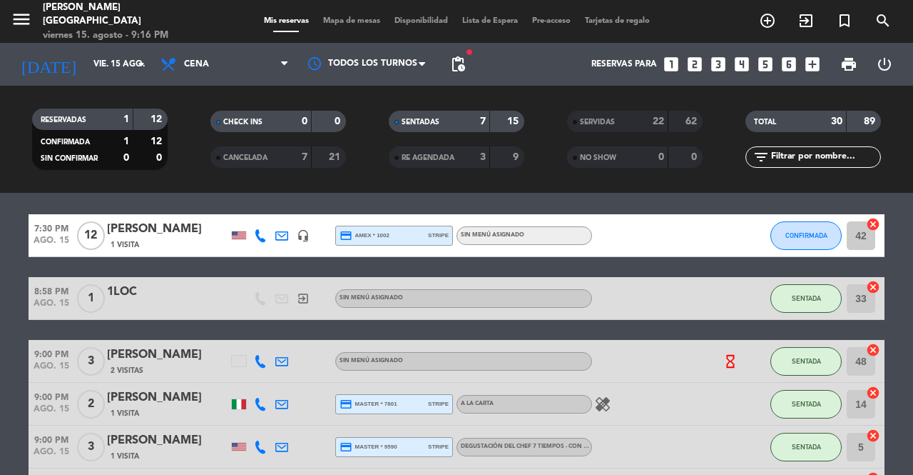
scroll to position [36, 0]
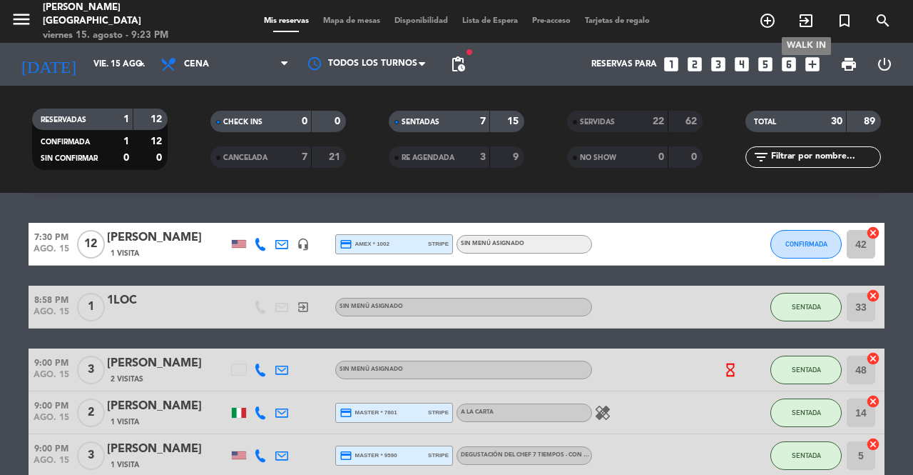
click at [802, 19] on icon "exit_to_app" at bounding box center [806, 20] width 17 height 17
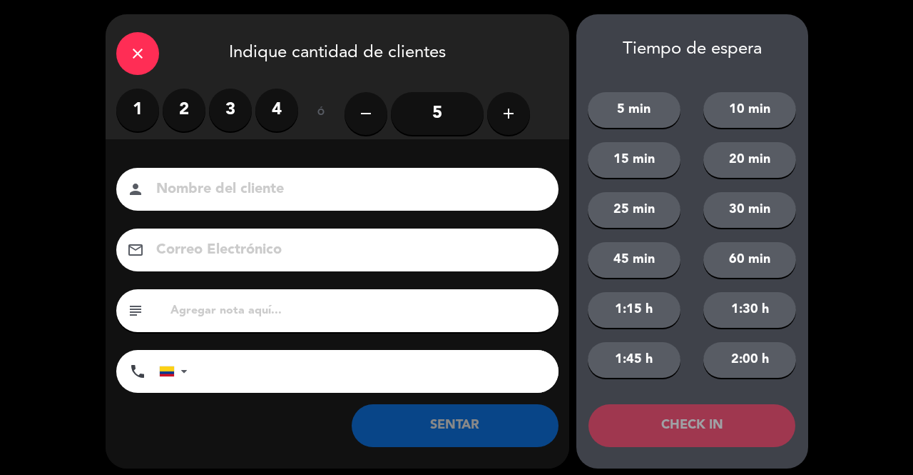
click at [181, 111] on label "2" at bounding box center [184, 109] width 43 height 43
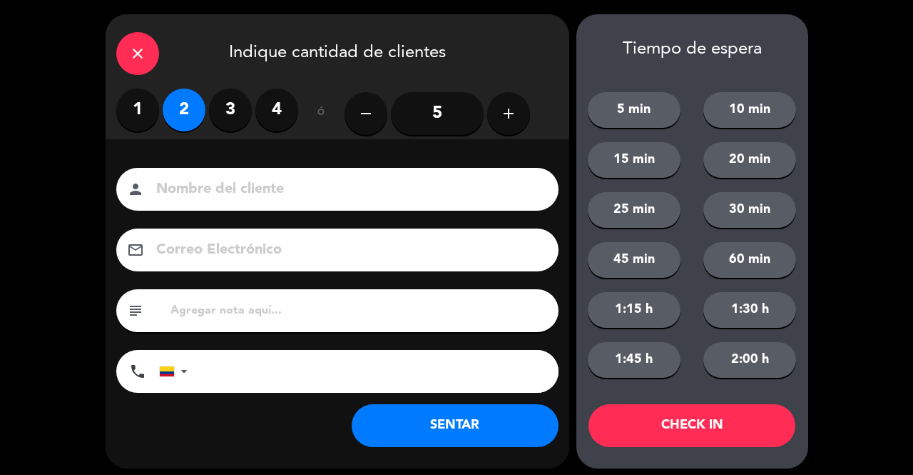
click at [201, 206] on div "person" at bounding box center [337, 189] width 442 height 43
click at [198, 186] on input at bounding box center [347, 189] width 385 height 25
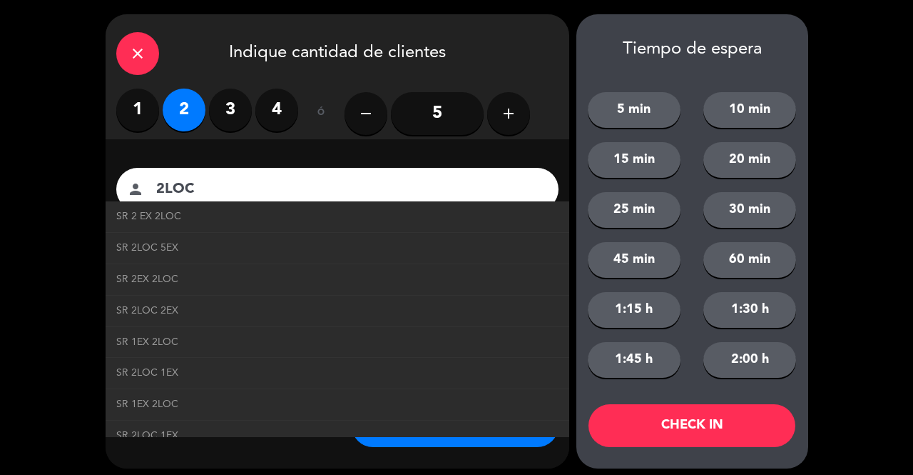
type input "2LOC"
click at [4, 201] on div "close Indique cantidad de clientes 1 2 3 4 ó remove 5 add Nombre del cliente pe…" at bounding box center [456, 241] width 913 height 482
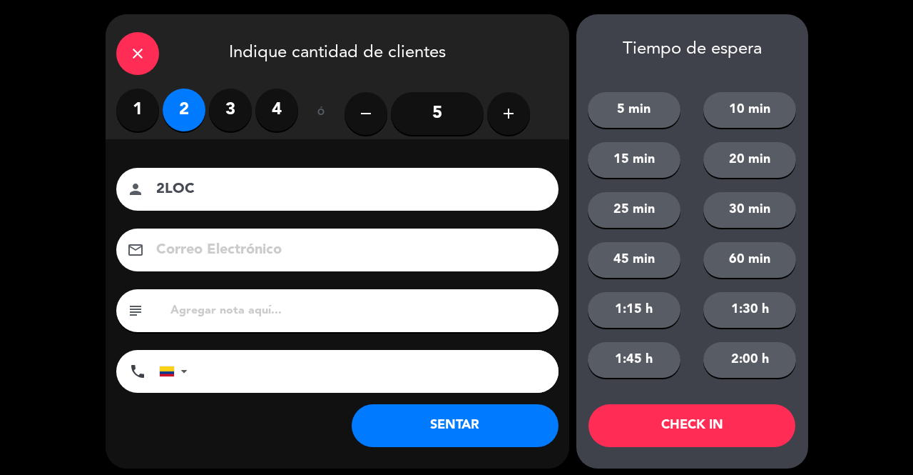
click at [435, 421] on button "SENTAR" at bounding box center [455, 425] width 207 height 43
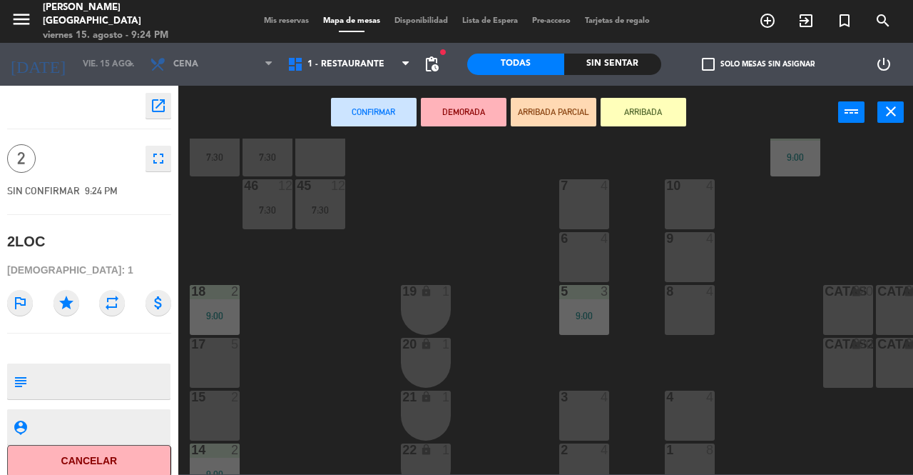
scroll to position [267, 0]
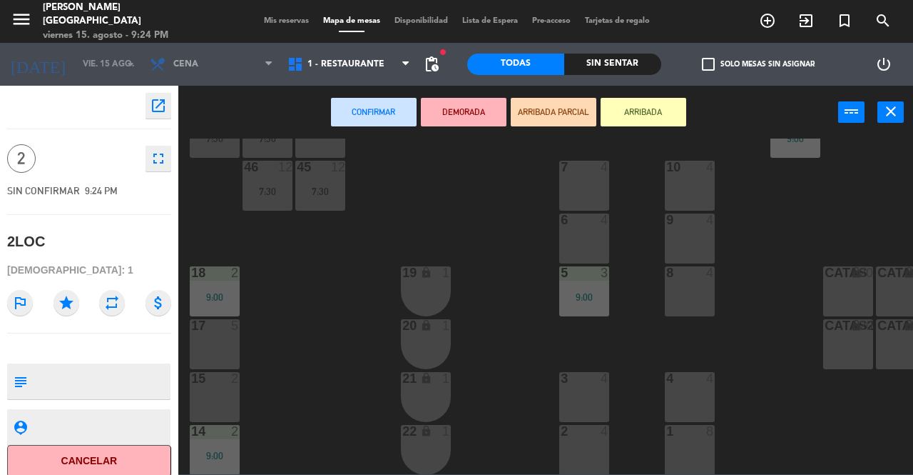
click at [578, 221] on div at bounding box center [585, 219] width 24 height 13
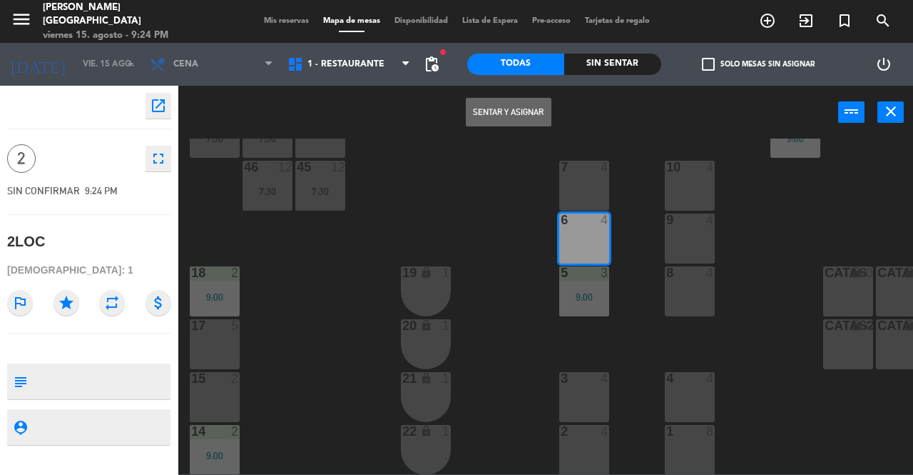
click at [491, 114] on button "Sentar y Asignar" at bounding box center [509, 112] width 86 height 29
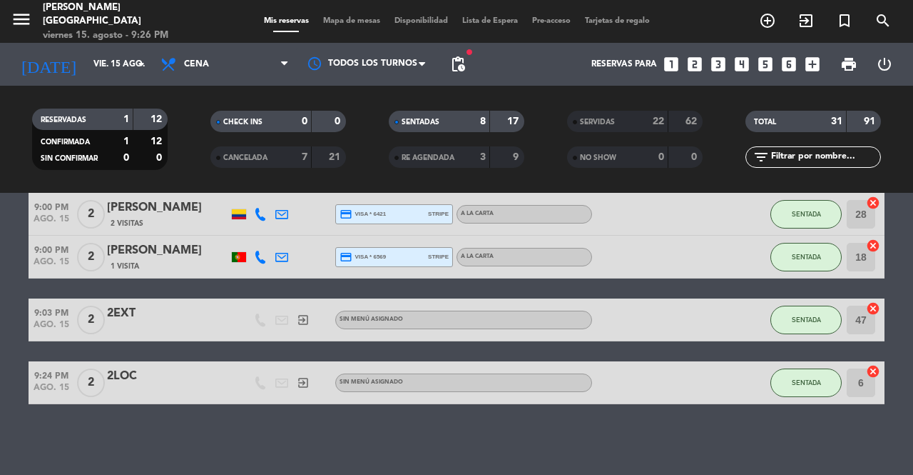
scroll to position [318, 0]
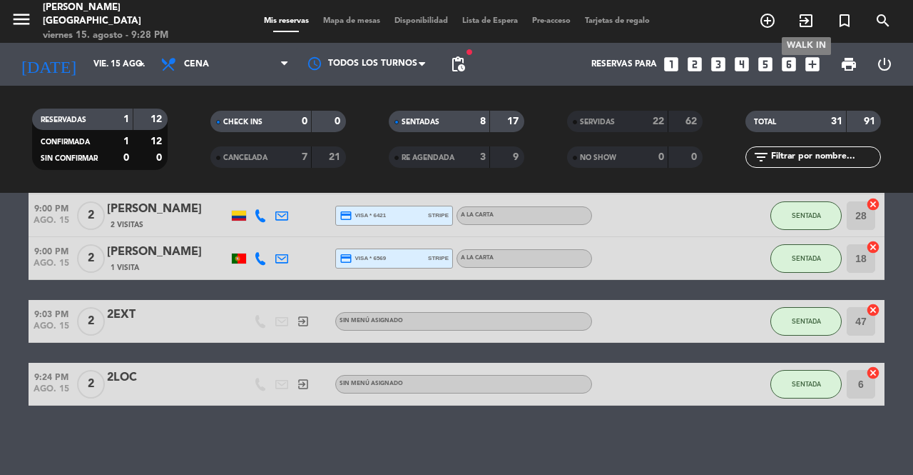
click at [812, 26] on icon "exit_to_app" at bounding box center [806, 20] width 17 height 17
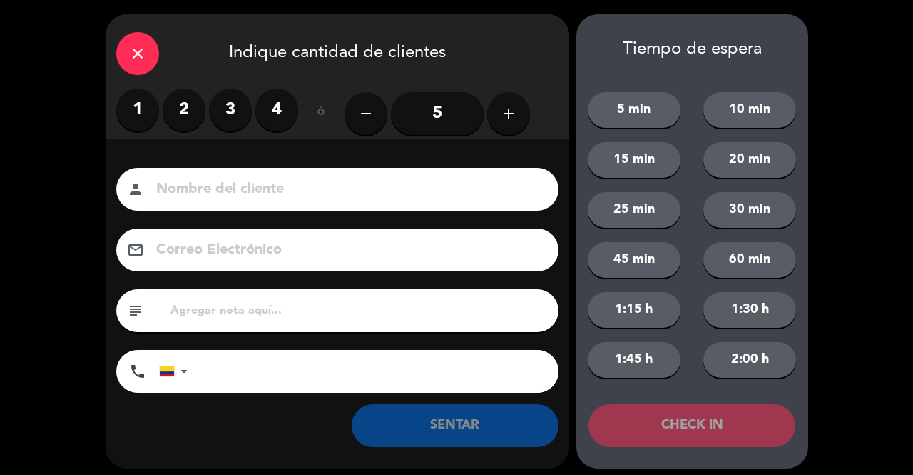
click at [169, 112] on label "2" at bounding box center [184, 109] width 43 height 43
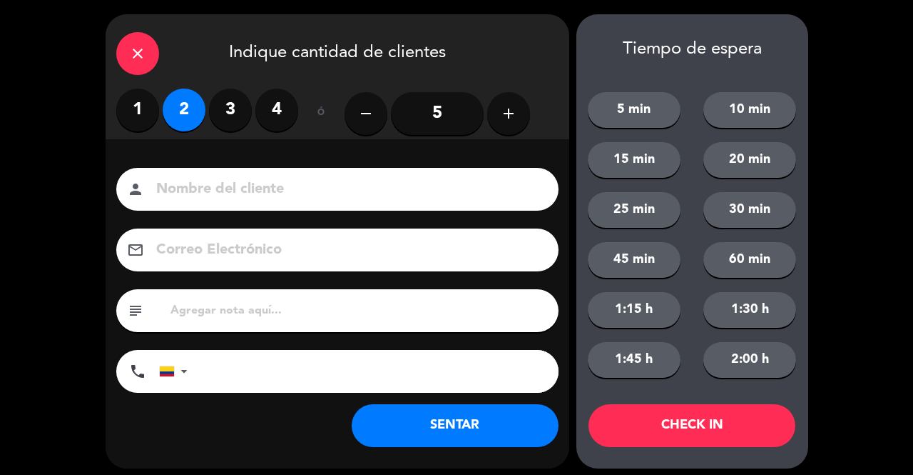
click at [188, 197] on input at bounding box center [347, 189] width 385 height 25
type input "SR LOC"
click at [419, 433] on button "SENTAR" at bounding box center [455, 425] width 207 height 43
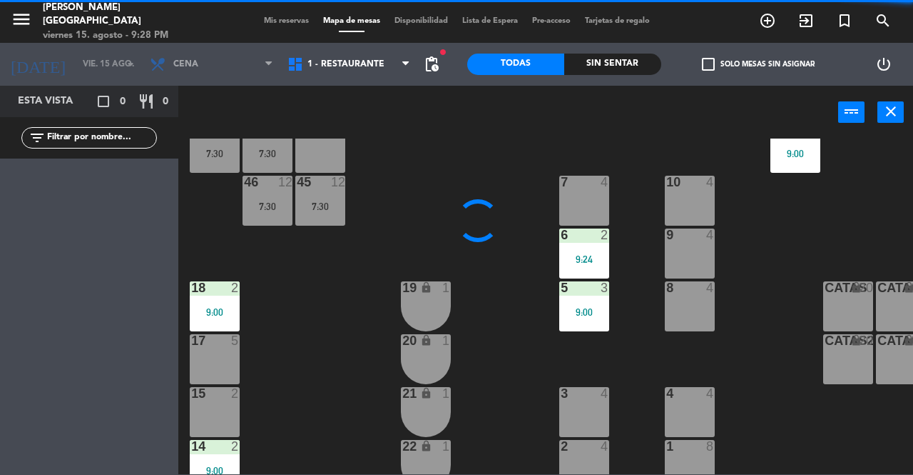
scroll to position [253, 0]
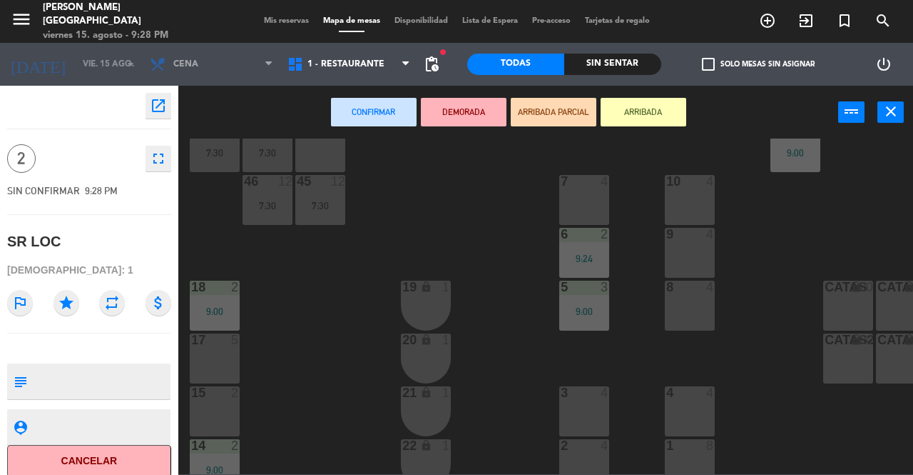
click at [685, 201] on div "10 4" at bounding box center [690, 200] width 50 height 50
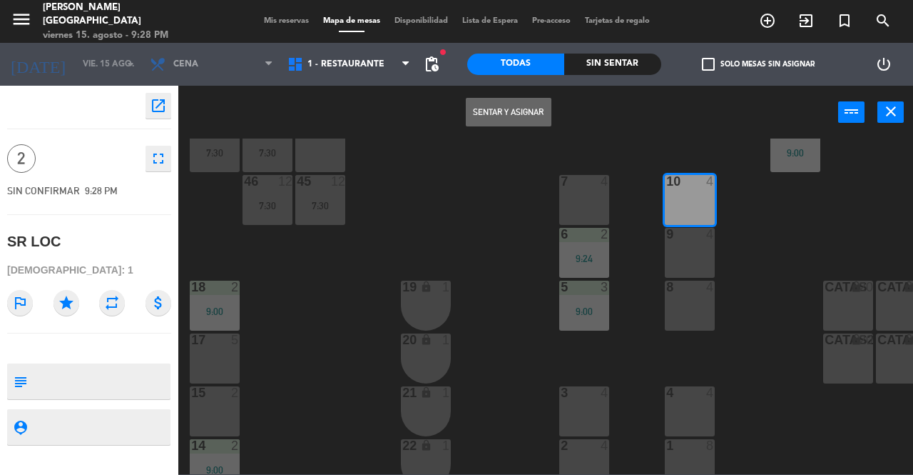
click at [494, 108] on button "Sentar y Asignar" at bounding box center [509, 112] width 86 height 29
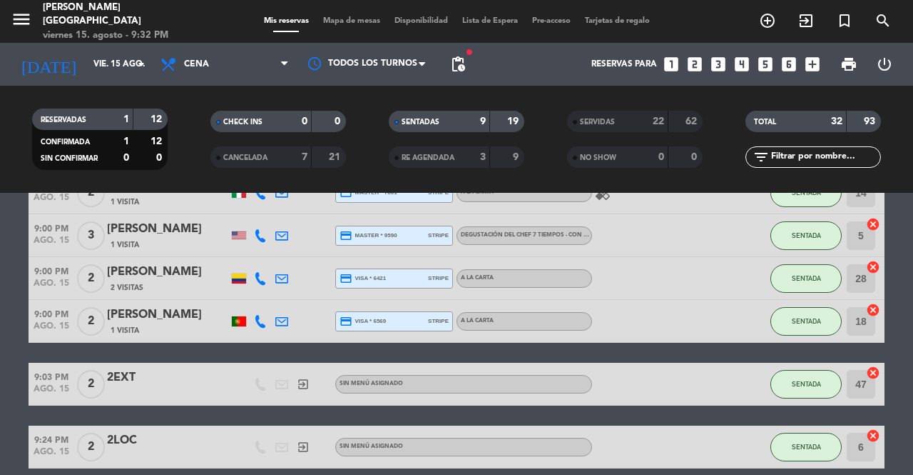
scroll to position [254, 0]
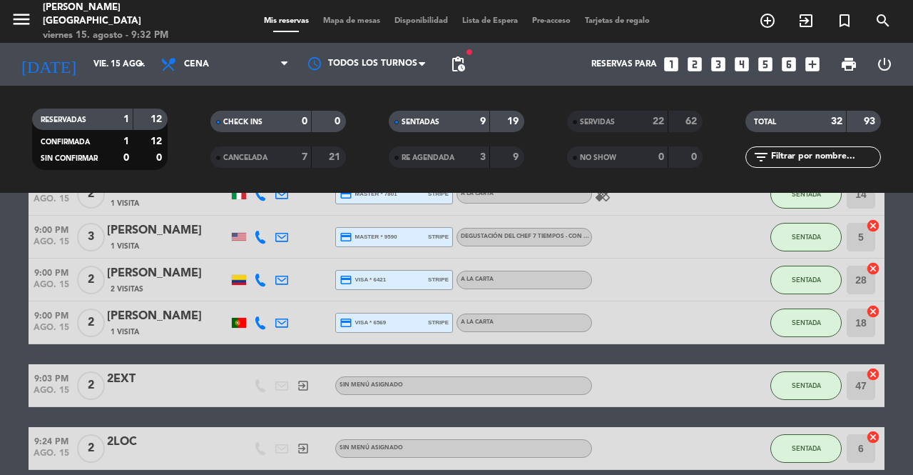
click at [674, 60] on icon "looks_one" at bounding box center [671, 64] width 19 height 19
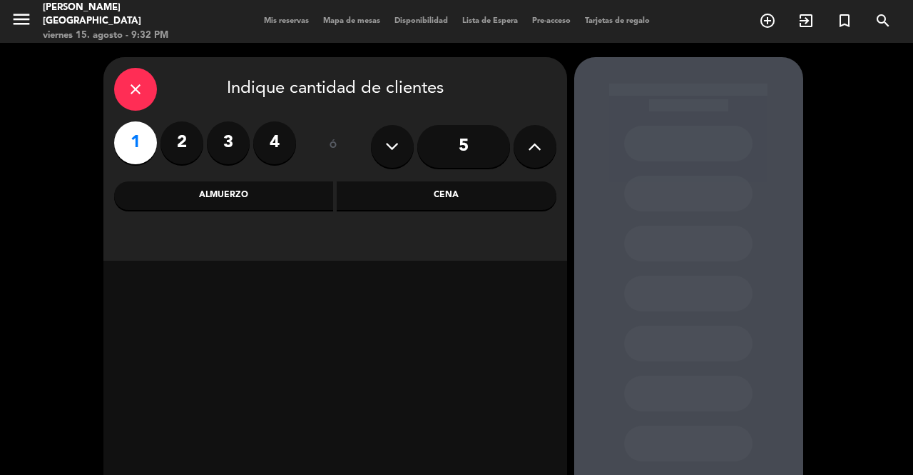
click at [131, 81] on icon "close" at bounding box center [135, 89] width 17 height 17
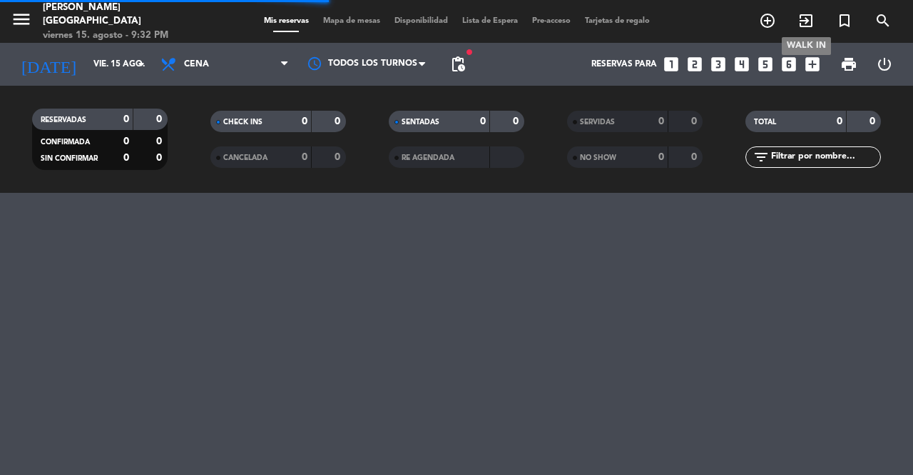
click at [806, 21] on icon "exit_to_app" at bounding box center [806, 20] width 17 height 17
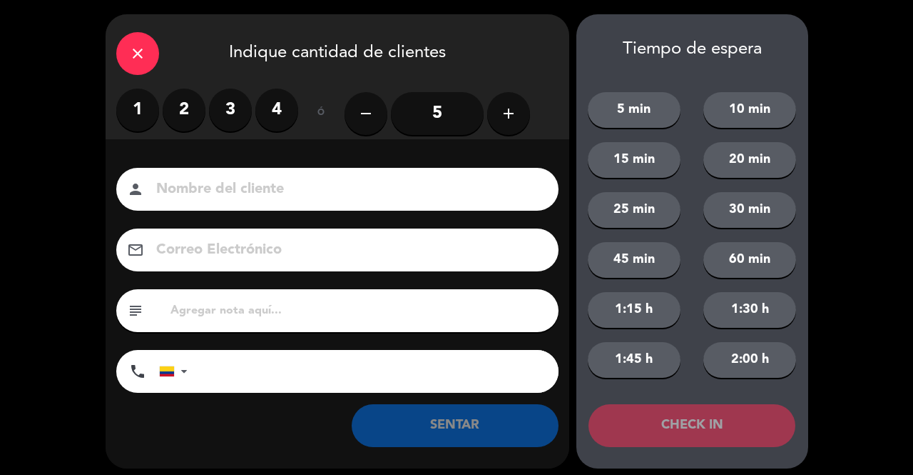
click at [128, 111] on label "1" at bounding box center [137, 109] width 43 height 43
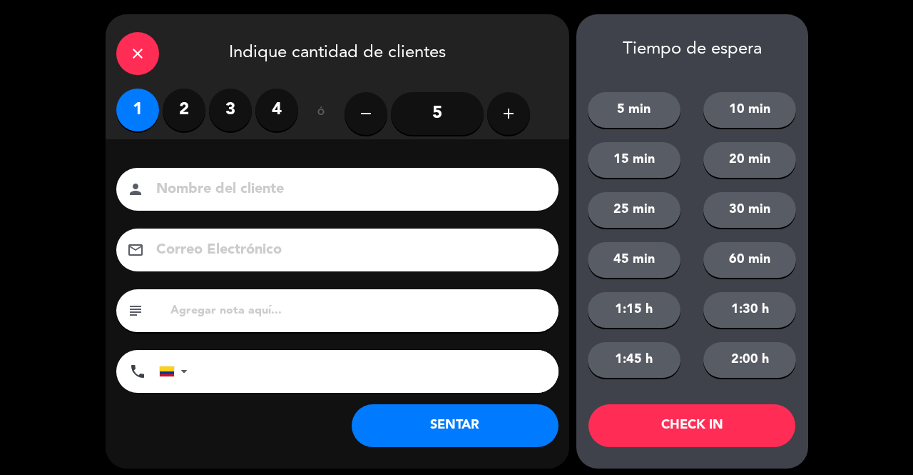
click at [189, 190] on input at bounding box center [347, 189] width 385 height 25
type input "SR EXT"
click at [444, 413] on button "SENTAR" at bounding box center [455, 425] width 207 height 43
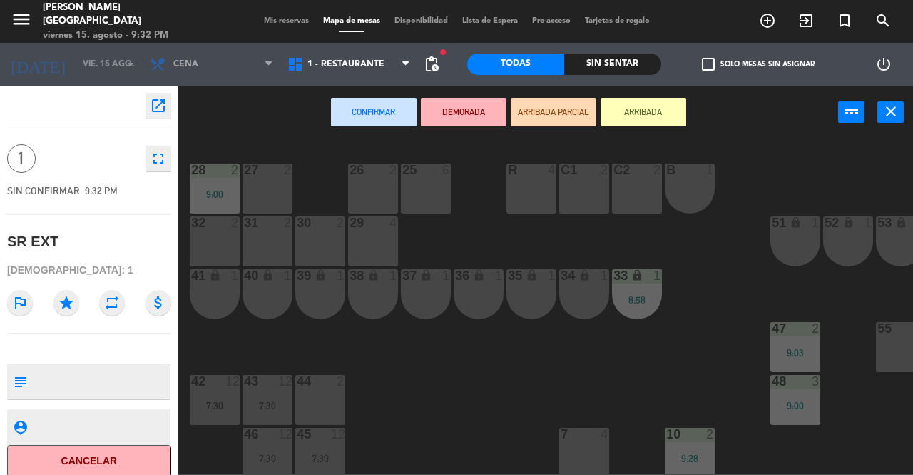
click at [421, 288] on div "37 lock 1" at bounding box center [426, 294] width 50 height 50
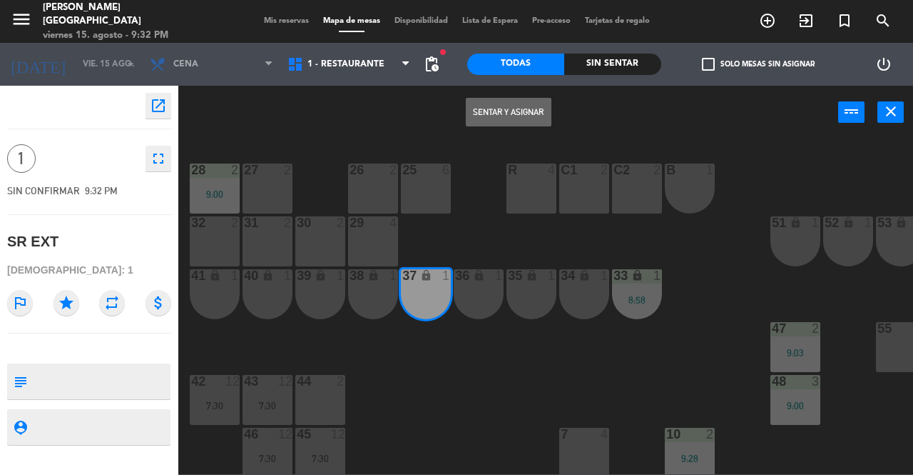
click at [534, 116] on button "Sentar y Asignar" at bounding box center [509, 112] width 86 height 29
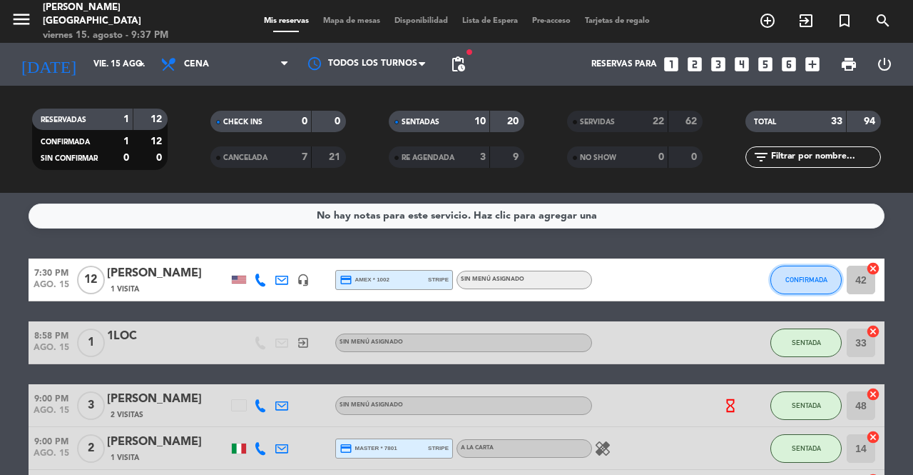
click at [815, 268] on button "CONFIRMADA" at bounding box center [806, 279] width 71 height 29
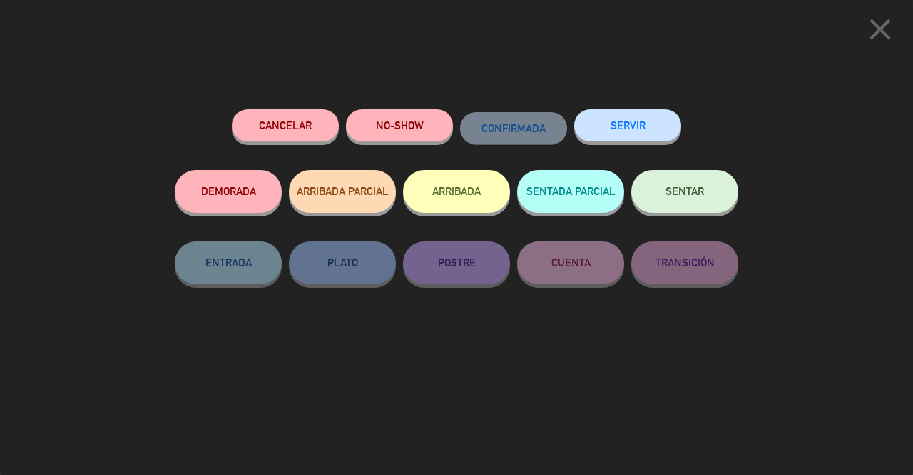
click at [686, 186] on button "SENTAR" at bounding box center [685, 191] width 107 height 43
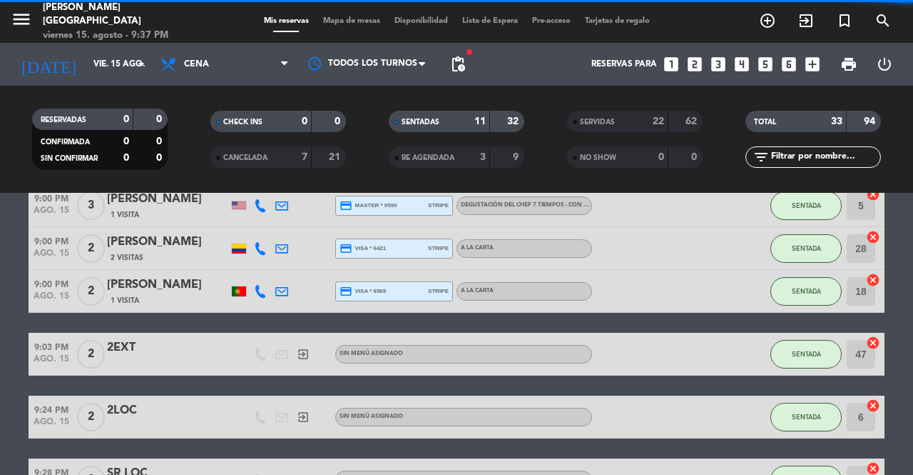
scroll to position [445, 0]
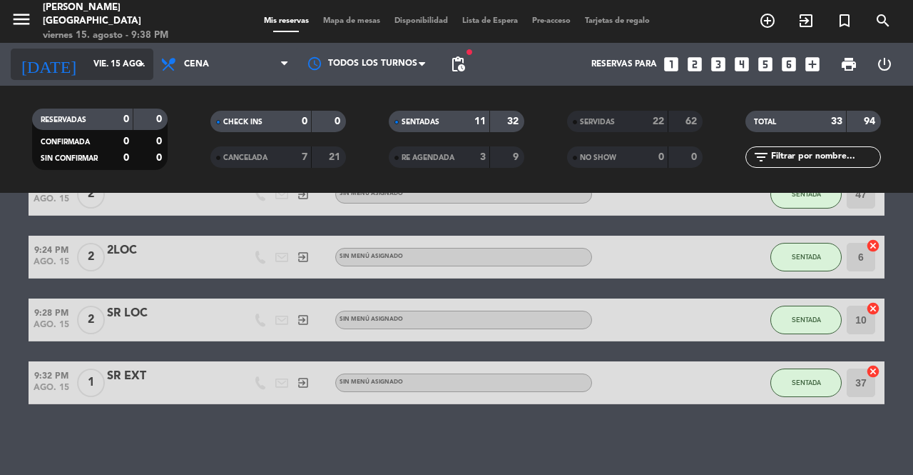
click at [109, 78] on div "[DATE] vie. 15 ago. arrow_drop_down" at bounding box center [82, 64] width 143 height 31
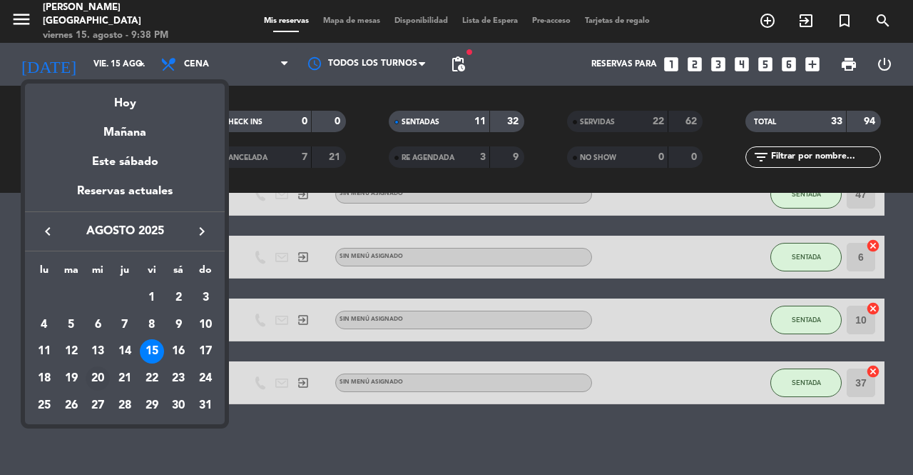
click at [98, 373] on div "20" at bounding box center [98, 378] width 24 height 24
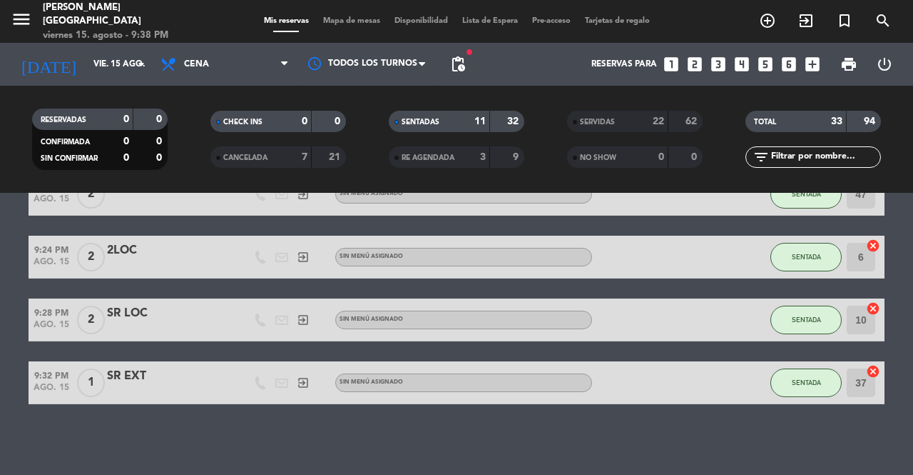
type input "mié. 20 ago."
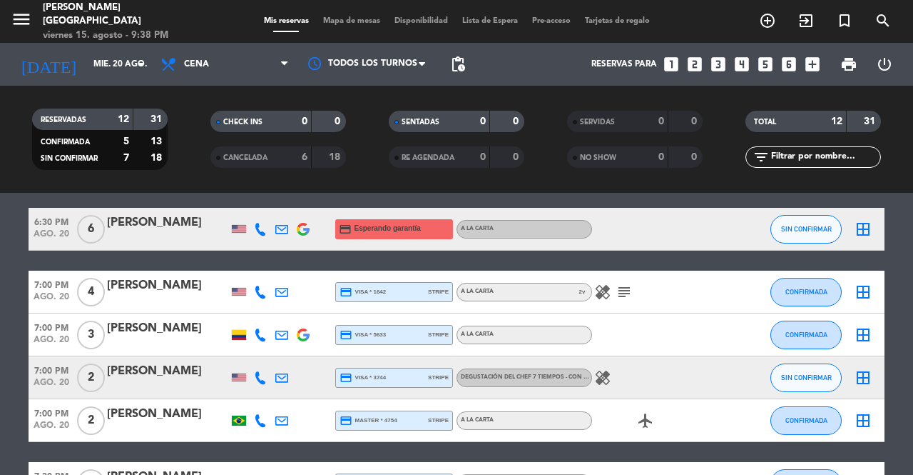
scroll to position [0, 0]
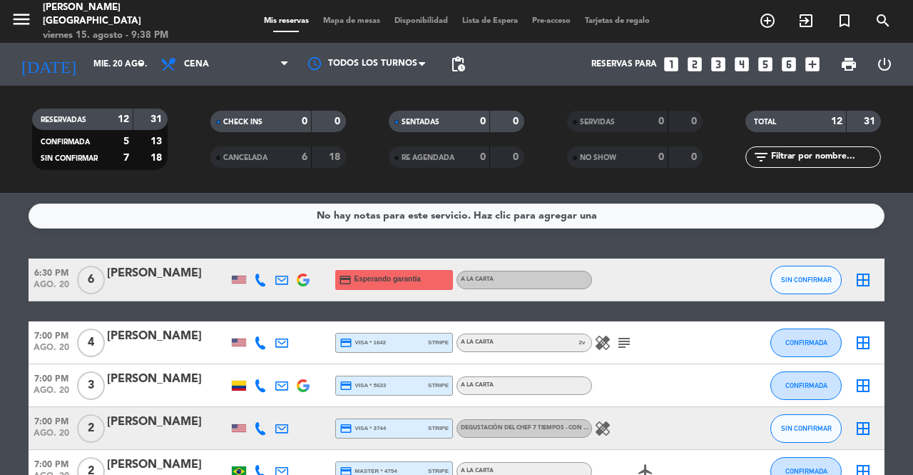
click at [325, 155] on div "18" at bounding box center [328, 157] width 27 height 16
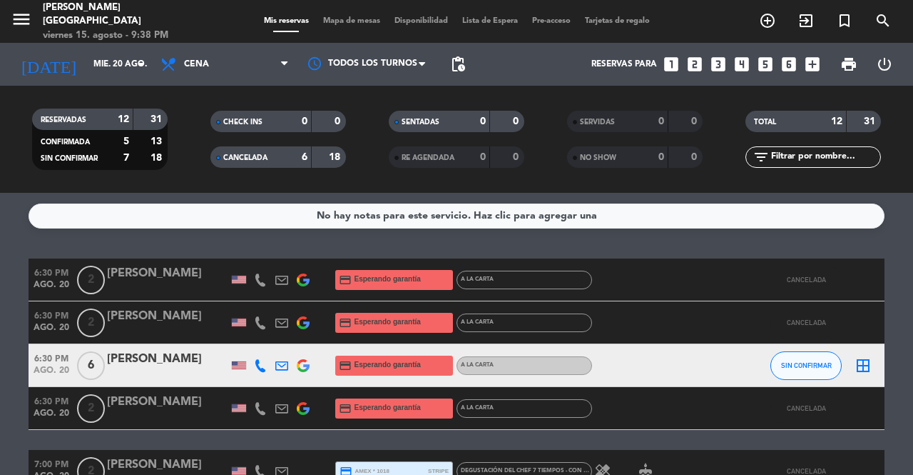
click at [190, 274] on div "[PERSON_NAME]" at bounding box center [167, 273] width 121 height 19
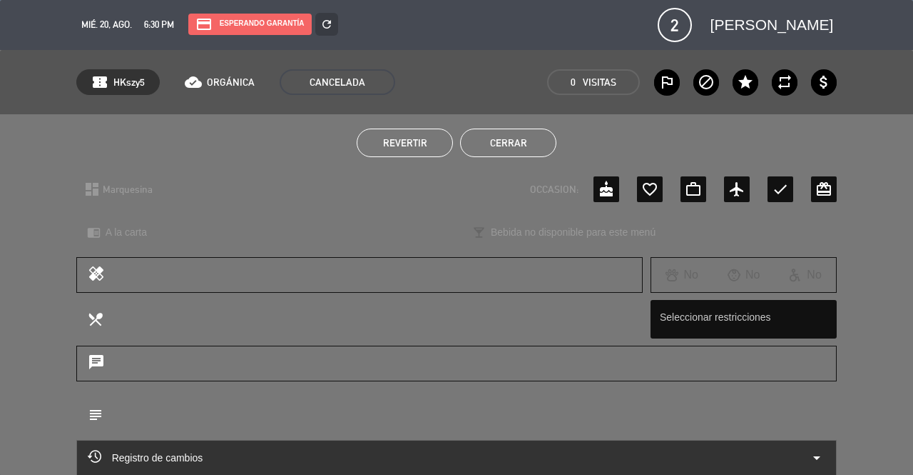
click at [417, 142] on span "Revertir" at bounding box center [405, 142] width 44 height 11
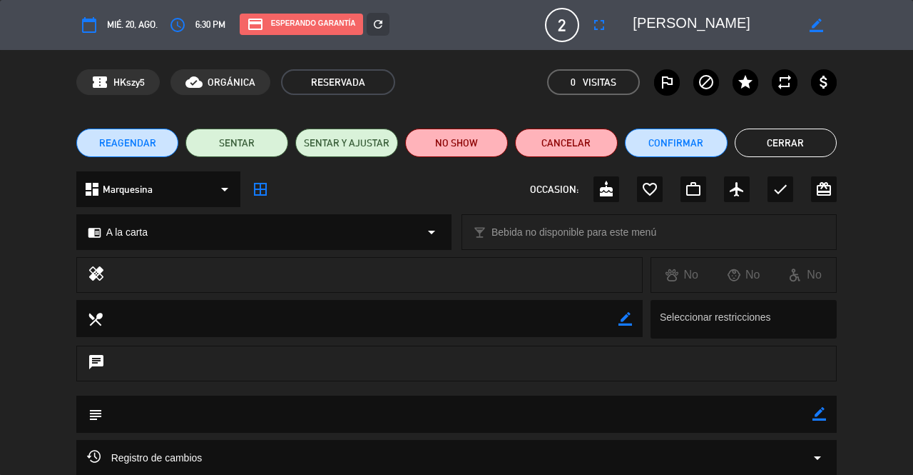
click at [814, 131] on button "Cerrar" at bounding box center [786, 142] width 103 height 29
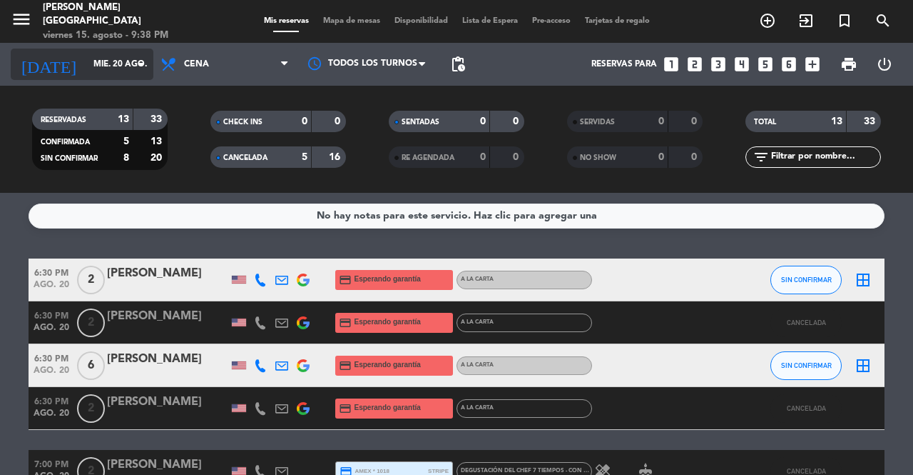
click at [118, 69] on input "mié. 20 ago." at bounding box center [142, 64] width 113 height 24
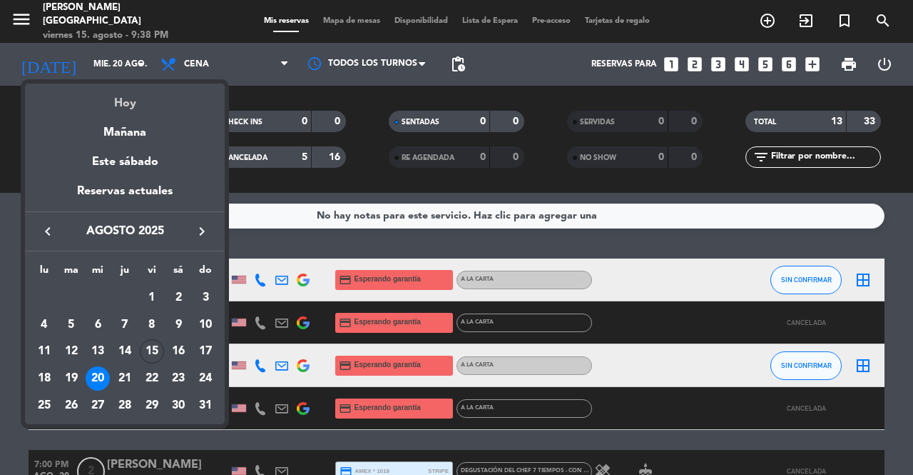
click at [134, 91] on div "Hoy" at bounding box center [125, 97] width 200 height 29
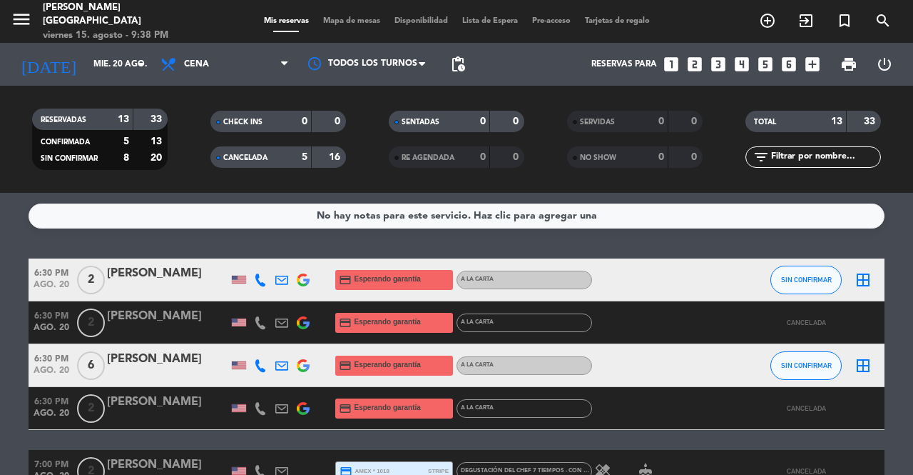
type input "vie. 15 ago."
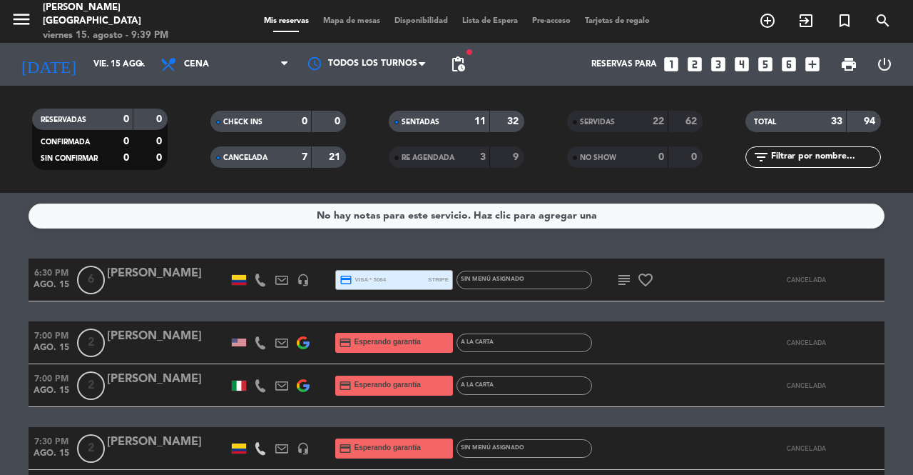
click at [277, 159] on div "CANCELADA" at bounding box center [247, 157] width 66 height 16
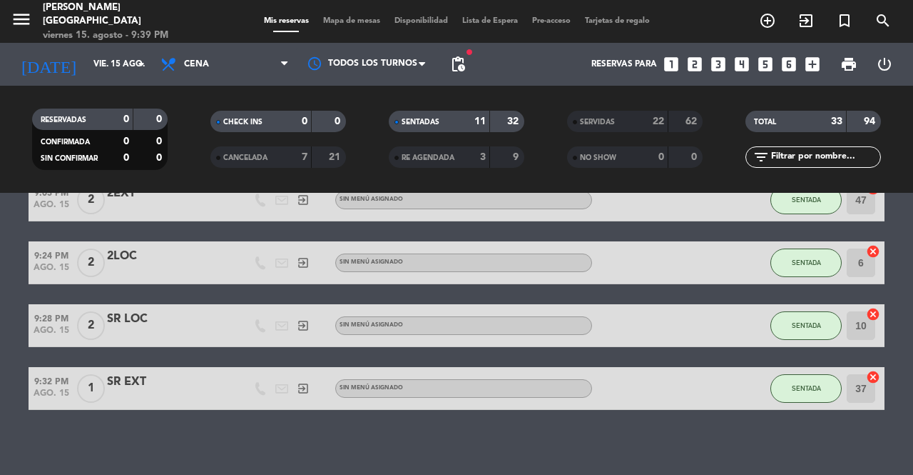
scroll to position [445, 0]
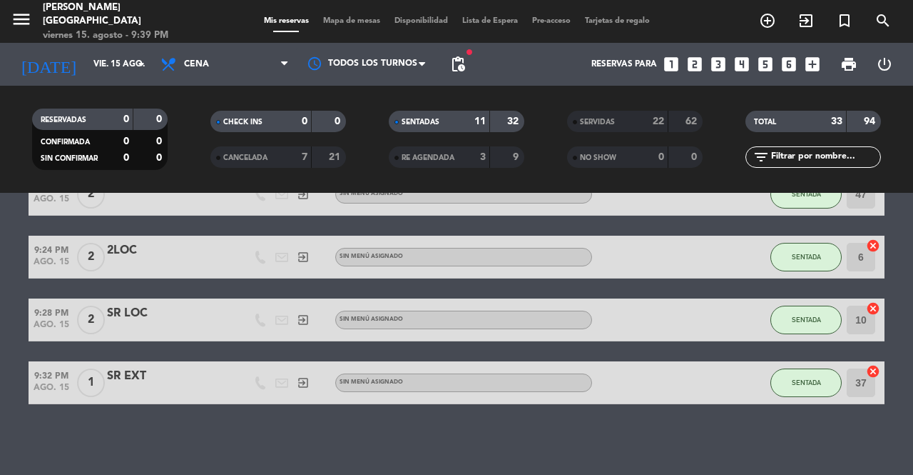
click at [355, 25] on span "Mapa de mesas" at bounding box center [351, 21] width 71 height 8
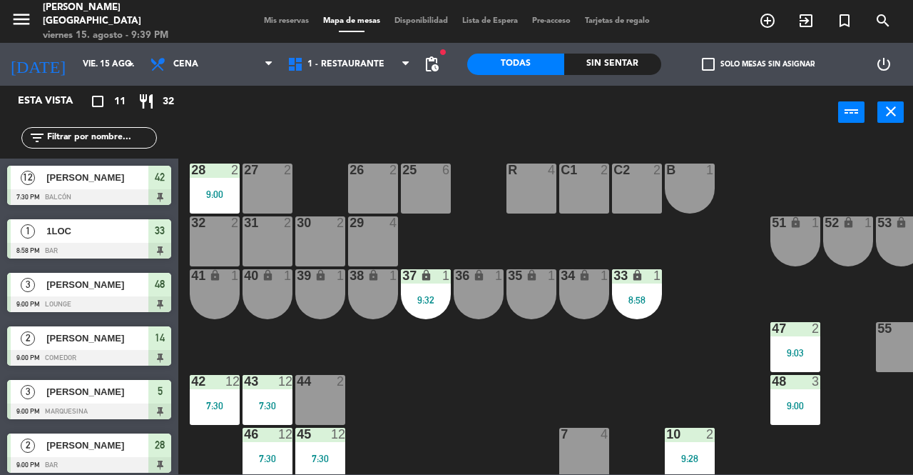
drag, startPoint x: 437, startPoint y: 173, endPoint x: 408, endPoint y: 133, distance: 49.1
click at [436, 173] on div at bounding box center [427, 169] width 24 height 13
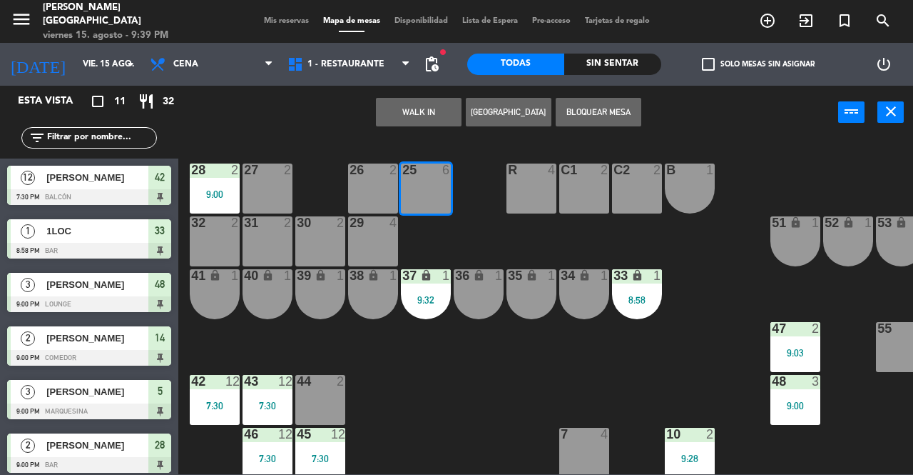
click at [408, 96] on div "WALK IN [GEOGRAPHIC_DATA] Bloquear Mesa power_input close" at bounding box center [508, 113] width 660 height 54
click at [429, 121] on button "WALK IN" at bounding box center [419, 112] width 86 height 29
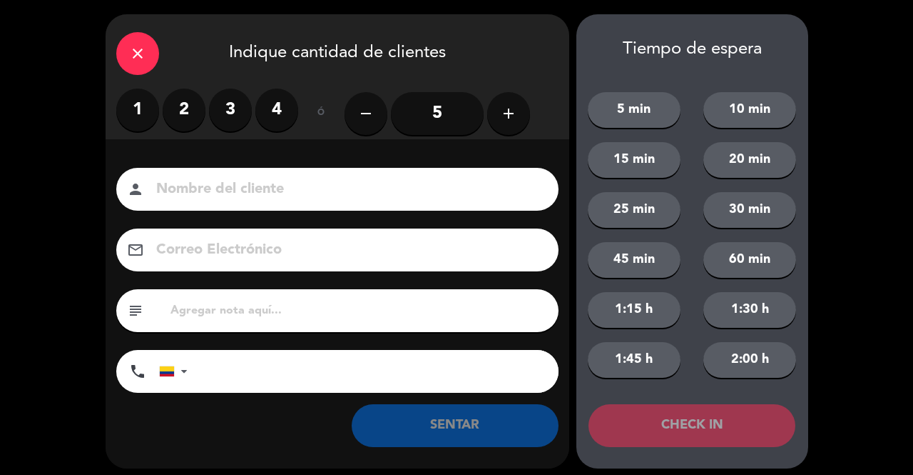
drag, startPoint x: 426, startPoint y: 112, endPoint x: 485, endPoint y: 106, distance: 59.5
click at [447, 106] on input "5" at bounding box center [437, 113] width 93 height 43
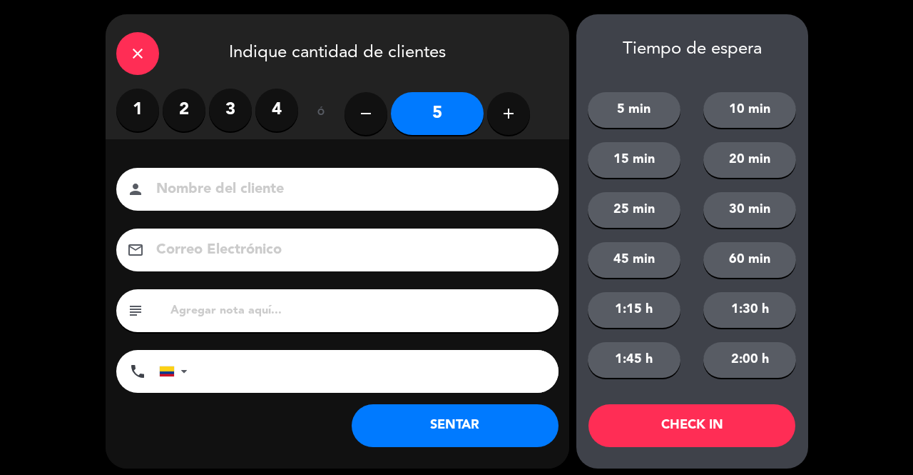
click at [497, 121] on button "add" at bounding box center [508, 113] width 43 height 43
type input "6"
click at [397, 202] on div "person" at bounding box center [337, 189] width 442 height 43
click at [392, 201] on input at bounding box center [347, 189] width 385 height 25
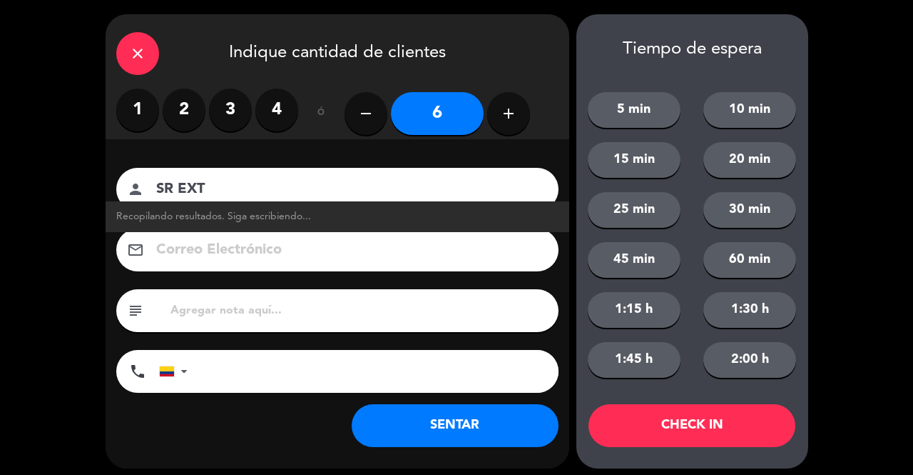
type input "SR EXT"
click at [451, 420] on button "SENTAR" at bounding box center [455, 425] width 207 height 43
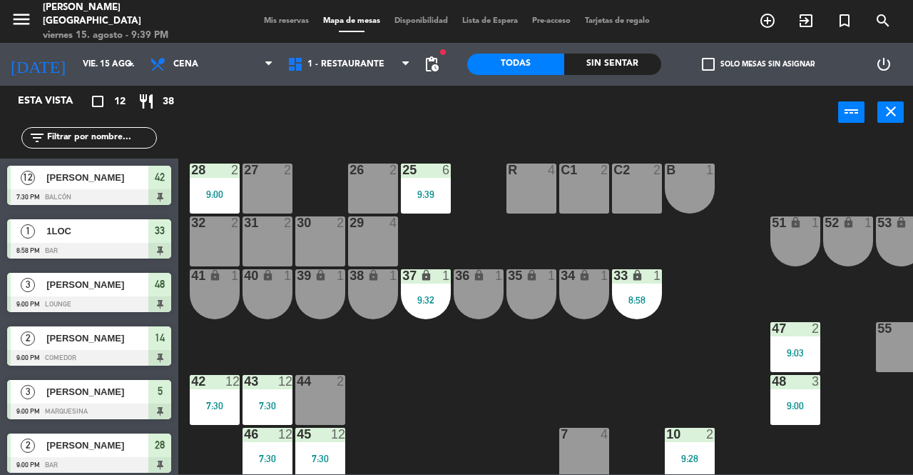
click at [276, 24] on span "Mis reservas" at bounding box center [286, 21] width 59 height 8
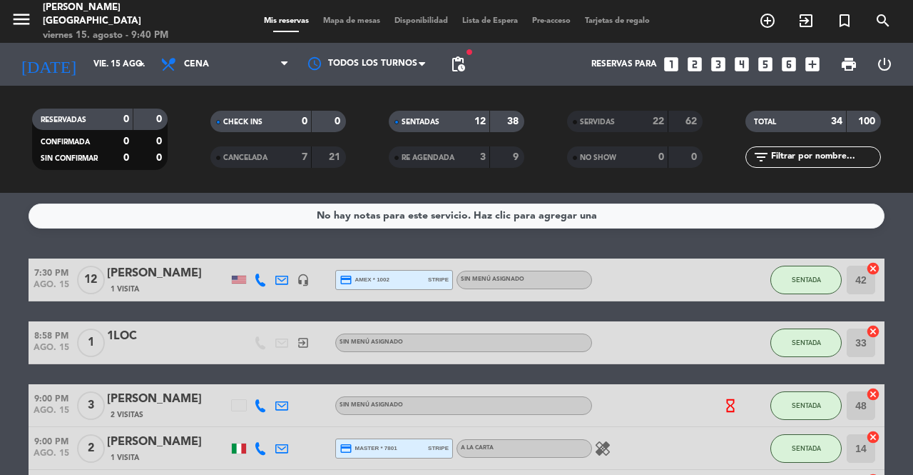
click at [146, 270] on div "[PERSON_NAME]" at bounding box center [167, 273] width 121 height 19
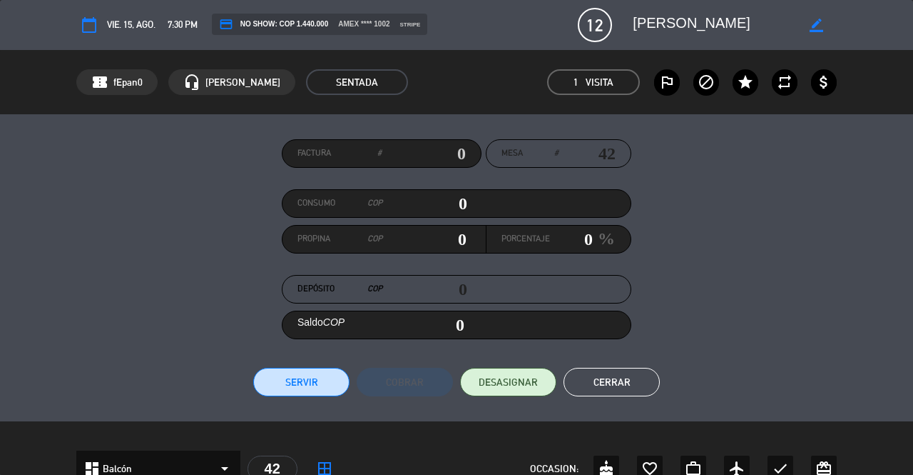
click at [607, 375] on button "Cerrar" at bounding box center [612, 382] width 96 height 29
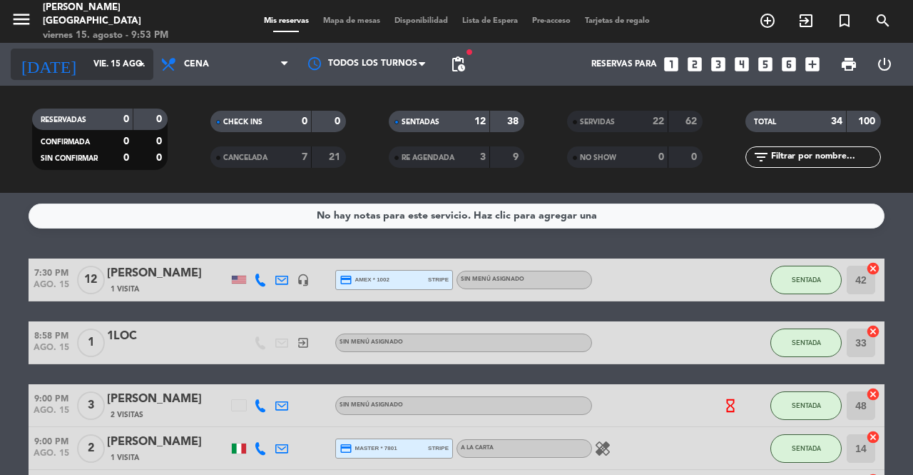
click at [86, 61] on input "vie. 15 ago." at bounding box center [142, 64] width 113 height 24
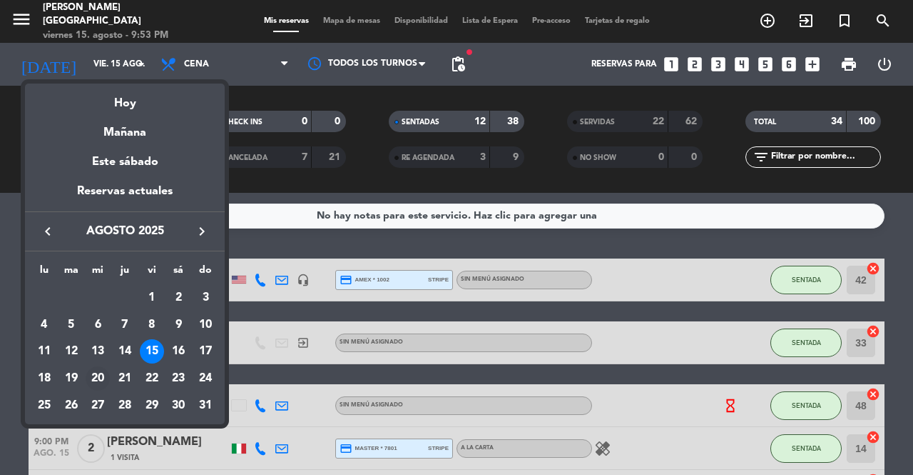
click at [100, 379] on div "20" at bounding box center [98, 378] width 24 height 24
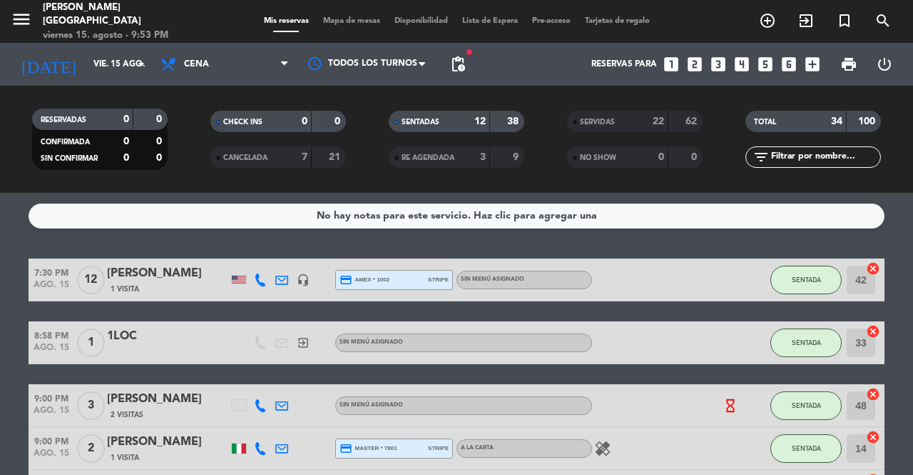
type input "mié. 20 ago."
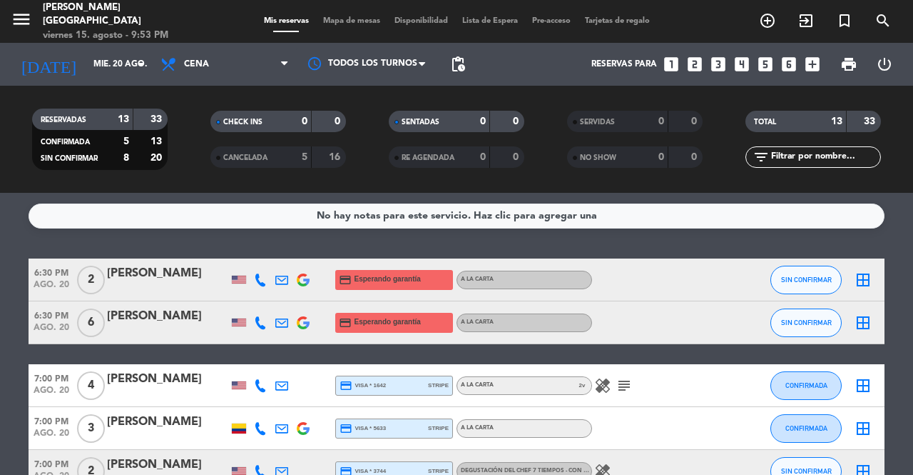
click at [136, 281] on div "[PERSON_NAME]" at bounding box center [167, 273] width 121 height 19
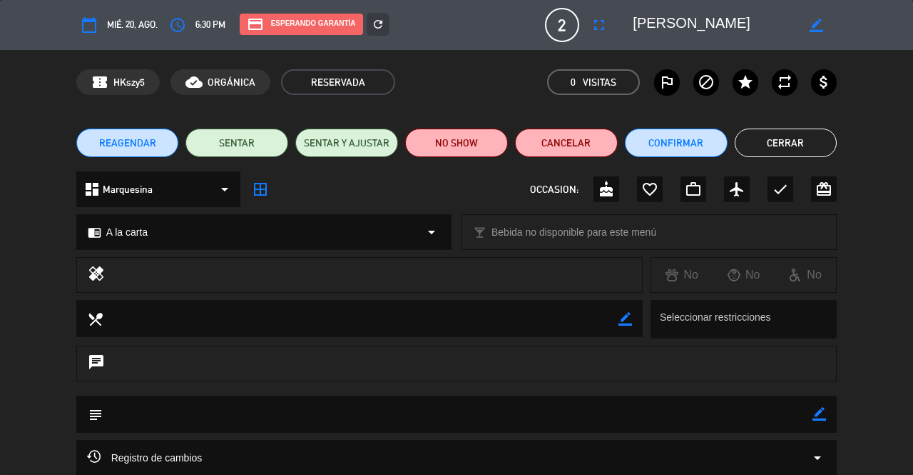
click at [300, 24] on div "credit_card Esperando garantía" at bounding box center [301, 24] width 123 height 21
click at [381, 24] on icon "refresh" at bounding box center [378, 24] width 13 height 13
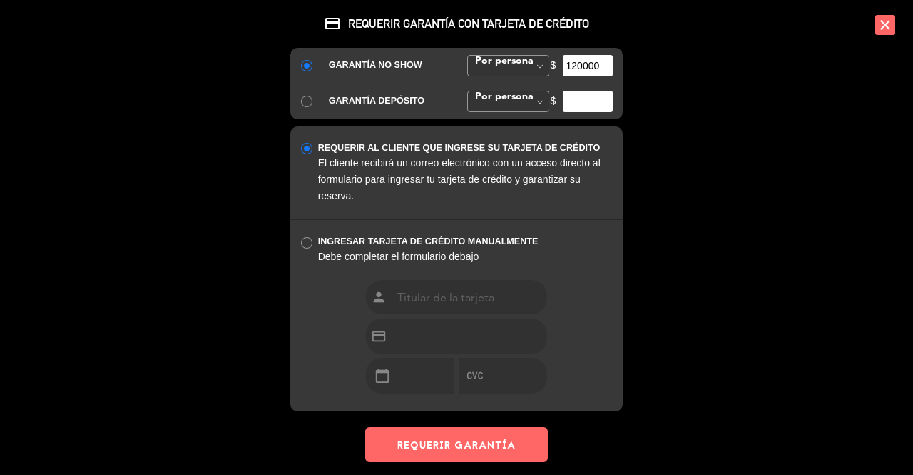
click at [305, 241] on input "radio" at bounding box center [305, 241] width 9 height 9
radio input "true"
click at [474, 297] on input at bounding box center [469, 297] width 156 height 34
type input "7"
type input "[PERSON_NAME]"
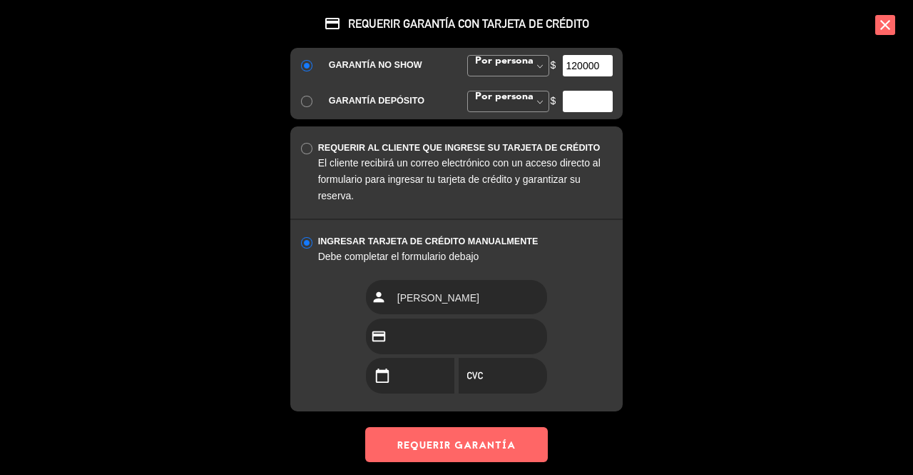
scroll to position [13, 0]
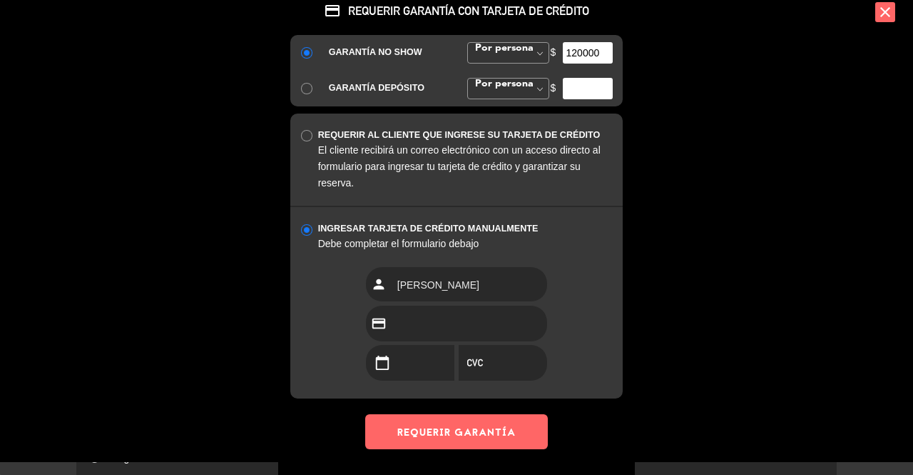
click at [502, 430] on button "REQUERIR GARANTÍA" at bounding box center [456, 431] width 183 height 35
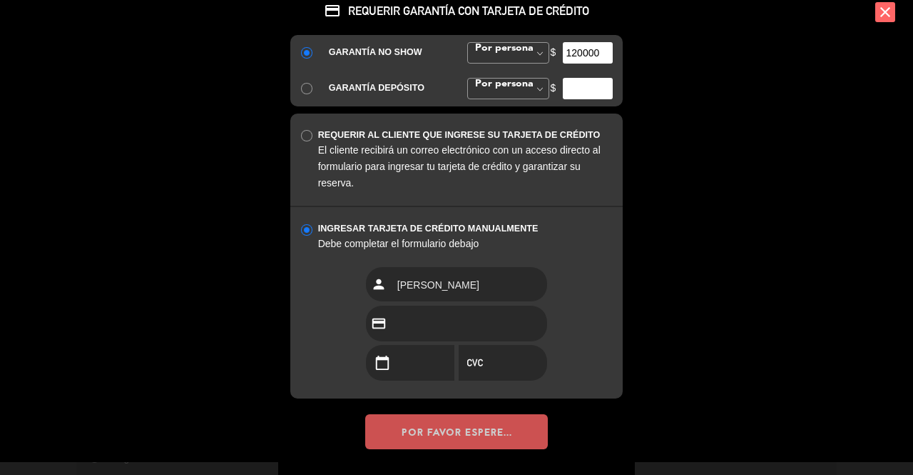
scroll to position [0, 0]
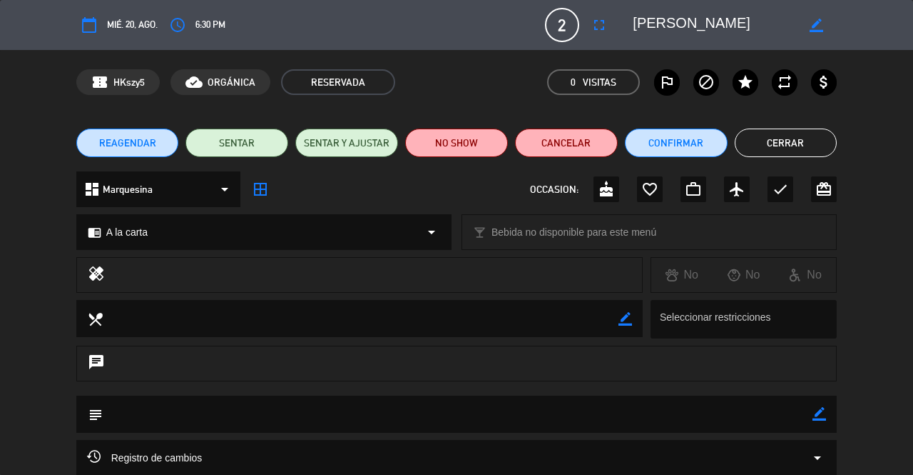
click at [805, 147] on button "Cerrar" at bounding box center [786, 142] width 103 height 29
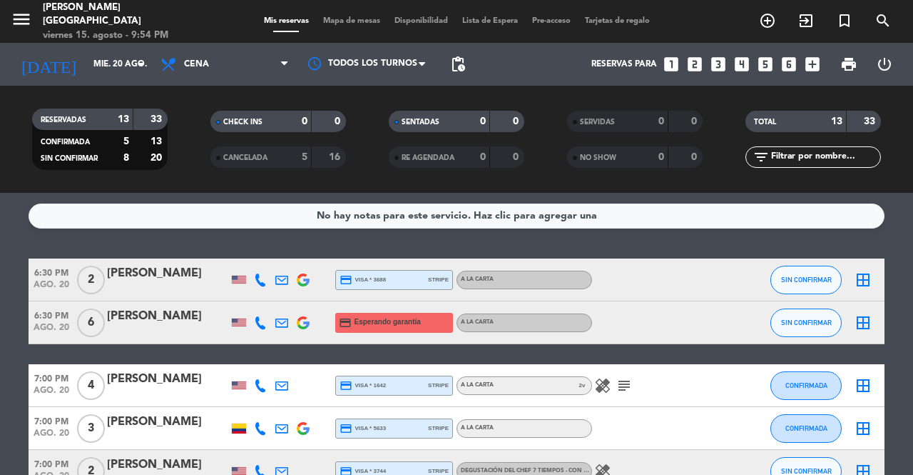
click at [150, 271] on div "[PERSON_NAME]" at bounding box center [167, 273] width 121 height 19
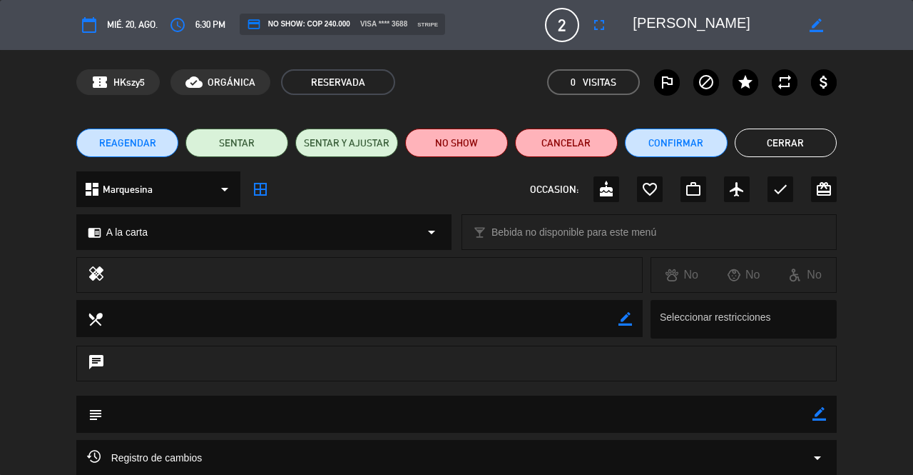
click at [204, 23] on span "6:30 PM" at bounding box center [211, 25] width 30 height 16
click at [176, 21] on icon "access_time" at bounding box center [177, 24] width 17 height 17
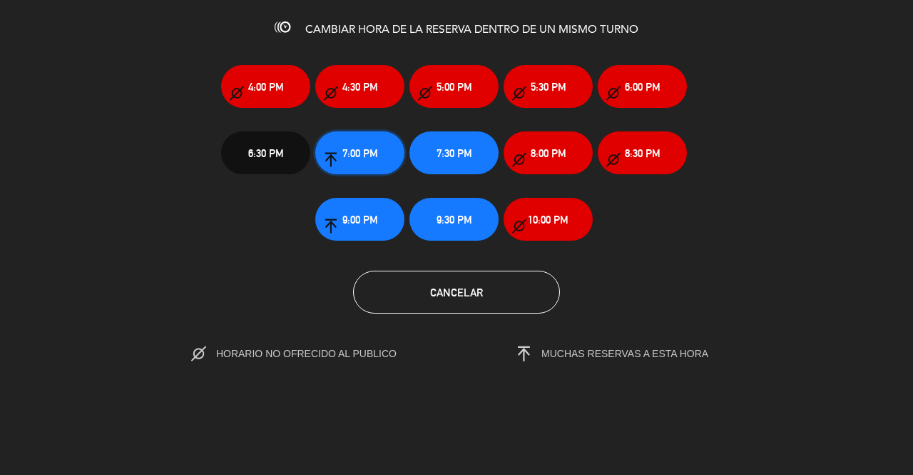
click at [366, 159] on span "7:00 PM" at bounding box center [361, 153] width 36 height 16
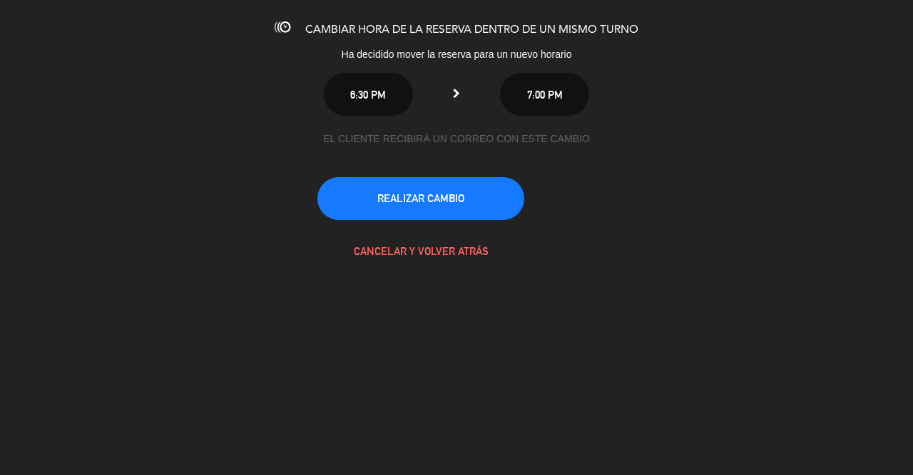
click at [470, 200] on button "REALIZAR CAMBIO" at bounding box center [421, 198] width 207 height 43
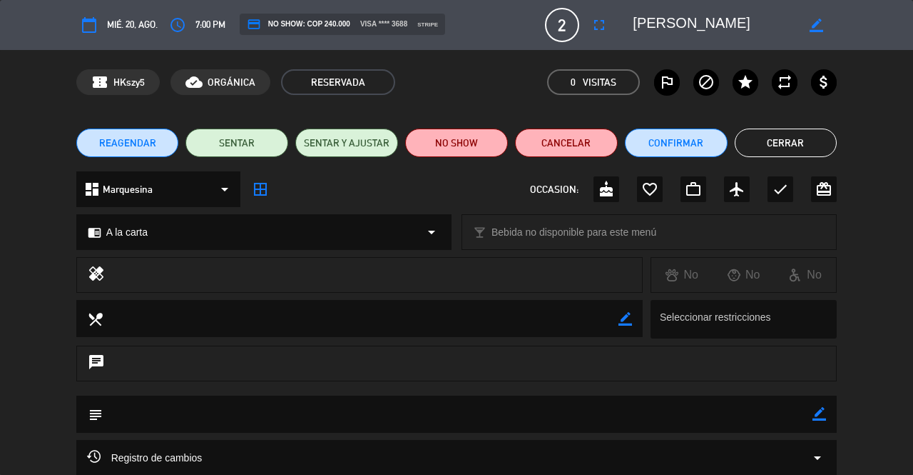
click at [799, 141] on button "Cerrar" at bounding box center [786, 142] width 103 height 29
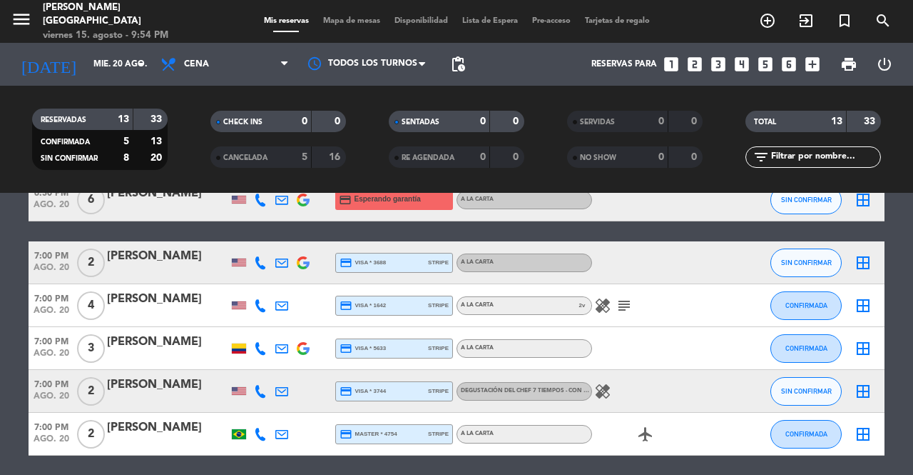
scroll to position [81, 0]
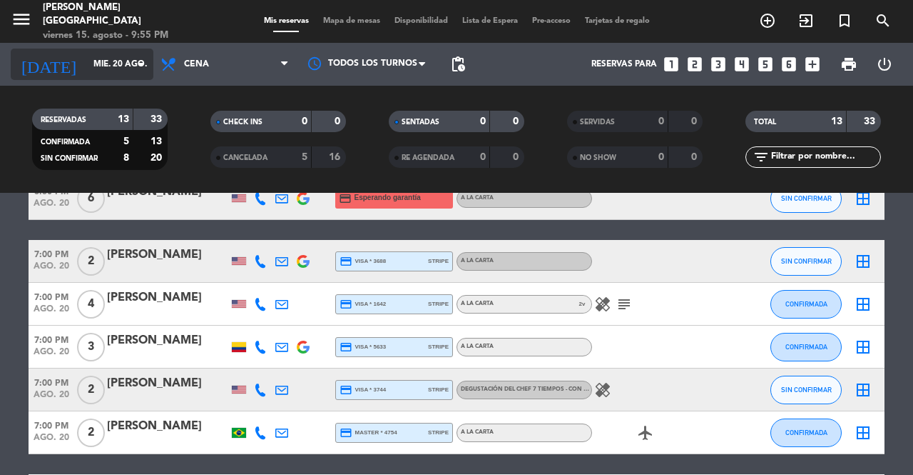
click at [92, 64] on input "mié. 20 ago." at bounding box center [142, 64] width 113 height 24
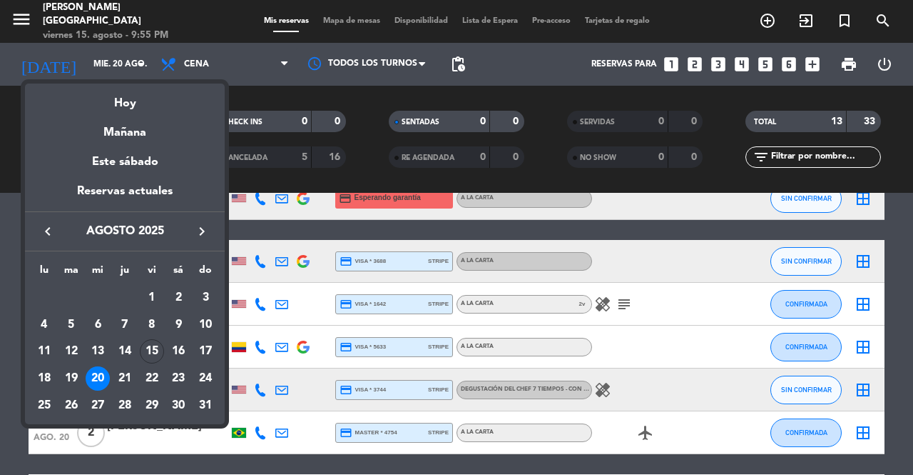
click at [111, 83] on mat-datepicker-content "semana que viene esta semana semana previa misma semana del año anterior Hoy Ma…" at bounding box center [125, 252] width 200 height 345
click at [111, 104] on div "Hoy" at bounding box center [125, 97] width 200 height 29
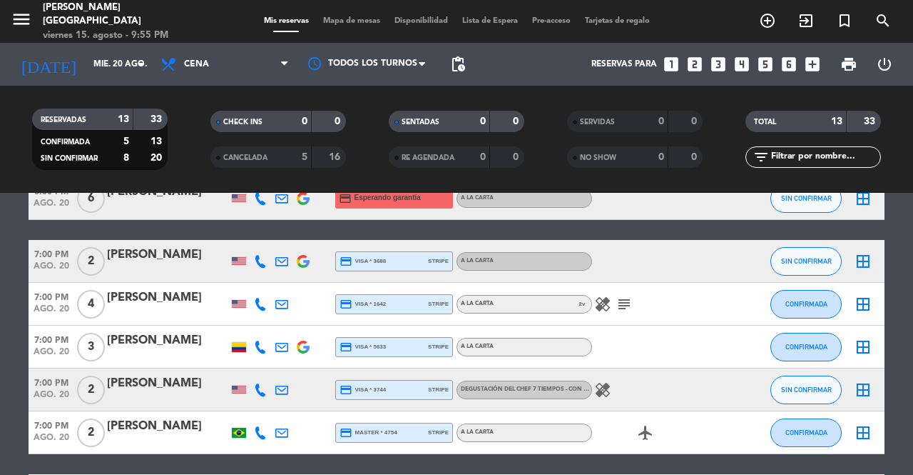
type input "vie. 15 ago."
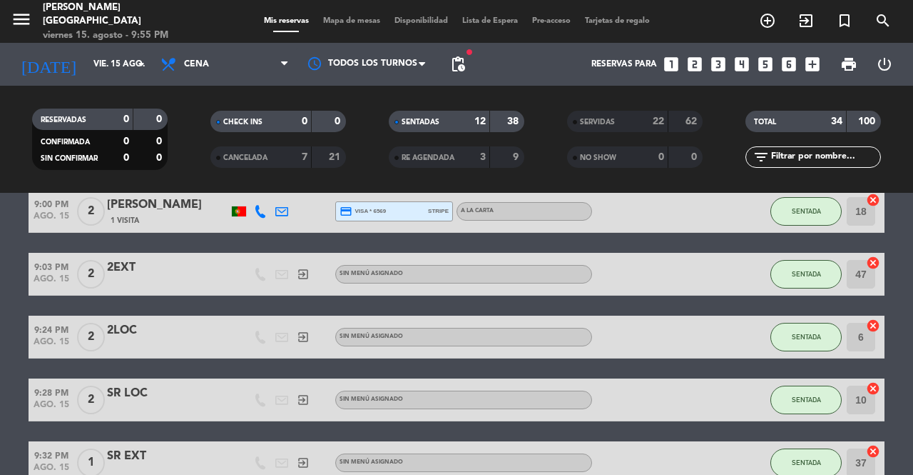
scroll to position [508, 0]
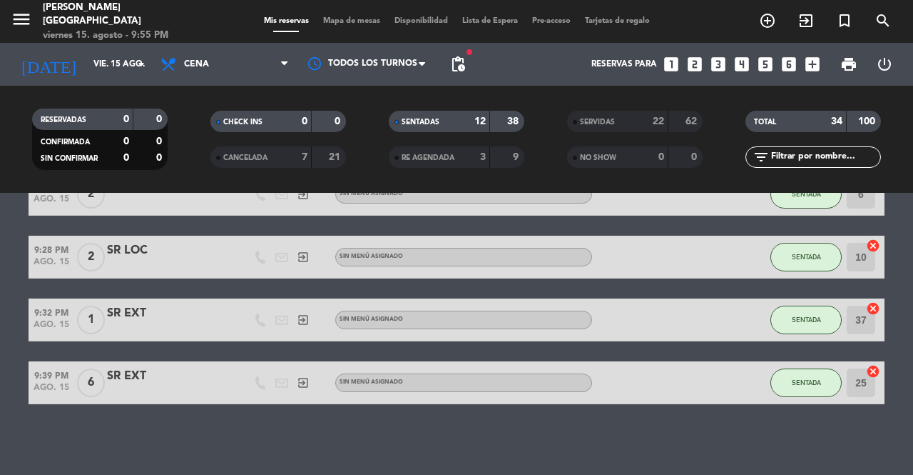
click at [346, 21] on span "Mapa de mesas" at bounding box center [351, 21] width 71 height 8
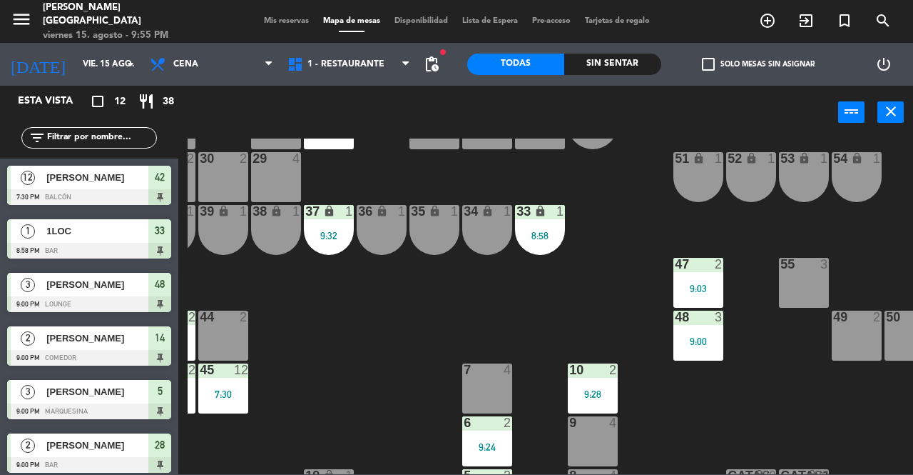
scroll to position [64, 129]
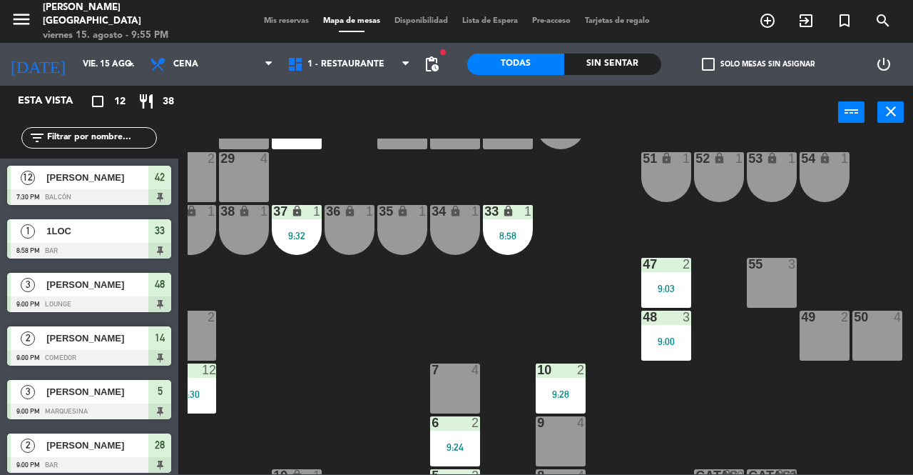
click at [667, 284] on div "9:03" at bounding box center [667, 288] width 50 height 10
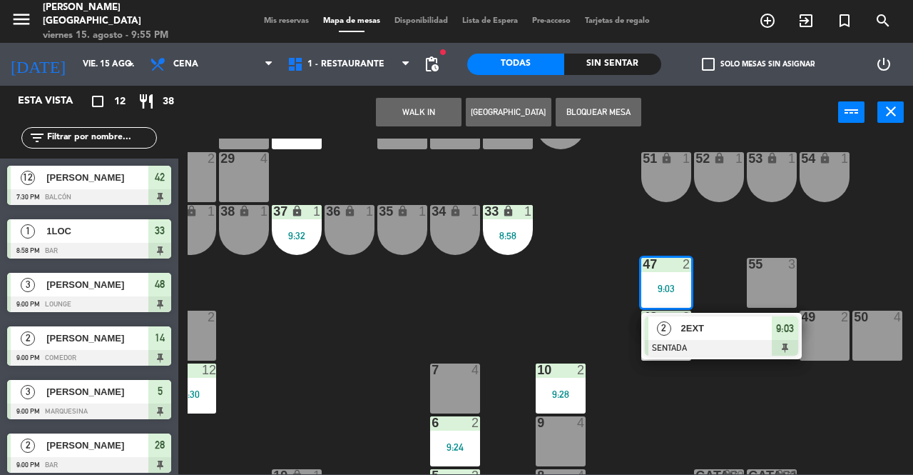
click at [375, 322] on div "25 6 9:39 26 2 27 2 28 2 9:00 R 4 C1 2 C2 2 B 1 29 4 30 2 31 2 32 2 51 lock 1 5…" at bounding box center [551, 305] width 726 height 335
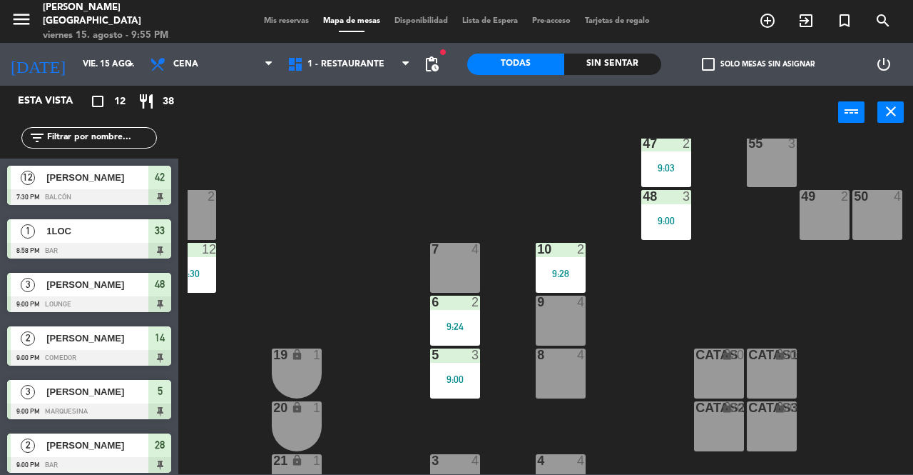
scroll to position [186, 129]
click at [559, 388] on div "8 4" at bounding box center [561, 373] width 50 height 50
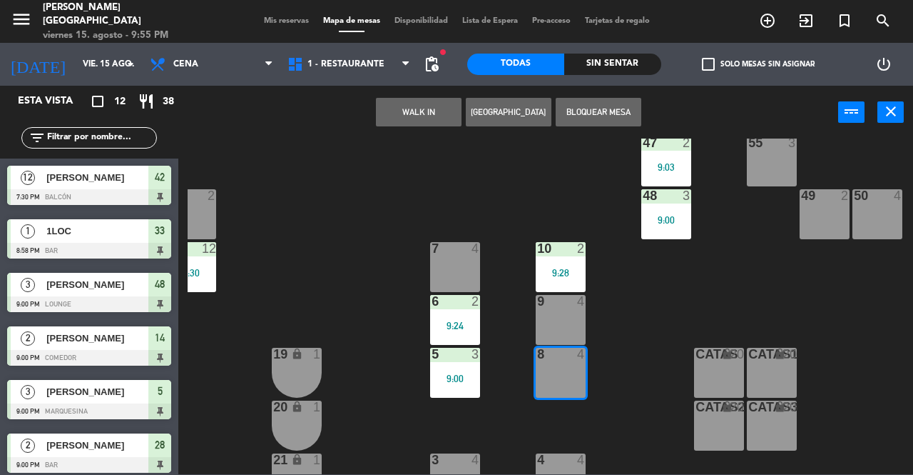
click at [406, 121] on button "WALK IN" at bounding box center [419, 112] width 86 height 29
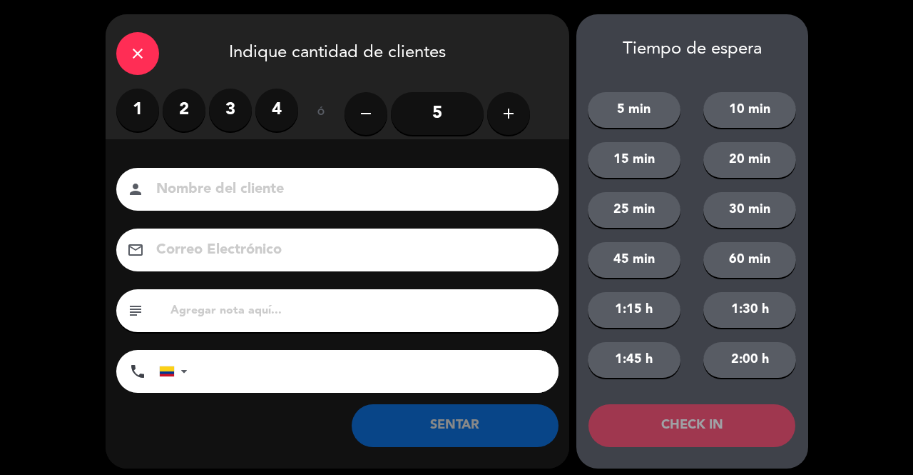
click at [234, 120] on label "3" at bounding box center [230, 109] width 43 height 43
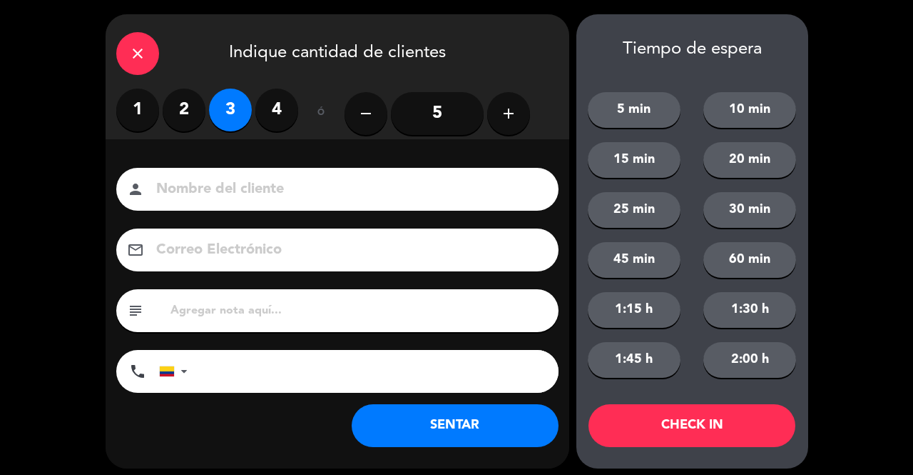
click at [267, 190] on input at bounding box center [347, 189] width 385 height 25
type input "SR EXT"
click at [487, 434] on button "SENTAR" at bounding box center [455, 425] width 207 height 43
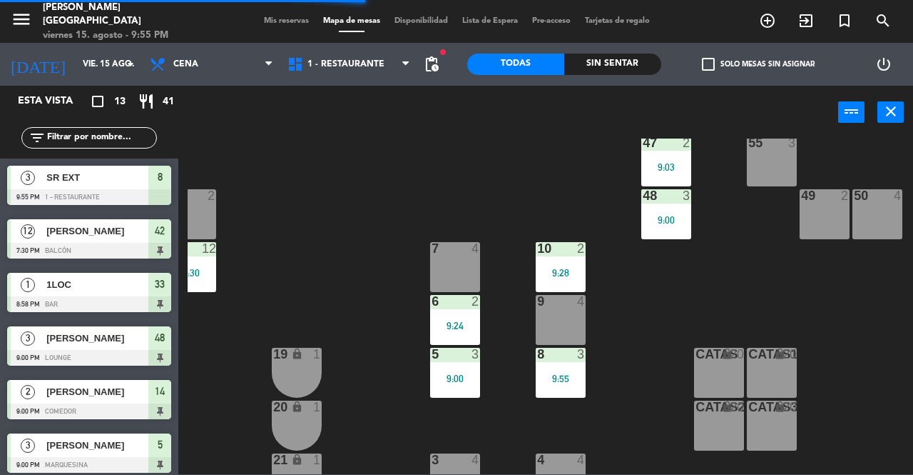
click at [582, 258] on div "10 2 9:28" at bounding box center [561, 267] width 50 height 50
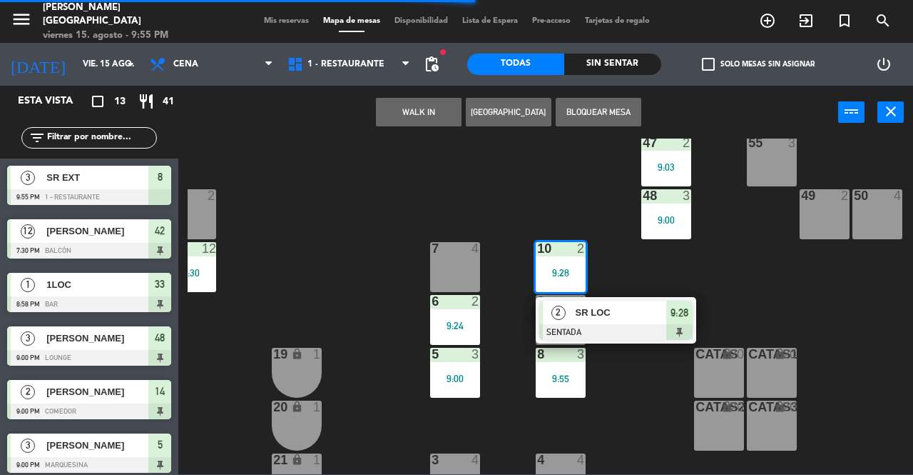
click at [748, 300] on div "25 6 9:39 26 2 27 2 28 2 9:00 R 4 C1 2 C2 2 B 1 29 4 30 2 31 2 32 2 51 lock 1 5…" at bounding box center [551, 305] width 726 height 335
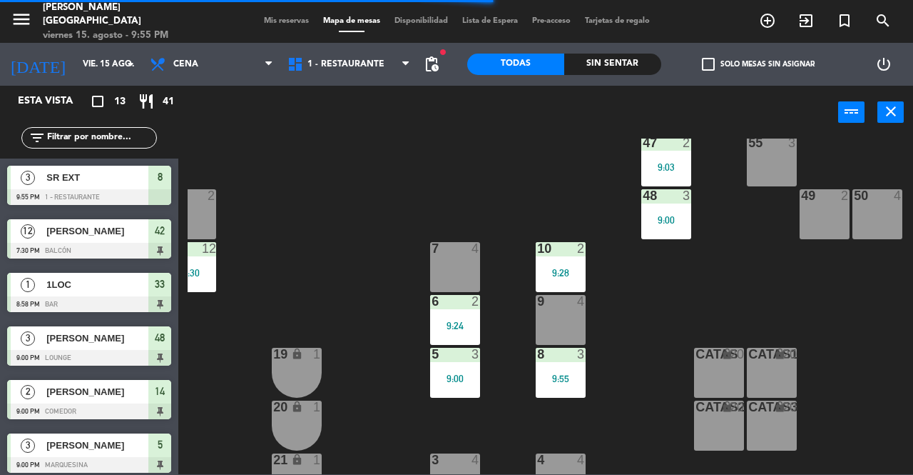
click at [274, 19] on span "Mis reservas" at bounding box center [286, 21] width 59 height 8
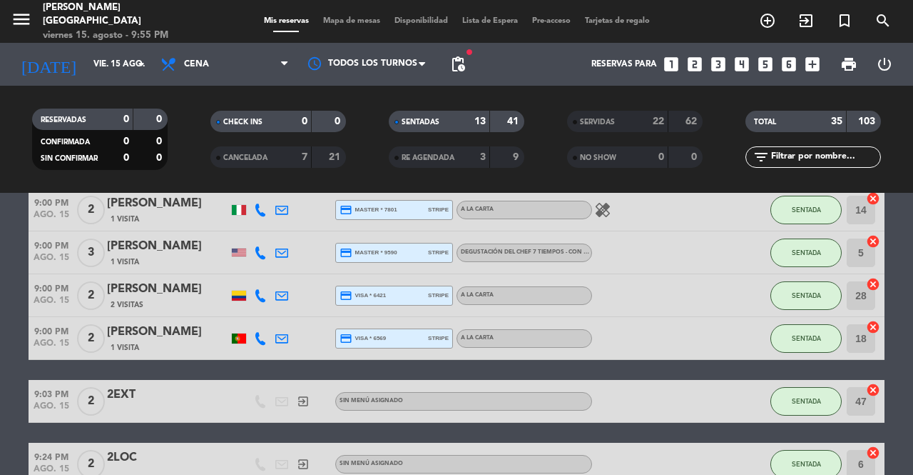
click at [55, 444] on div "9:24 PM ago. 15" at bounding box center [52, 463] width 46 height 42
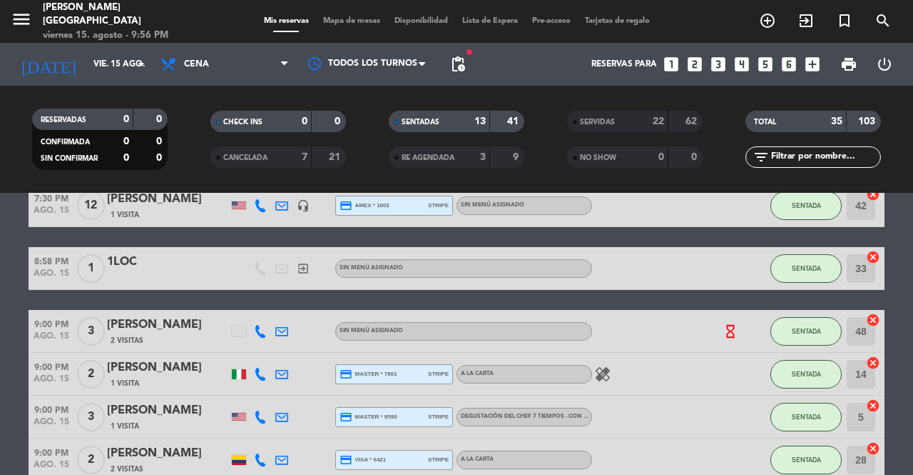
scroll to position [74, 0]
click at [355, 22] on span "Mapa de mesas" at bounding box center [351, 21] width 71 height 8
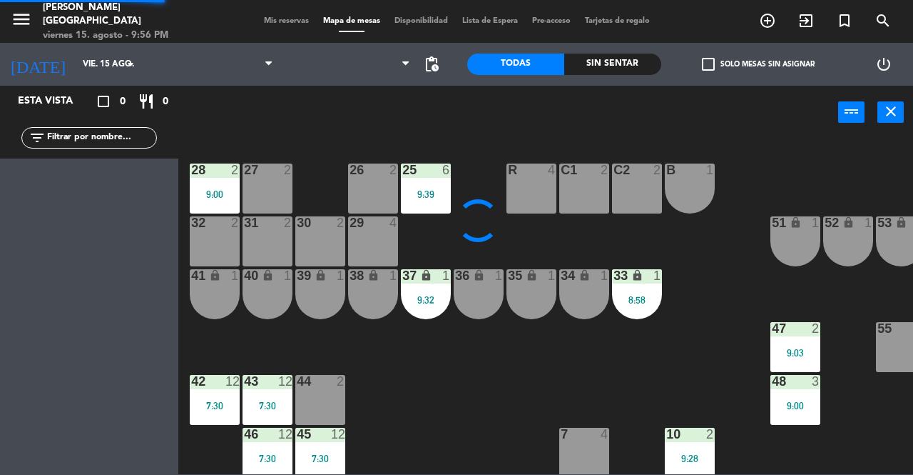
click at [351, 32] on span at bounding box center [352, 31] width 26 height 1
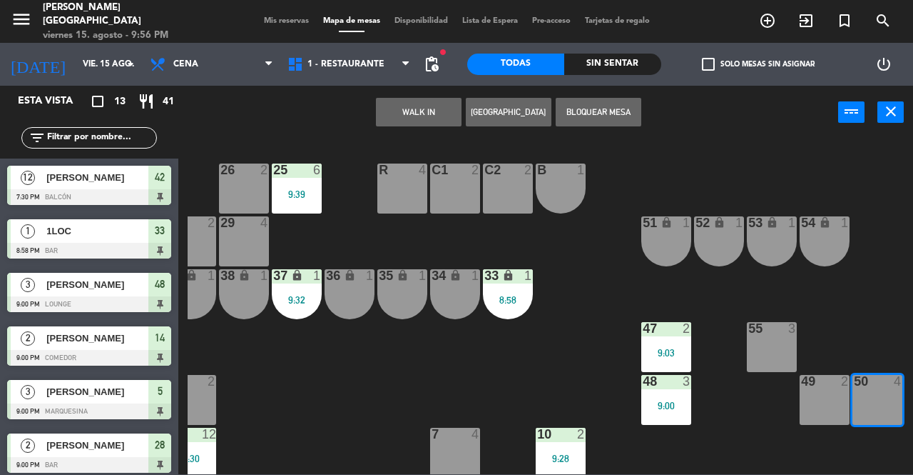
click at [419, 122] on button "WALK IN" at bounding box center [419, 112] width 86 height 29
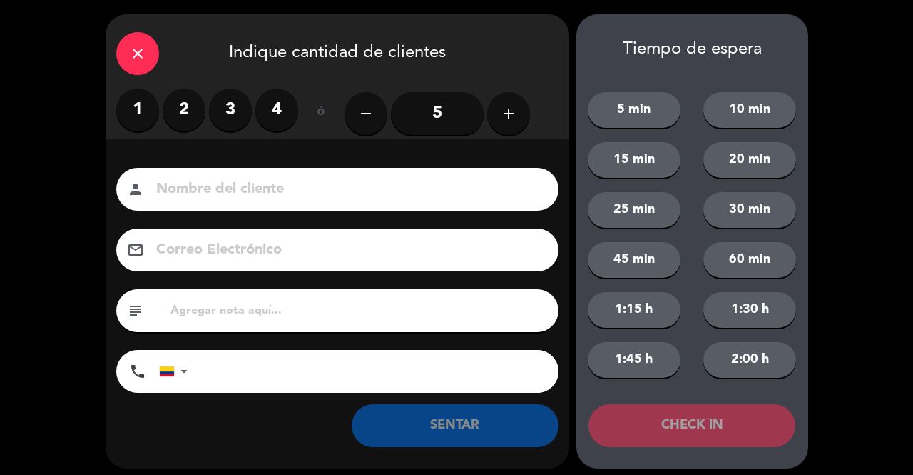
click at [233, 102] on label "3" at bounding box center [230, 109] width 43 height 43
click at [265, 182] on input at bounding box center [347, 189] width 385 height 25
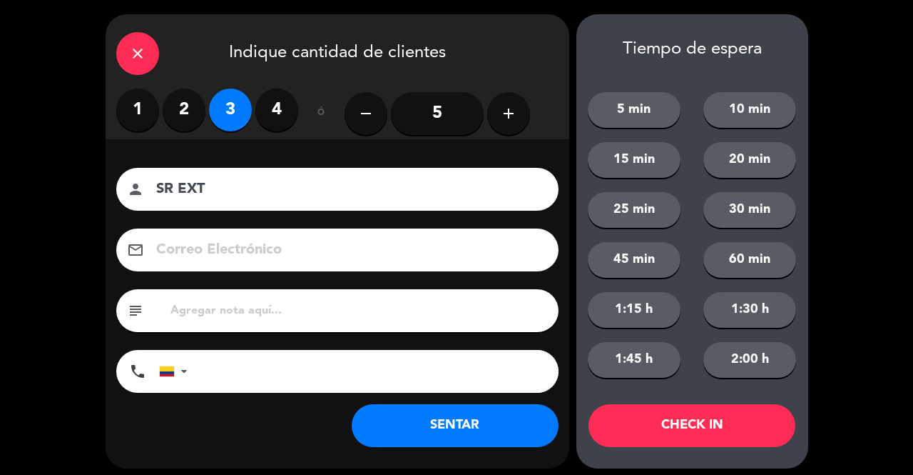
type input "SR EXT"
click at [466, 420] on button "SENTAR" at bounding box center [455, 425] width 207 height 43
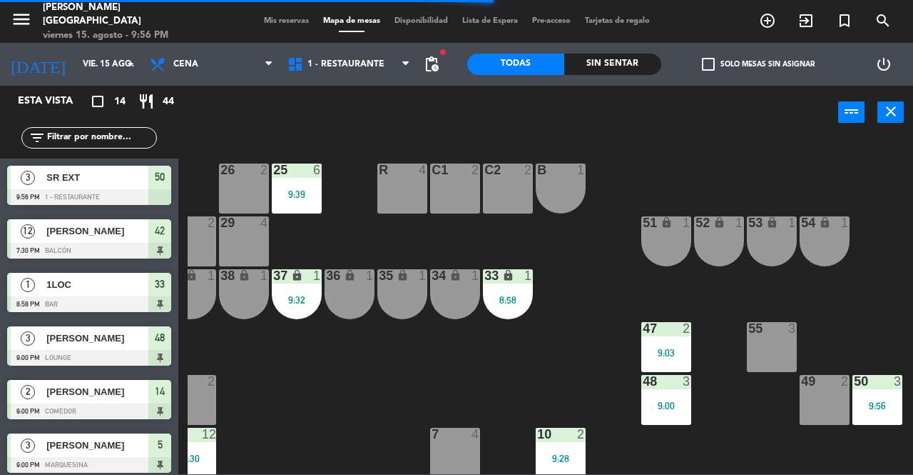
click at [270, 19] on span "Mis reservas" at bounding box center [286, 21] width 59 height 8
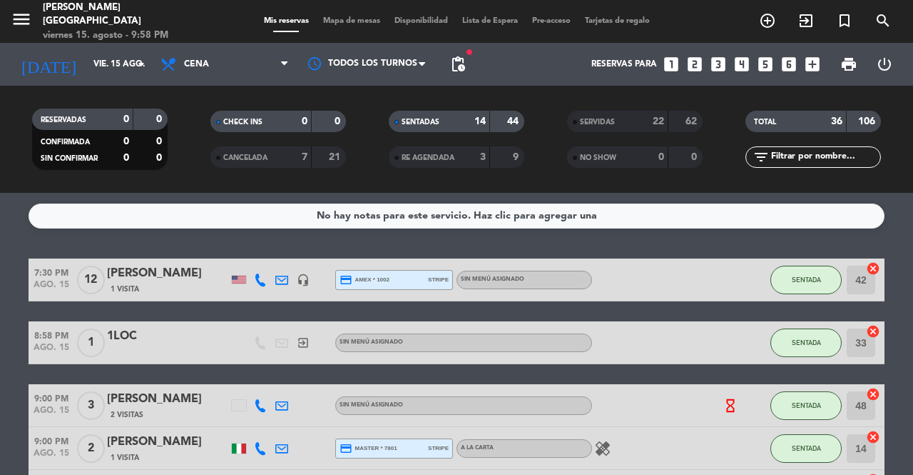
click at [782, 288] on button "SENTADA" at bounding box center [806, 279] width 71 height 29
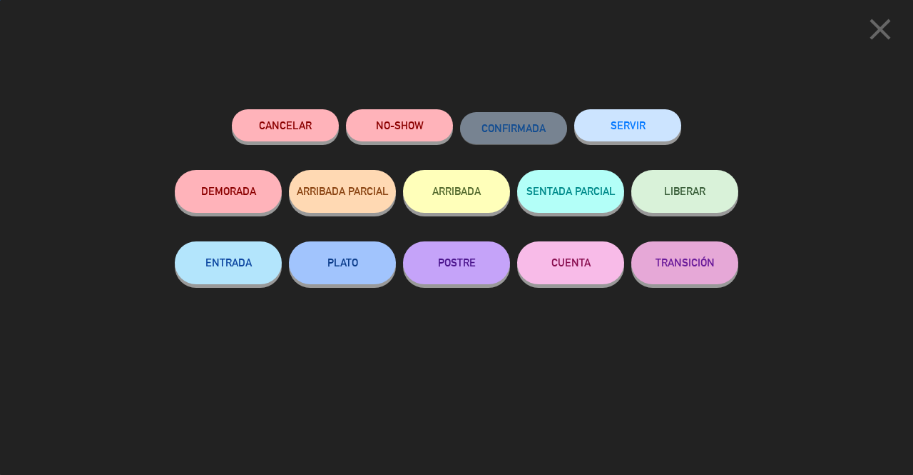
click at [639, 130] on button "SERVIR" at bounding box center [627, 125] width 107 height 32
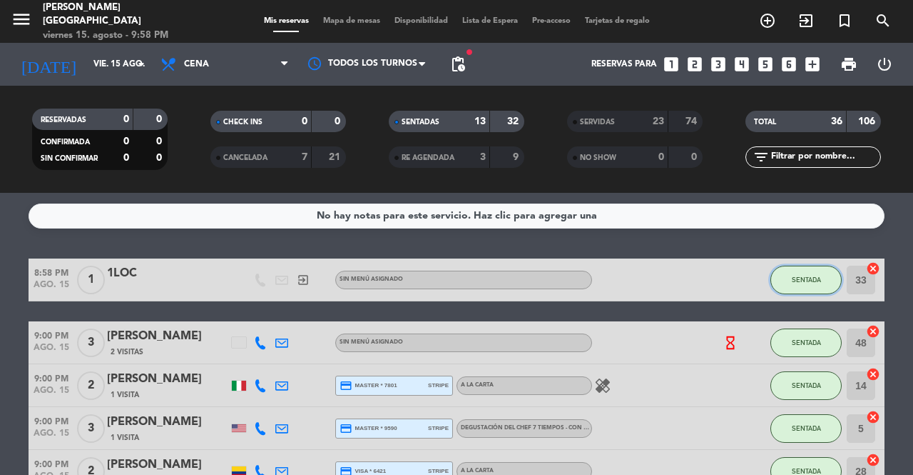
click at [812, 285] on button "SENTADA" at bounding box center [806, 279] width 71 height 29
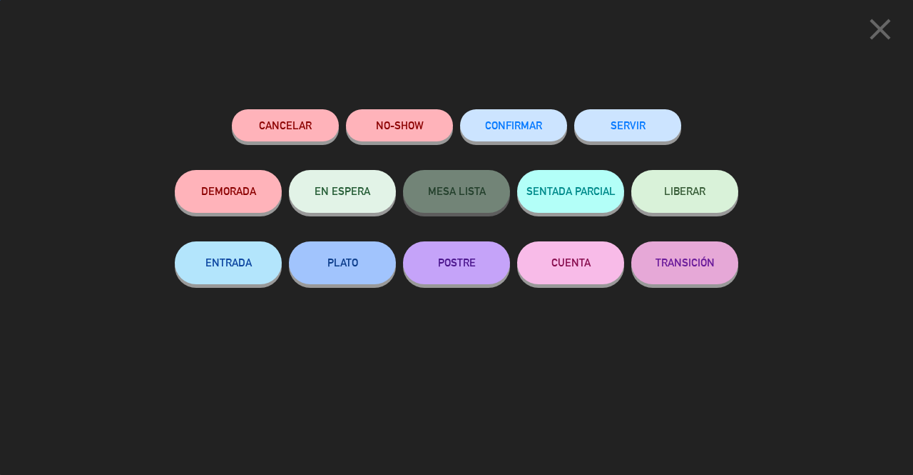
click at [638, 117] on button "SERVIR" at bounding box center [627, 125] width 107 height 32
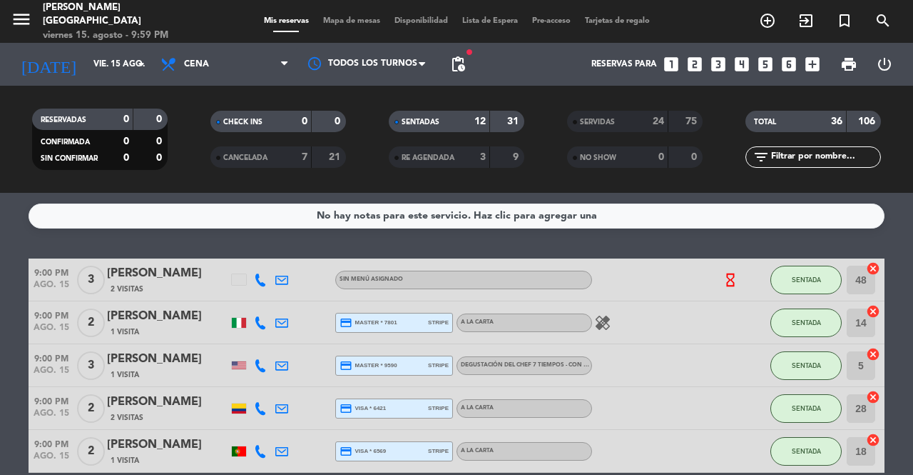
click at [821, 281] on button "SENTADA" at bounding box center [806, 279] width 71 height 29
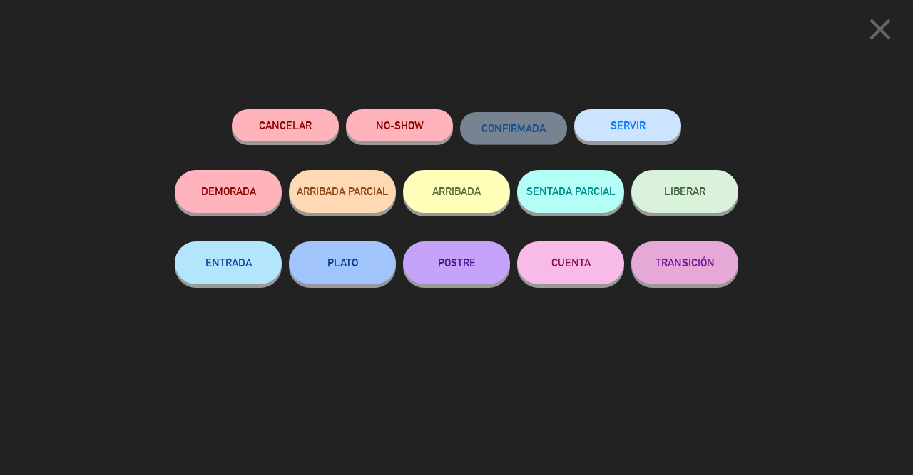
click at [656, 136] on button "SERVIR" at bounding box center [627, 125] width 107 height 32
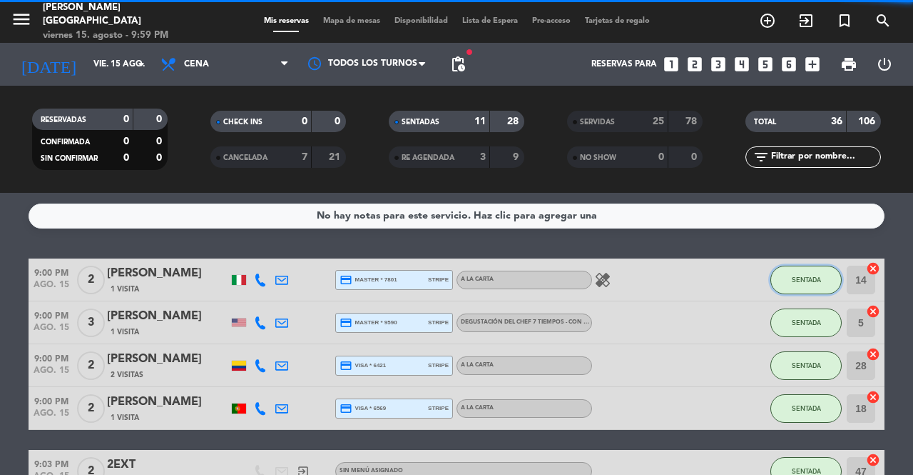
click at [808, 281] on span "SENTADA" at bounding box center [806, 279] width 29 height 8
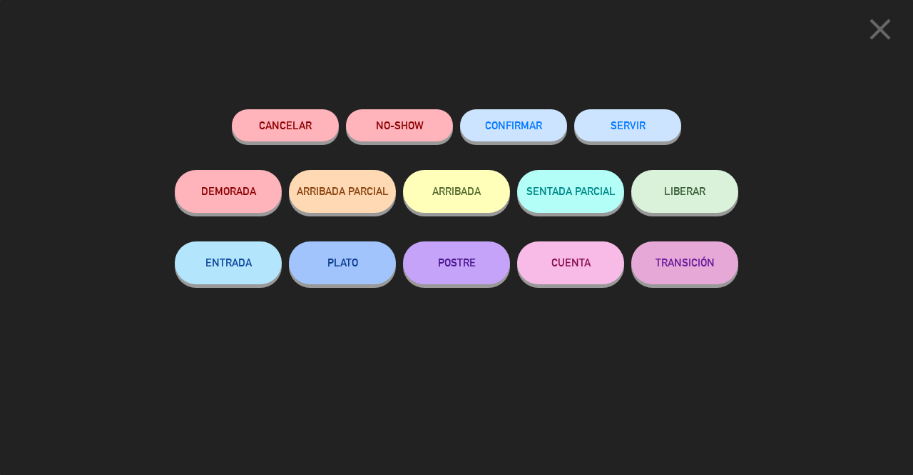
click at [659, 153] on div "SERVIR" at bounding box center [627, 139] width 107 height 61
click at [649, 127] on button "SERVIR" at bounding box center [627, 125] width 107 height 32
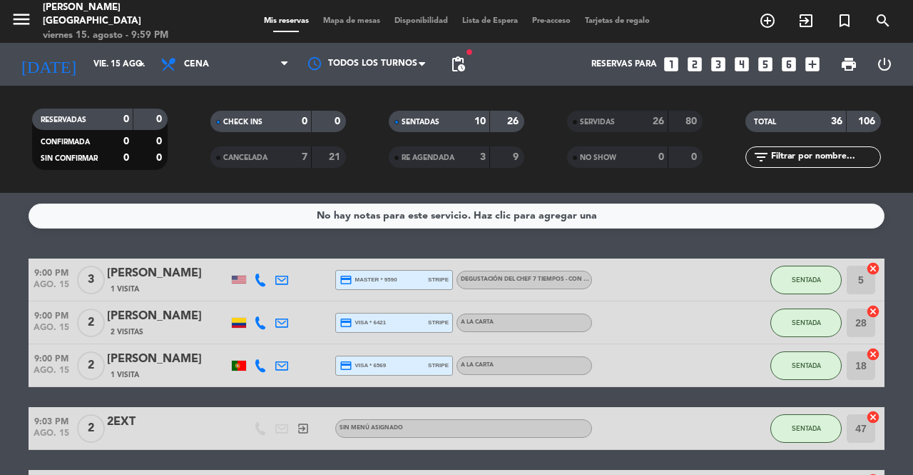
click at [815, 293] on button "SENTADA" at bounding box center [806, 279] width 71 height 29
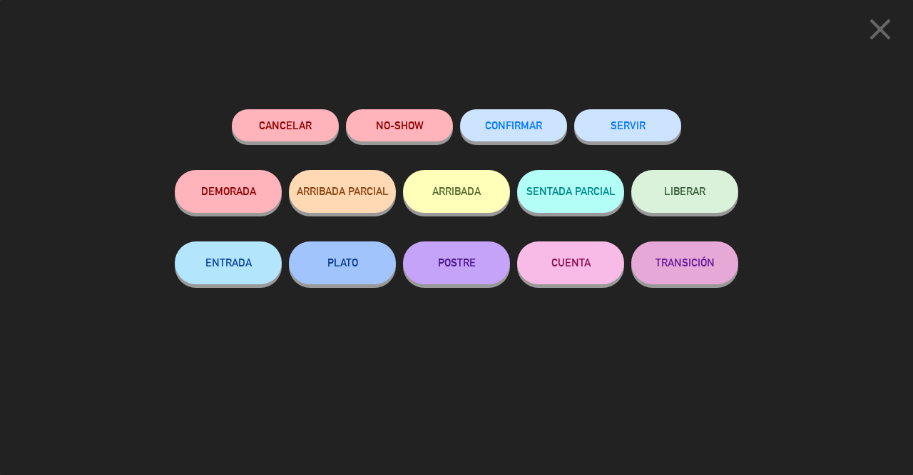
click at [664, 133] on button "SERVIR" at bounding box center [627, 125] width 107 height 32
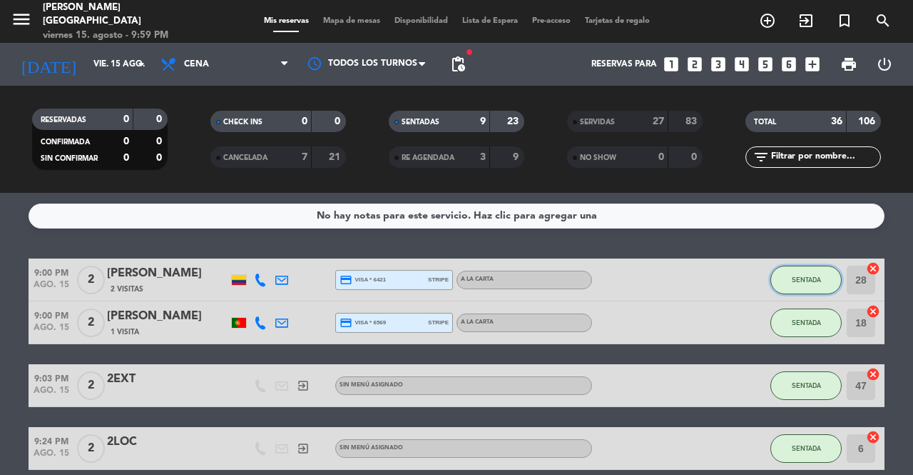
click at [811, 290] on button "SENTADA" at bounding box center [806, 279] width 71 height 29
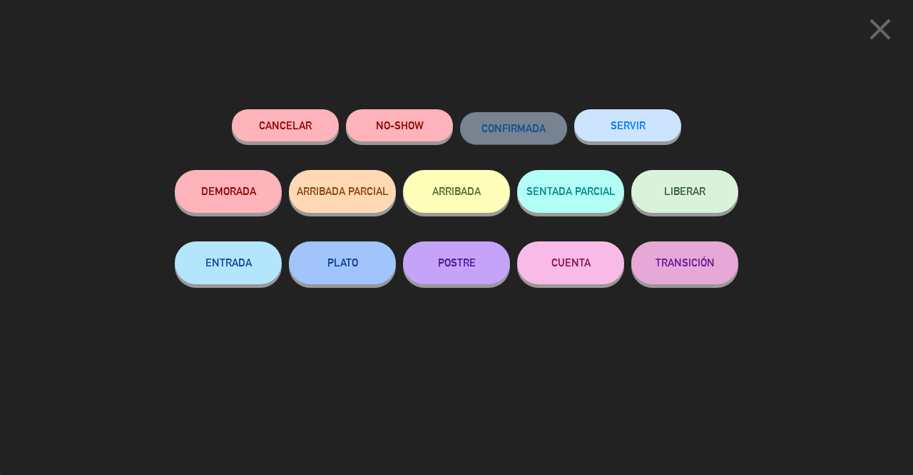
click at [637, 137] on button "SERVIR" at bounding box center [627, 125] width 107 height 32
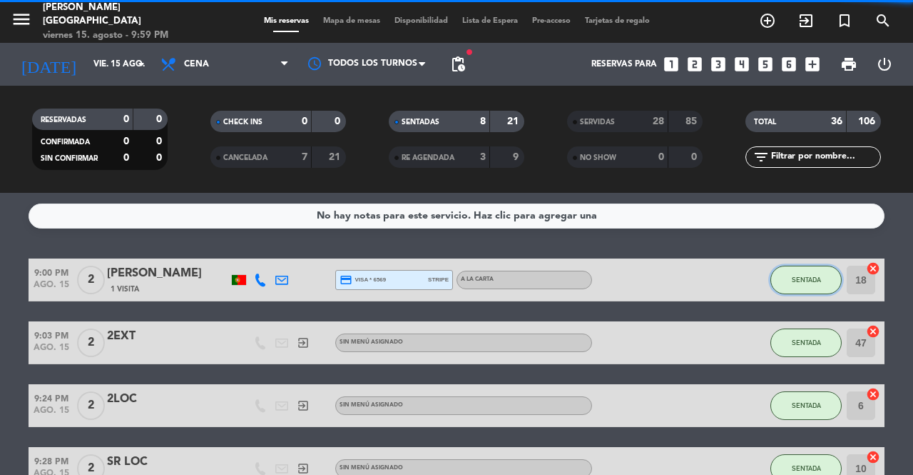
click at [809, 280] on span "SENTADA" at bounding box center [806, 279] width 29 height 8
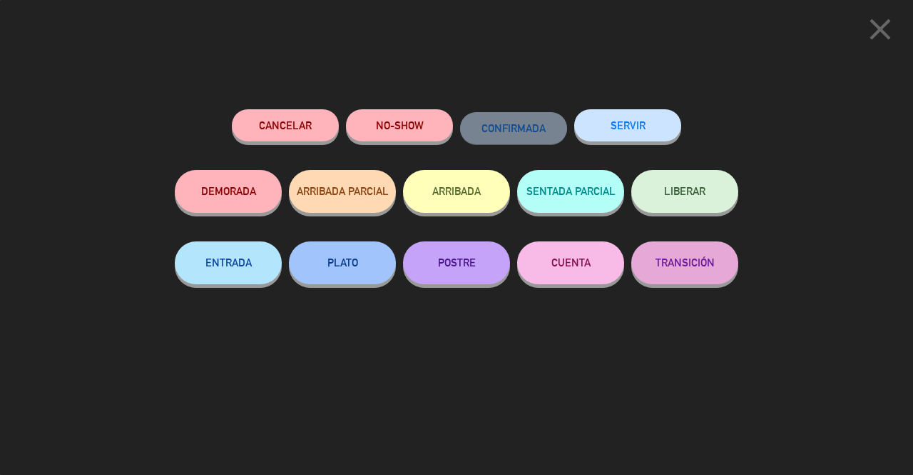
click at [647, 124] on button "SERVIR" at bounding box center [627, 125] width 107 height 32
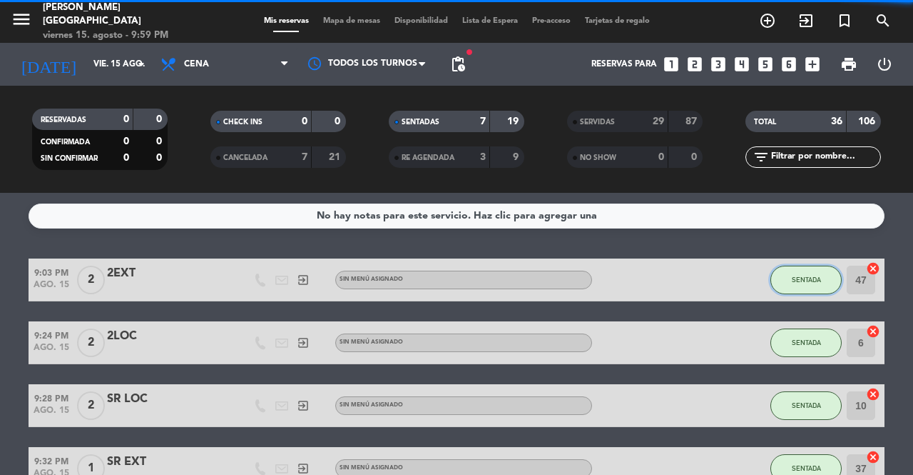
click at [809, 278] on span "SENTADA" at bounding box center [806, 279] width 29 height 8
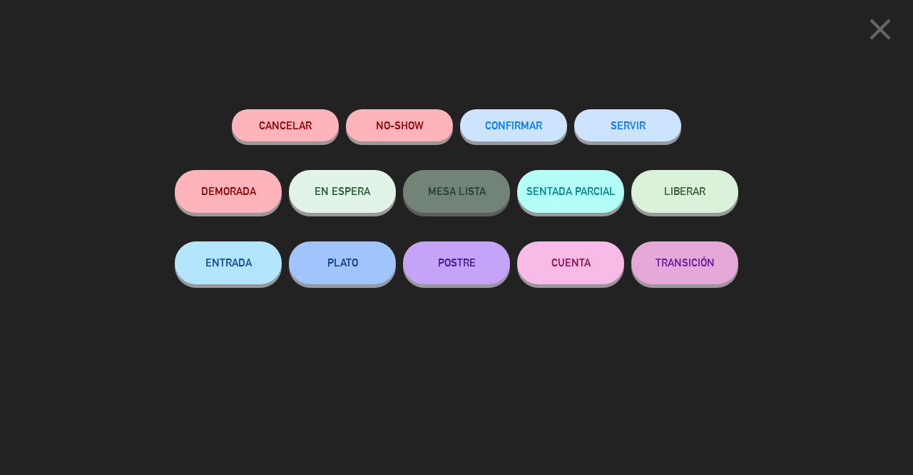
click at [666, 136] on button "SERVIR" at bounding box center [627, 125] width 107 height 32
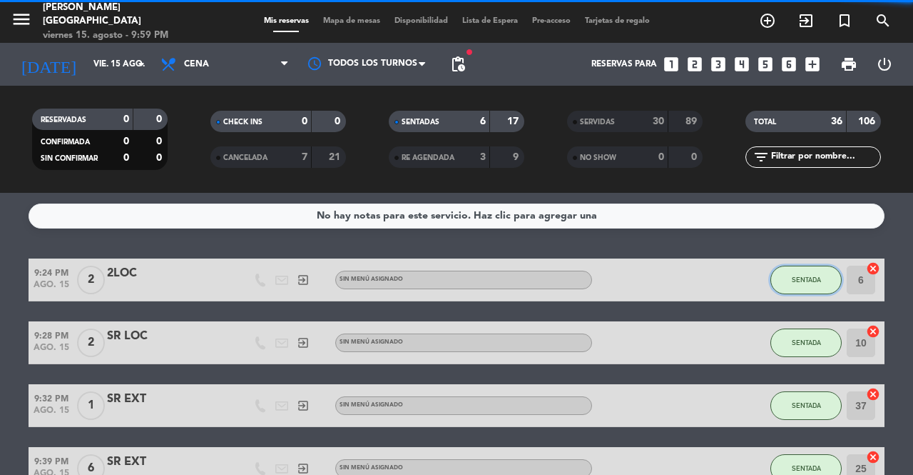
click at [796, 280] on span "SENTADA" at bounding box center [806, 279] width 29 height 8
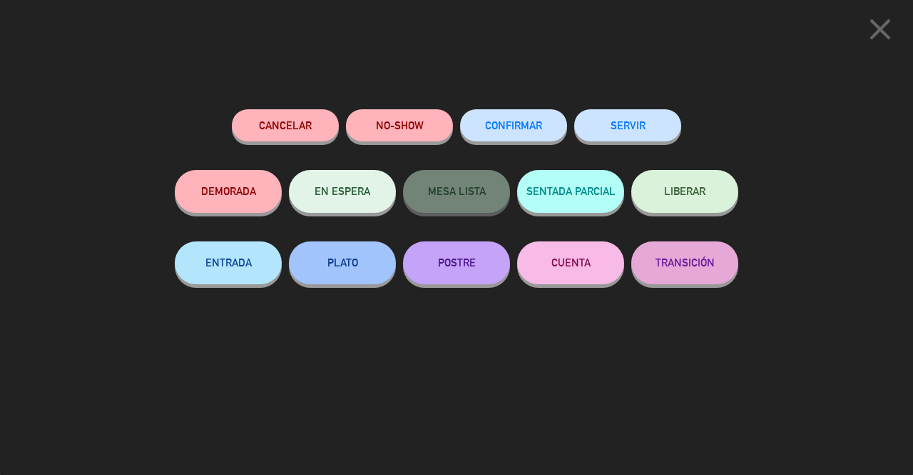
click at [647, 136] on button "SERVIR" at bounding box center [627, 125] width 107 height 32
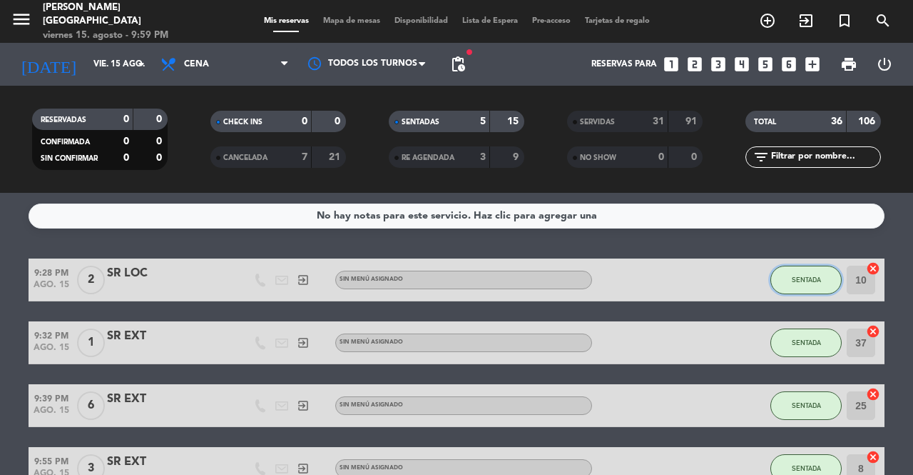
click at [801, 291] on button "SENTADA" at bounding box center [806, 279] width 71 height 29
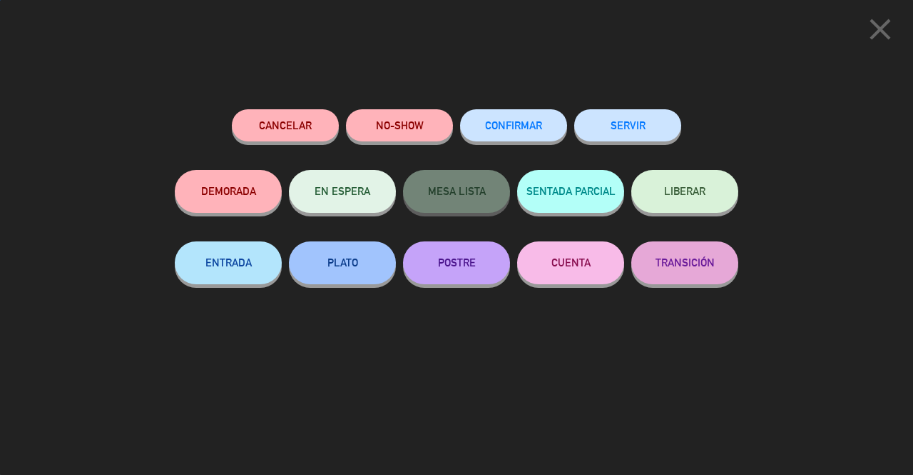
click at [659, 132] on button "SERVIR" at bounding box center [627, 125] width 107 height 32
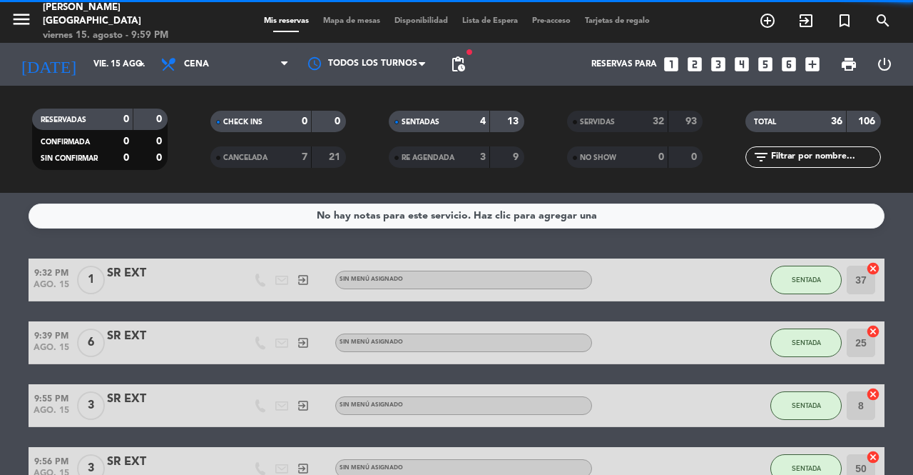
click at [811, 279] on span "SENTADA" at bounding box center [806, 279] width 29 height 8
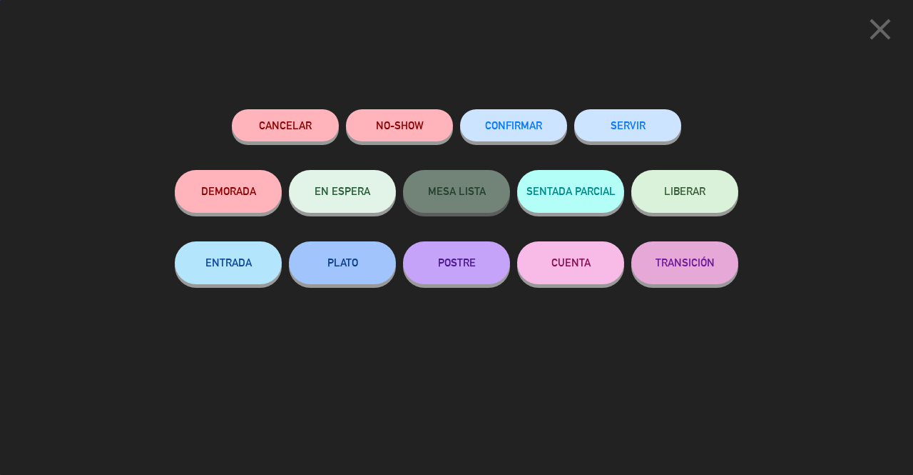
click at [648, 138] on button "SERVIR" at bounding box center [627, 125] width 107 height 32
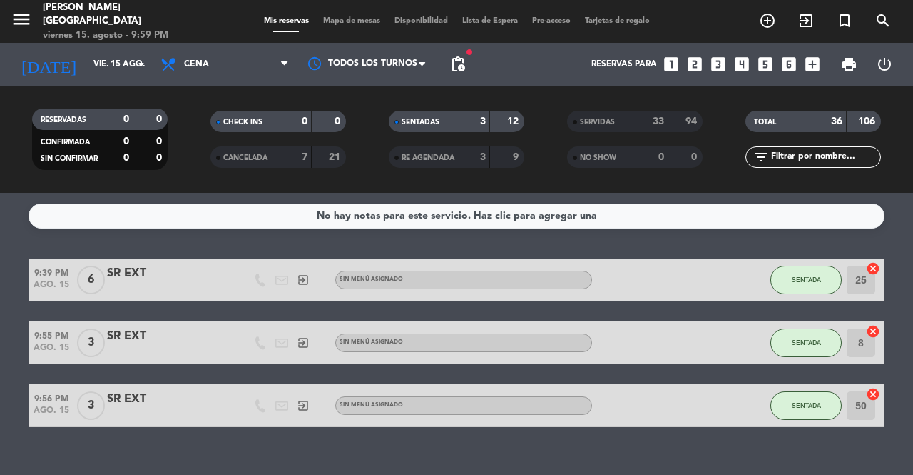
scroll to position [23, 0]
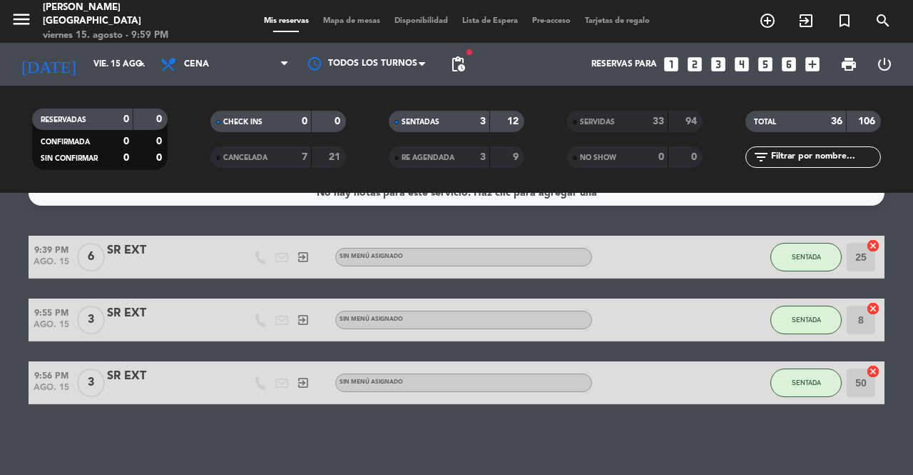
click at [802, 265] on button "SENTADA" at bounding box center [806, 257] width 71 height 29
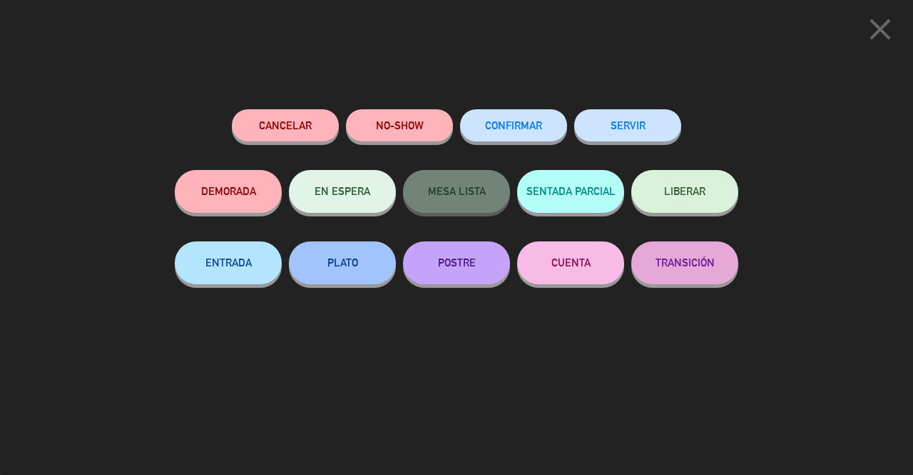
click at [652, 136] on button "SERVIR" at bounding box center [627, 125] width 107 height 32
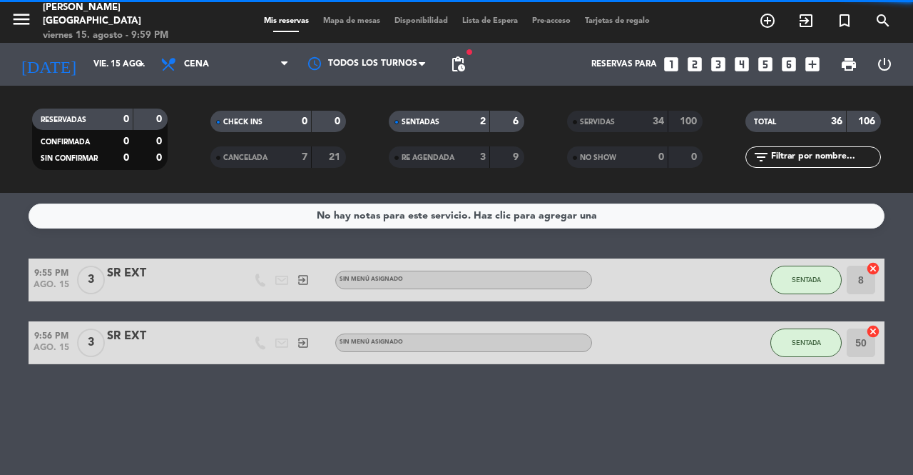
scroll to position [0, 0]
click at [816, 275] on span "SENTADA" at bounding box center [806, 279] width 29 height 8
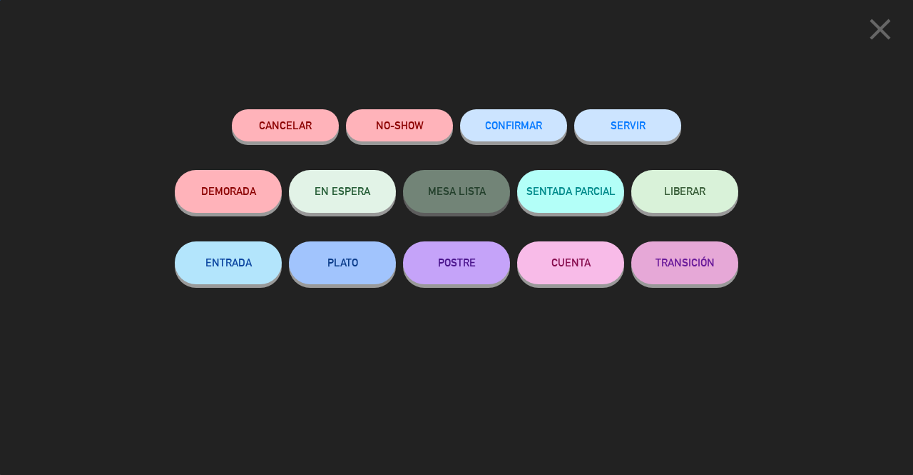
click at [654, 138] on button "SERVIR" at bounding box center [627, 125] width 107 height 32
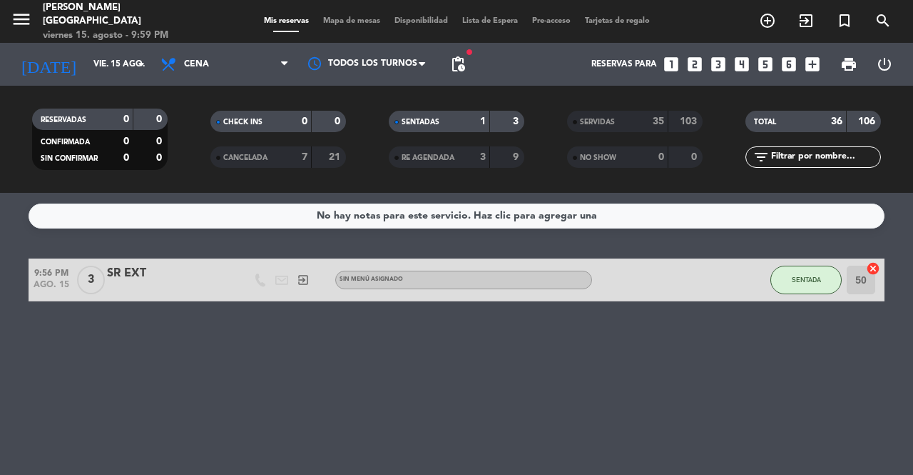
click at [808, 282] on span "SENTADA" at bounding box center [806, 279] width 29 height 8
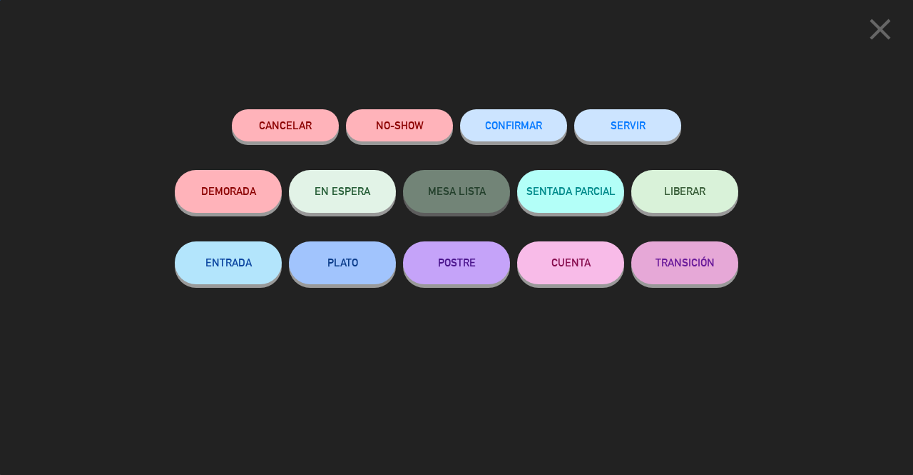
click at [659, 128] on button "SERVIR" at bounding box center [627, 125] width 107 height 32
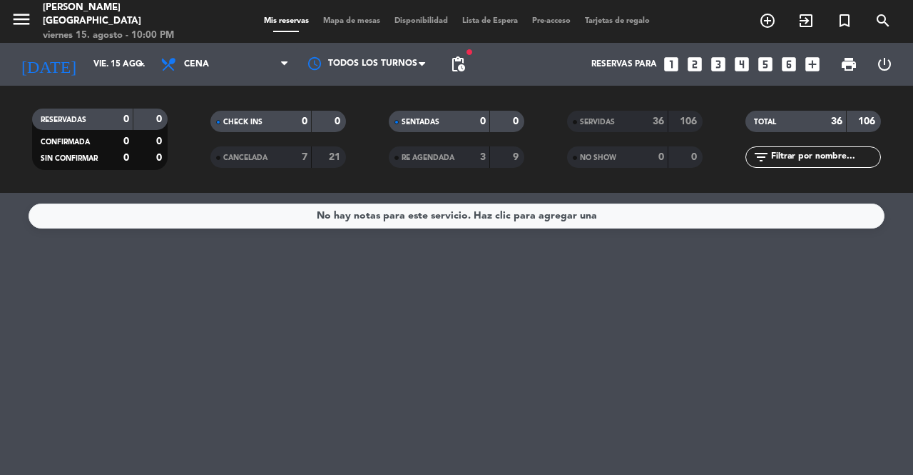
click at [69, 308] on div "No hay notas para este servicio. Haz clic para agregar una" at bounding box center [456, 334] width 913 height 282
click at [71, 307] on div "No hay notas para este servicio. Haz clic para agregar una" at bounding box center [456, 334] width 913 height 282
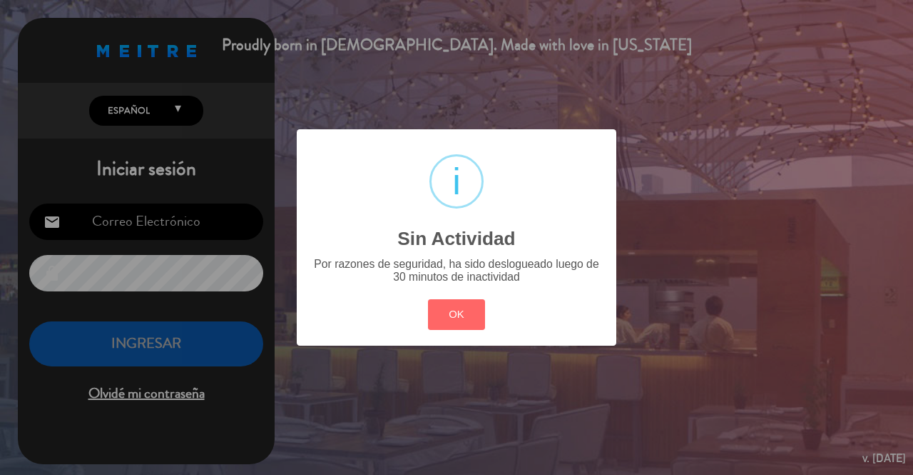
type input "[EMAIL_ADDRESS][DOMAIN_NAME]"
